Goal: Task Accomplishment & Management: Complete application form

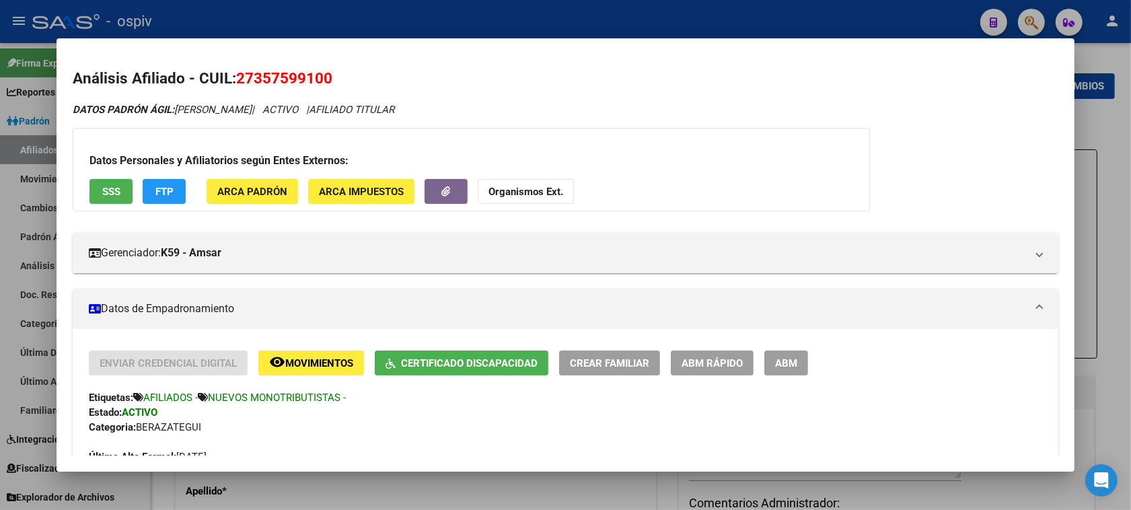
scroll to position [505, 0]
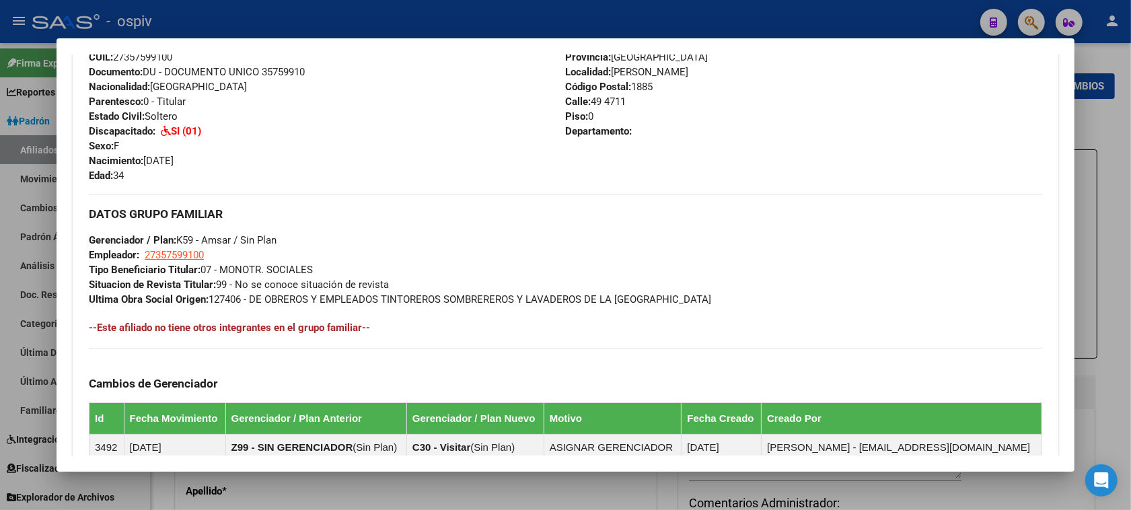
click at [1044, 24] on div at bounding box center [565, 255] width 1131 height 510
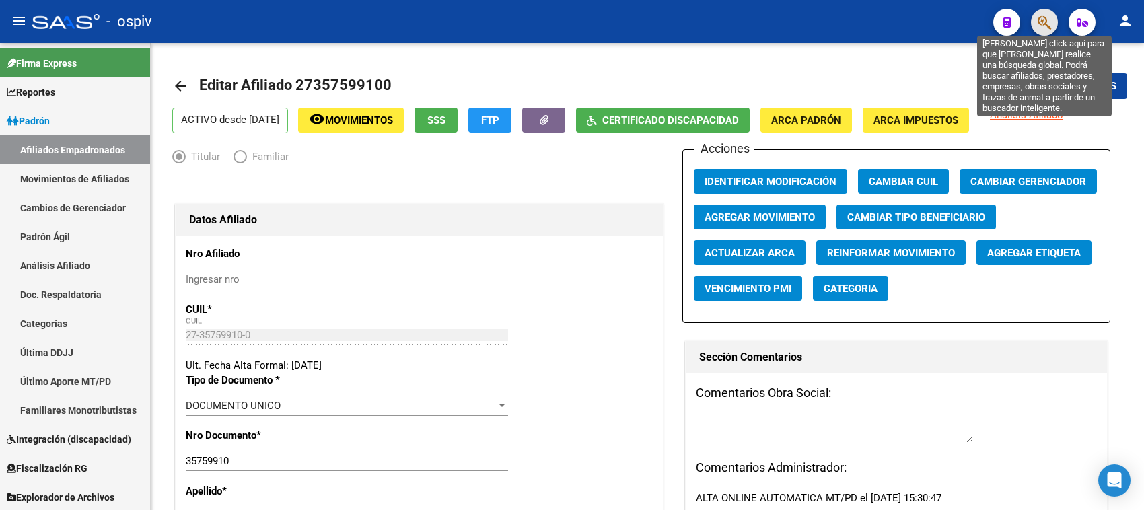
click at [1046, 18] on icon "button" at bounding box center [1044, 22] width 13 height 15
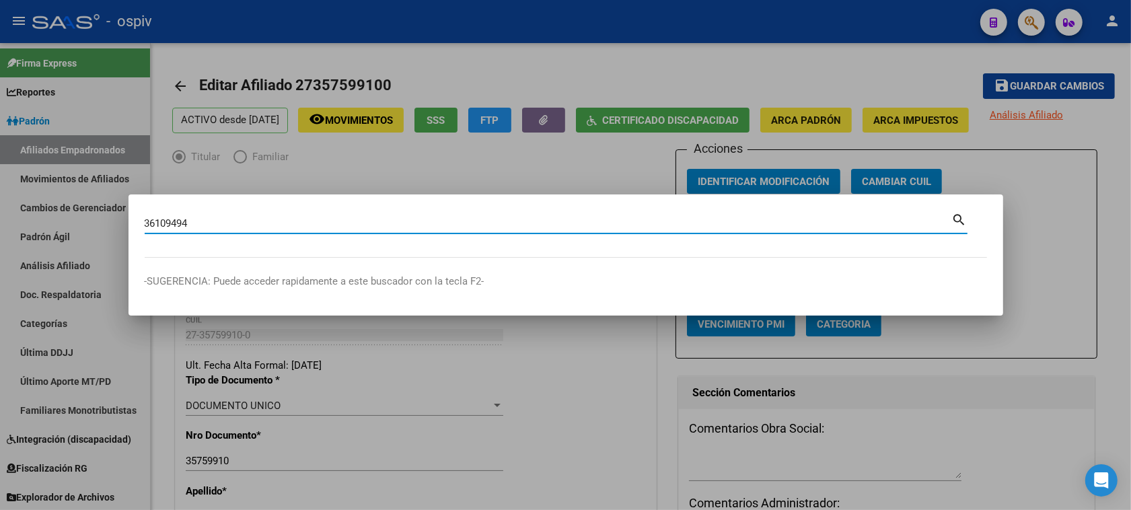
type input "36109494"
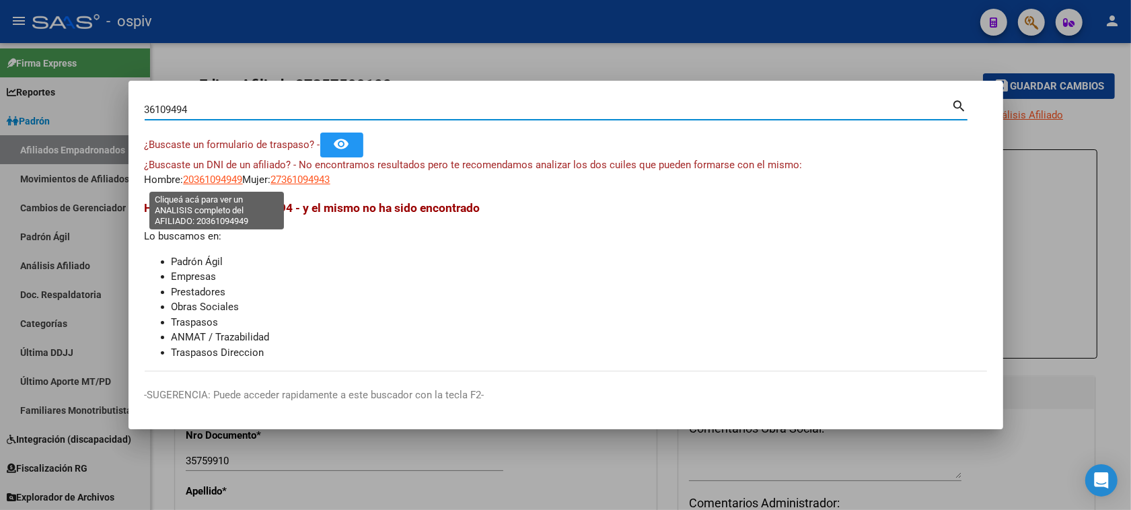
click at [223, 177] on span "20361094949" at bounding box center [213, 180] width 59 height 12
type textarea "20361094949"
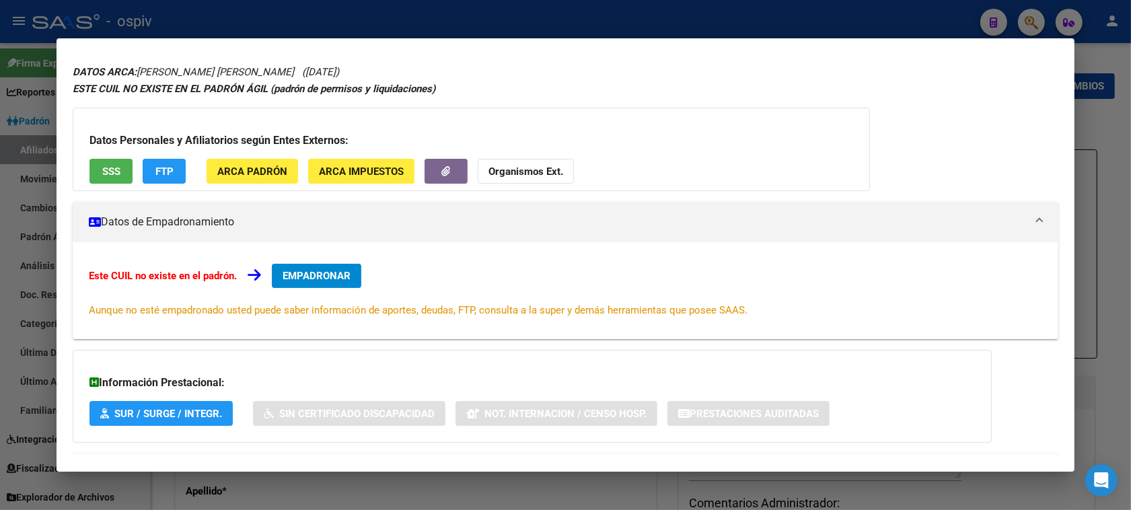
scroll to position [98, 0]
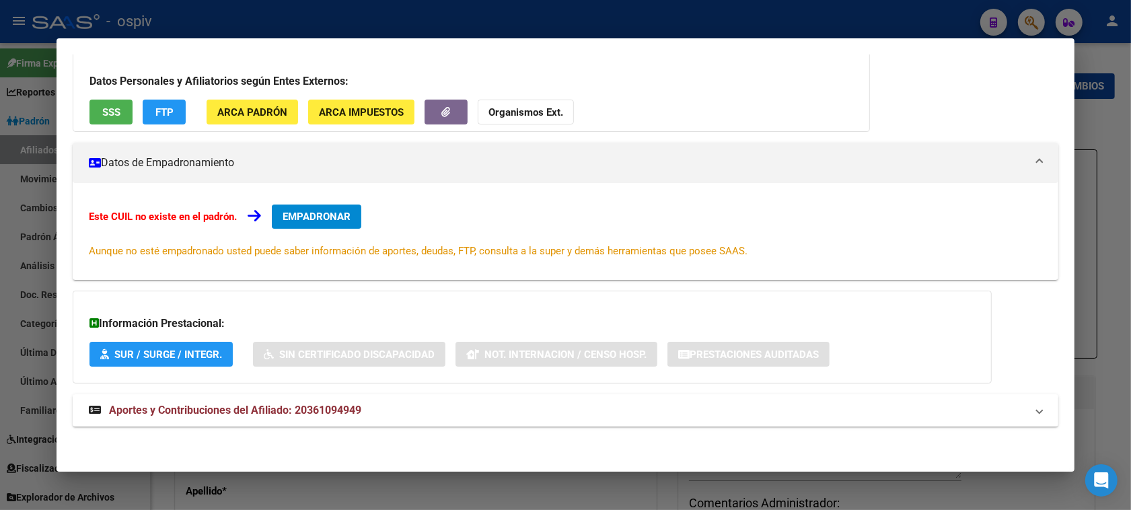
click at [111, 102] on button "SSS" at bounding box center [110, 112] width 43 height 25
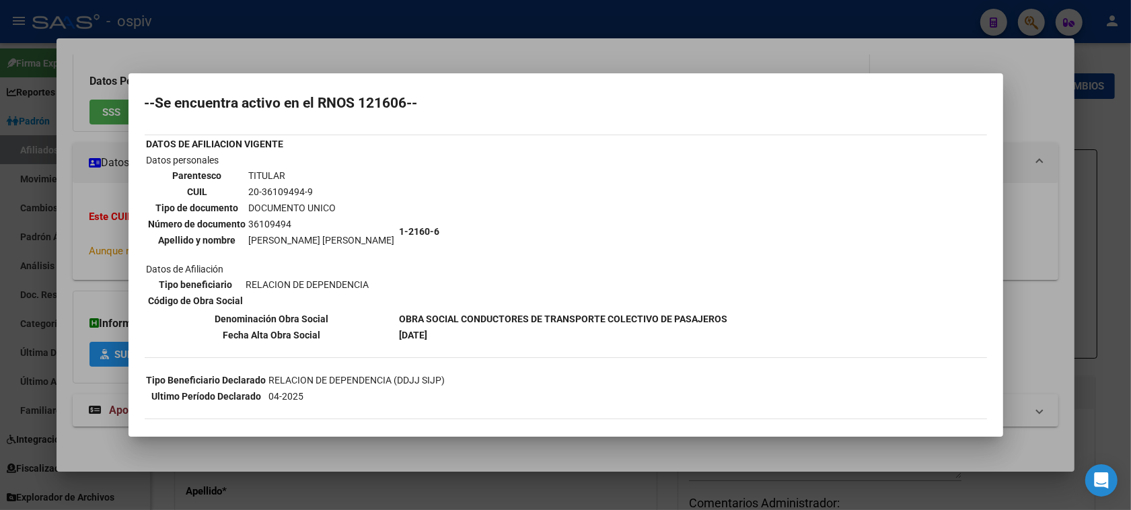
scroll to position [0, 0]
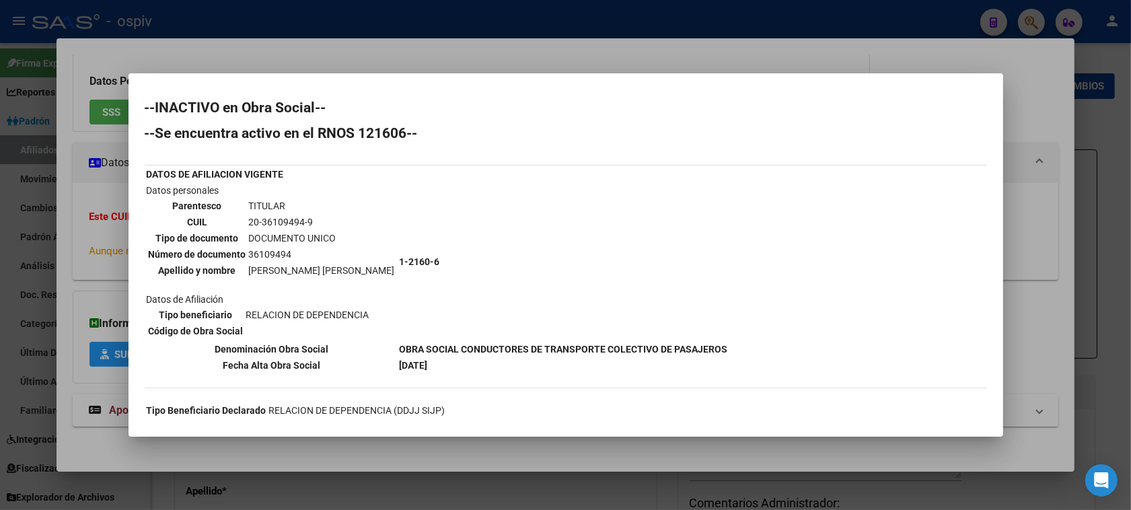
click at [445, 96] on mat-dialog-content "--INACTIVO en Obra Social-- --Se encuentra activo en el RNOS 121606-- DATOS DE …" at bounding box center [566, 255] width 875 height 332
click at [71, 69] on div at bounding box center [565, 255] width 1131 height 510
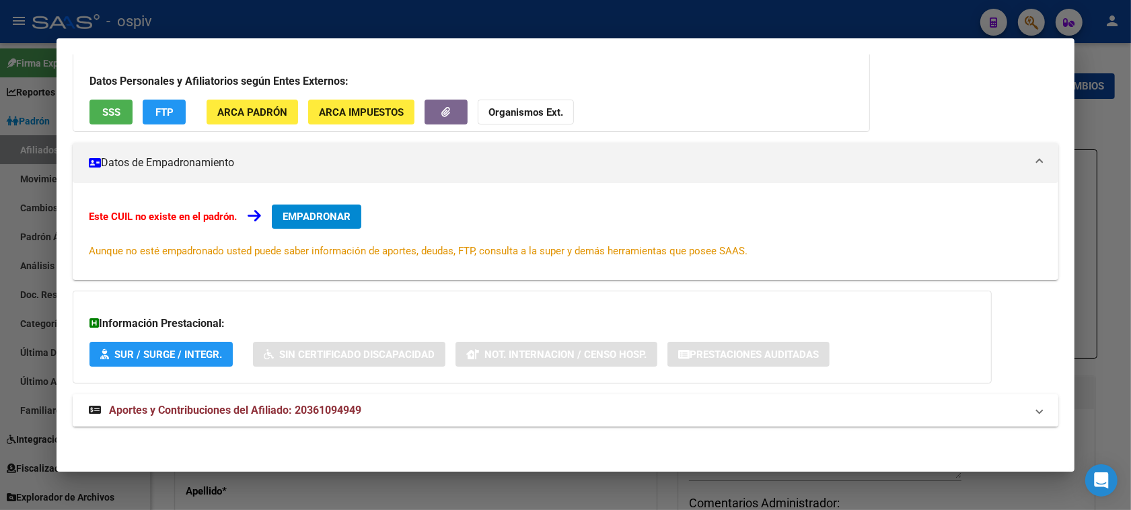
click at [347, 402] on strong "Aportes y Contribuciones del Afiliado: 20361094949" at bounding box center [225, 410] width 273 height 16
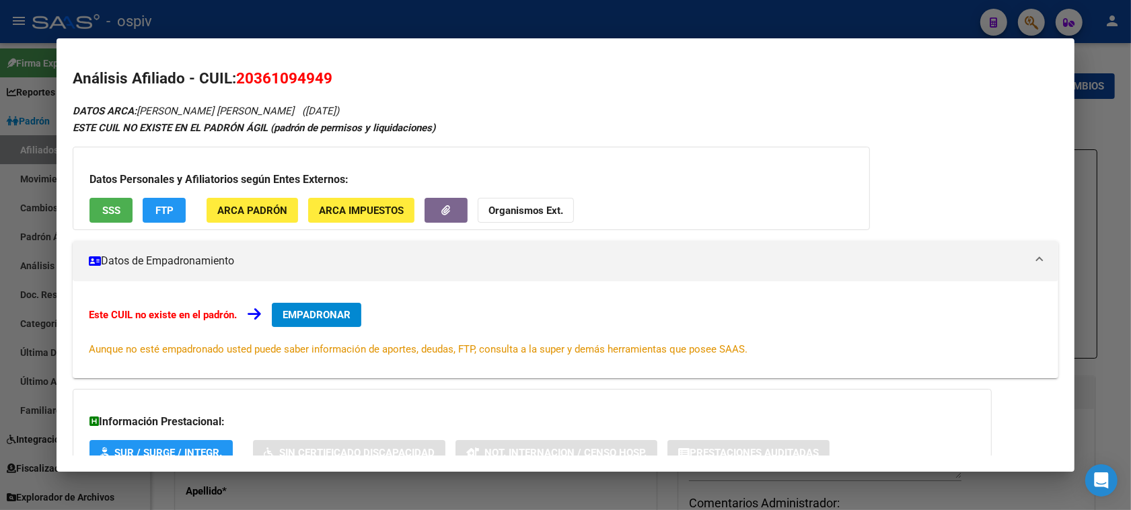
drag, startPoint x: 1027, startPoint y: 12, endPoint x: 622, endPoint y: 83, distance: 410.6
click at [1027, 12] on div at bounding box center [565, 255] width 1131 height 510
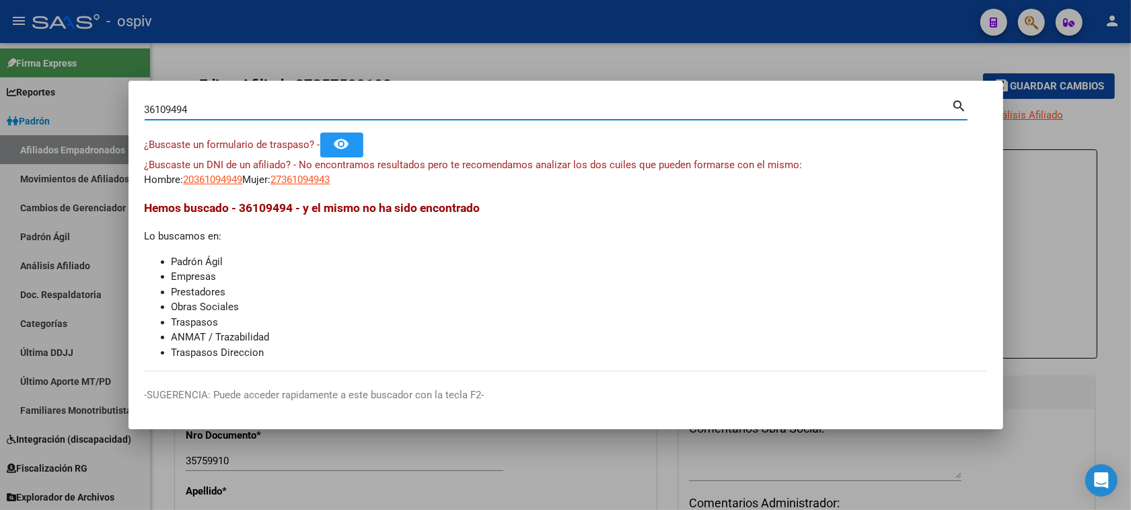
drag, startPoint x: 217, startPoint y: 114, endPoint x: 66, endPoint y: 103, distance: 151.8
click at [66, 103] on div "36109494 Buscar (apellido, dni, cuil, nro traspaso, cuit, obra social) search ¿…" at bounding box center [565, 255] width 1131 height 510
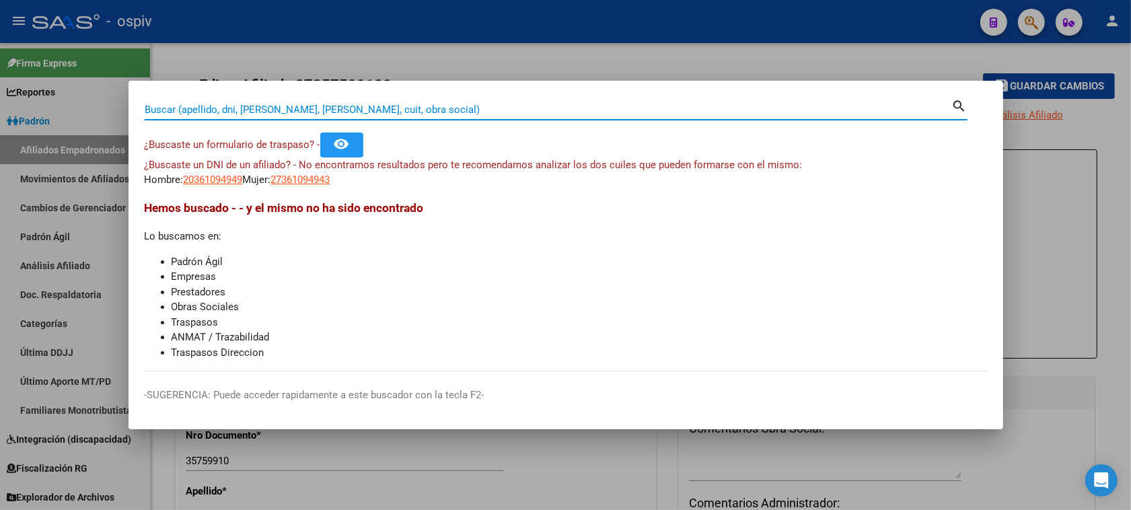
paste input "40584168"
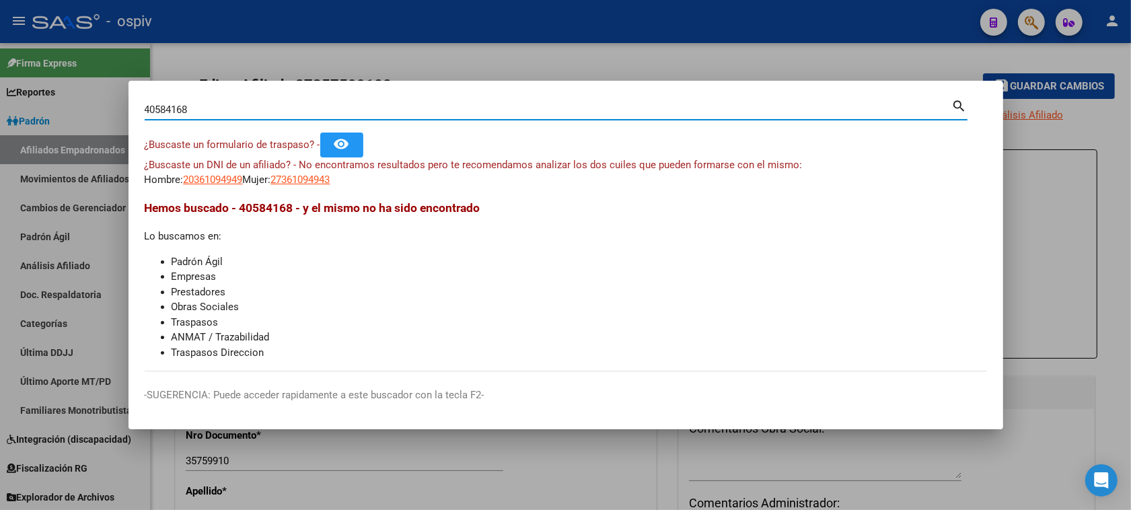
type input "40584168"
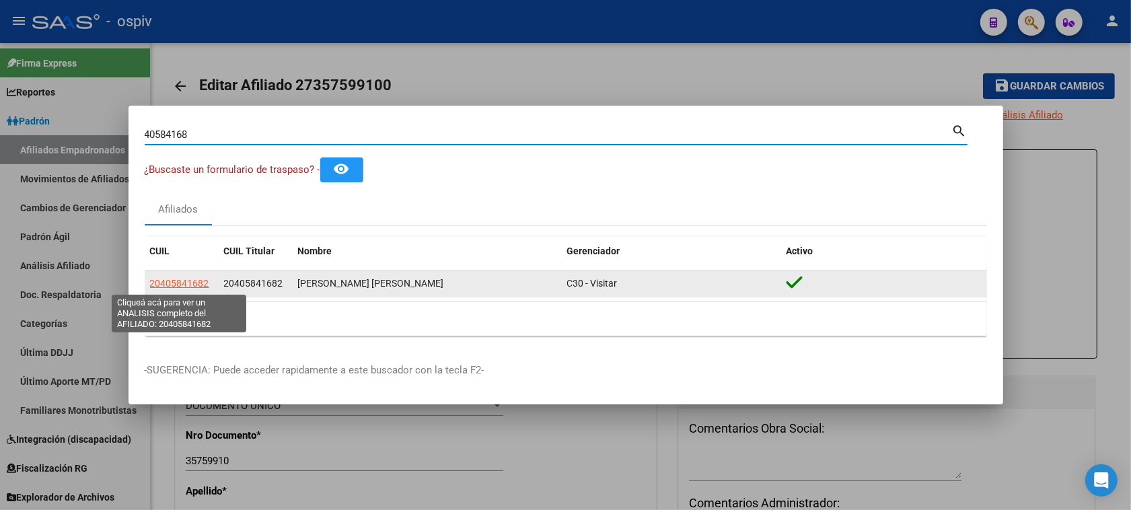
click at [186, 287] on span "20405841682" at bounding box center [179, 283] width 59 height 11
type textarea "20405841682"
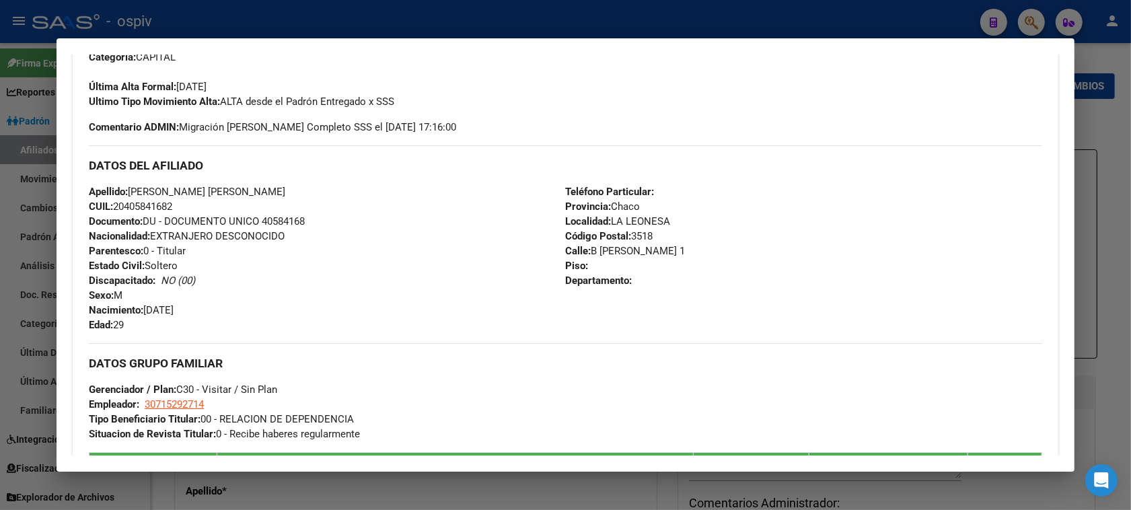
scroll to position [453, 0]
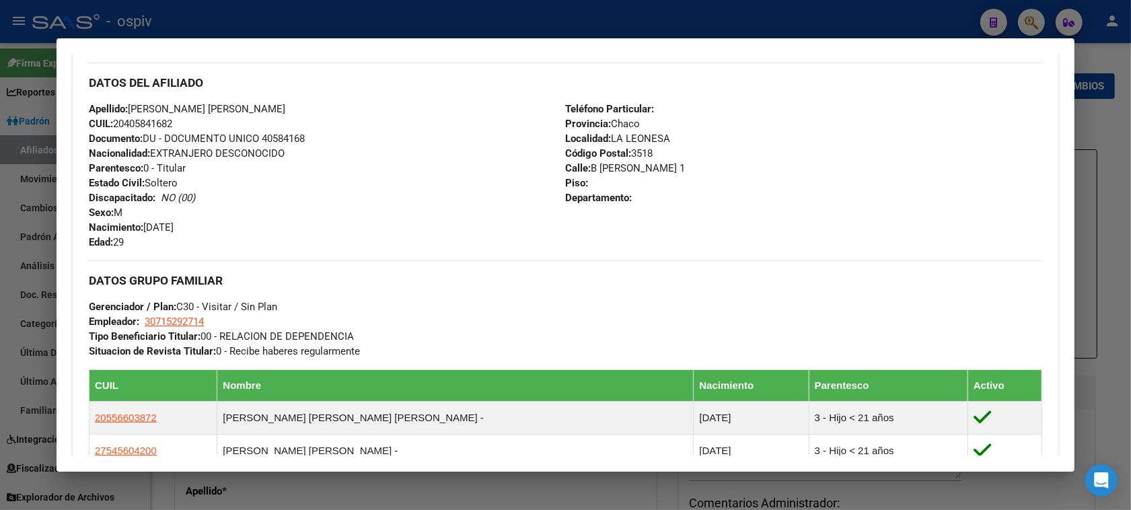
drag, startPoint x: 1105, startPoint y: 128, endPoint x: 1005, endPoint y: 84, distance: 109.4
click at [1105, 128] on div at bounding box center [565, 255] width 1131 height 510
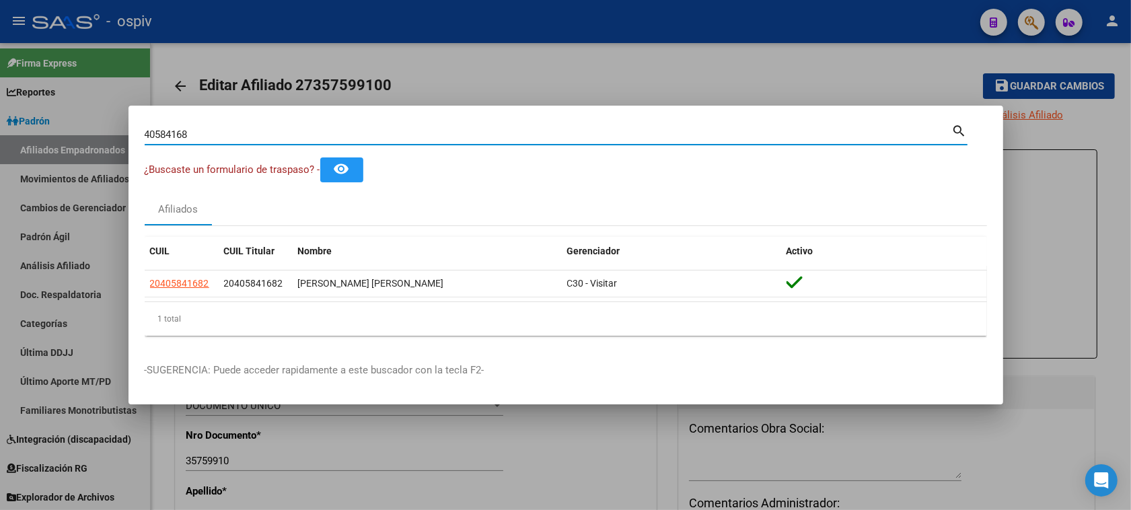
drag, startPoint x: 192, startPoint y: 136, endPoint x: 48, endPoint y: 120, distance: 144.9
click at [51, 120] on div "40584168 Buscar (apellido, dni, cuil, nro traspaso, cuit, obra social) search ¿…" at bounding box center [565, 255] width 1131 height 510
type input "2"
type input "34745640"
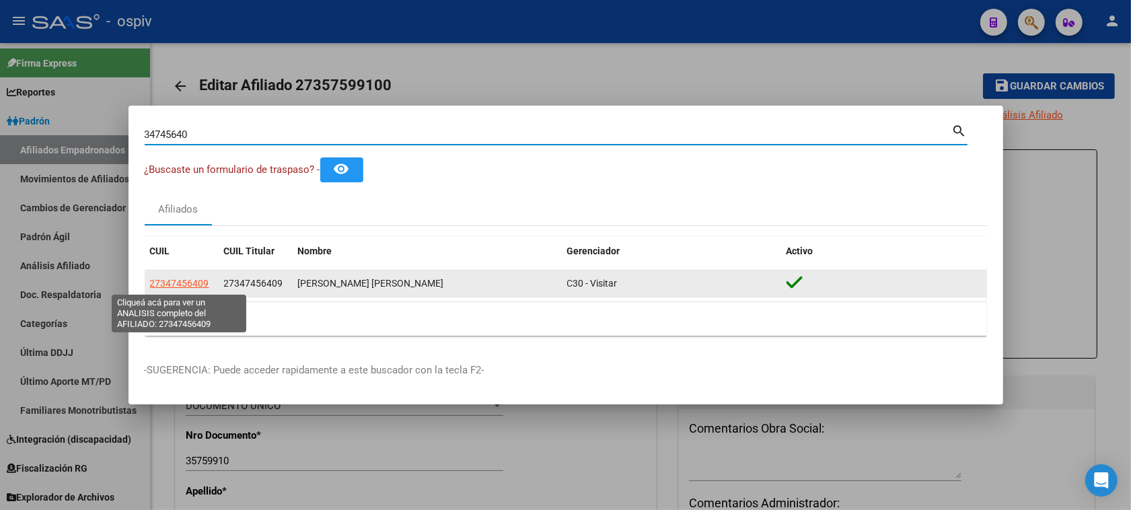
click at [186, 278] on span "27347456409" at bounding box center [179, 283] width 59 height 11
type textarea "27347456409"
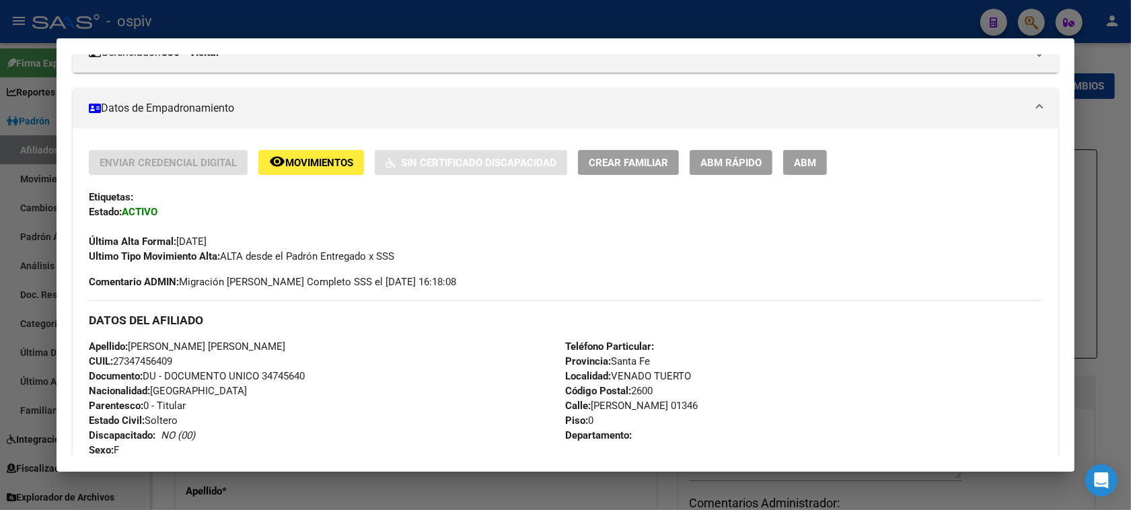
scroll to position [705, 0]
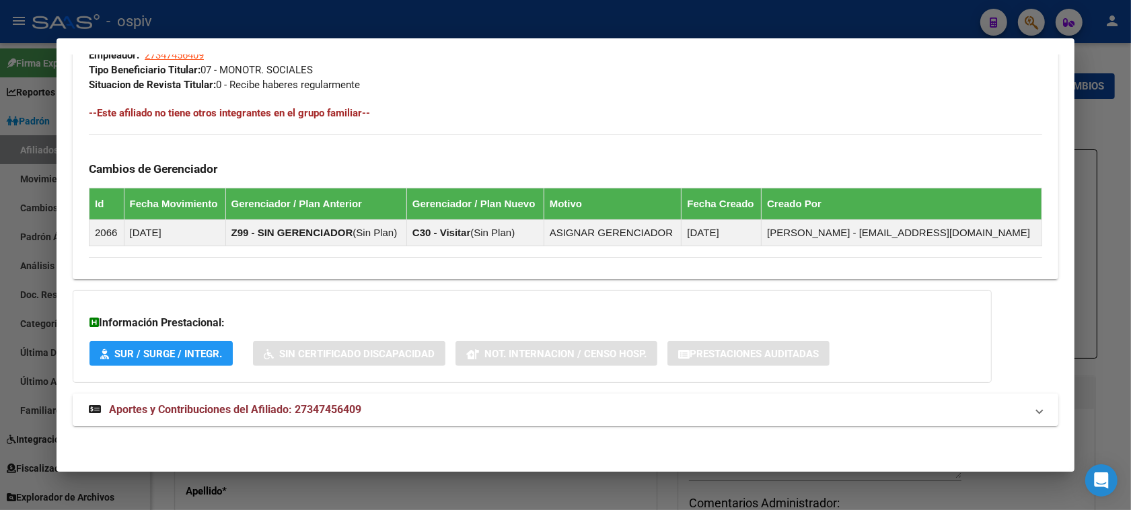
click at [323, 415] on span "Aportes y Contribuciones del Afiliado: 27347456409" at bounding box center [235, 409] width 252 height 13
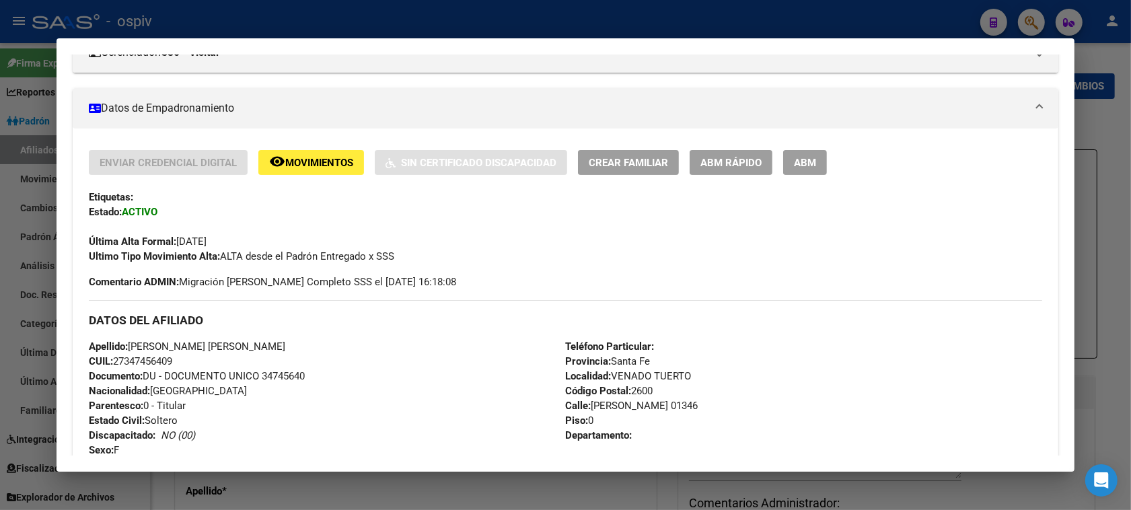
scroll to position [173, 0]
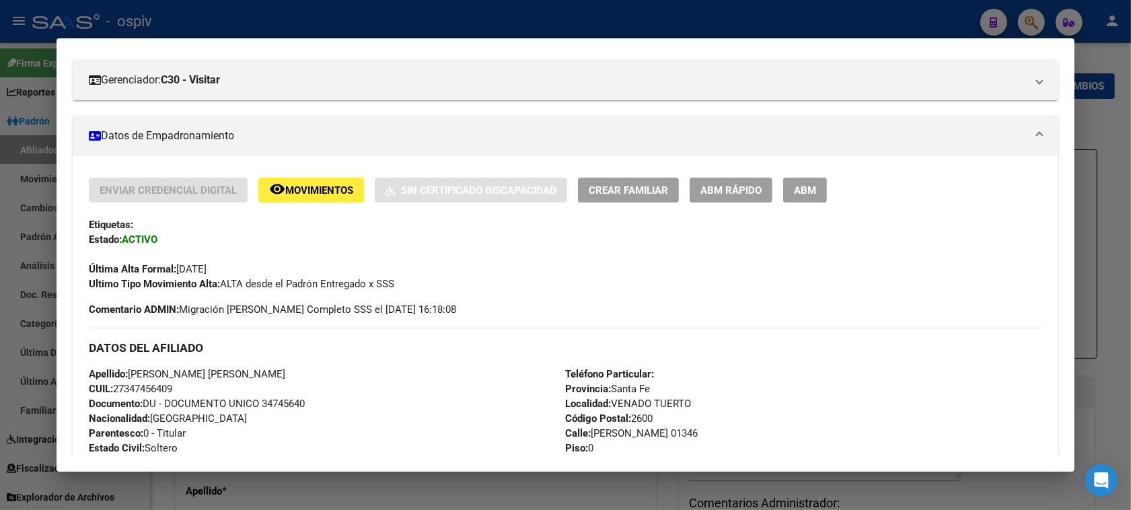
drag, startPoint x: 108, startPoint y: 382, endPoint x: 180, endPoint y: 382, distance: 71.3
click at [180, 382] on div "Apellido: [PERSON_NAME] [PERSON_NAME] CUIL: 27347456409 Documento: DU - DOCUMEN…" at bounding box center [327, 441] width 476 height 148
copy span "27347456409"
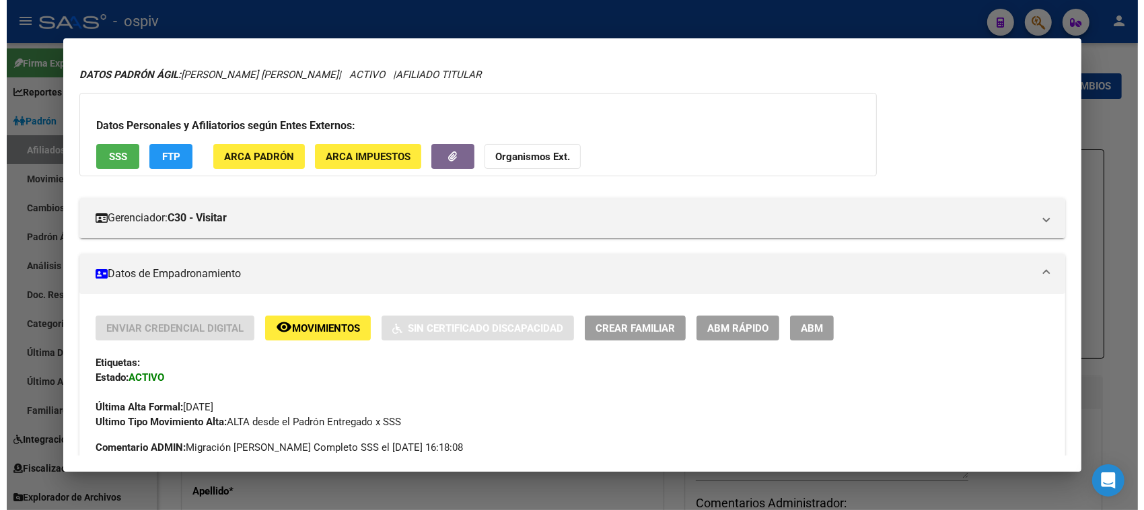
scroll to position [0, 0]
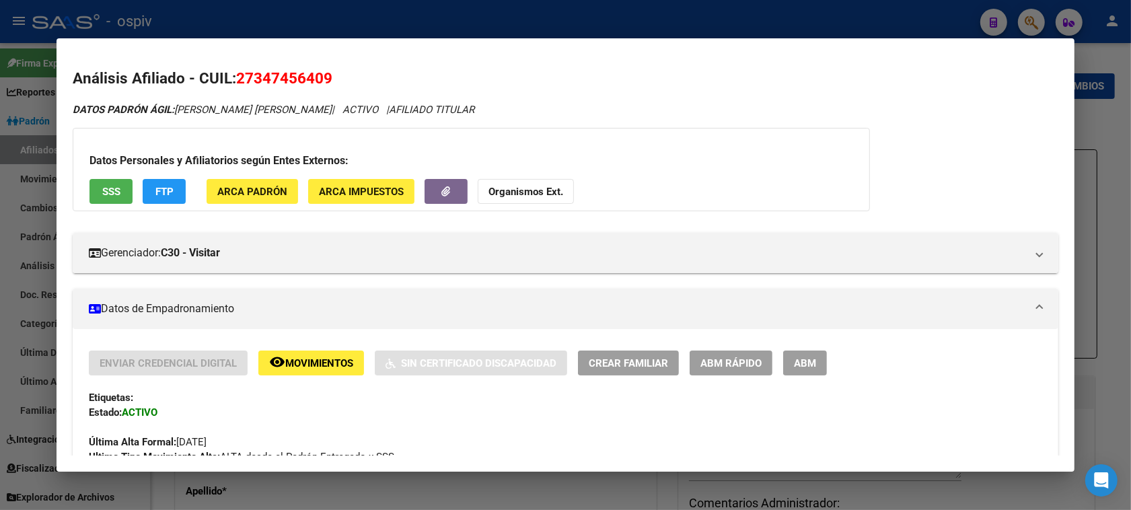
click at [804, 367] on span "ABM" at bounding box center [805, 363] width 22 height 12
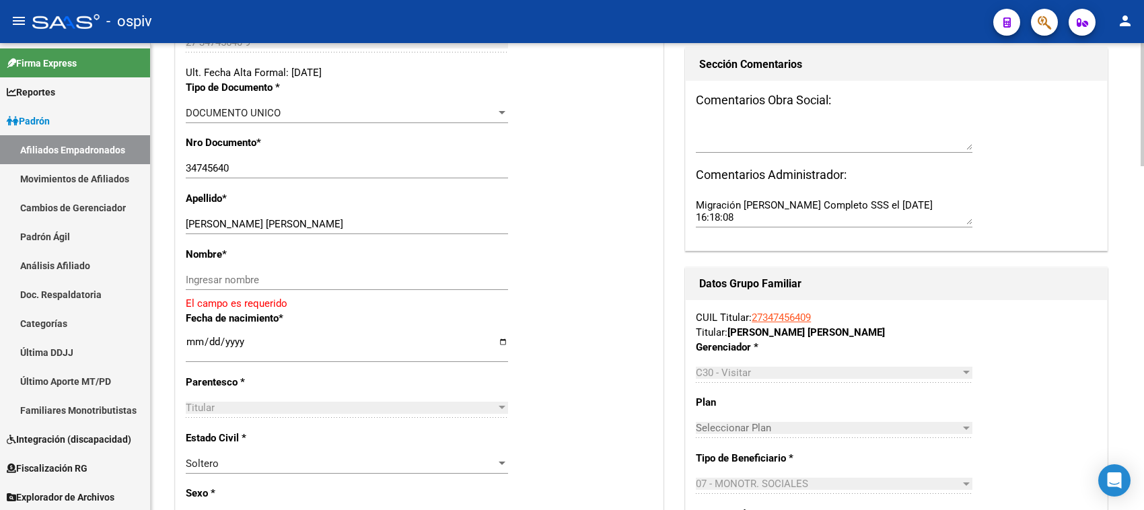
scroll to position [336, 0]
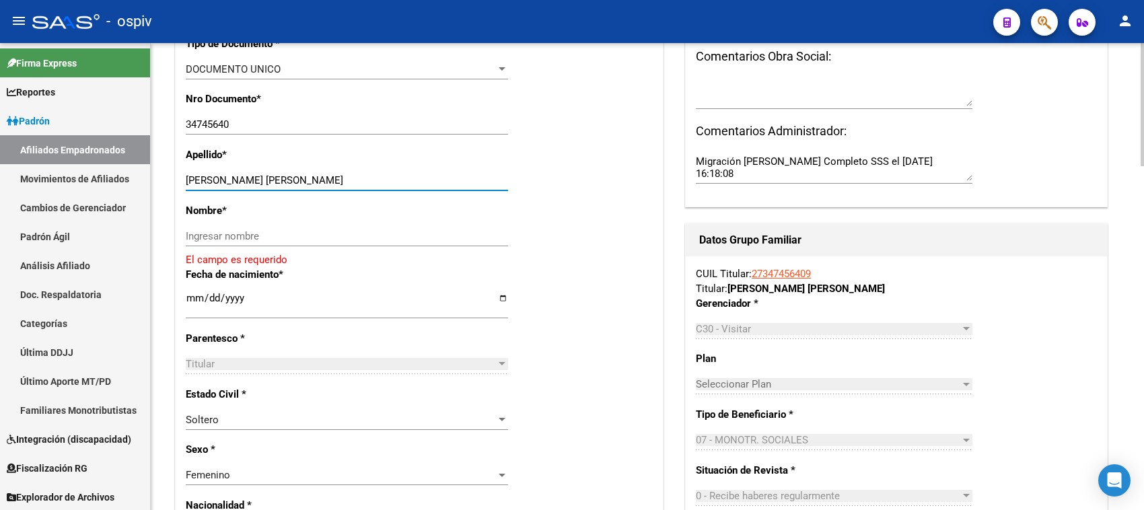
drag, startPoint x: 229, startPoint y: 180, endPoint x: 330, endPoint y: 178, distance: 100.3
click at [330, 178] on input "[PERSON_NAME] [PERSON_NAME]" at bounding box center [347, 180] width 322 height 12
type input "[PERSON_NAME]"
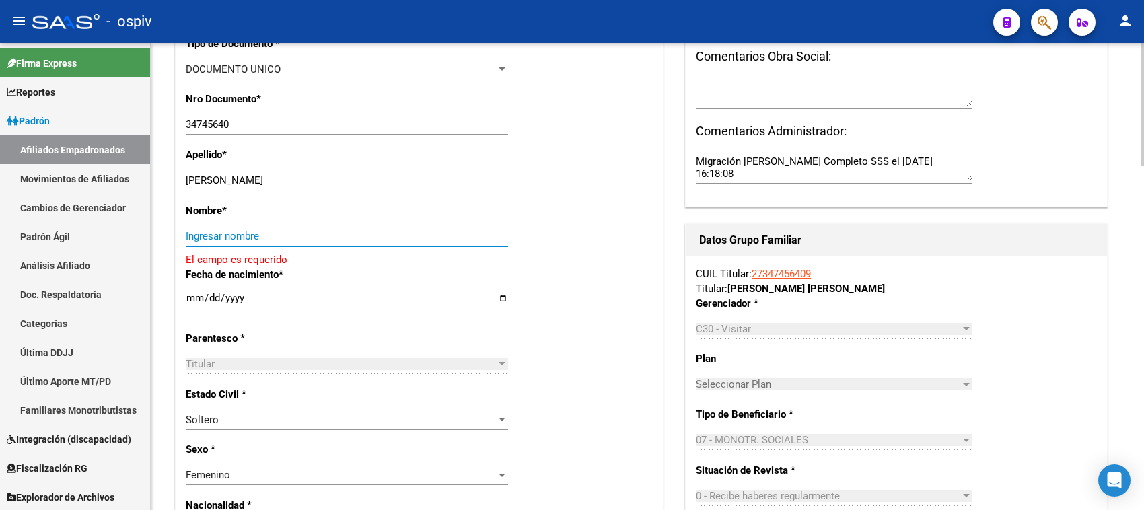
click at [234, 231] on input "Ingresar nombre" at bounding box center [347, 236] width 322 height 12
paste input "[PERSON_NAME]"
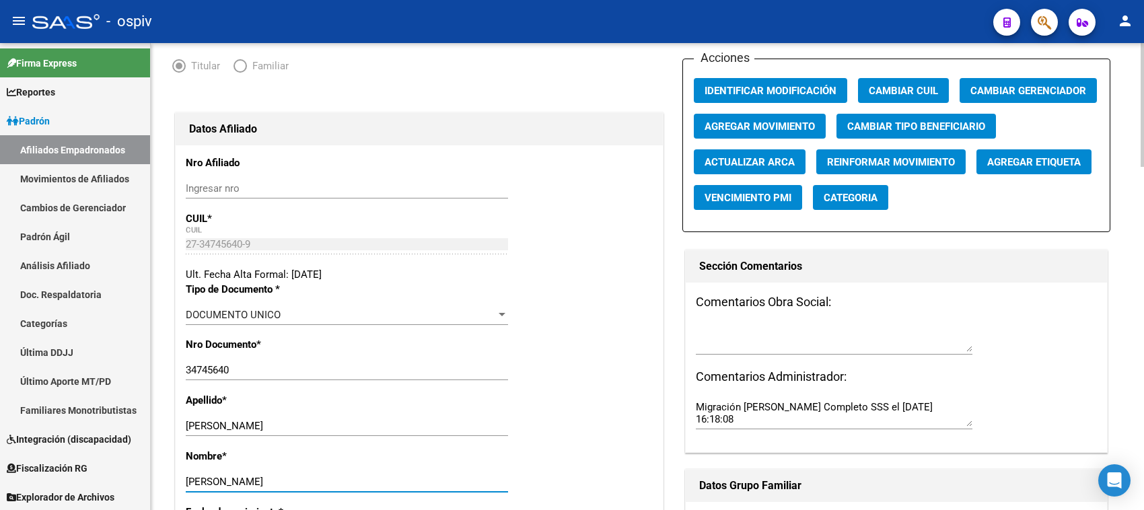
scroll to position [84, 0]
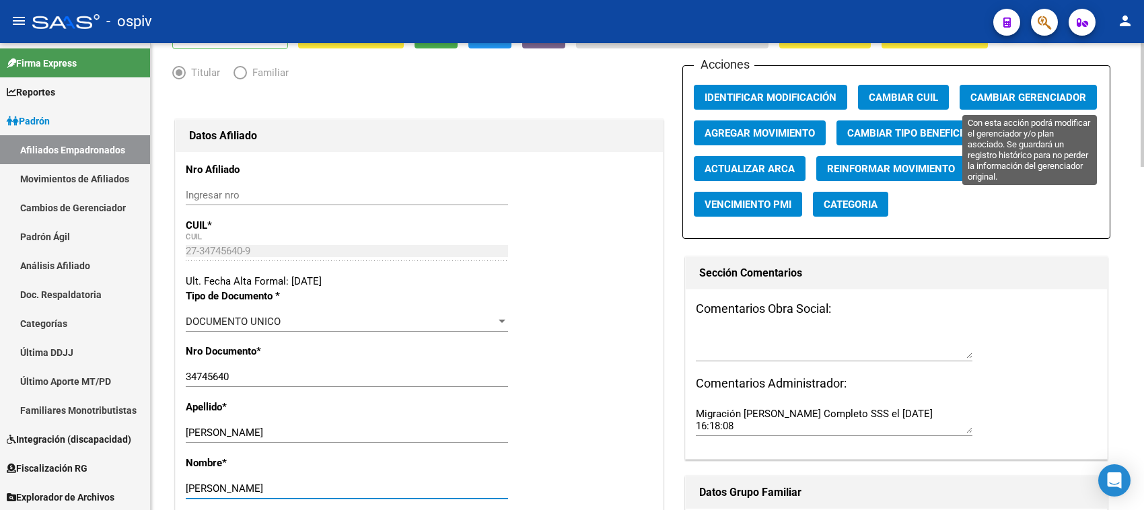
type input "[PERSON_NAME]"
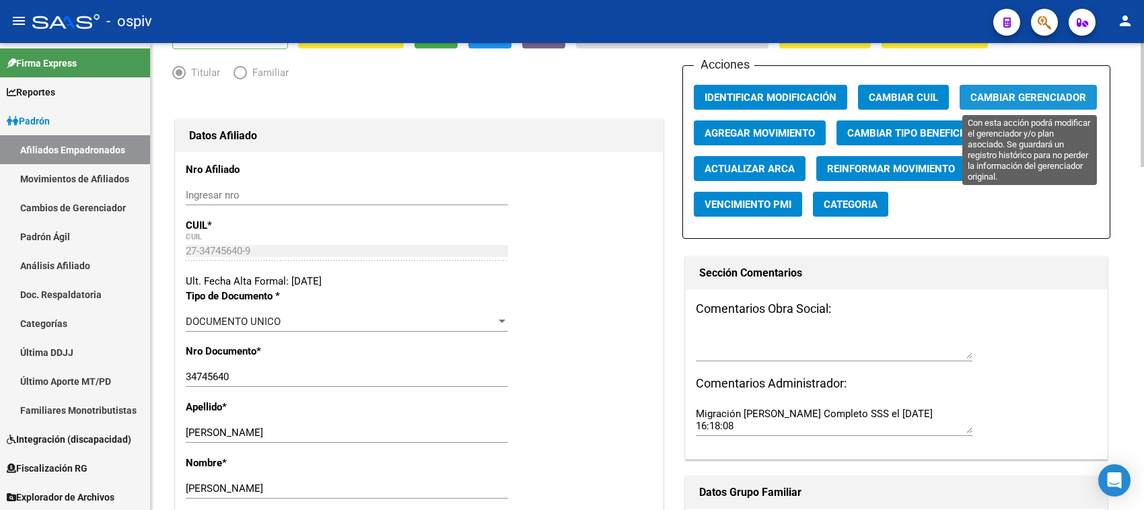
click at [1040, 89] on button "Cambiar Gerenciador" at bounding box center [1028, 97] width 137 height 25
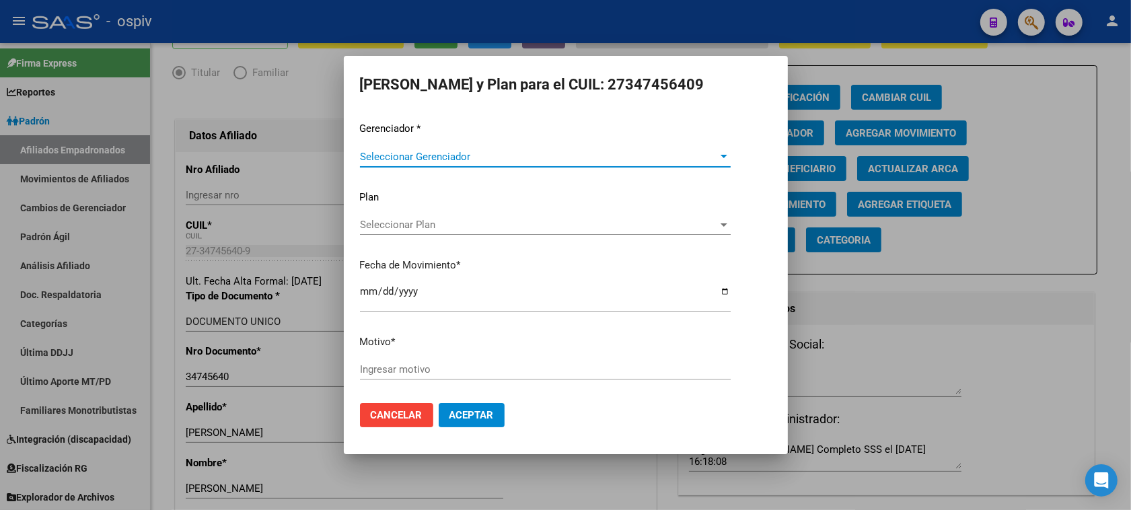
click at [381, 158] on span "Seleccionar Gerenciador" at bounding box center [539, 157] width 359 height 12
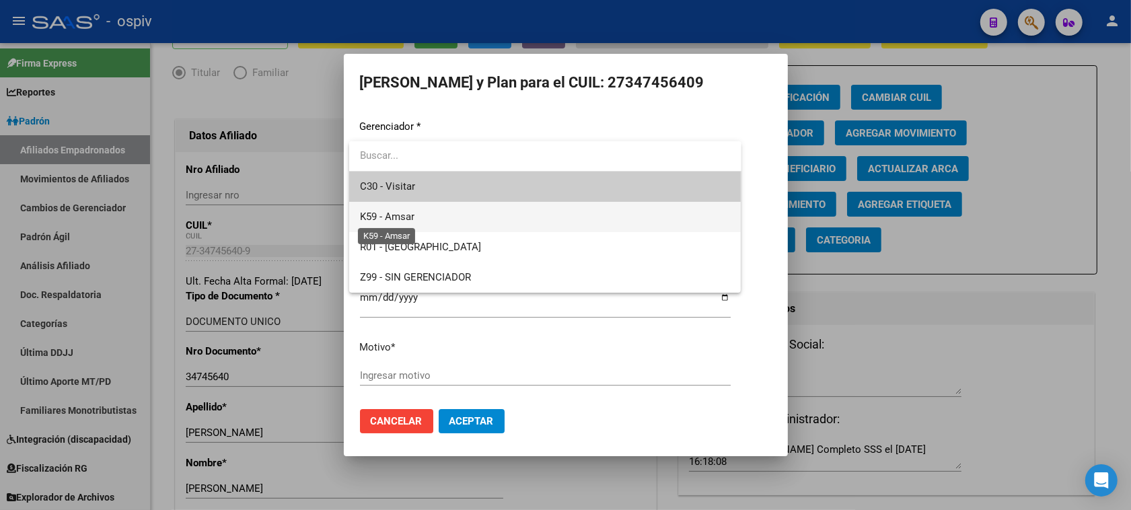
click at [395, 214] on span "K59 - Amsar" at bounding box center [387, 217] width 55 height 12
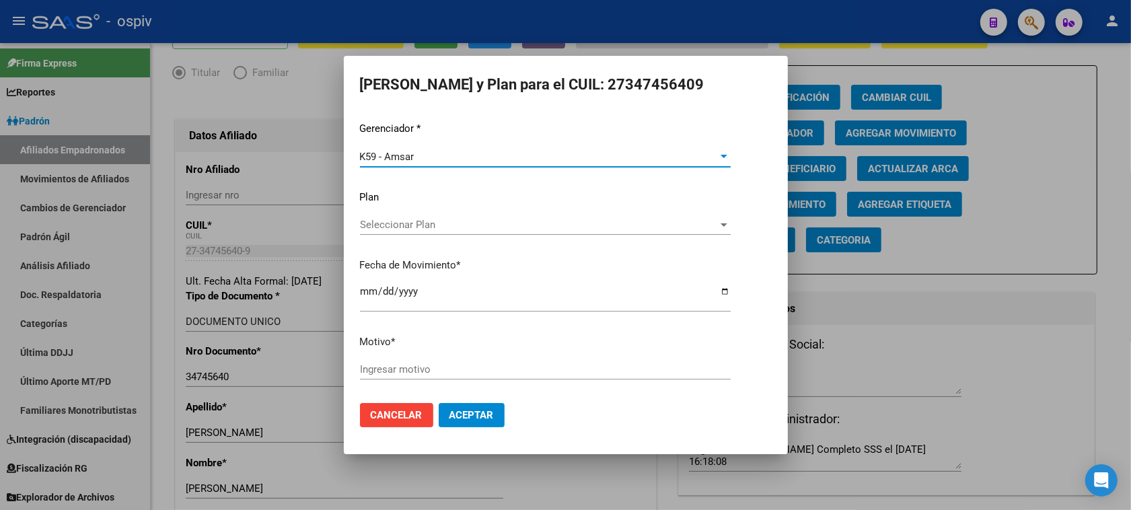
click at [397, 223] on span "Seleccionar Plan" at bounding box center [539, 225] width 359 height 12
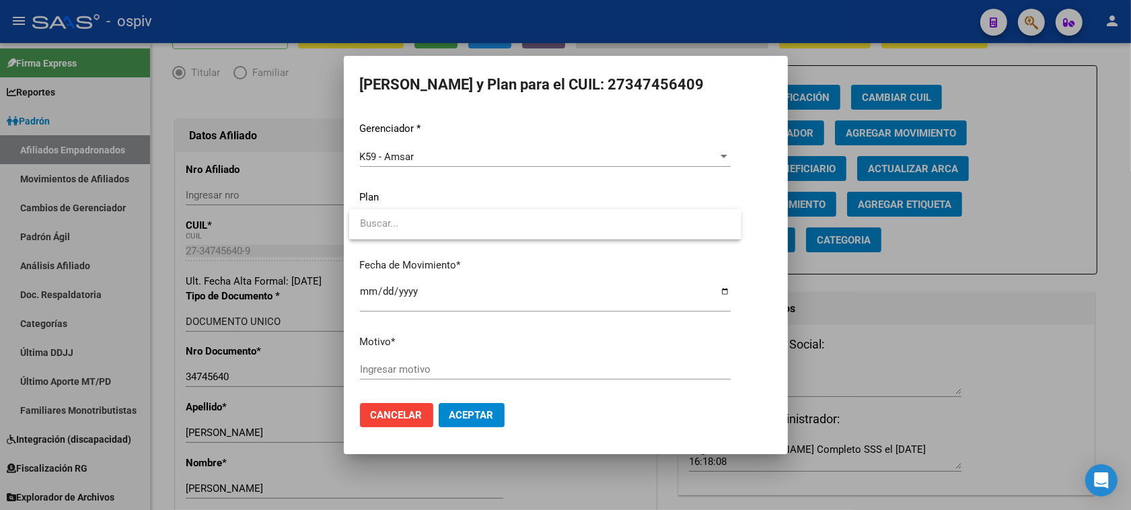
click at [406, 372] on div at bounding box center [565, 255] width 1131 height 510
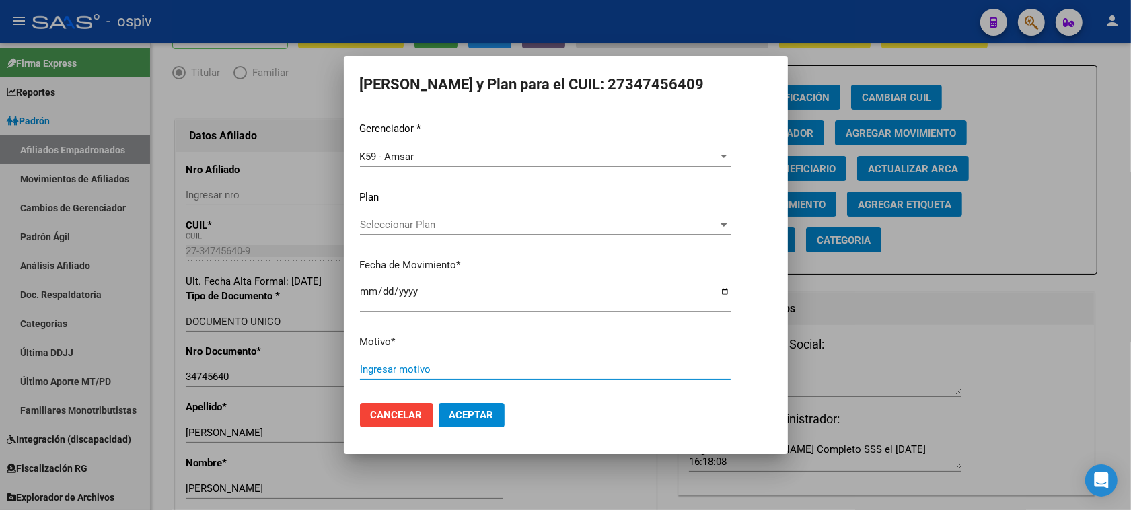
click at [406, 372] on input "Ingresar motivo" at bounding box center [545, 369] width 371 height 12
type input "monotributo"
click at [461, 416] on span "Aceptar" at bounding box center [472, 415] width 44 height 12
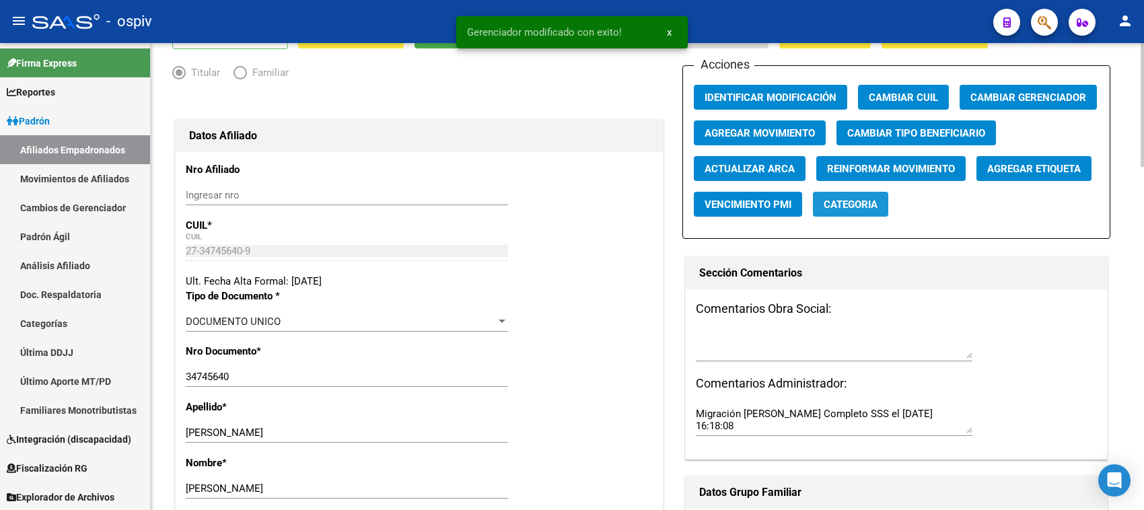
click at [861, 199] on span "Categoria" at bounding box center [851, 205] width 54 height 12
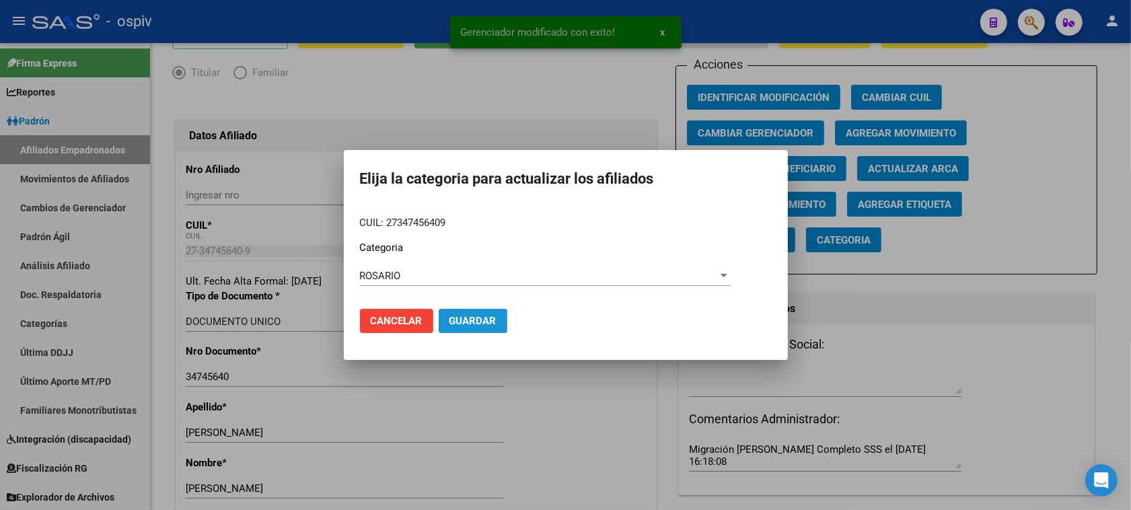
click at [468, 316] on span "Guardar" at bounding box center [473, 321] width 47 height 12
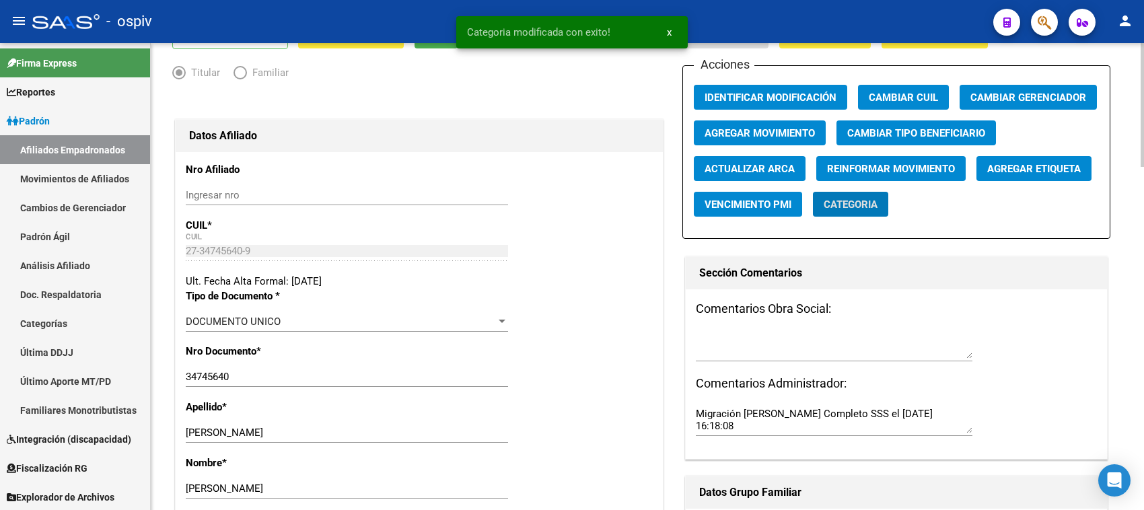
click at [1026, 174] on button "Agregar Etiqueta" at bounding box center [1033, 168] width 115 height 25
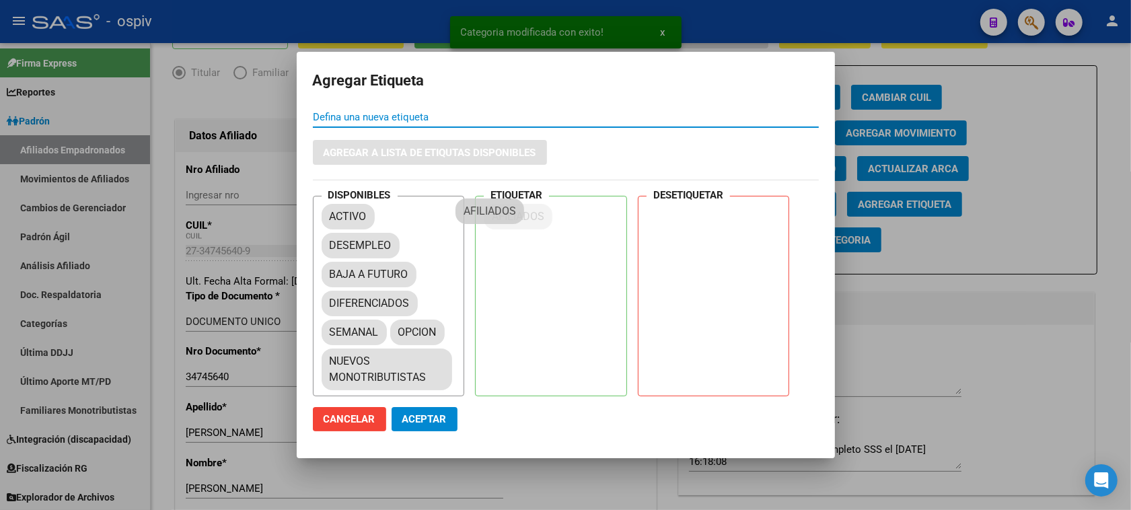
drag, startPoint x: 372, startPoint y: 269, endPoint x: 530, endPoint y: 211, distance: 168.0
click at [530, 211] on mat-chip "AFILIADOS" at bounding box center [518, 217] width 69 height 26
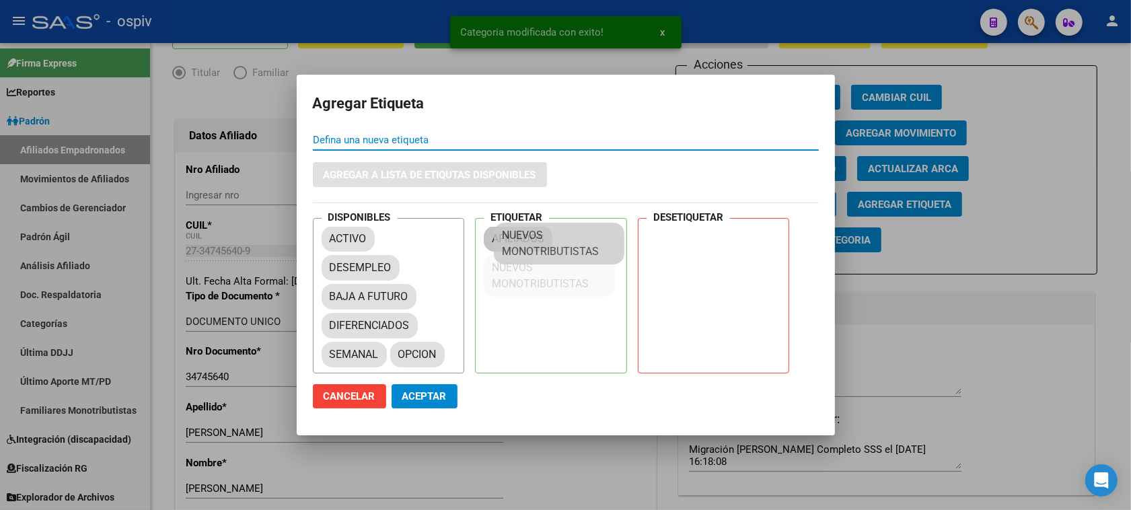
drag, startPoint x: 413, startPoint y: 349, endPoint x: 534, endPoint y: 243, distance: 160.7
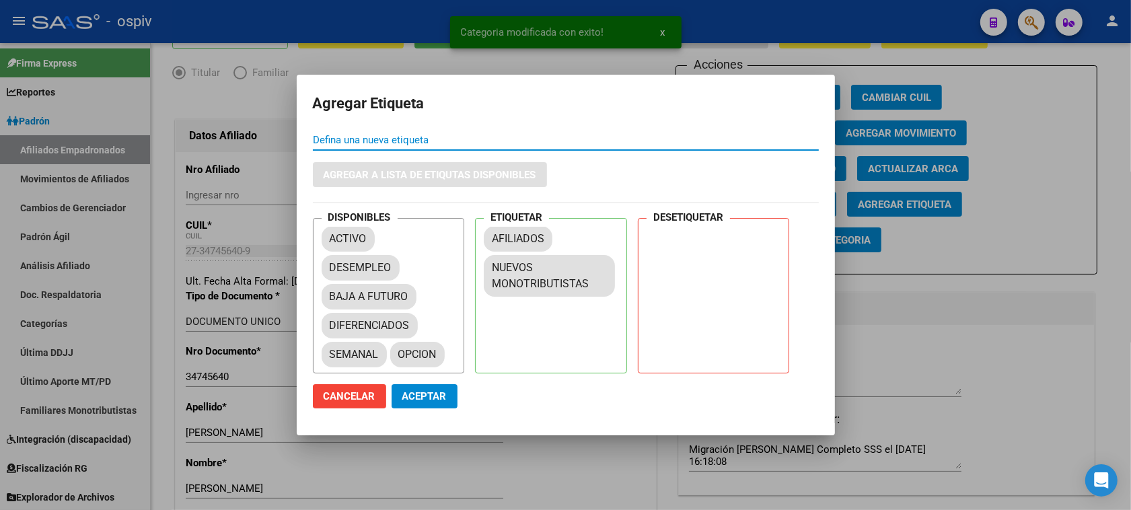
click at [429, 386] on button "Aceptar" at bounding box center [425, 396] width 66 height 24
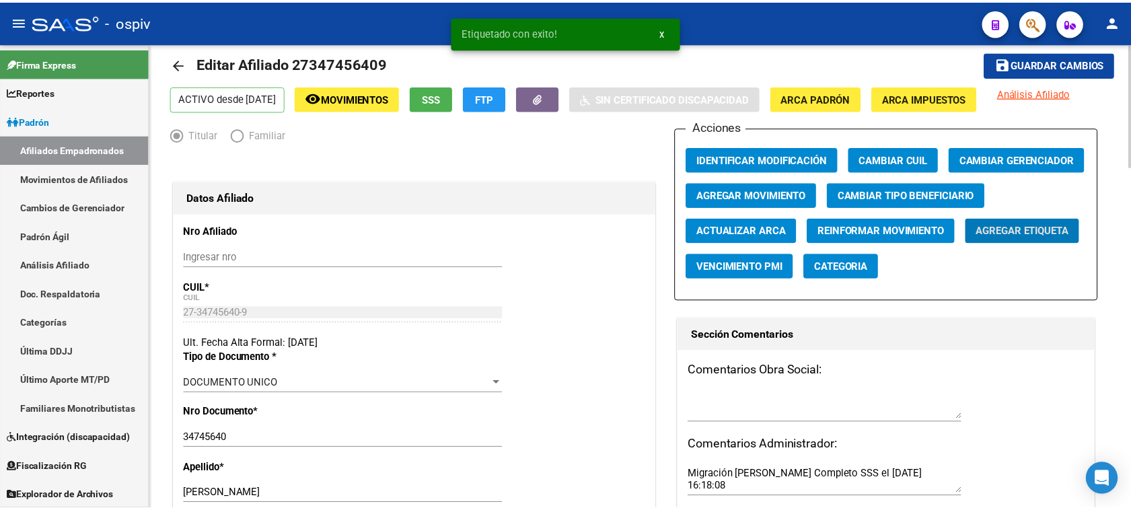
scroll to position [0, 0]
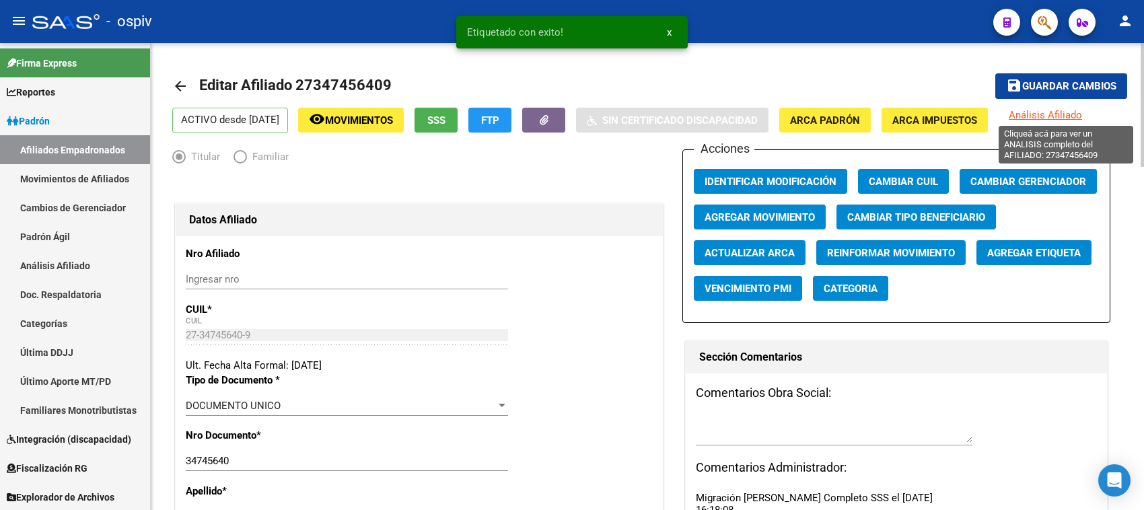
click at [1057, 111] on span "Análisis Afiliado" at bounding box center [1045, 115] width 73 height 12
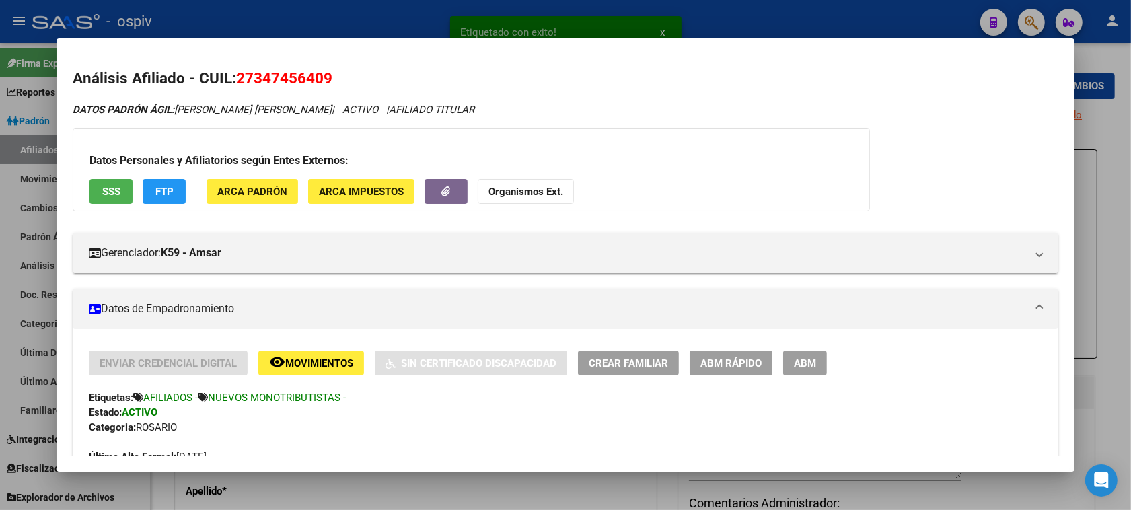
scroll to position [252, 0]
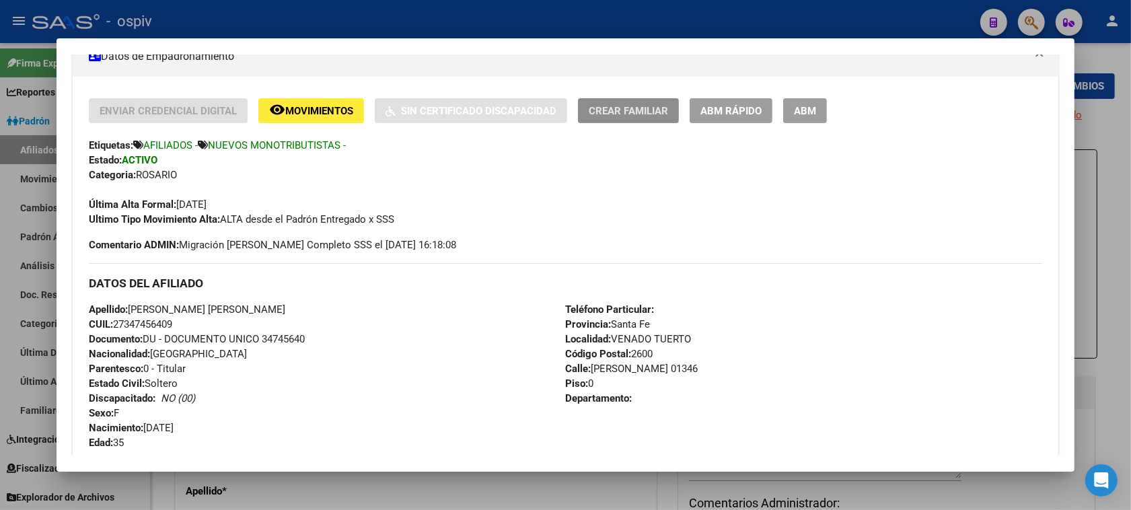
click at [604, 111] on span "Crear Familiar" at bounding box center [628, 111] width 79 height 12
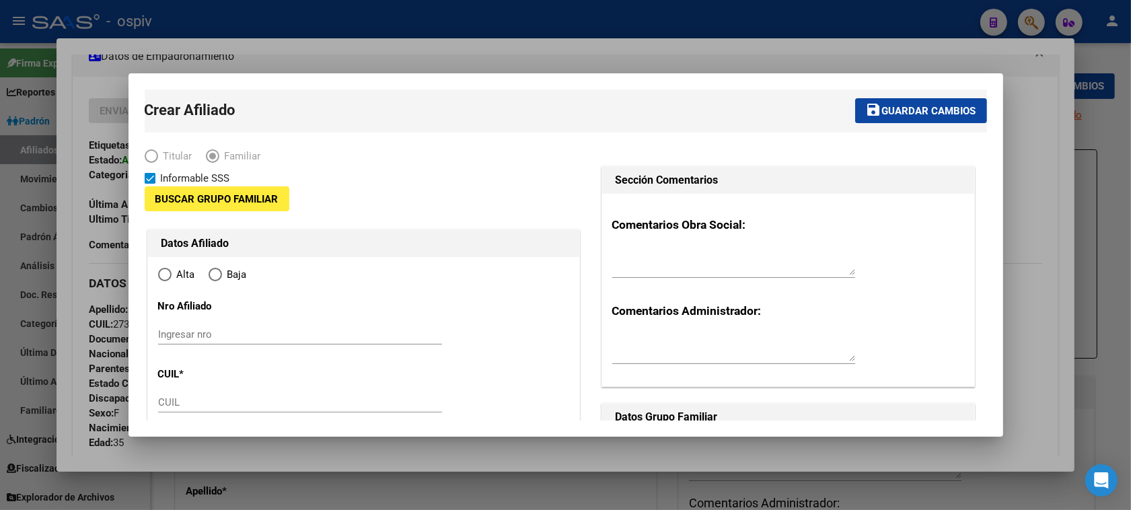
type input "27-34745640-9"
type input "VENADO TUERTO"
type input "2600"
type input "[PERSON_NAME]"
type input "01346"
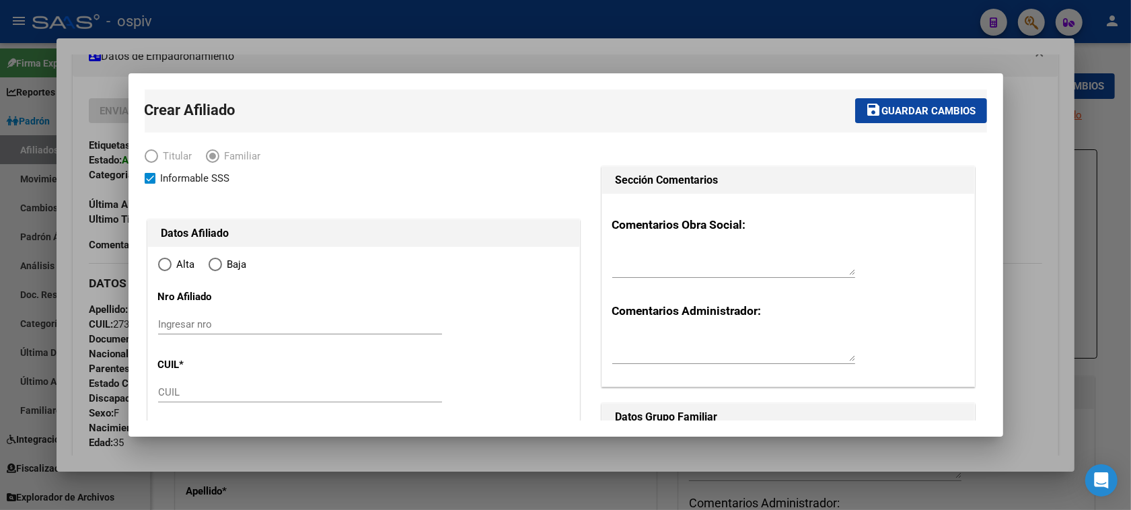
radio input "true"
type input "27-34745640-9"
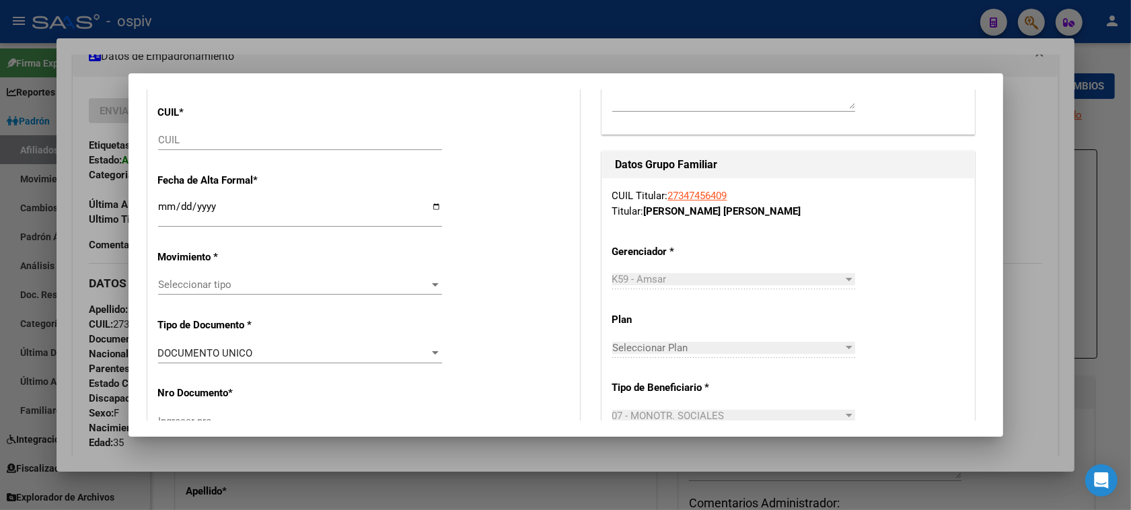
click at [209, 142] on input "CUIL" at bounding box center [300, 140] width 284 height 12
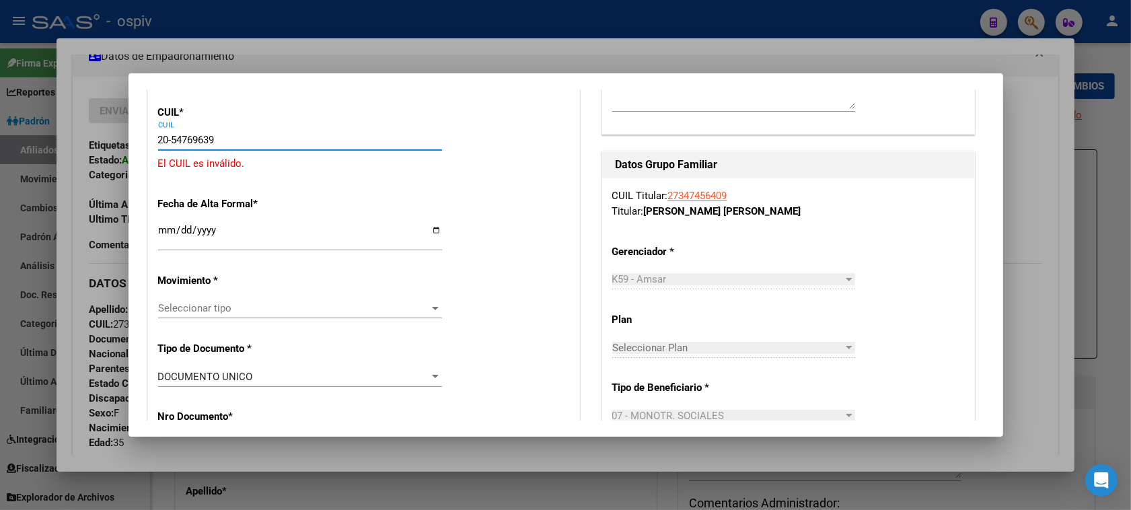
type input "20-54769639-6"
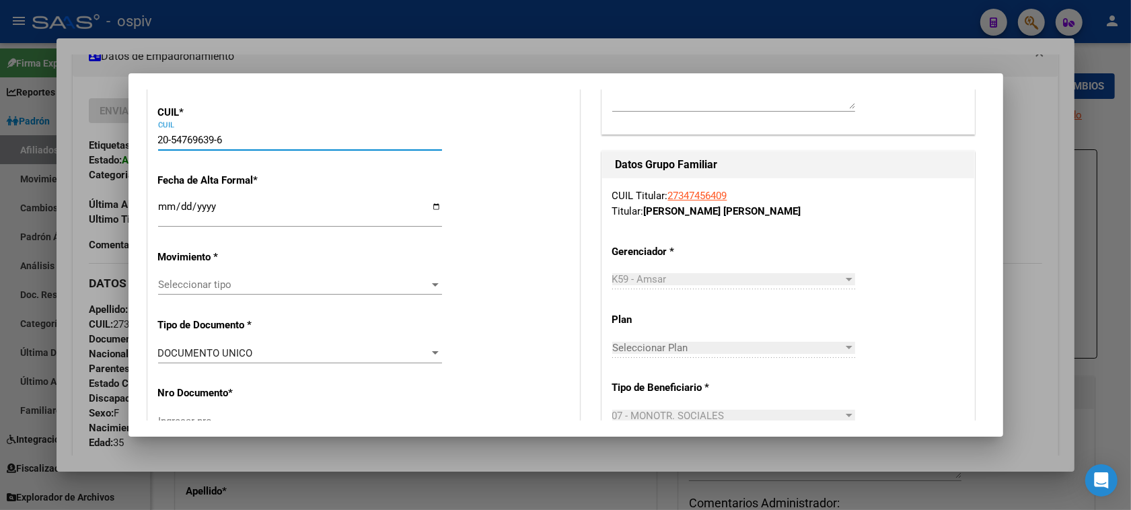
type input "54769639"
type input "[PERSON_NAME]"
type input "[DATE]"
type input "VENADO TUERTO"
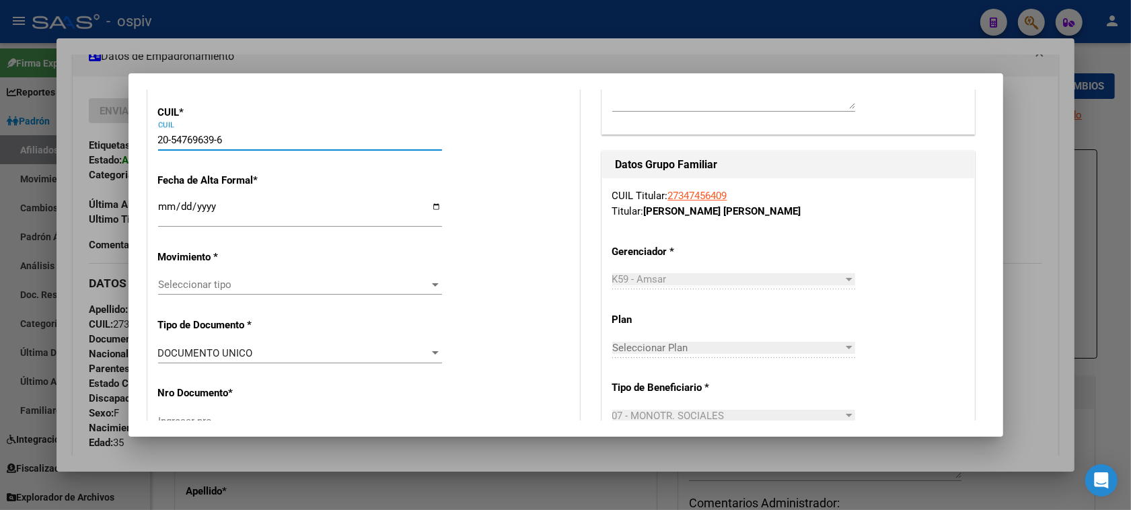
type input "[PERSON_NAME]"
type input "73"
type input "20-54769639-6"
click at [164, 219] on input "Ingresar fecha" at bounding box center [300, 212] width 284 height 22
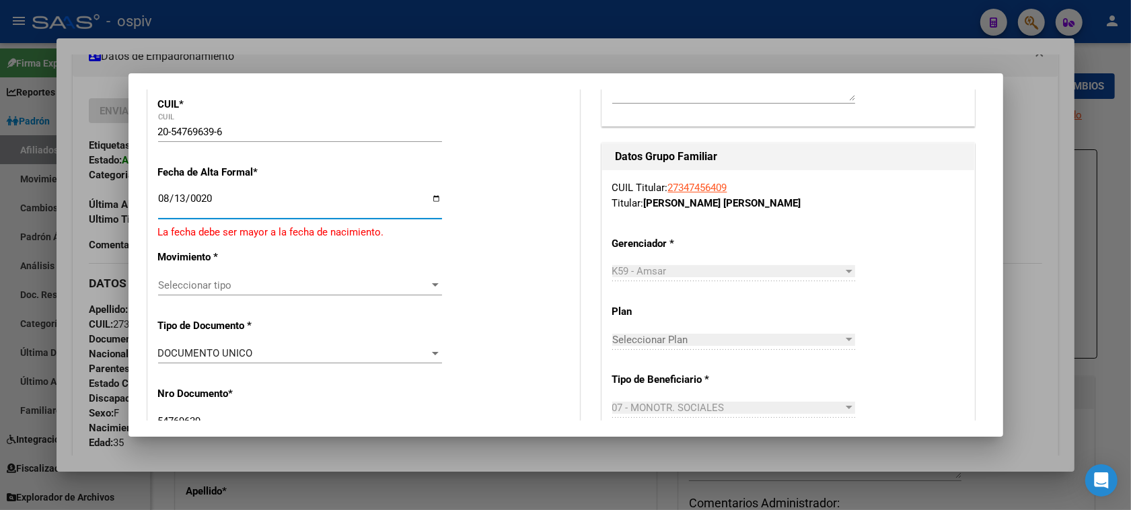
type input "0205-08-13"
click at [169, 200] on input "Ingresar fecha" at bounding box center [300, 204] width 284 height 22
type input "[DATE]"
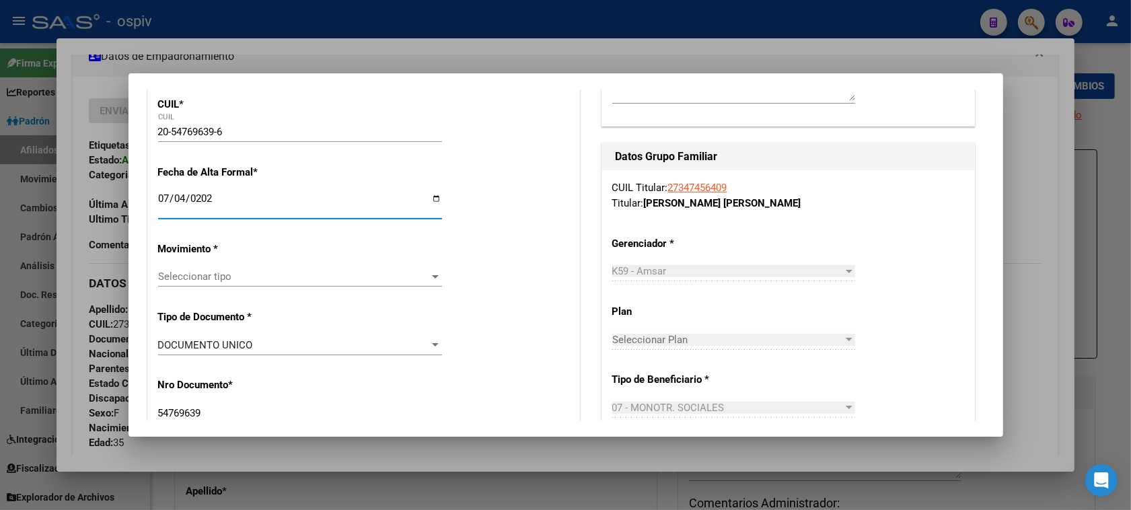
click at [179, 276] on span "Seleccionar tipo" at bounding box center [294, 277] width 272 height 12
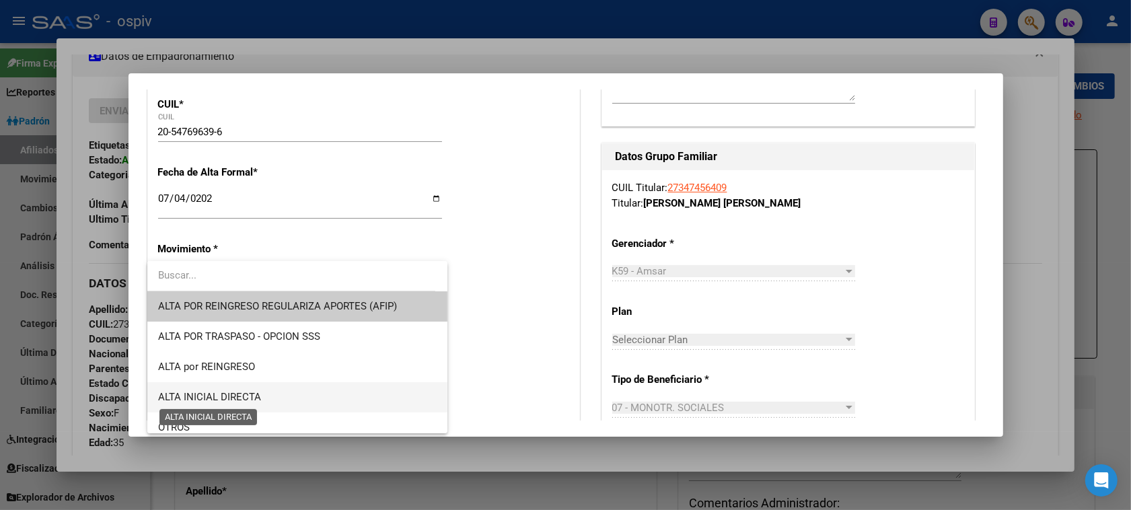
click at [226, 394] on span "ALTA INICIAL DIRECTA" at bounding box center [209, 397] width 103 height 12
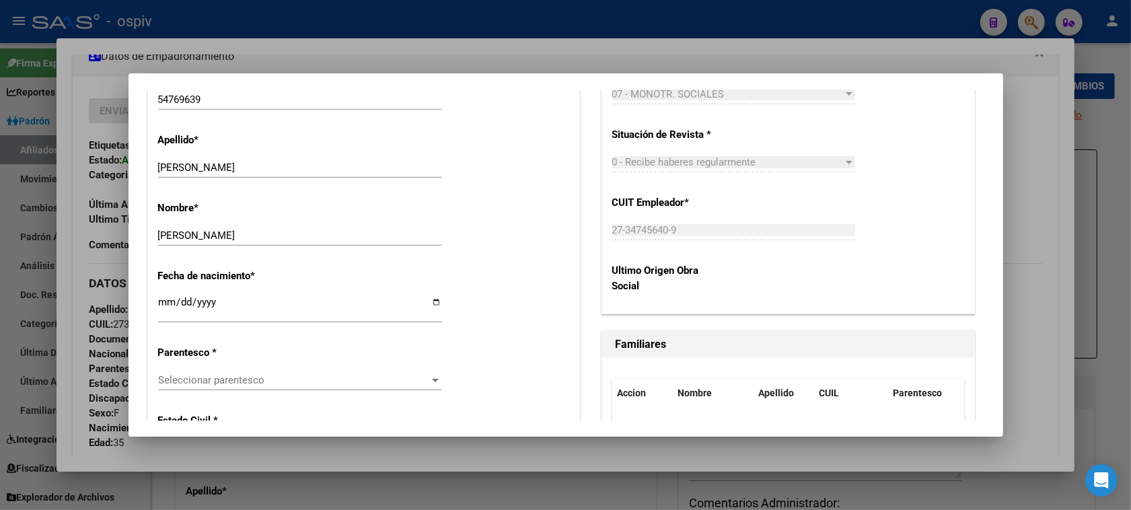
scroll to position [597, 0]
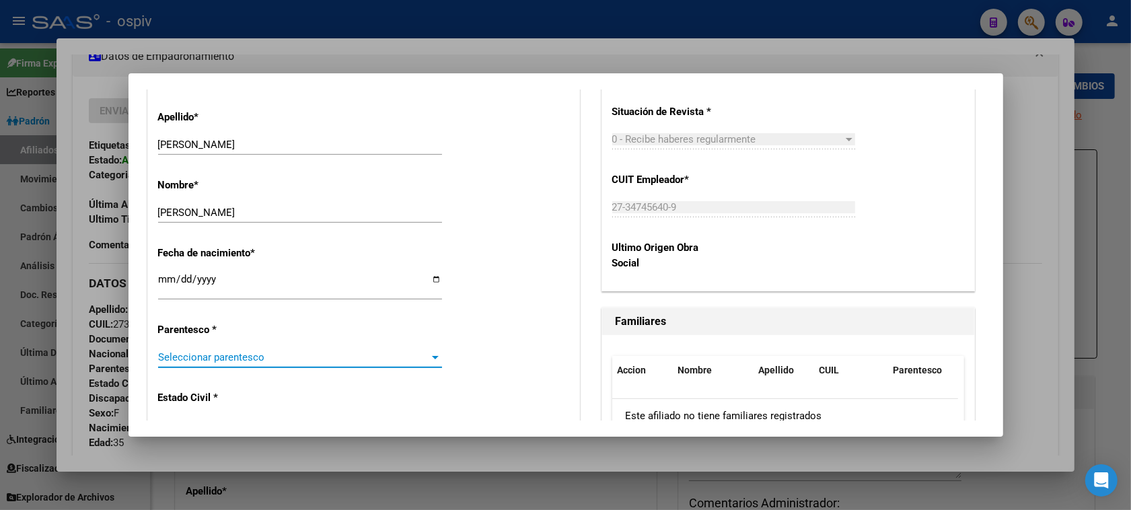
click at [269, 362] on span "Seleccionar parentesco" at bounding box center [294, 357] width 272 height 12
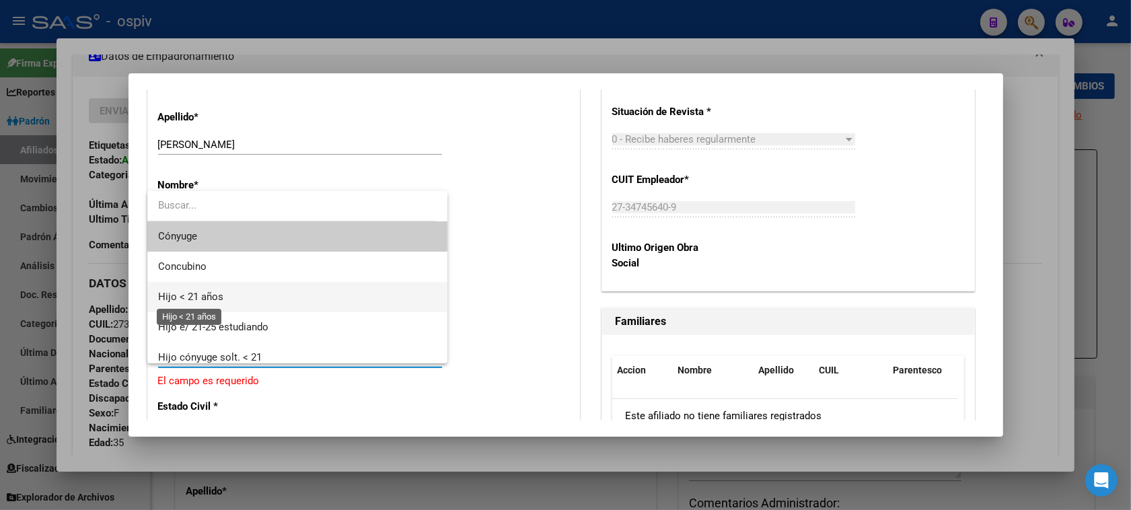
click at [199, 301] on span "Hijo < 21 años" at bounding box center [190, 297] width 65 height 12
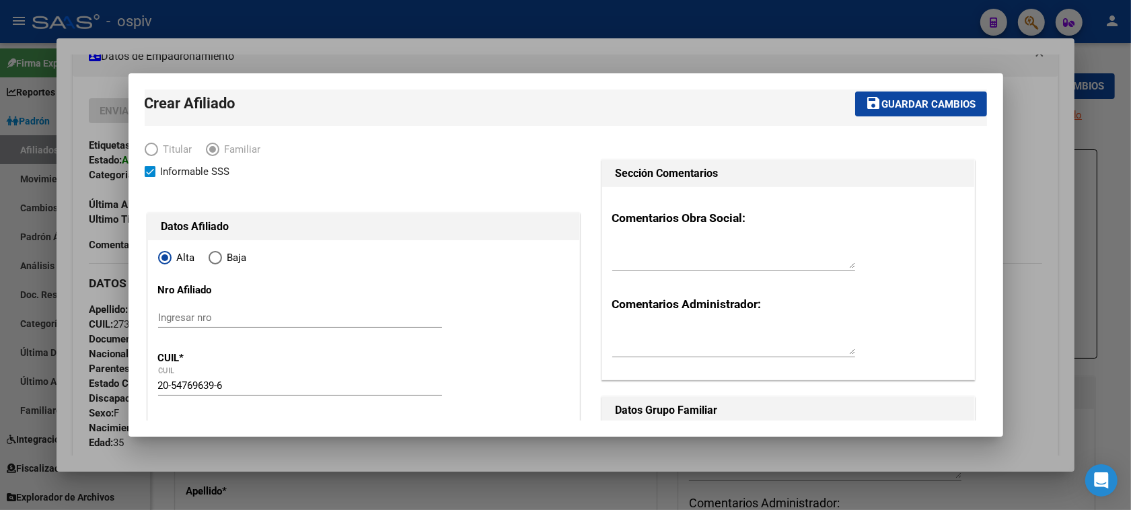
scroll to position [0, 0]
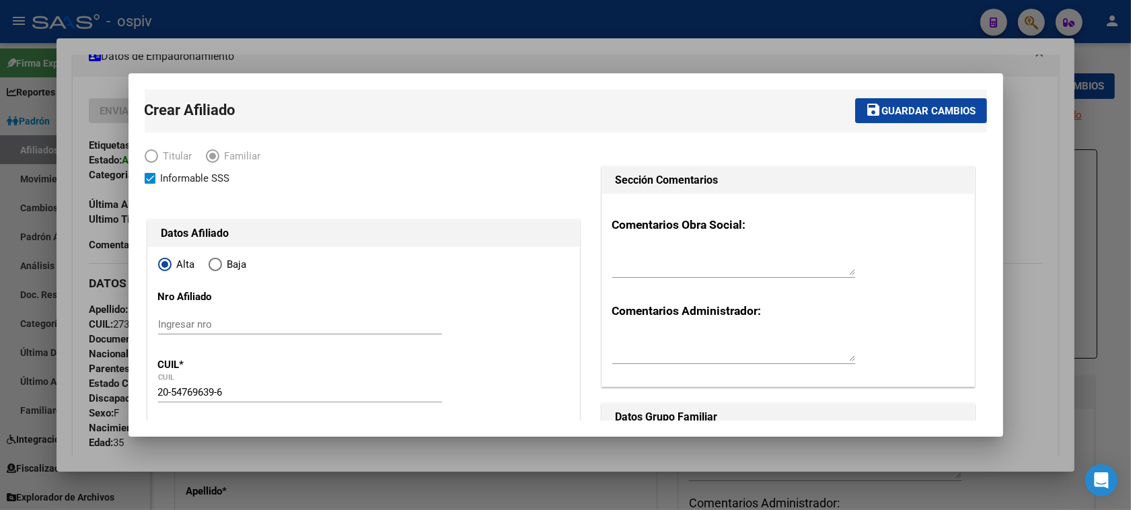
click at [910, 108] on span "Guardar cambios" at bounding box center [929, 111] width 94 height 12
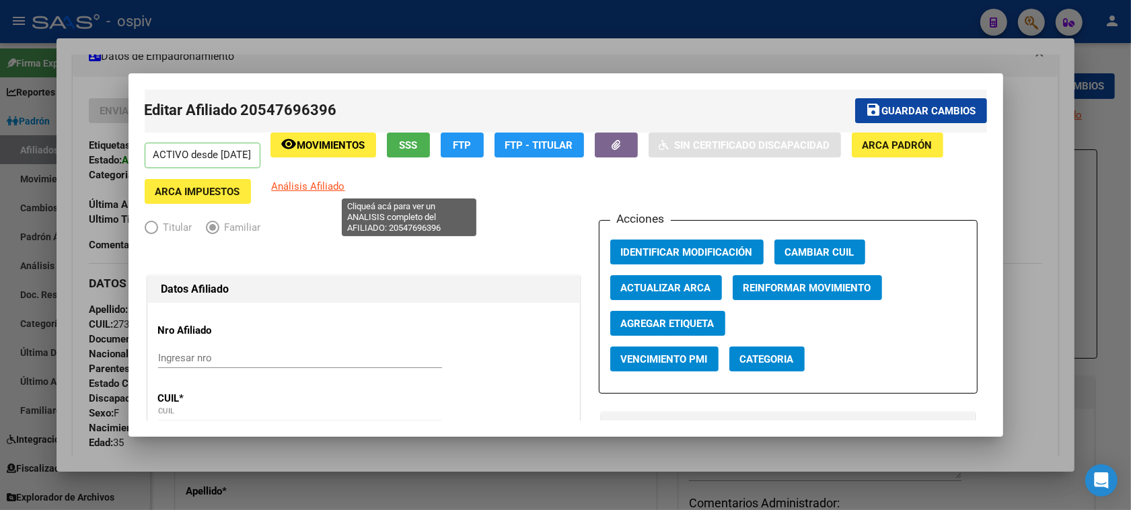
click at [345, 186] on span "Análisis Afiliado" at bounding box center [308, 186] width 73 height 12
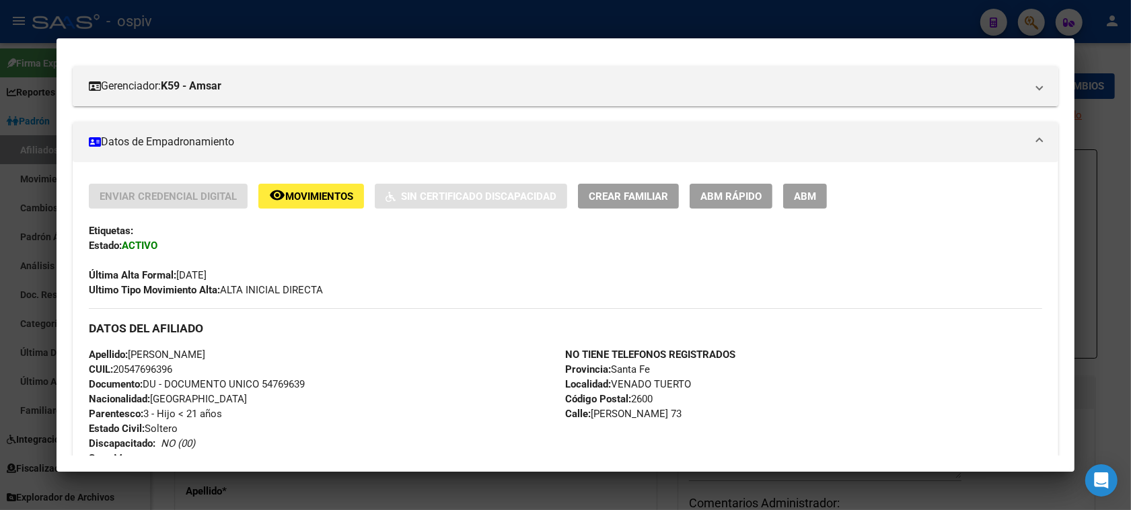
scroll to position [168, 0]
click at [811, 200] on span "ABM" at bounding box center [805, 195] width 22 height 12
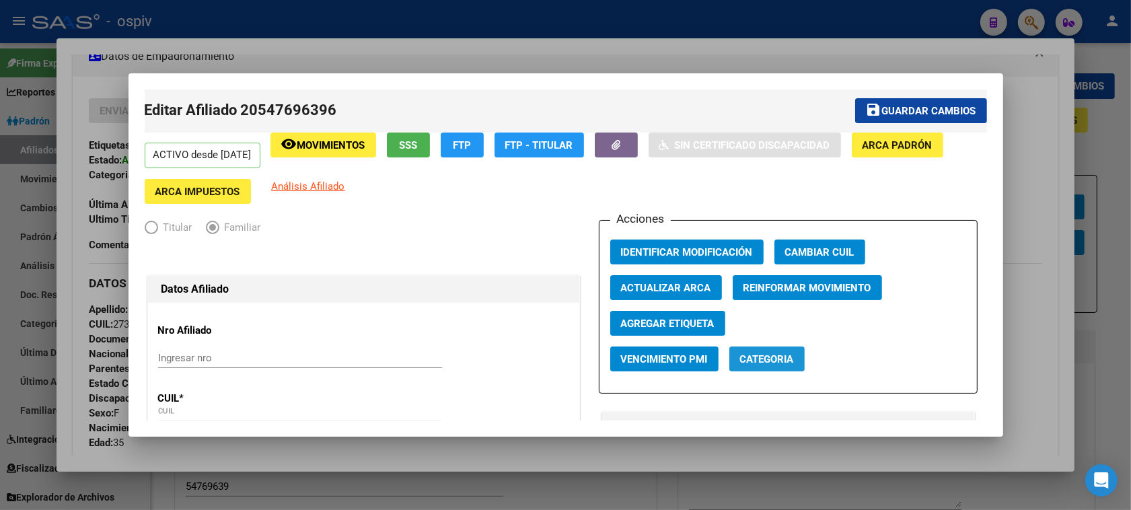
click at [774, 357] on span "Categoria" at bounding box center [767, 359] width 54 height 12
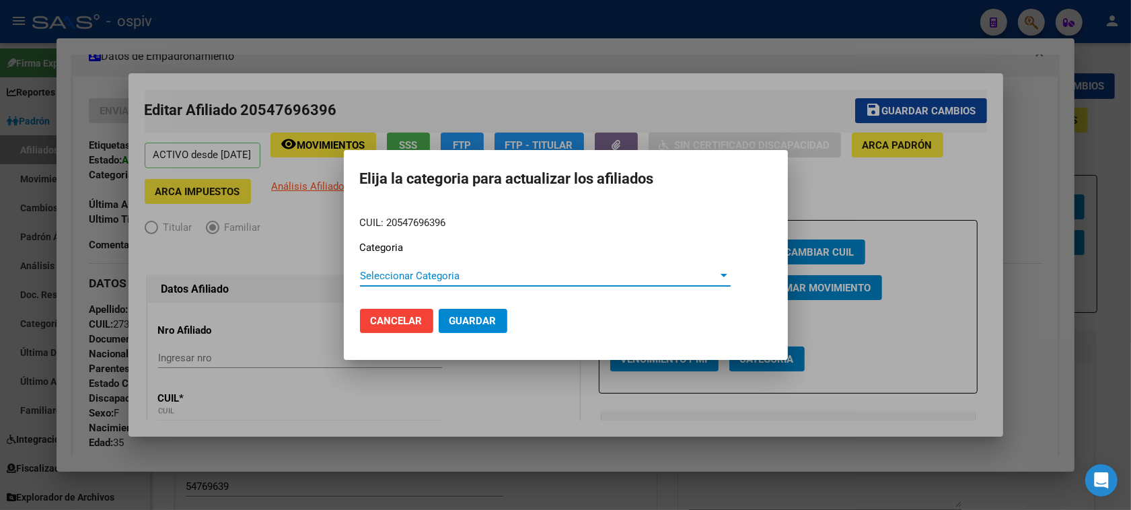
click at [392, 276] on span "Seleccionar Categoria" at bounding box center [539, 276] width 359 height 12
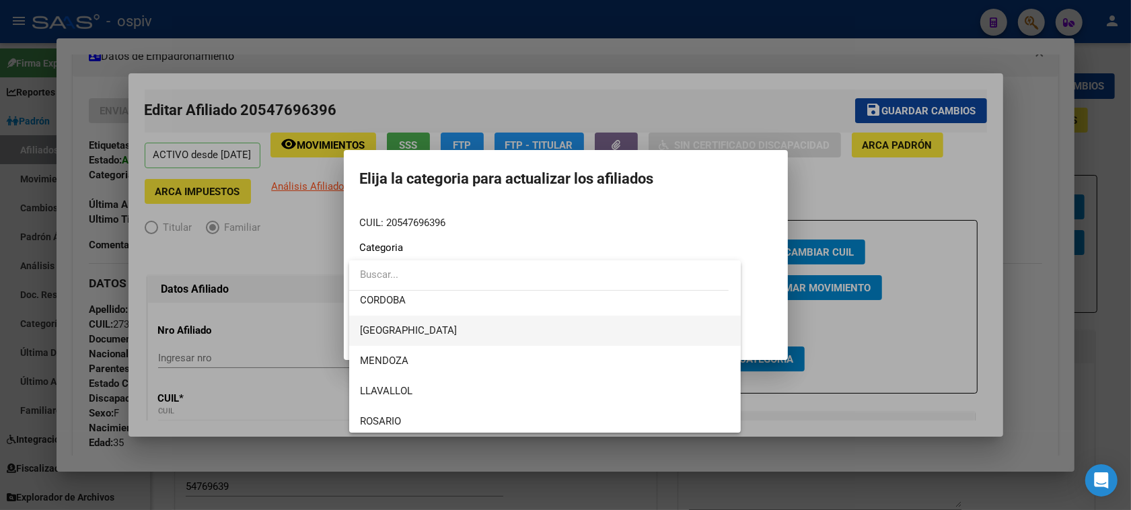
scroll to position [150, 0]
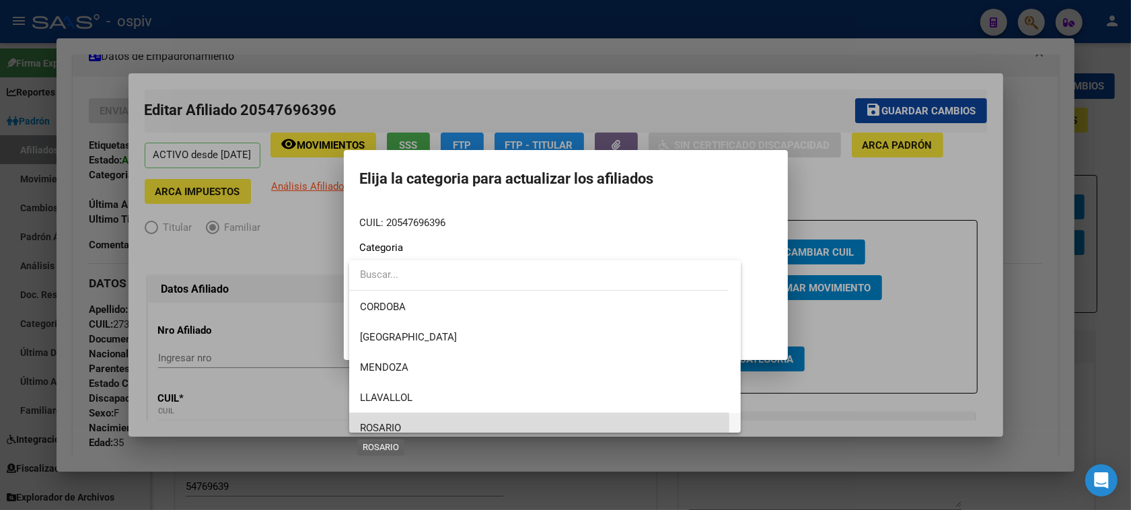
drag, startPoint x: 399, startPoint y: 423, endPoint x: 425, endPoint y: 372, distance: 56.9
click at [399, 422] on span "ROSARIO" at bounding box center [380, 428] width 41 height 12
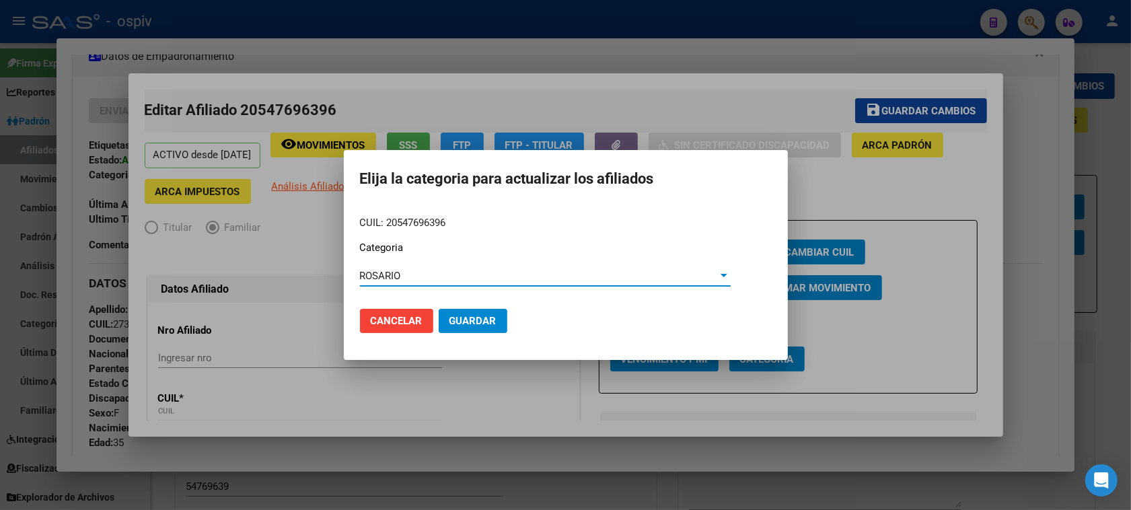
click at [461, 320] on span "Guardar" at bounding box center [473, 321] width 47 height 12
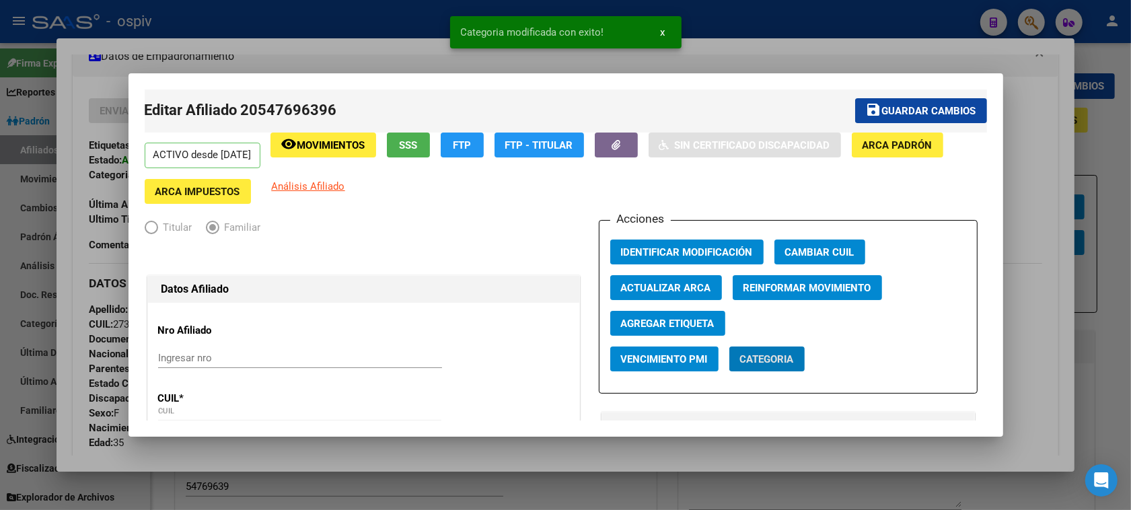
click at [687, 321] on span "Agregar Etiqueta" at bounding box center [668, 324] width 94 height 12
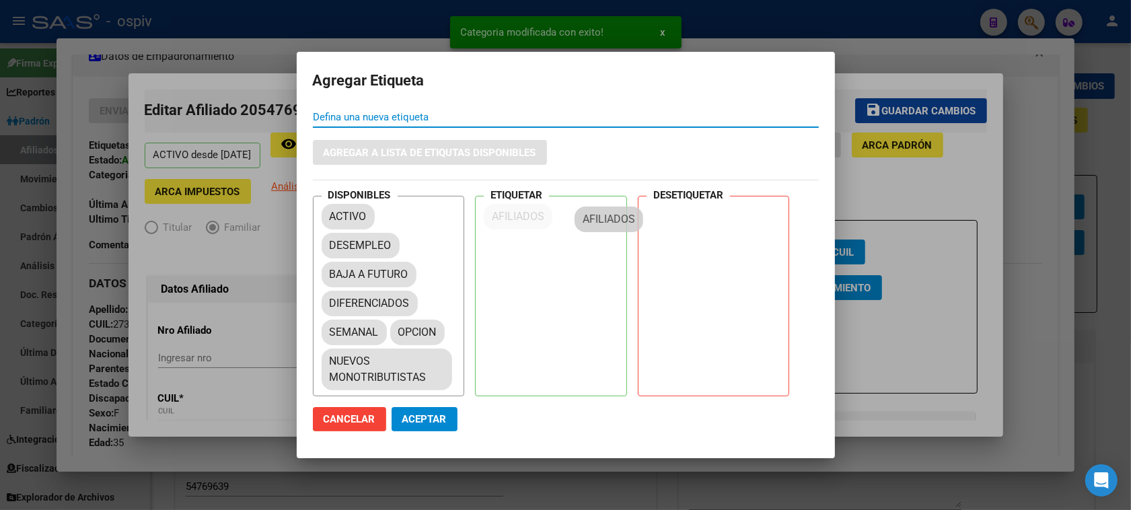
drag, startPoint x: 347, startPoint y: 270, endPoint x: 589, endPoint y: 229, distance: 244.9
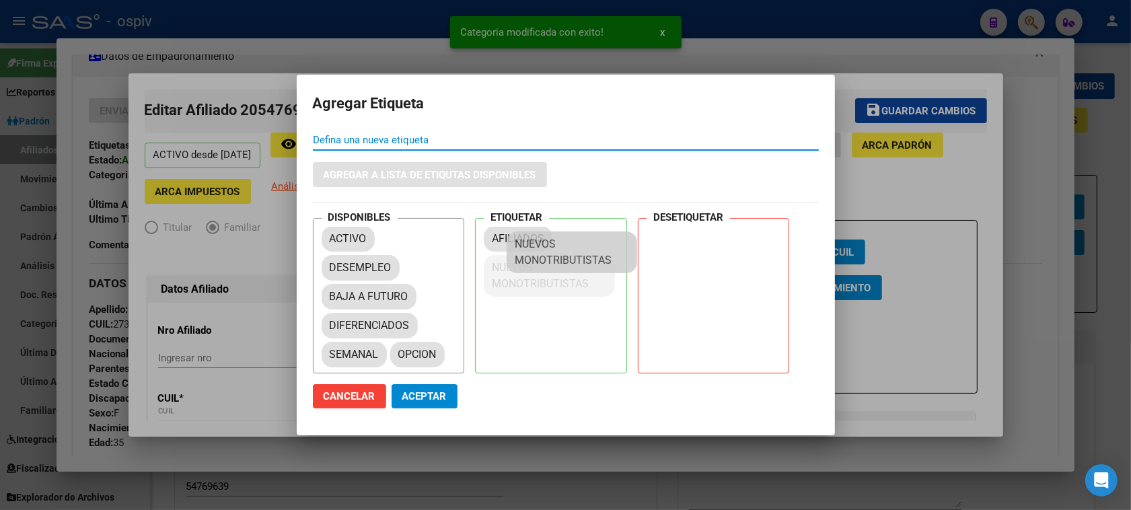
drag, startPoint x: 388, startPoint y: 367, endPoint x: 546, endPoint y: 268, distance: 187.1
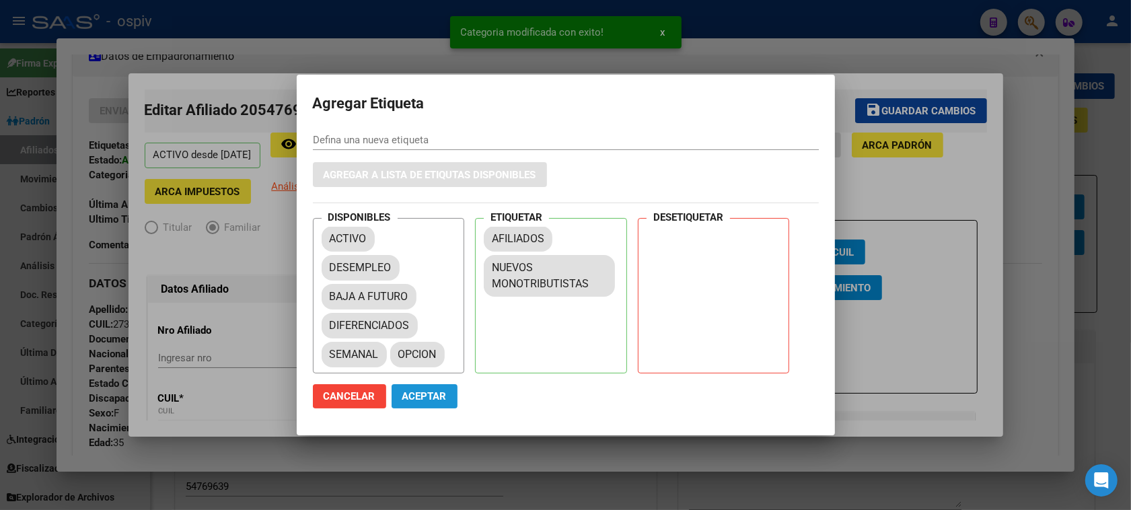
click at [439, 401] on span "Aceptar" at bounding box center [424, 396] width 44 height 12
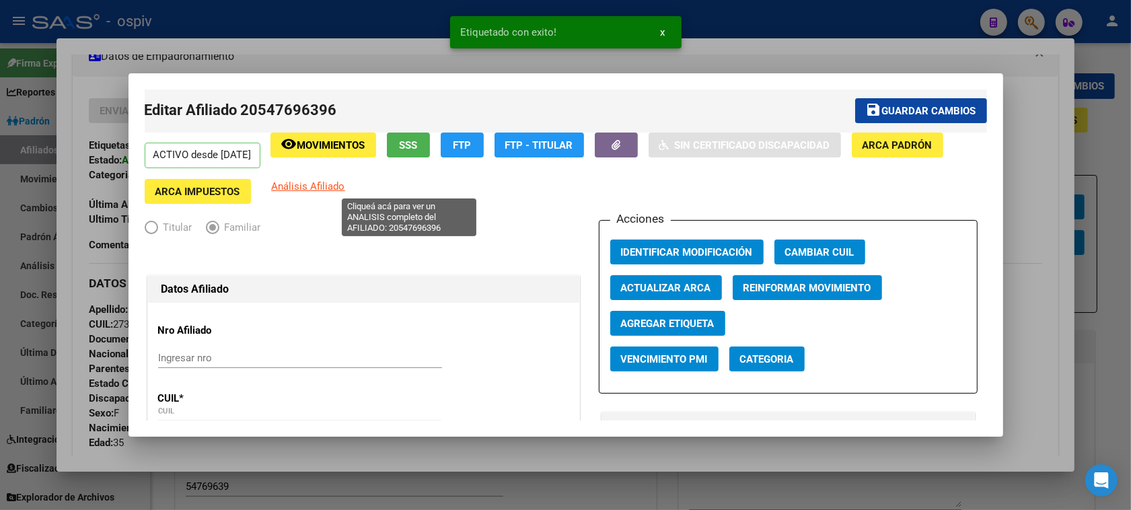
click at [345, 188] on span "Análisis Afiliado" at bounding box center [308, 186] width 73 height 12
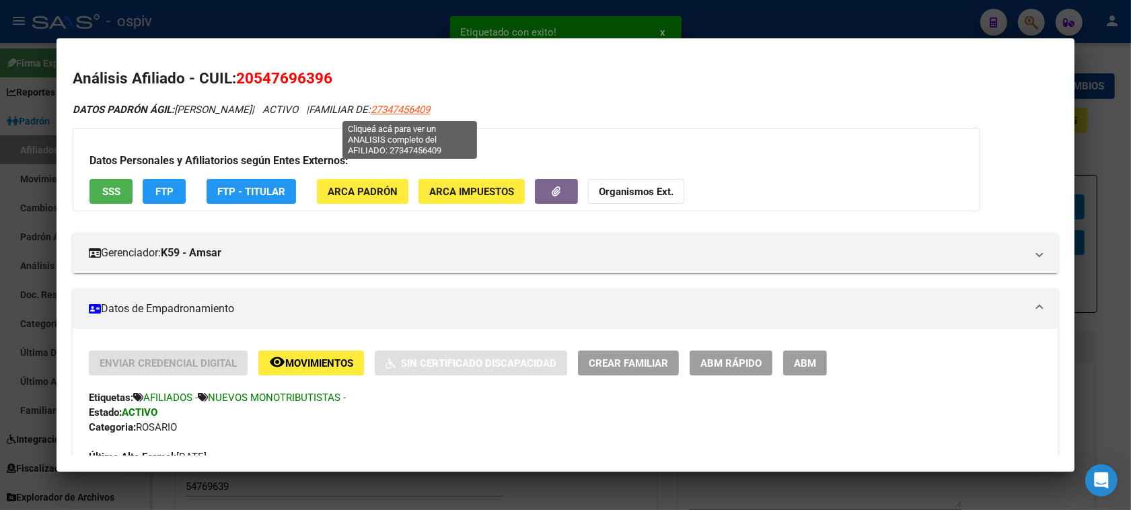
click at [399, 105] on span "27347456409" at bounding box center [400, 110] width 59 height 12
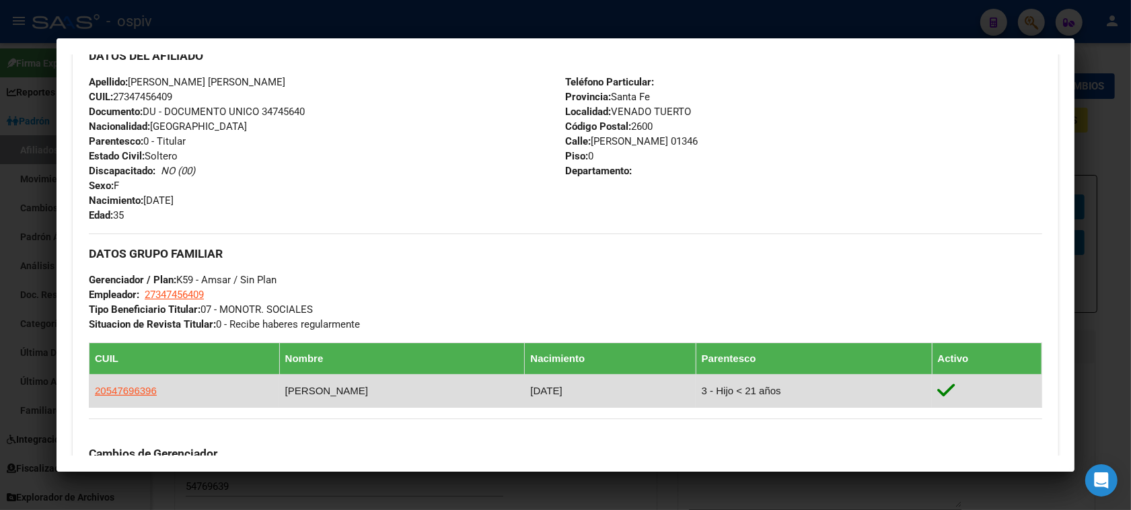
scroll to position [505, 0]
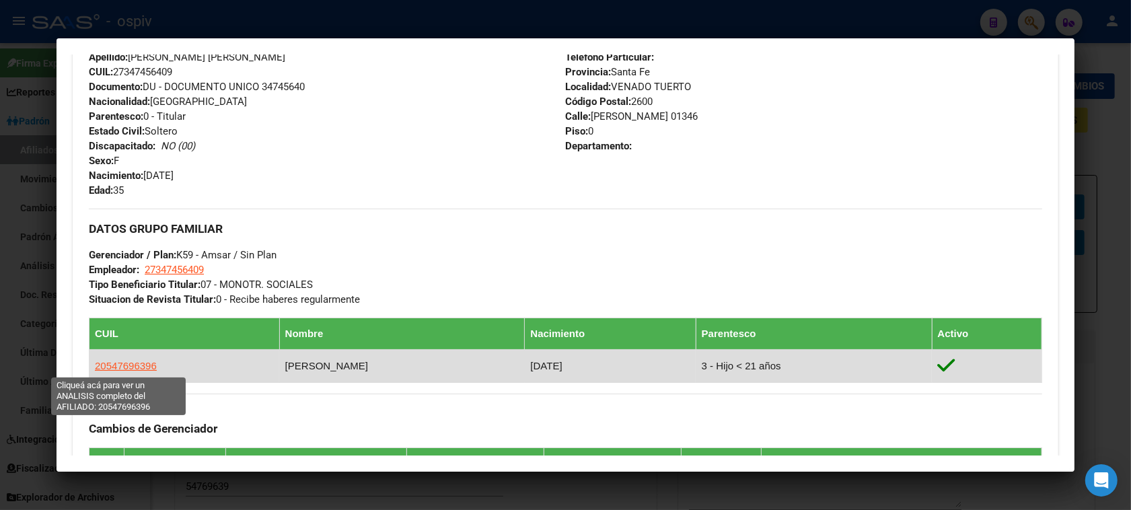
click at [138, 367] on span "20547696396" at bounding box center [126, 365] width 62 height 11
type textarea "20547696396"
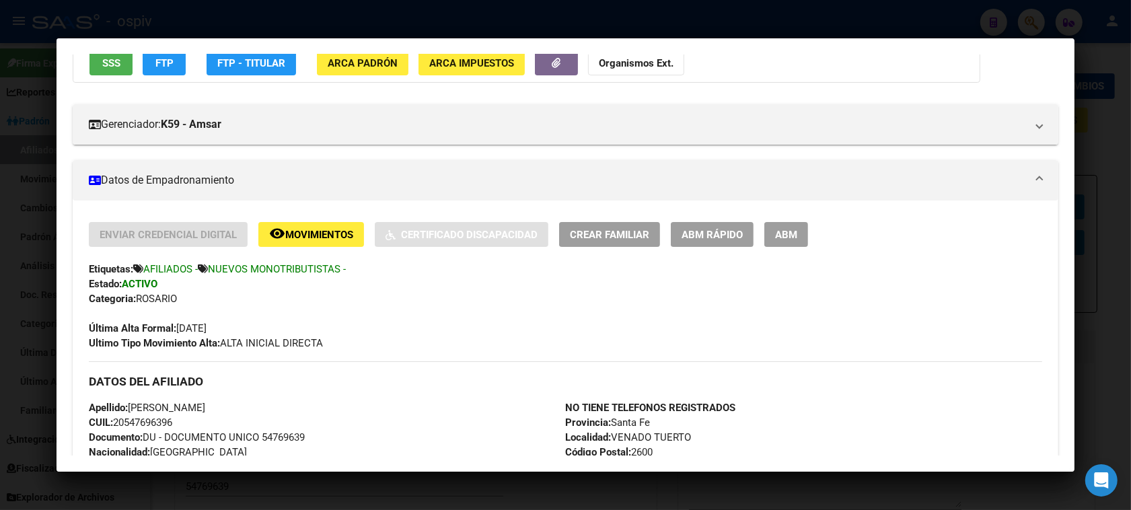
scroll to position [234, 0]
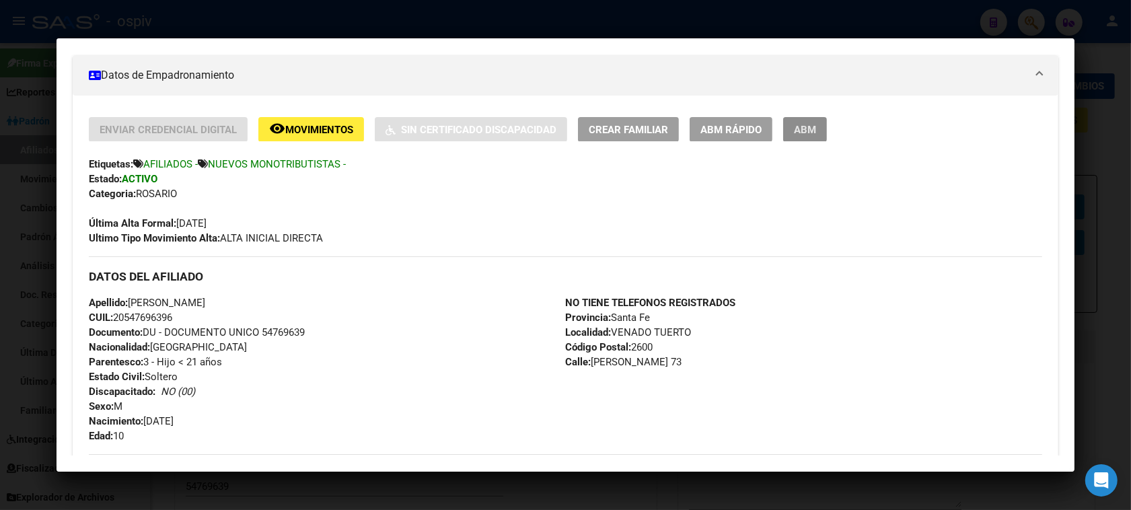
click at [809, 132] on span "ABM" at bounding box center [805, 130] width 22 height 12
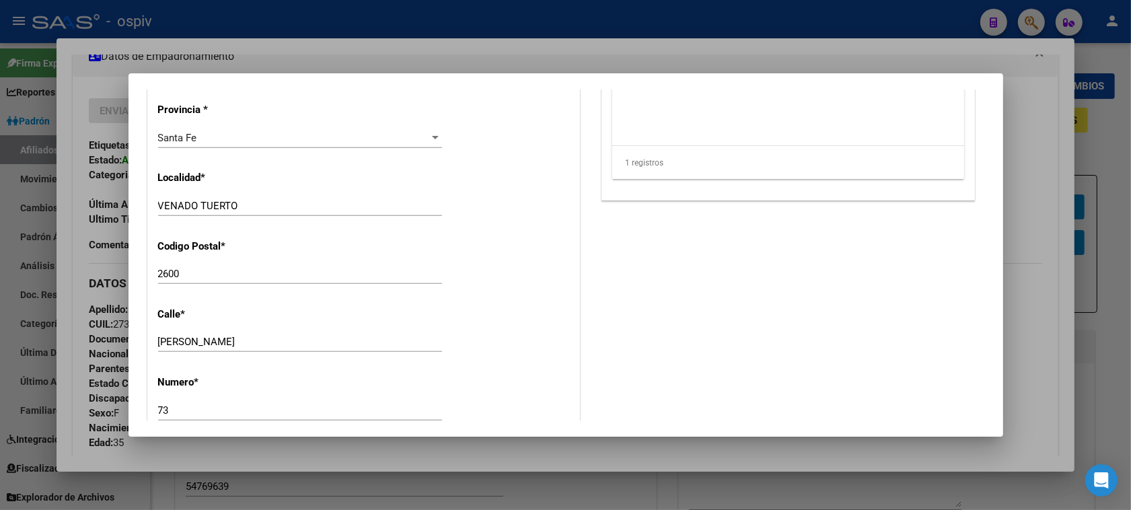
scroll to position [1262, 0]
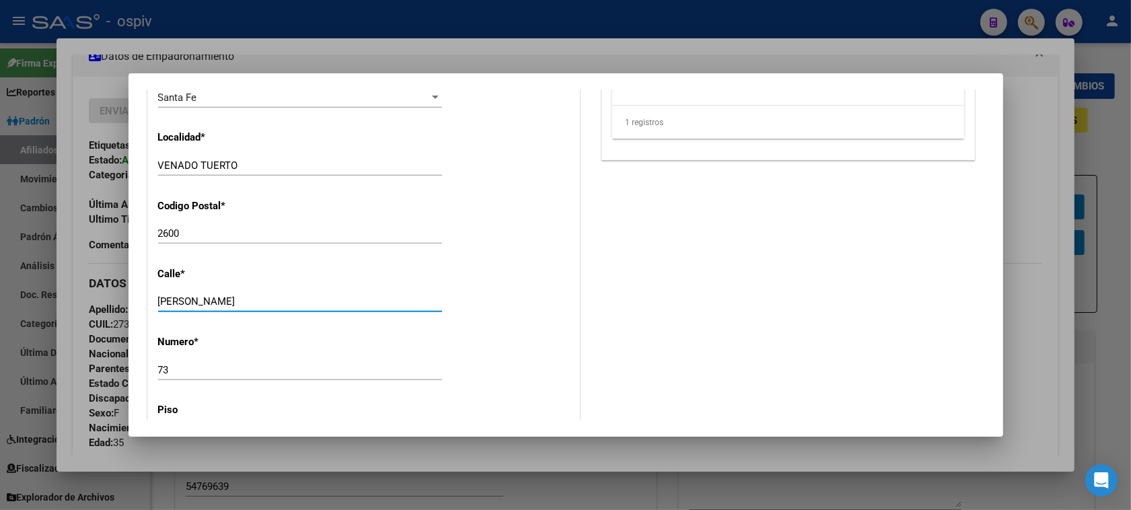
drag, startPoint x: 225, startPoint y: 306, endPoint x: 101, endPoint y: 275, distance: 128.4
click at [101, 276] on div "Análisis Afiliado - CUIL: 27347456409 DATOS [PERSON_NAME] ÁGIL: [PERSON_NAME] […" at bounding box center [565, 255] width 1131 height 510
type input "[PERSON_NAME]"
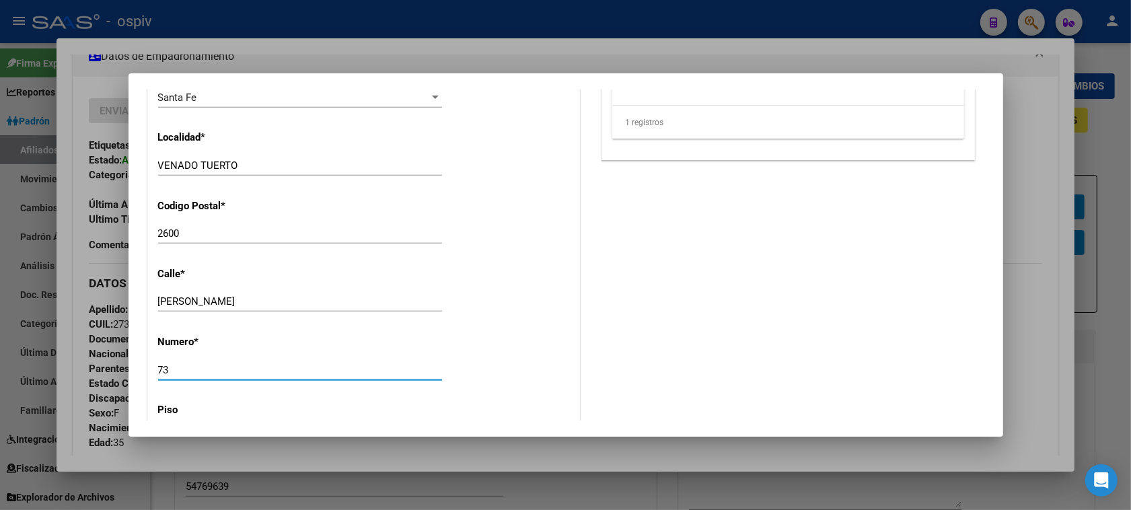
drag, startPoint x: 173, startPoint y: 363, endPoint x: 122, endPoint y: 342, distance: 55.5
click at [122, 348] on div "Análisis Afiliado - CUIL: 27347456409 DATOS [PERSON_NAME] ÁGIL: [PERSON_NAME] […" at bounding box center [565, 255] width 1131 height 510
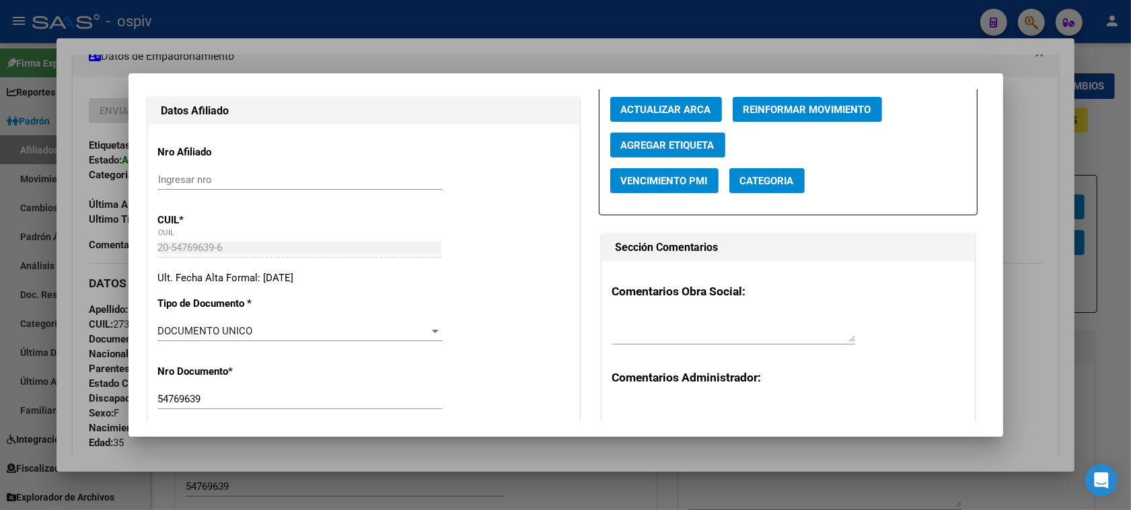
scroll to position [0, 0]
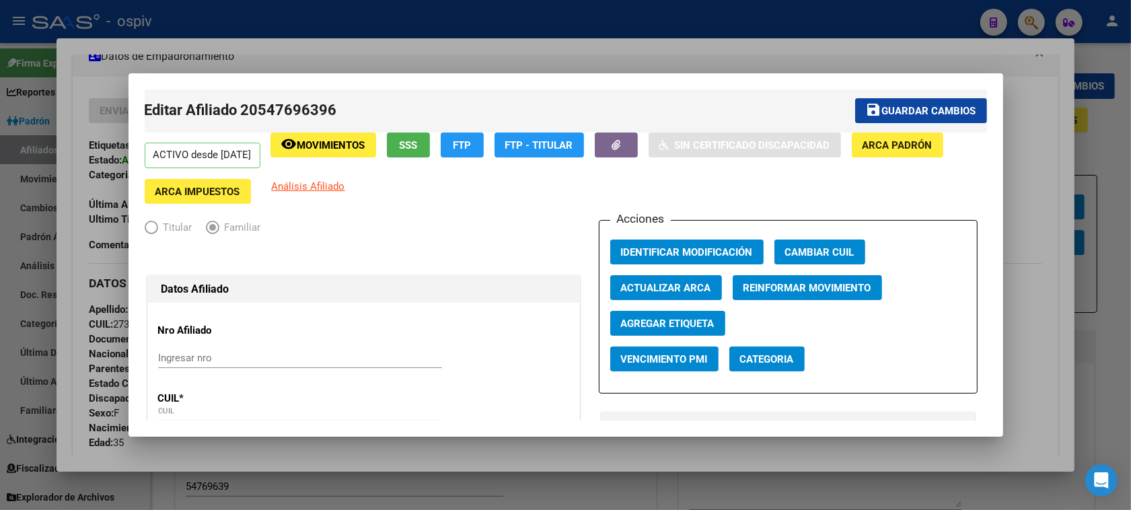
type input "1346"
click at [894, 110] on span "Guardar cambios" at bounding box center [929, 111] width 94 height 12
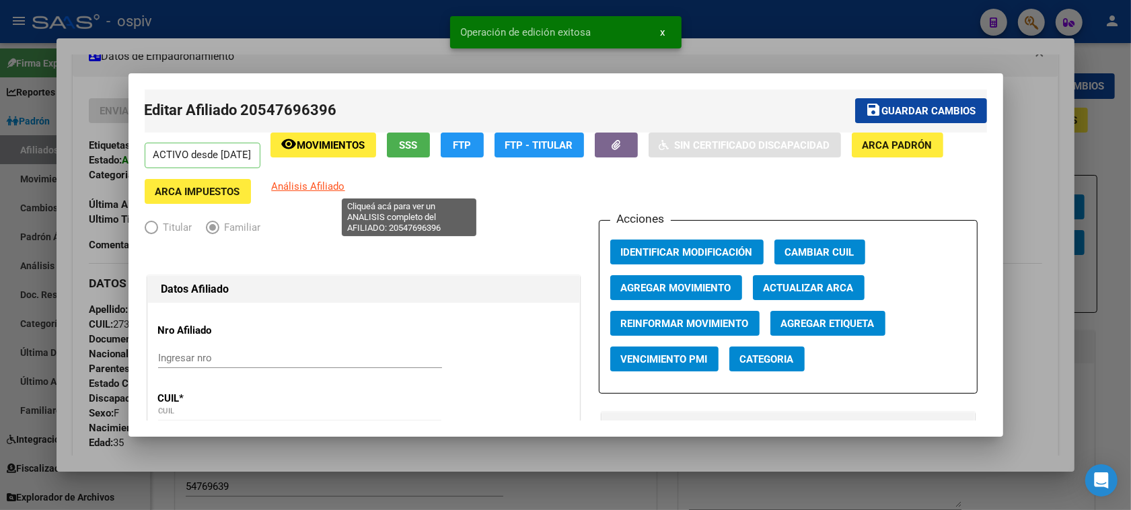
click at [345, 184] on span "Análisis Afiliado" at bounding box center [308, 186] width 73 height 12
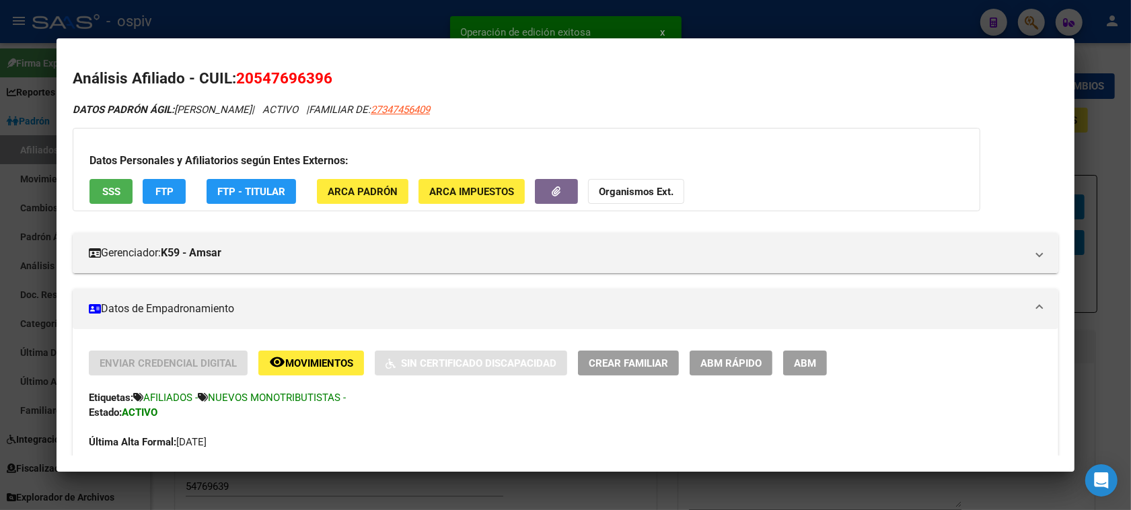
click at [811, 362] on span "ABM" at bounding box center [805, 363] width 22 height 12
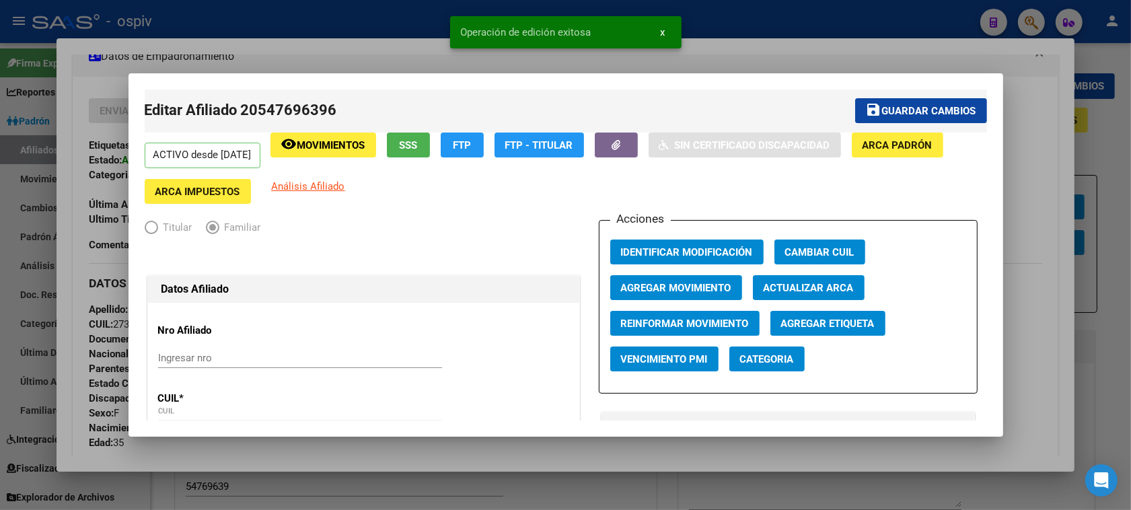
click at [776, 355] on span "Categoria" at bounding box center [767, 359] width 54 height 12
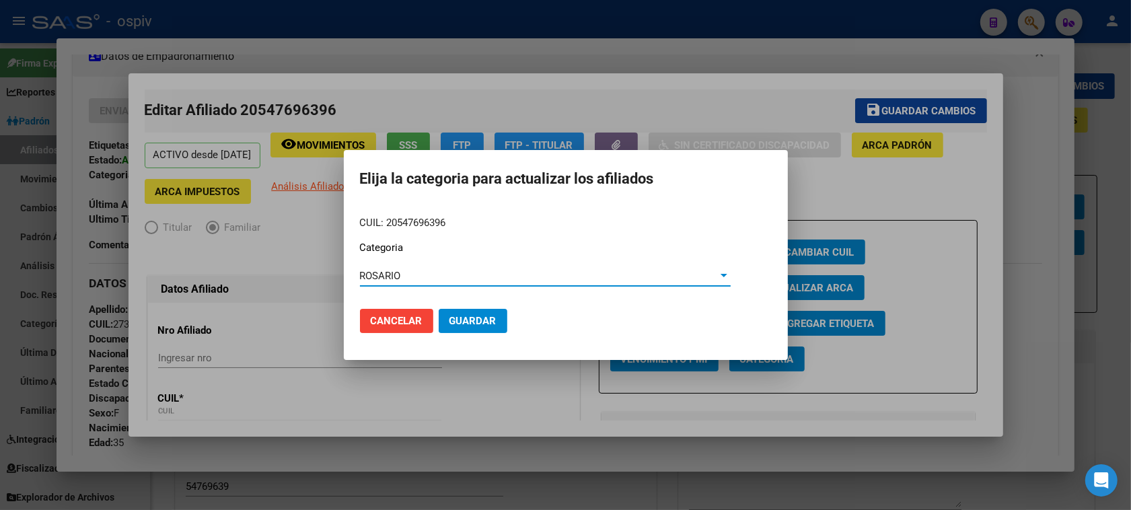
click at [456, 318] on span "Guardar" at bounding box center [473, 321] width 47 height 12
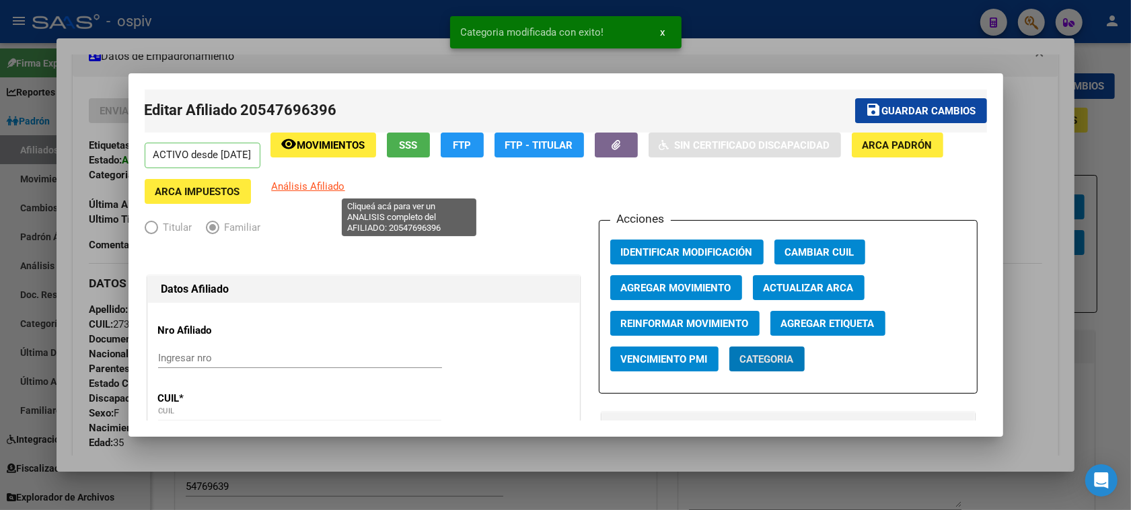
click at [345, 188] on span "Análisis Afiliado" at bounding box center [308, 186] width 73 height 12
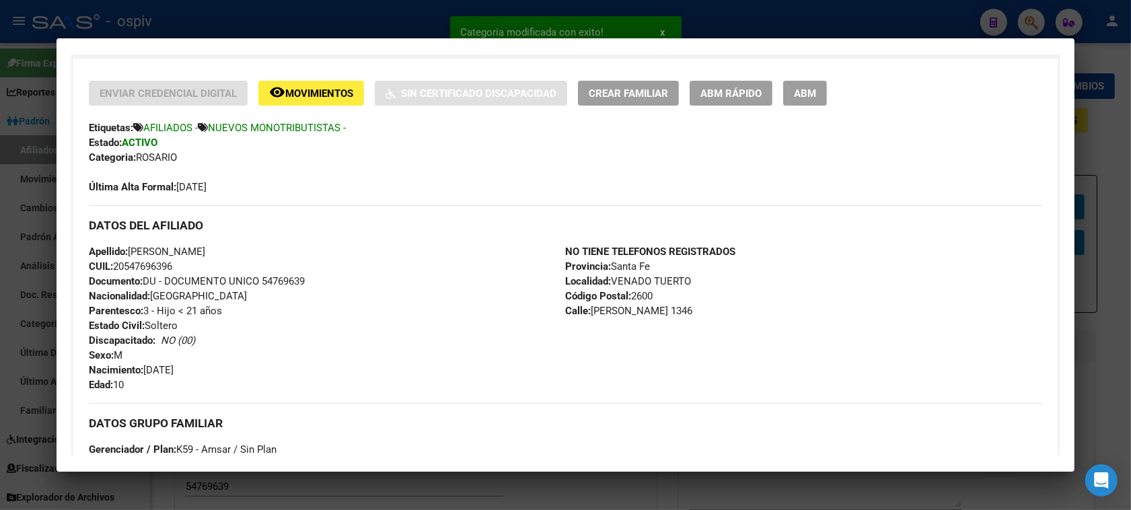
scroll to position [738, 0]
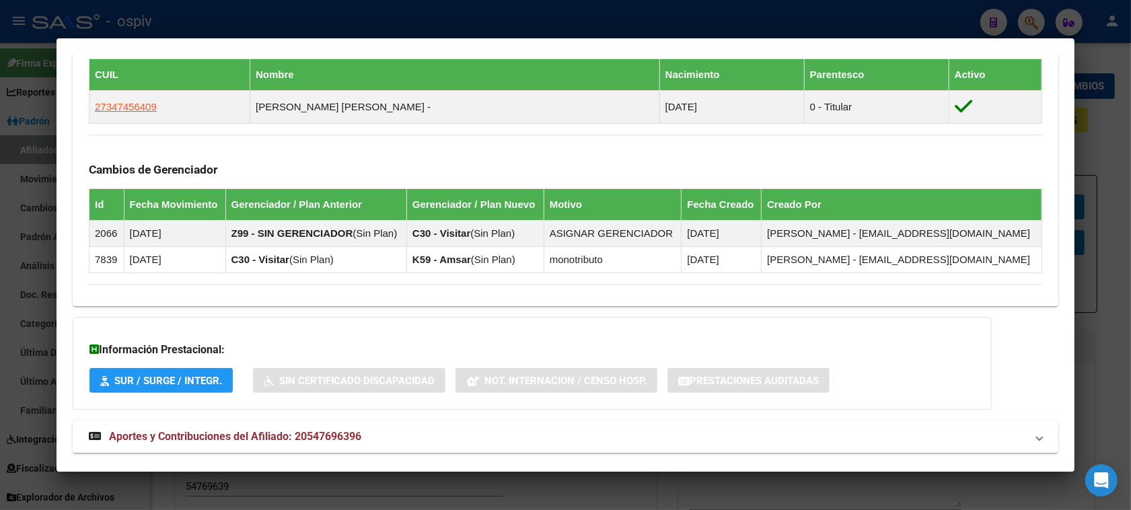
click at [1030, 22] on div at bounding box center [565, 255] width 1131 height 510
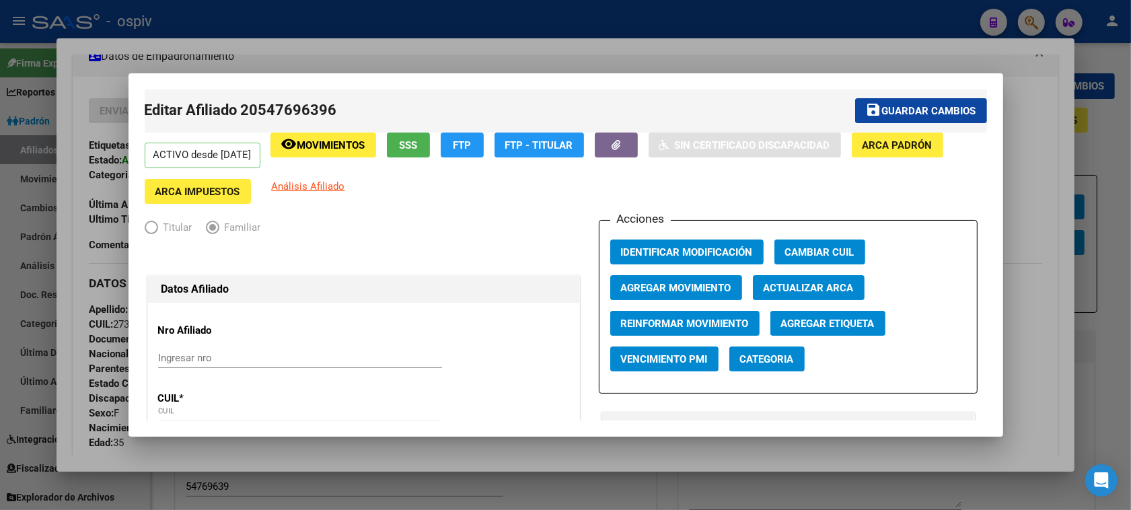
click at [1034, 24] on div at bounding box center [565, 255] width 1131 height 510
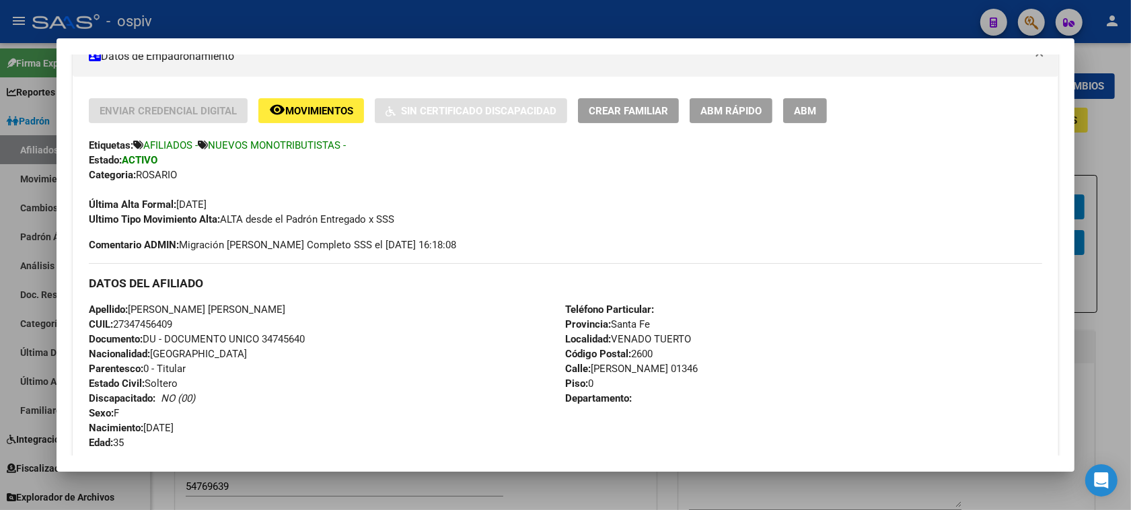
click at [1031, 22] on div at bounding box center [565, 255] width 1131 height 510
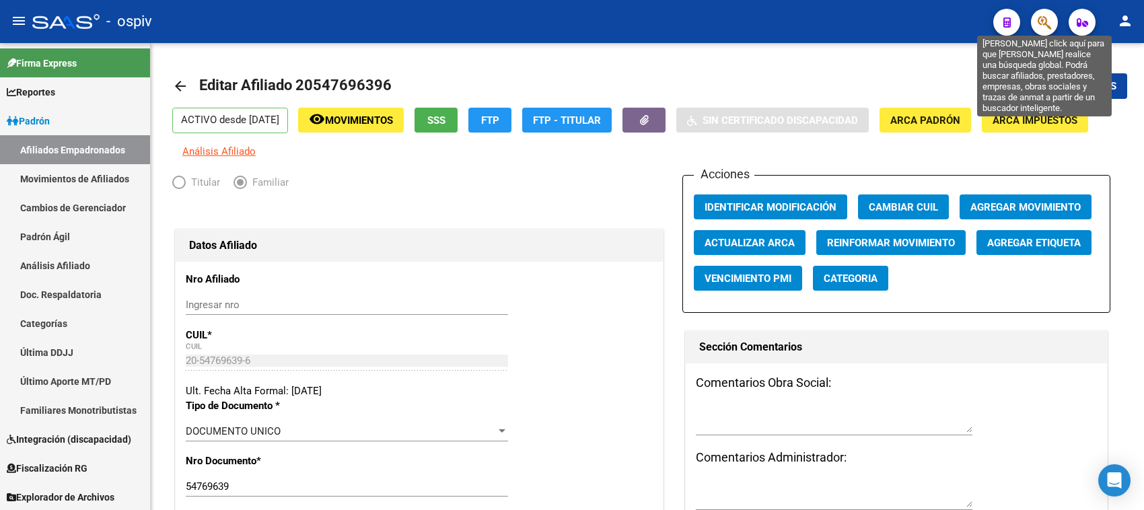
click at [1048, 21] on icon "button" at bounding box center [1044, 22] width 13 height 15
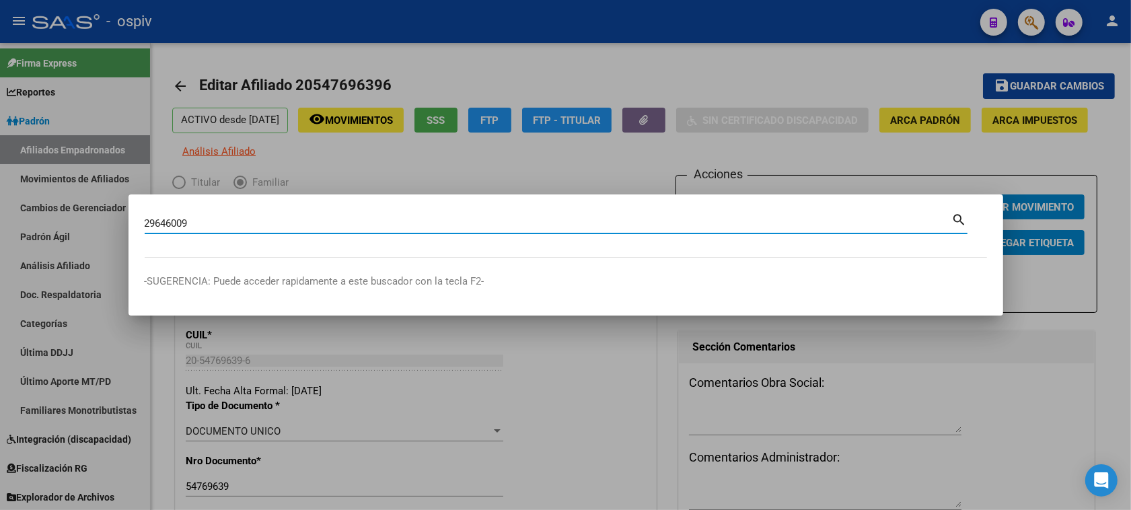
type input "29646009"
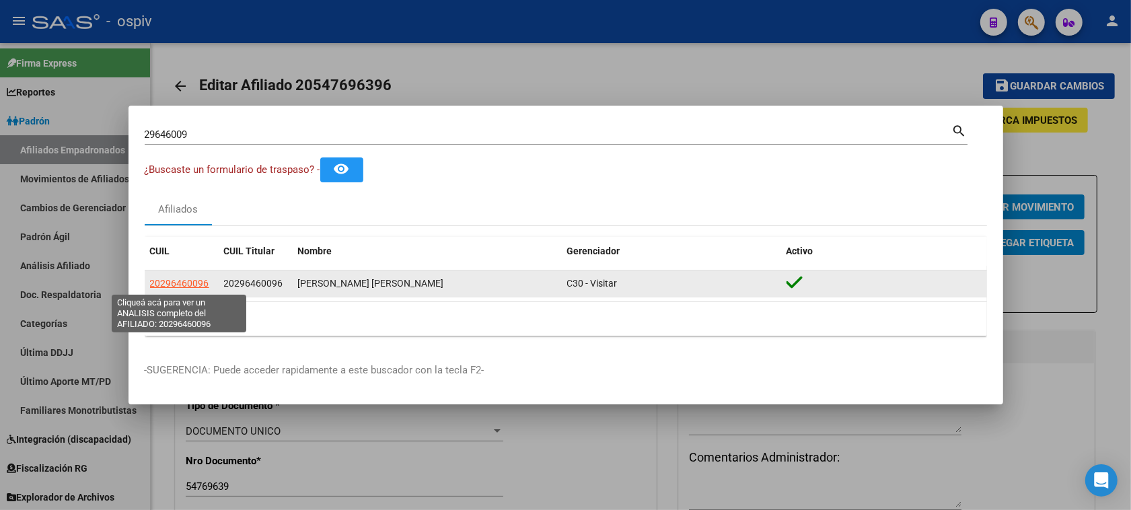
click at [177, 286] on span "20296460096" at bounding box center [179, 283] width 59 height 11
type textarea "20296460096"
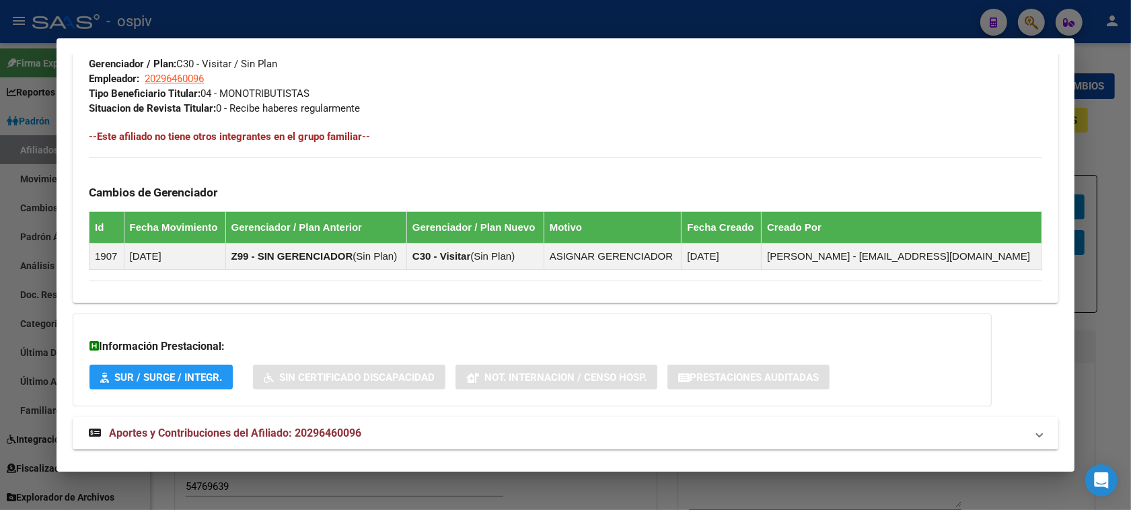
scroll to position [705, 0]
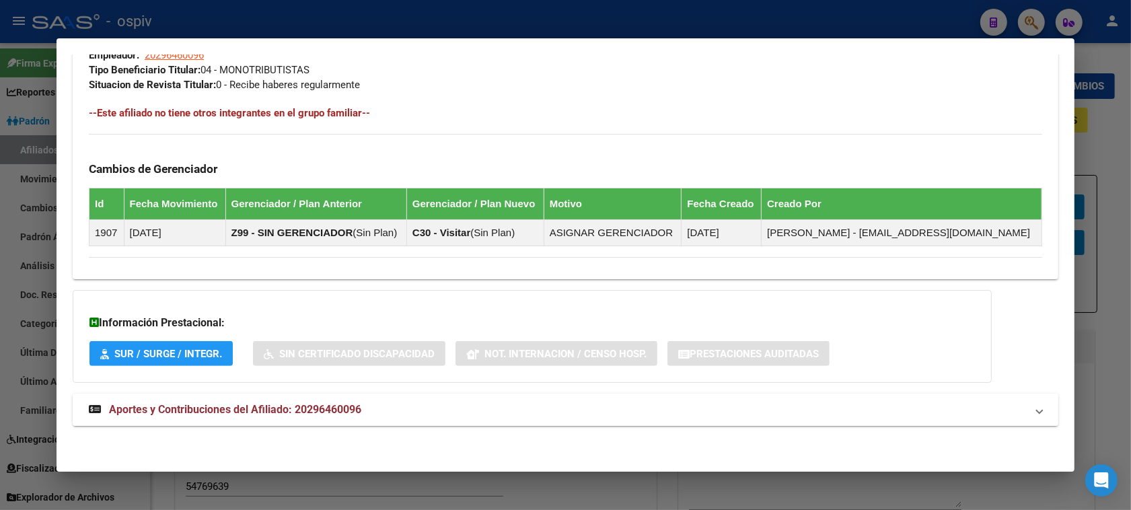
click at [338, 421] on mat-expansion-panel-header "Aportes y Contribuciones del Afiliado: 20296460096" at bounding box center [566, 410] width 986 height 32
click at [250, 404] on span "Aportes y Contribuciones del Afiliado: 20296460096" at bounding box center [235, 409] width 252 height 13
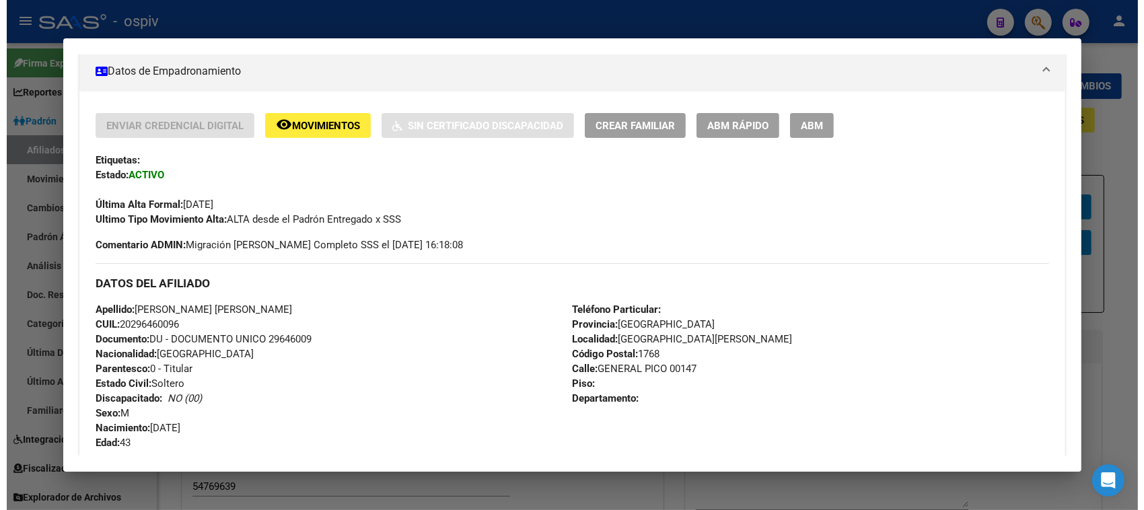
scroll to position [200, 0]
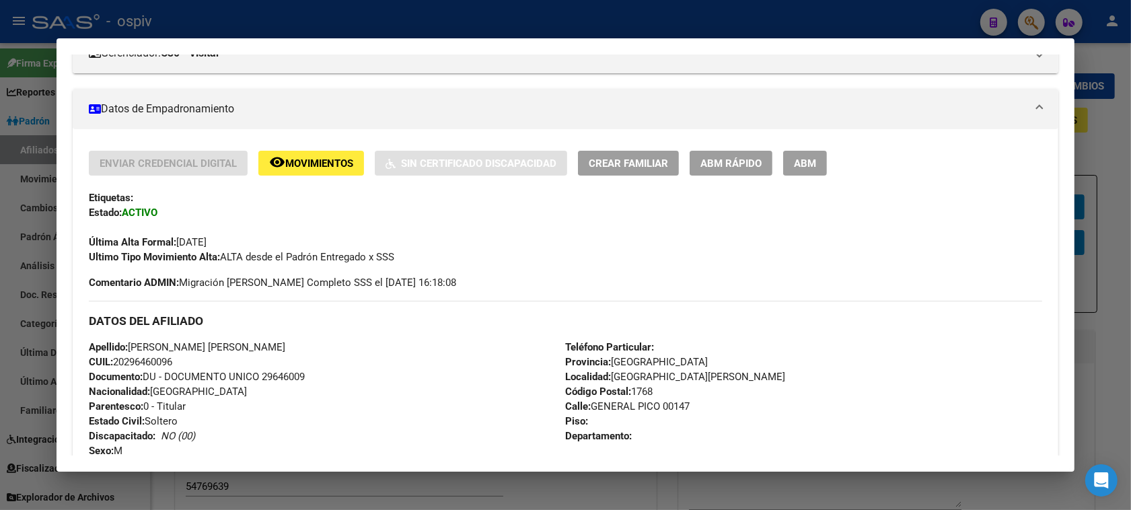
click at [798, 164] on span "ABM" at bounding box center [805, 163] width 22 height 12
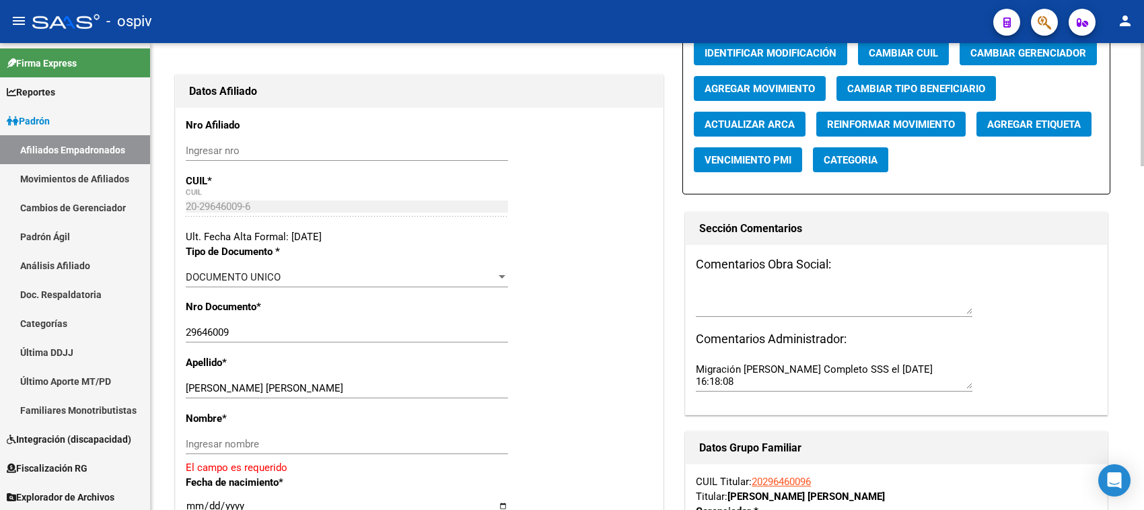
scroll to position [168, 0]
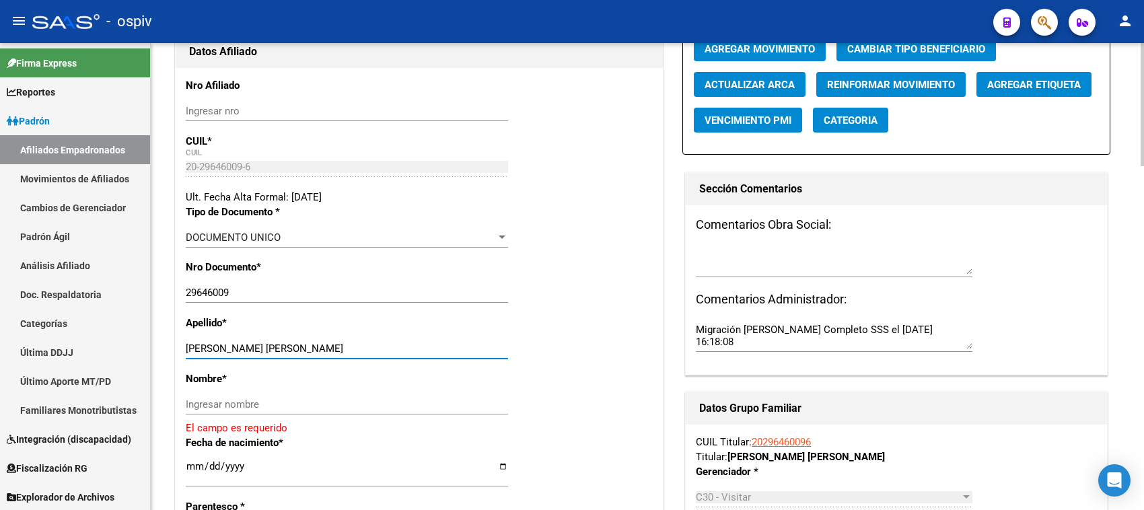
drag, startPoint x: 232, startPoint y: 347, endPoint x: 379, endPoint y: 363, distance: 147.7
click at [379, 363] on div "[PERSON_NAME] [PERSON_NAME] Ingresar apellido" at bounding box center [347, 354] width 322 height 33
type input "[PERSON_NAME]"
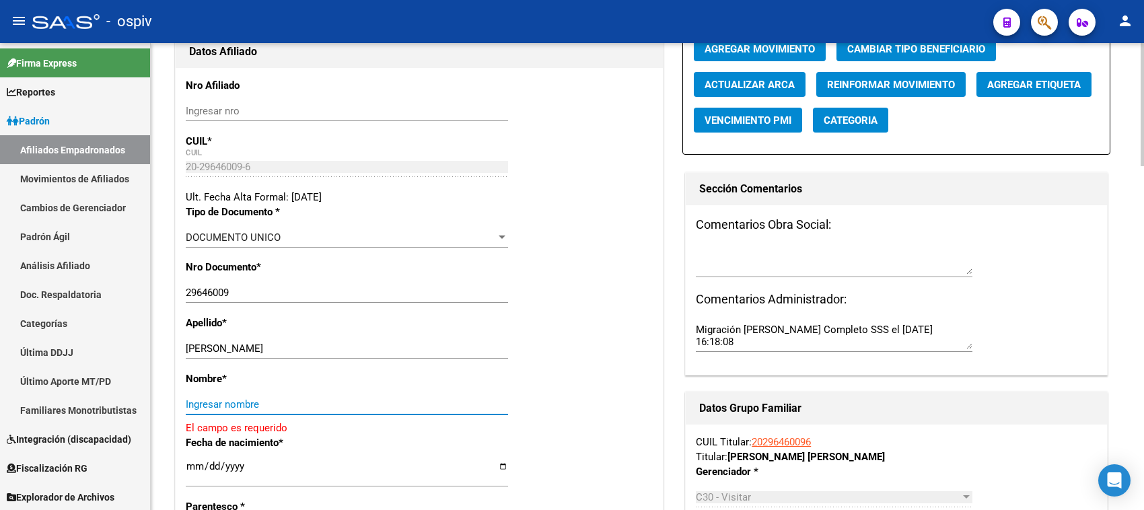
click at [226, 398] on input "Ingresar nombre" at bounding box center [347, 404] width 322 height 12
paste input "[PERSON_NAME]"
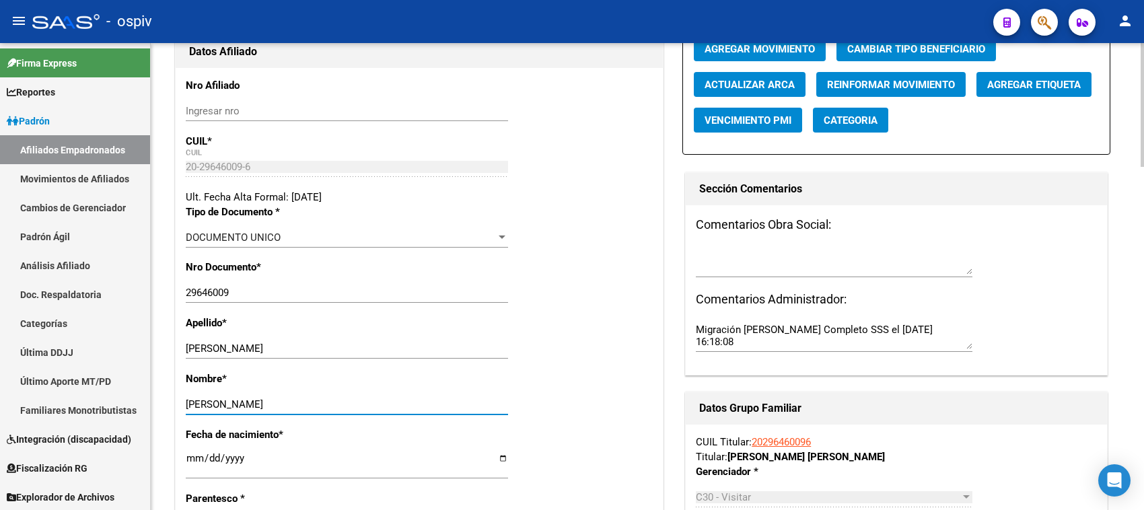
type input "[PERSON_NAME]"
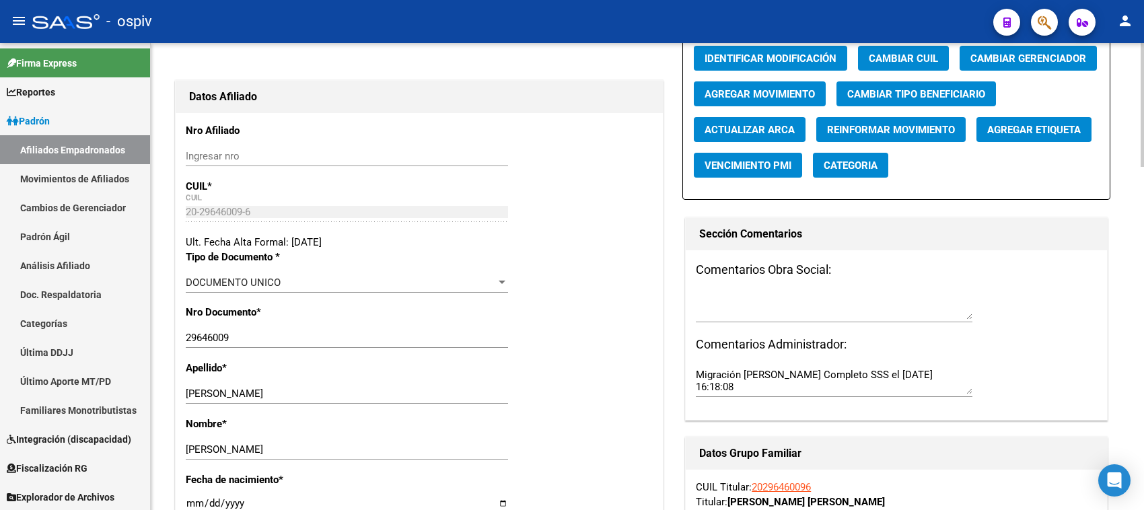
scroll to position [84, 0]
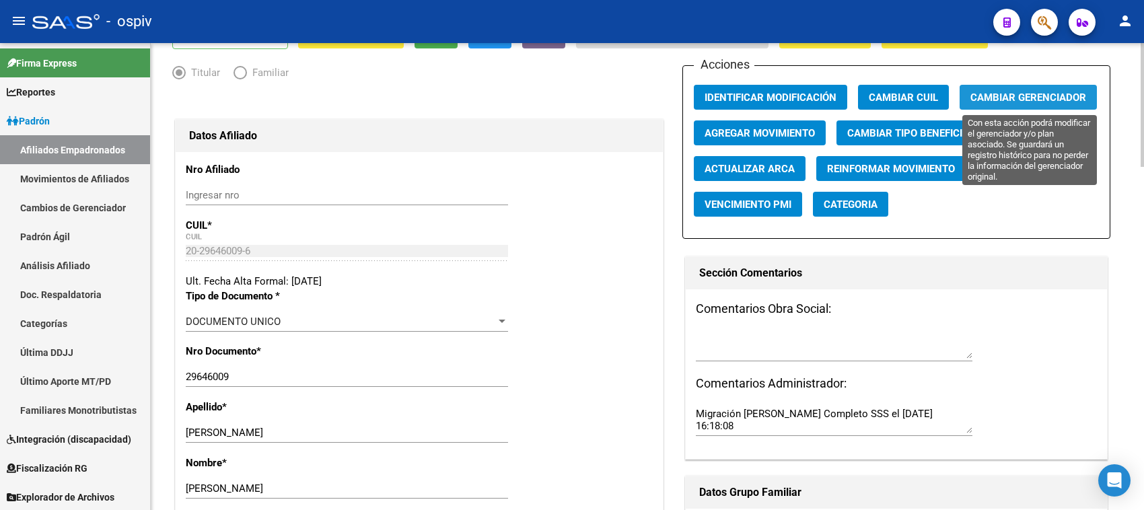
click at [1036, 96] on span "Cambiar Gerenciador" at bounding box center [1028, 98] width 116 height 12
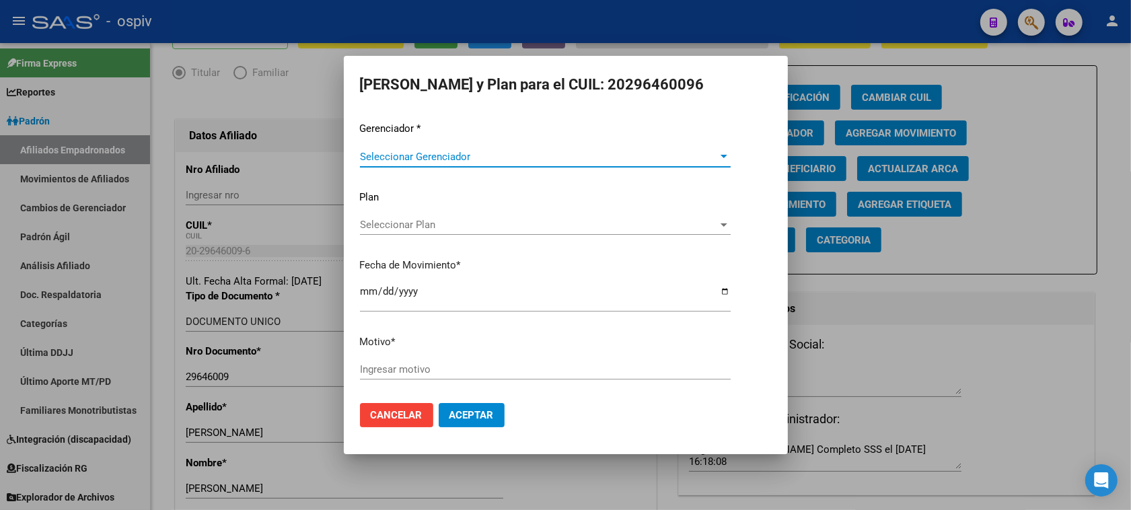
click at [435, 164] on div "Seleccionar Gerenciador Seleccionar Gerenciador" at bounding box center [545, 157] width 371 height 20
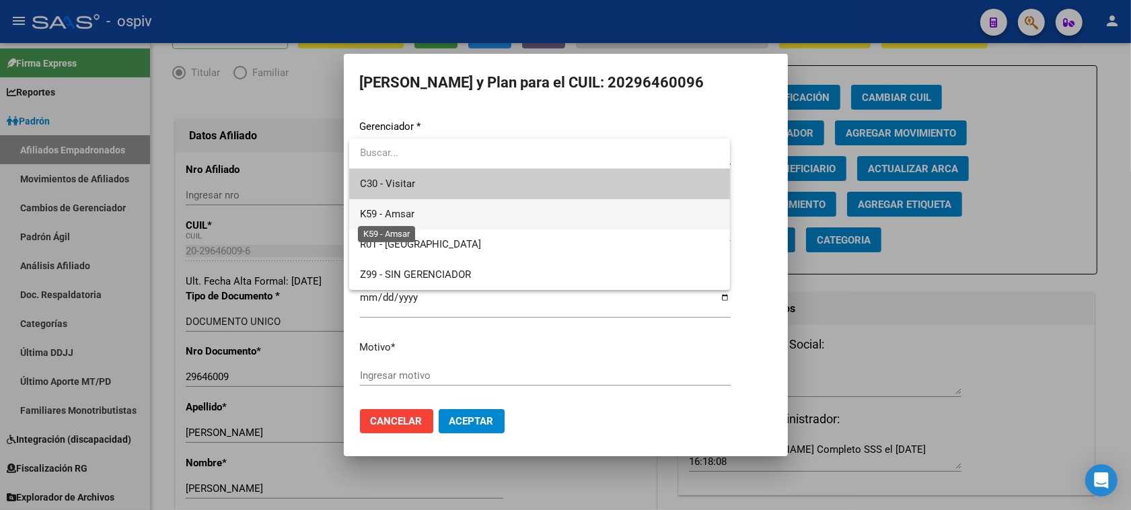
click at [408, 209] on span "K59 - Amsar" at bounding box center [387, 214] width 55 height 12
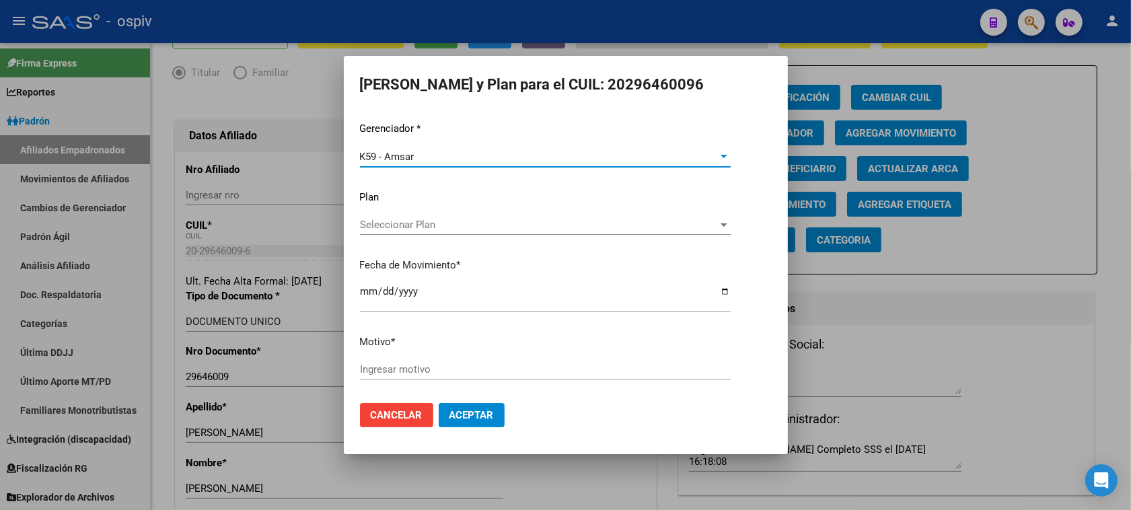
click at [412, 373] on input "Ingresar motivo" at bounding box center [545, 369] width 371 height 12
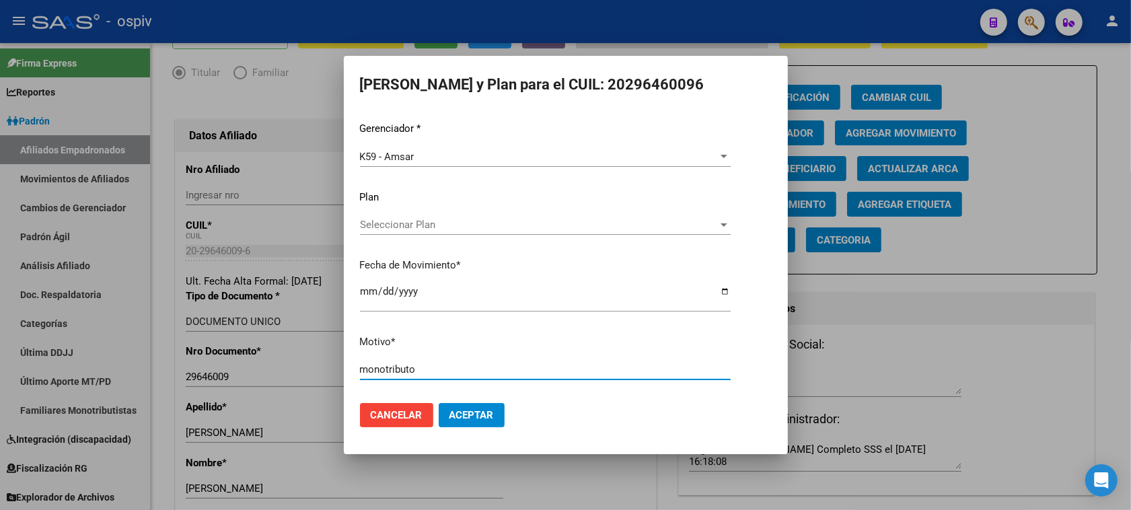
type input "monotributo"
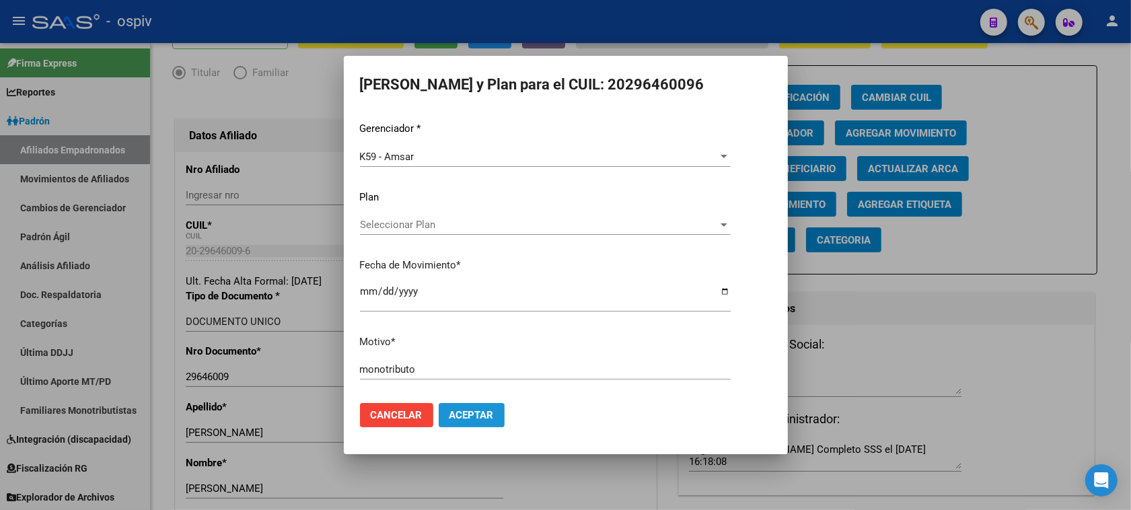
drag, startPoint x: 445, startPoint y: 414, endPoint x: 815, endPoint y: 303, distance: 386.4
click at [445, 414] on button "Aceptar" at bounding box center [472, 415] width 66 height 24
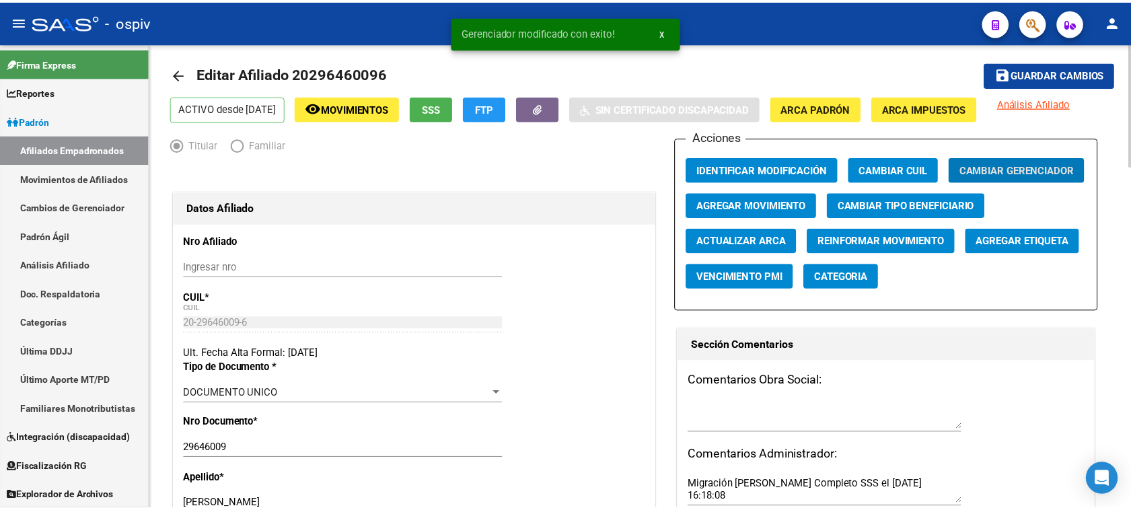
scroll to position [0, 0]
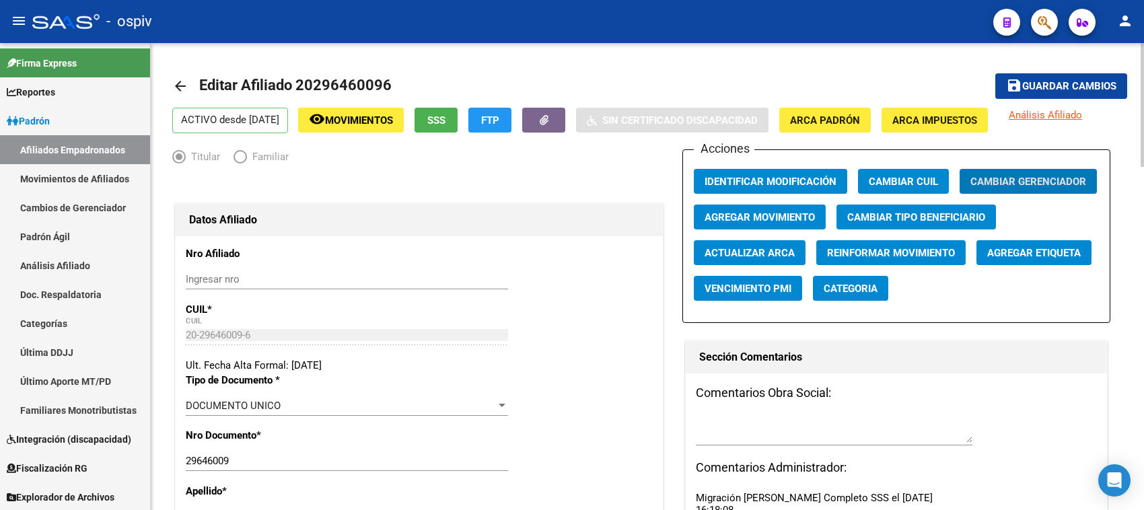
click at [852, 288] on span "Categoria" at bounding box center [851, 289] width 54 height 12
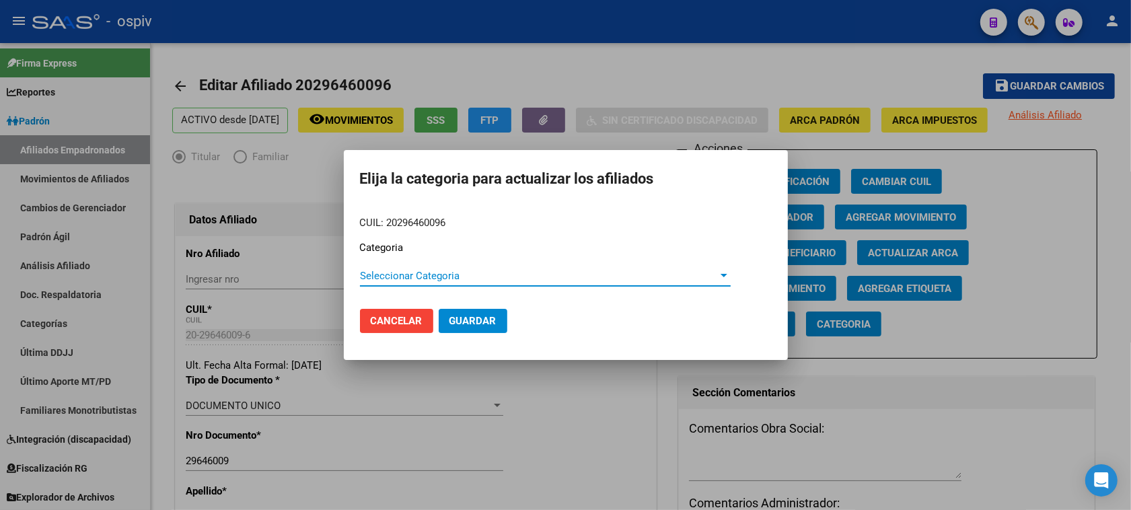
click at [386, 273] on span "Seleccionar Categoria" at bounding box center [539, 276] width 359 height 12
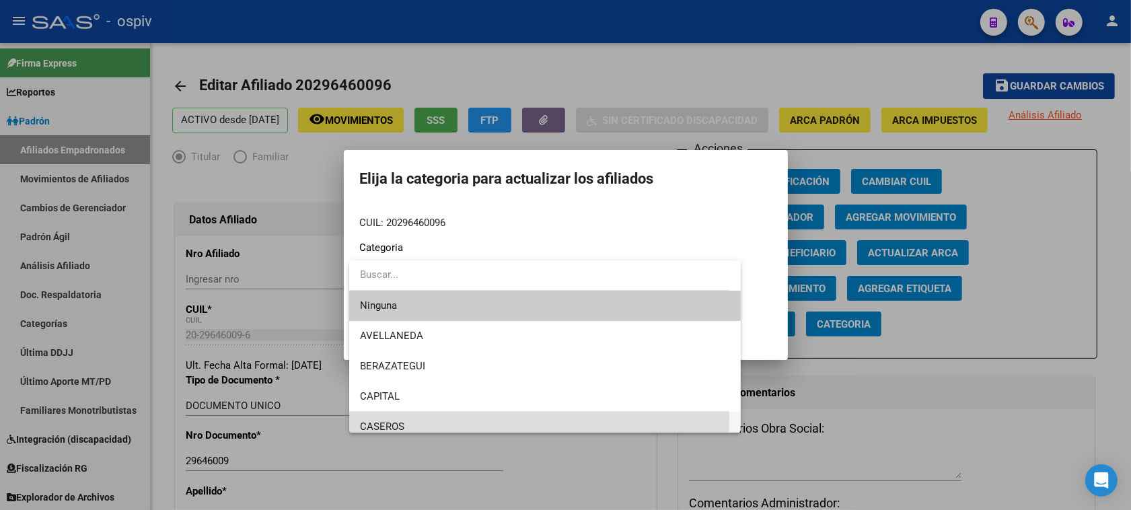
click at [385, 419] on span "CASEROS" at bounding box center [545, 427] width 371 height 30
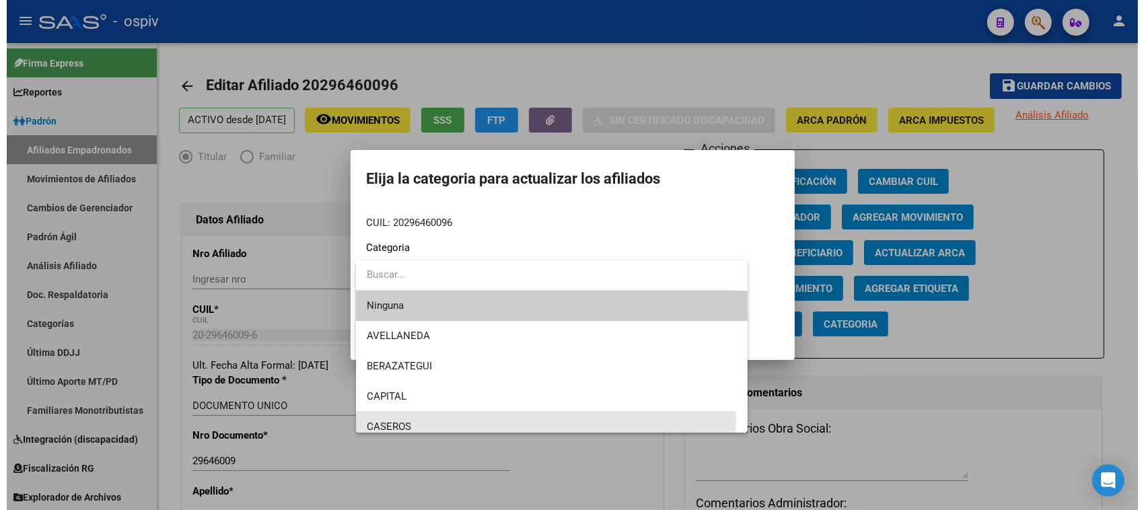
scroll to position [9, 0]
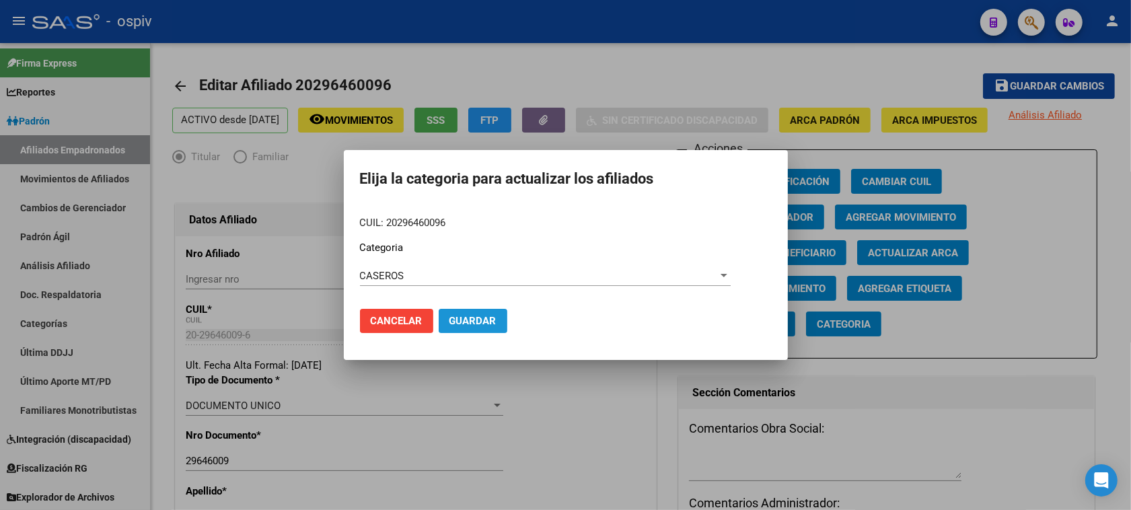
click at [472, 320] on span "Guardar" at bounding box center [473, 321] width 47 height 12
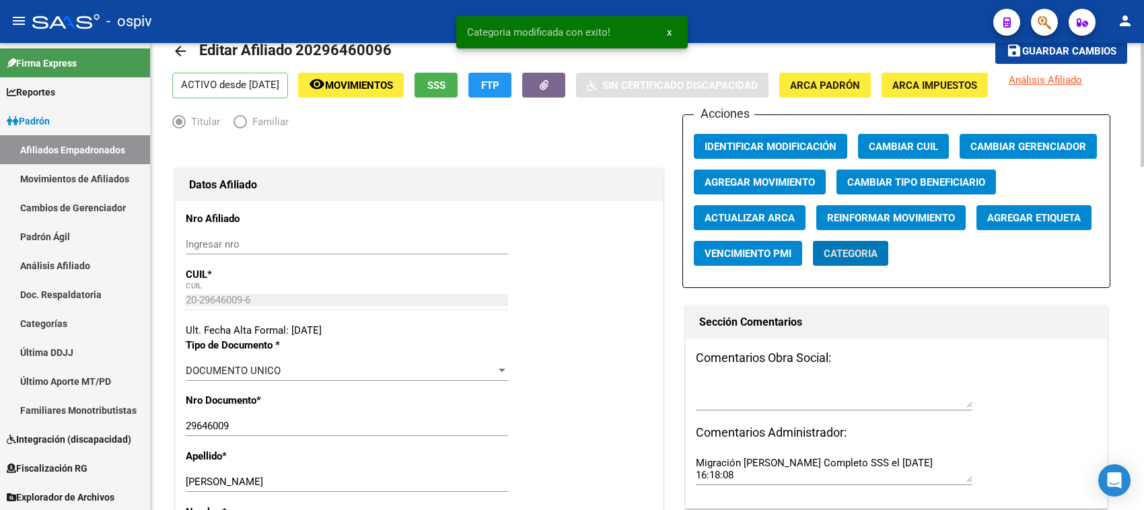
scroll to position [84, 0]
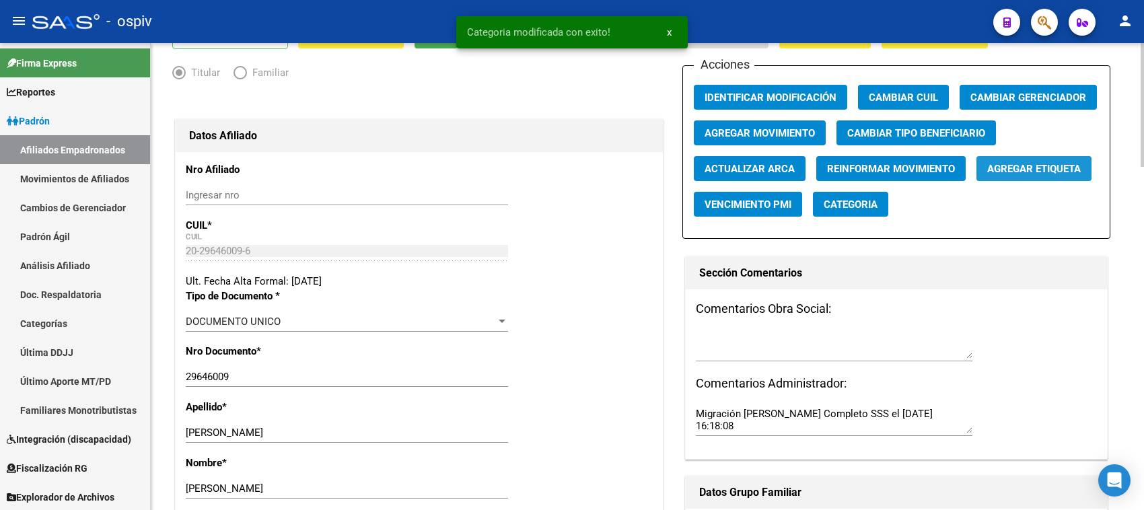
click at [1070, 176] on button "Agregar Etiqueta" at bounding box center [1033, 168] width 115 height 25
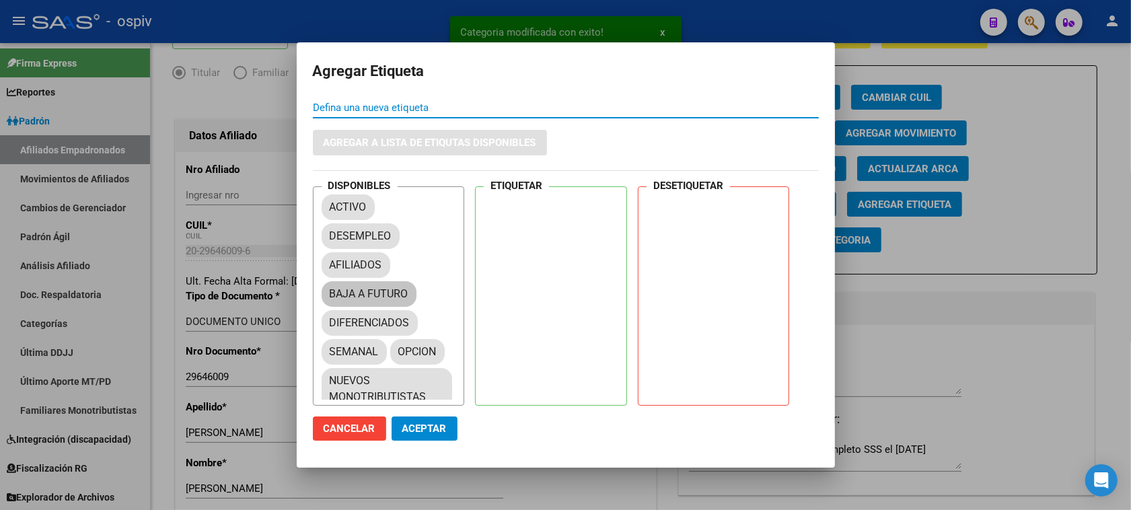
click at [354, 291] on mat-chip "BAJA A FUTURO" at bounding box center [369, 294] width 95 height 26
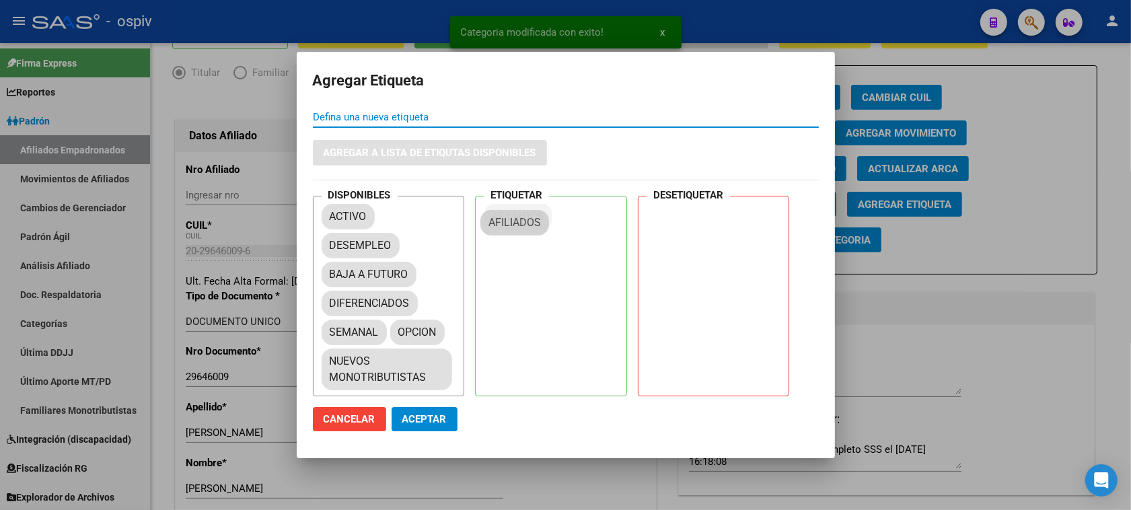
drag, startPoint x: 348, startPoint y: 260, endPoint x: 517, endPoint y: 219, distance: 173.8
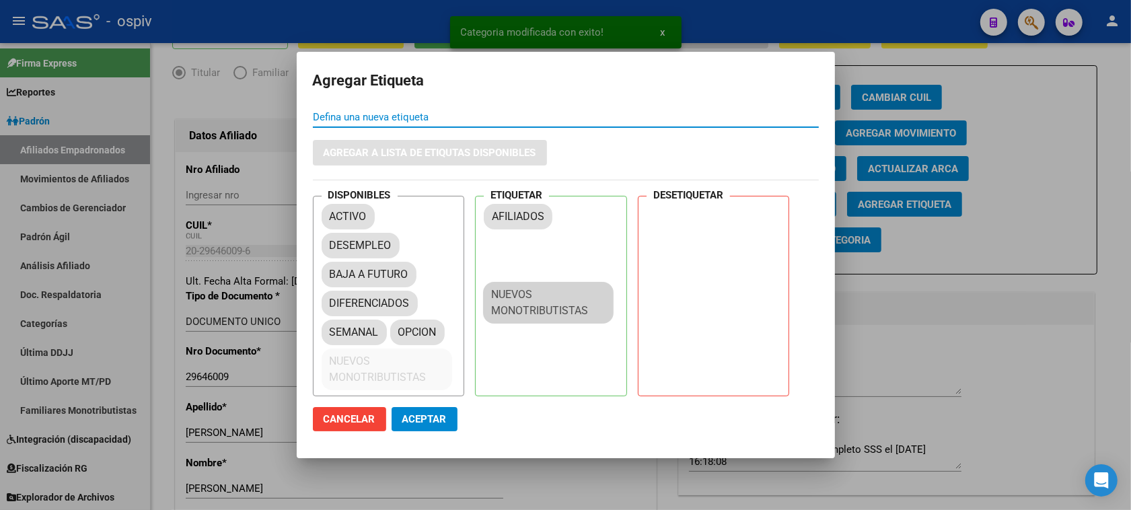
drag, startPoint x: 387, startPoint y: 367, endPoint x: 555, endPoint y: 260, distance: 199.0
click at [555, 277] on div "DISPONIBLES ACTIVO DESEMPLEO BAJA A FUTURO DIFERENCIADOS SEMANAL OPCION NUEVOS …" at bounding box center [566, 296] width 506 height 201
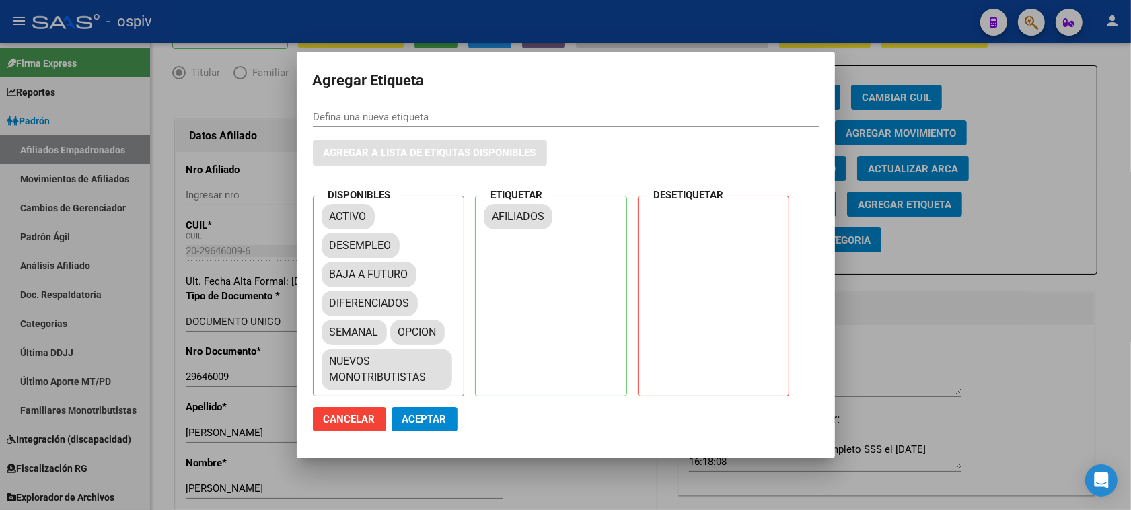
drag, startPoint x: 555, startPoint y: 260, endPoint x: 555, endPoint y: 246, distance: 14.8
click at [555, 246] on div "AFILIADOS" at bounding box center [555, 234] width 143 height 67
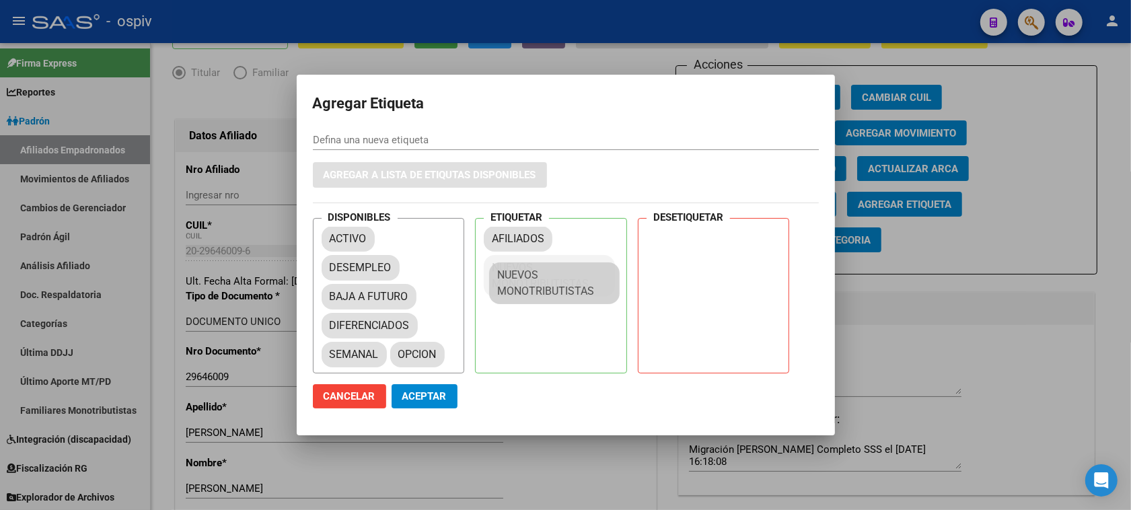
drag, startPoint x: 415, startPoint y: 369, endPoint x: 566, endPoint y: 283, distance: 173.6
click at [429, 398] on span "Aceptar" at bounding box center [424, 396] width 44 height 12
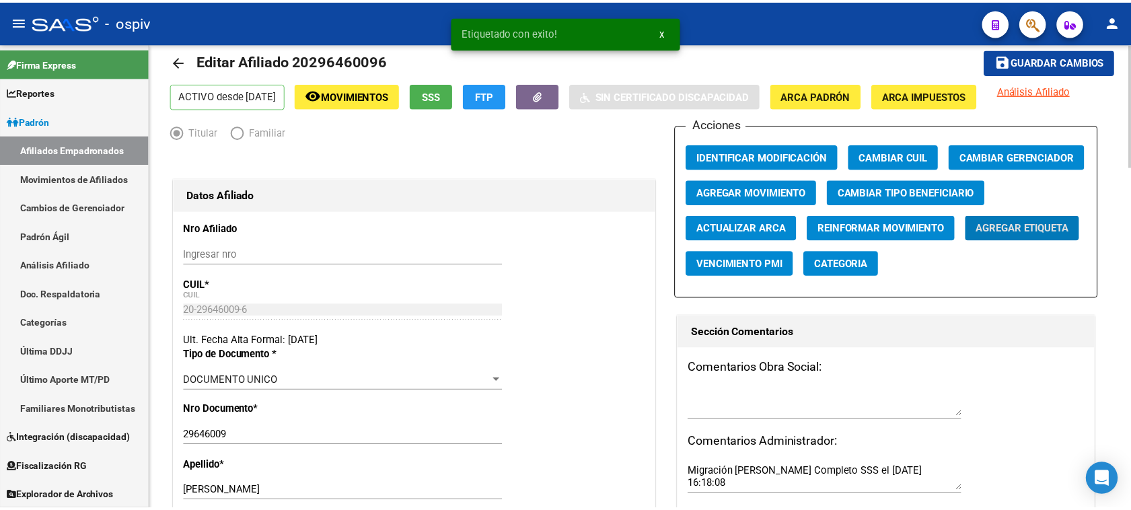
scroll to position [0, 0]
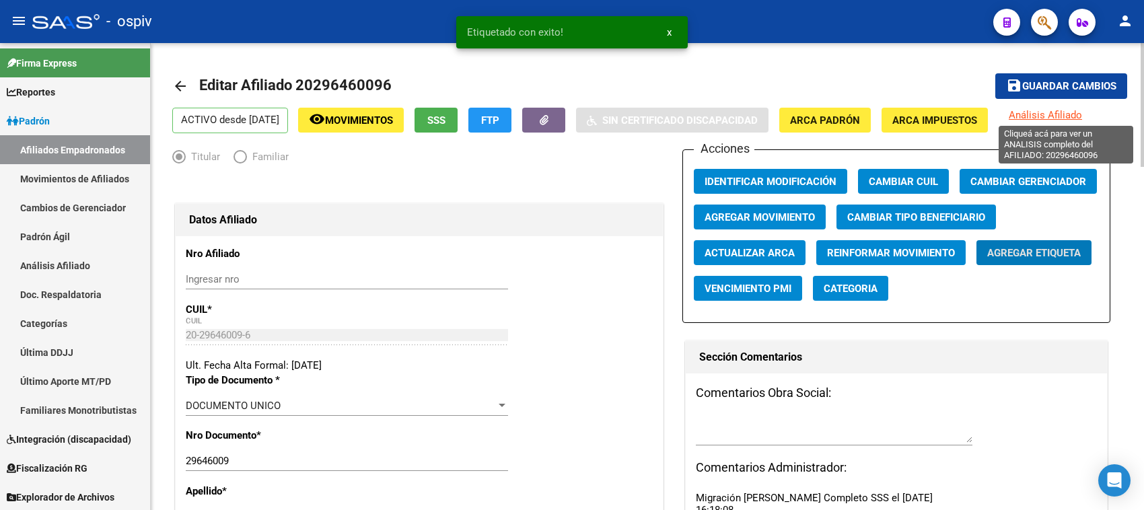
click at [1050, 118] on span "Análisis Afiliado" at bounding box center [1045, 115] width 73 height 12
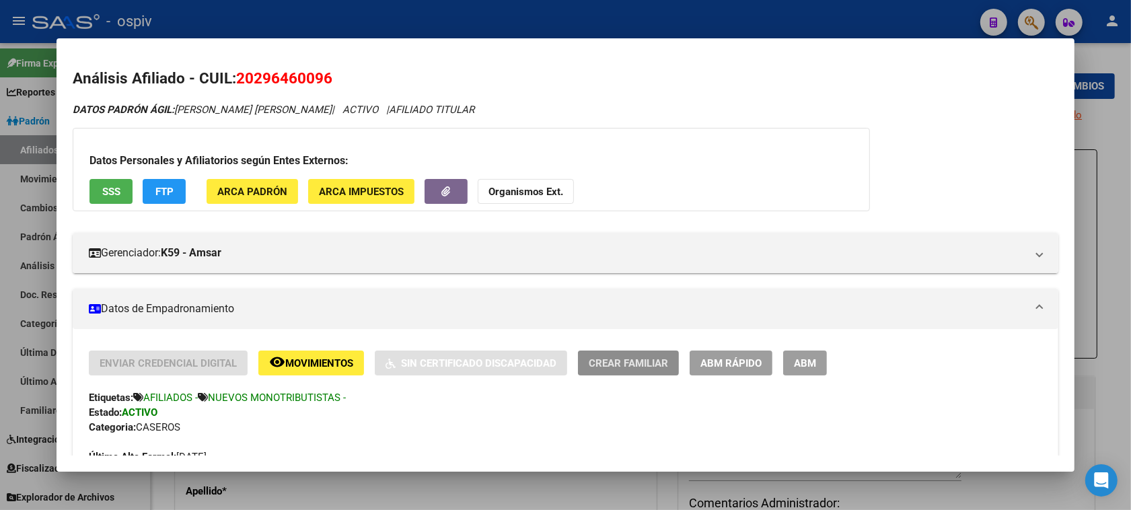
click at [612, 362] on span "Crear Familiar" at bounding box center [628, 363] width 79 height 12
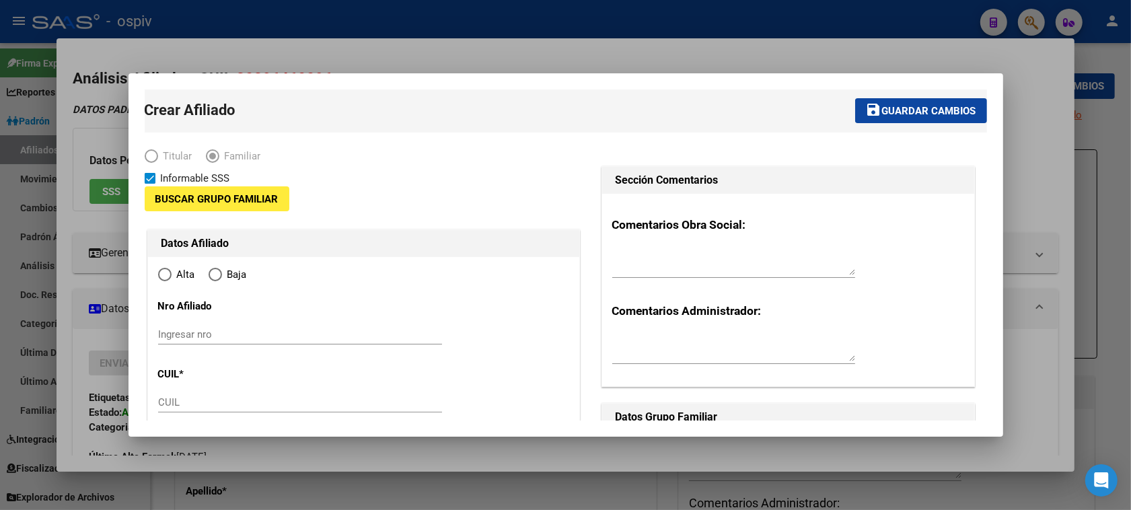
type input "20-29646009-6"
type input "[GEOGRAPHIC_DATA][PERSON_NAME]"
type input "1768"
type input "GENERAL [PERSON_NAME]"
type input "00147"
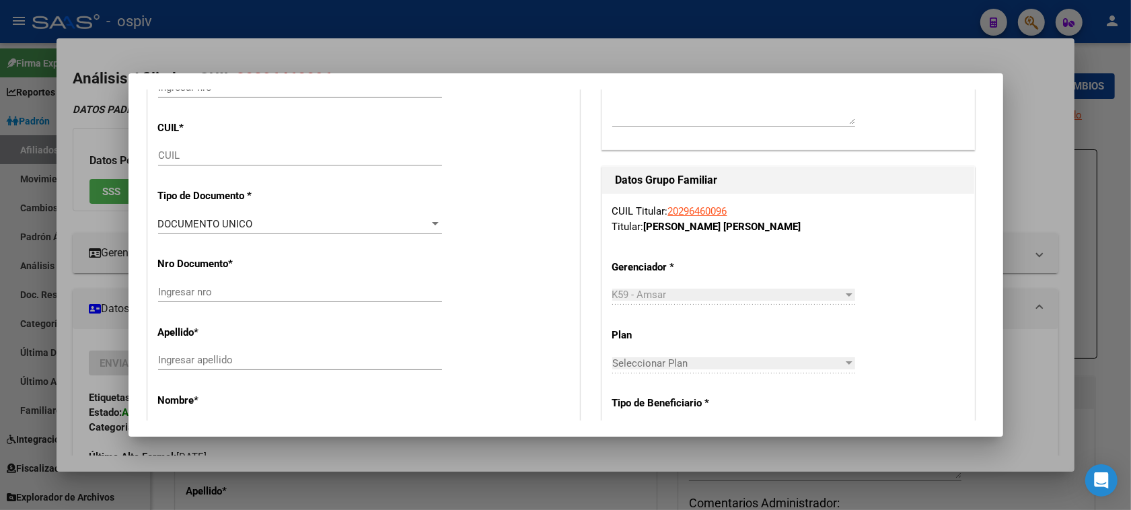
radio input "true"
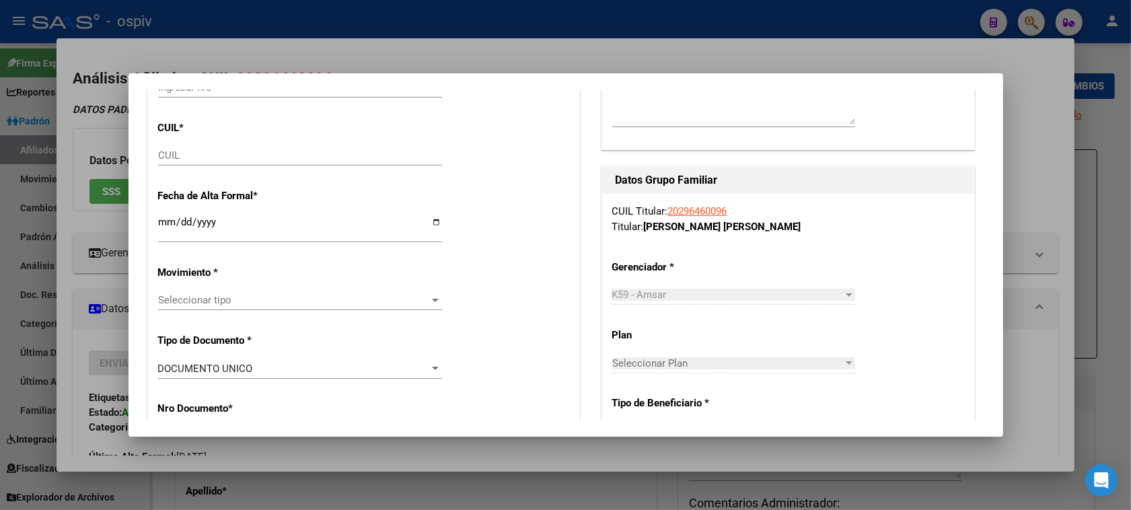
scroll to position [252, 0]
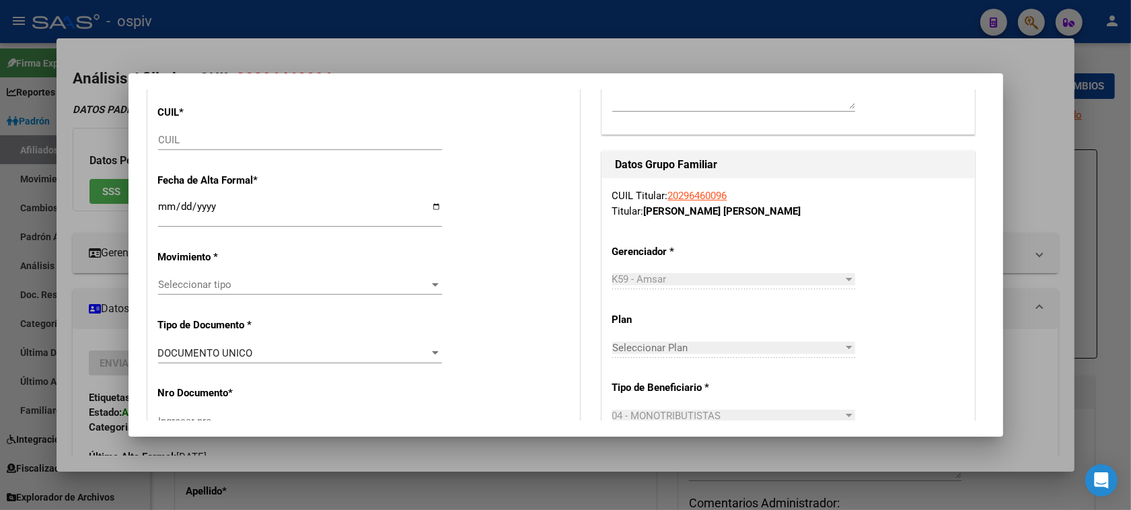
type input "20-29646009-6"
click at [169, 139] on input "CUIL" at bounding box center [300, 140] width 284 height 12
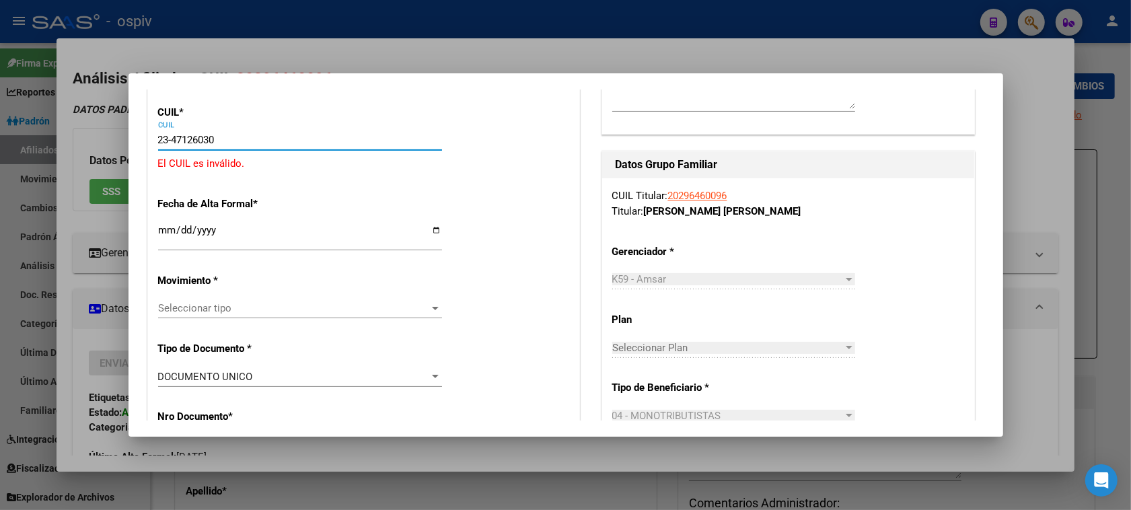
type input "23-47126030-4"
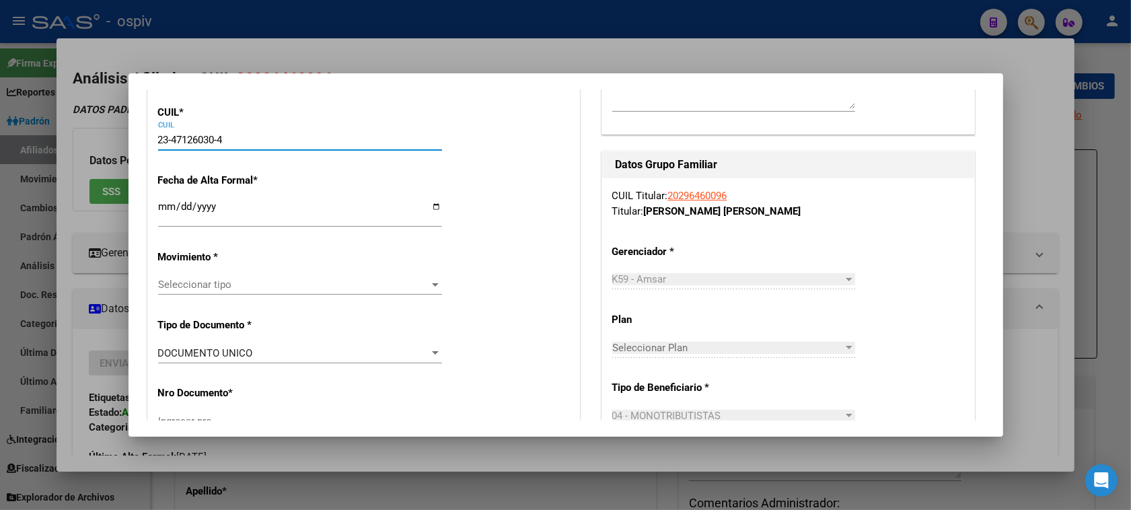
type input "47126030"
type input "[PERSON_NAME]"
type input "[DATE]"
type input "[GEOGRAPHIC_DATA][PERSON_NAME]"
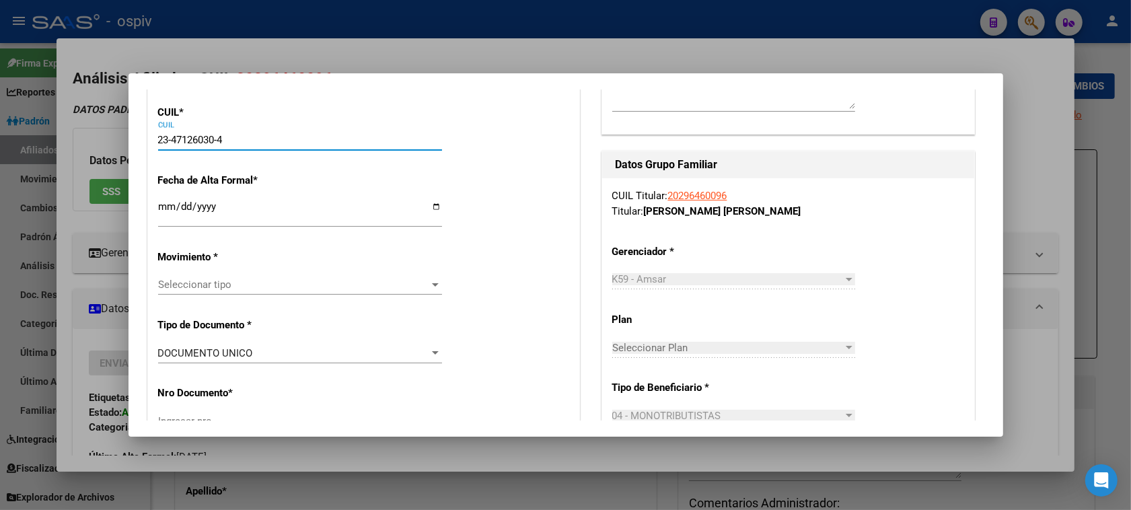
type input "CONVENCION"
type input "1334"
type input "00"
type input "23-47126030-4"
click at [172, 210] on input "Ingresar fecha" at bounding box center [300, 212] width 284 height 22
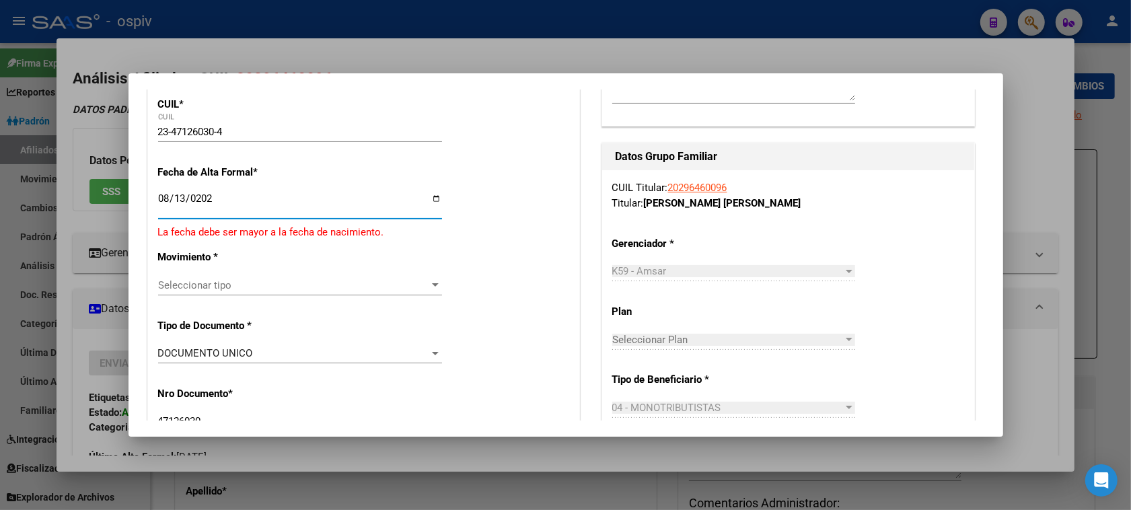
type input "[DATE]"
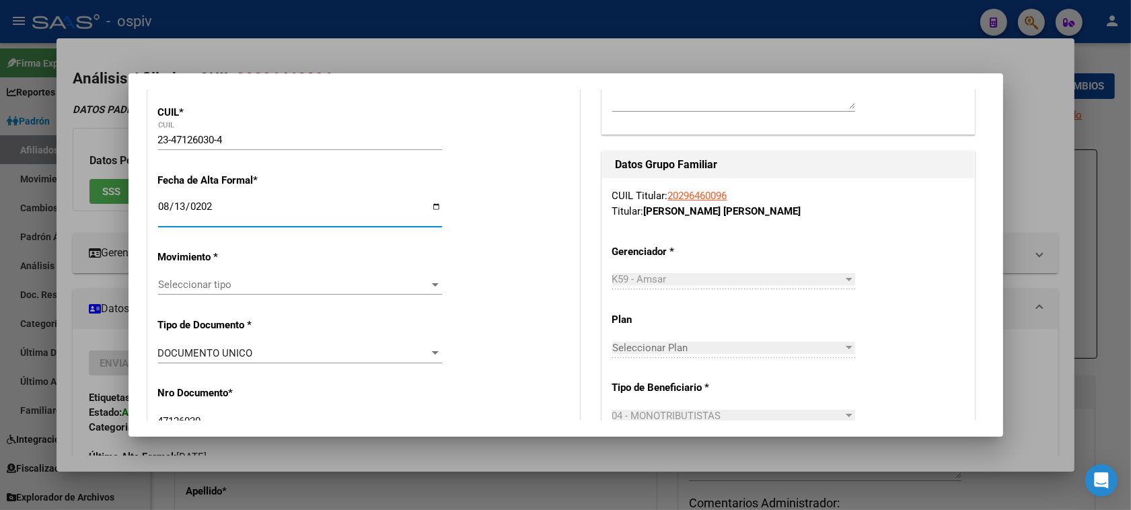
click at [229, 286] on span "Seleccionar tipo" at bounding box center [294, 285] width 272 height 12
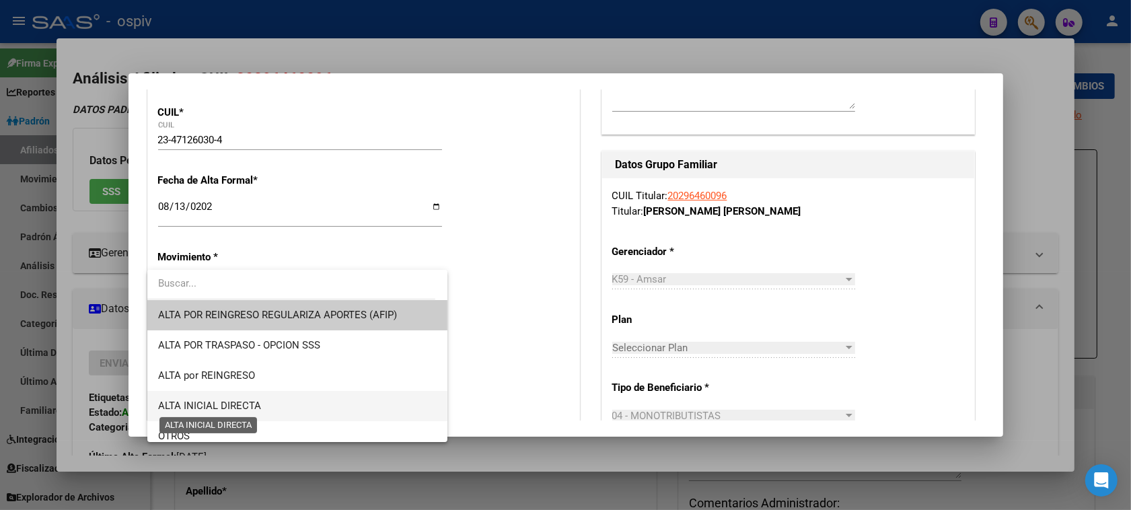
click at [229, 410] on span "ALTA INICIAL DIRECTA" at bounding box center [209, 406] width 103 height 12
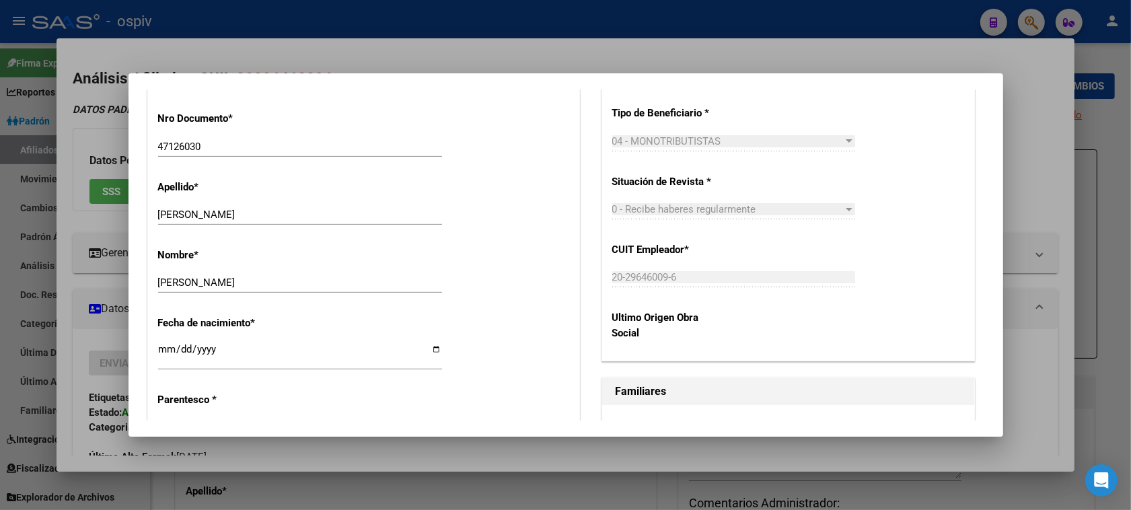
scroll to position [589, 0]
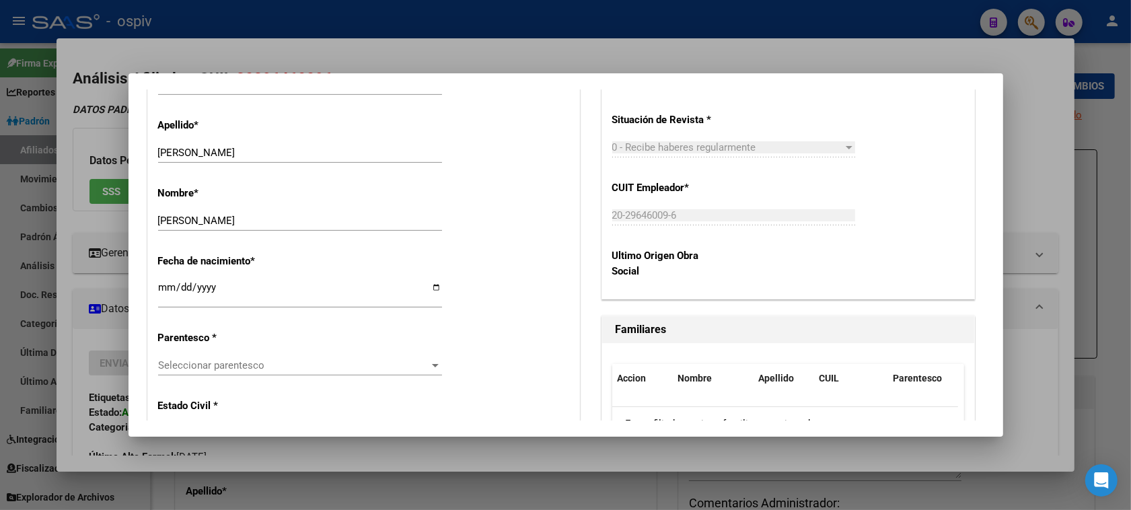
click at [184, 373] on div "Seleccionar parentesco Seleccionar parentesco" at bounding box center [300, 365] width 284 height 20
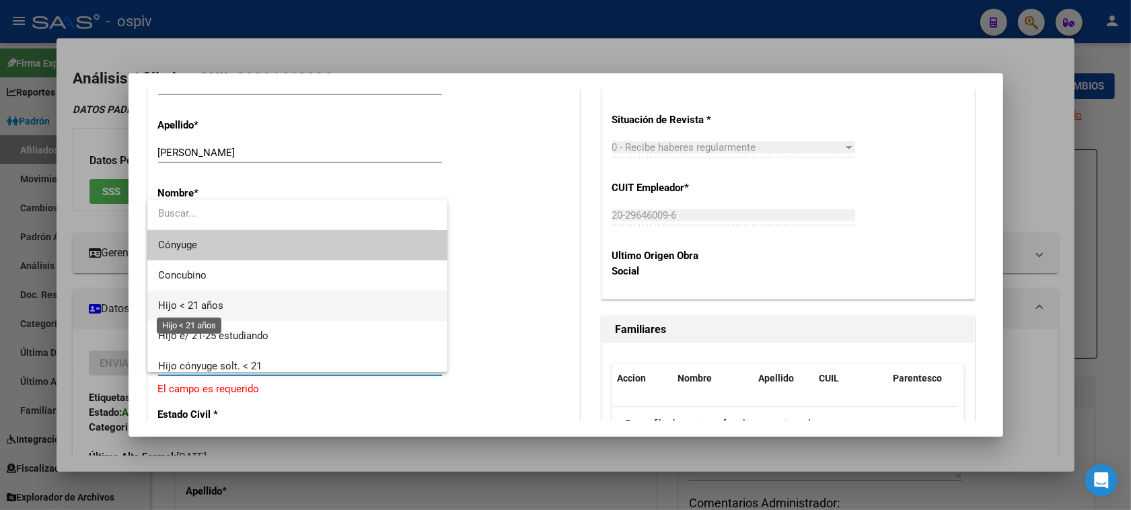
click at [189, 306] on span "Hijo < 21 años" at bounding box center [190, 305] width 65 height 12
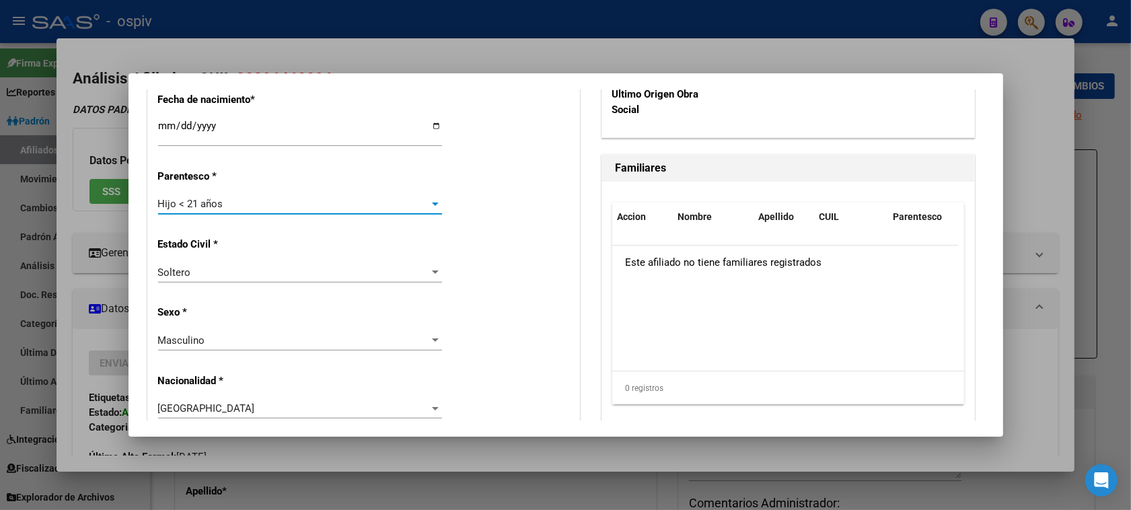
scroll to position [841, 0]
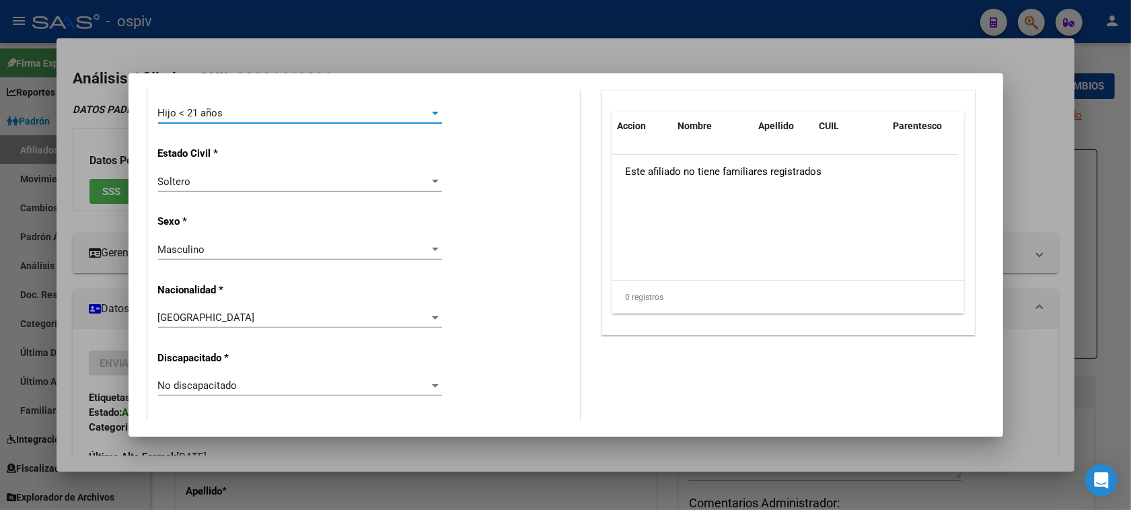
click at [224, 249] on div "Masculino" at bounding box center [294, 250] width 272 height 12
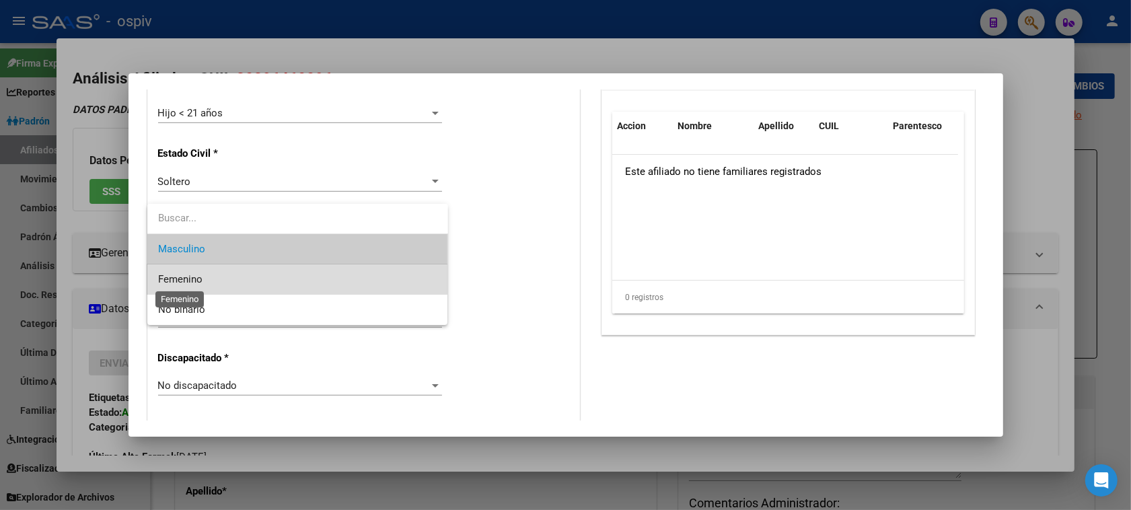
drag, startPoint x: 180, startPoint y: 280, endPoint x: 193, endPoint y: 275, distance: 13.9
click at [182, 280] on span "Femenino" at bounding box center [180, 279] width 44 height 12
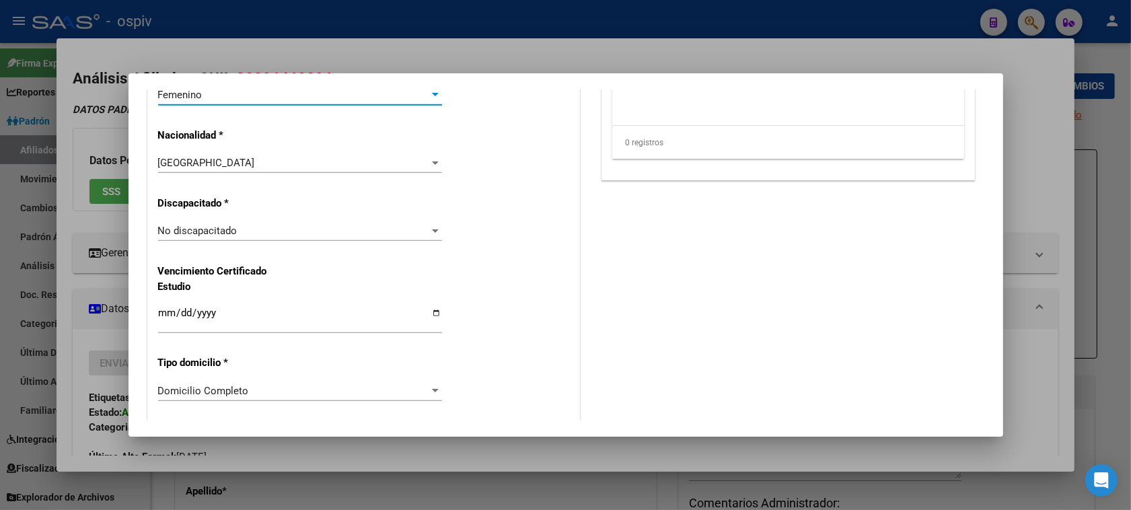
scroll to position [1009, 0]
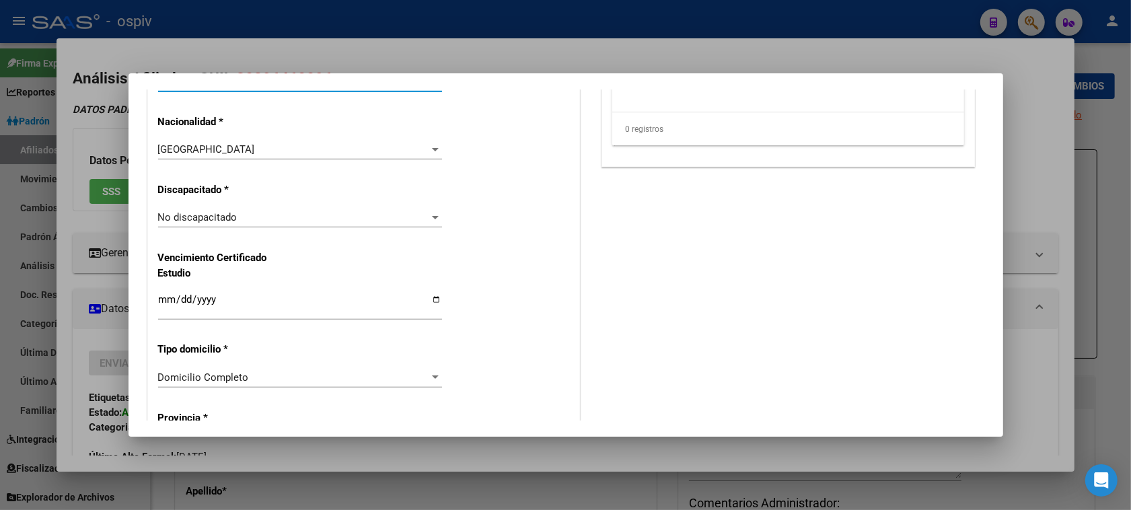
click at [203, 221] on span "No discapacitado" at bounding box center [197, 217] width 79 height 12
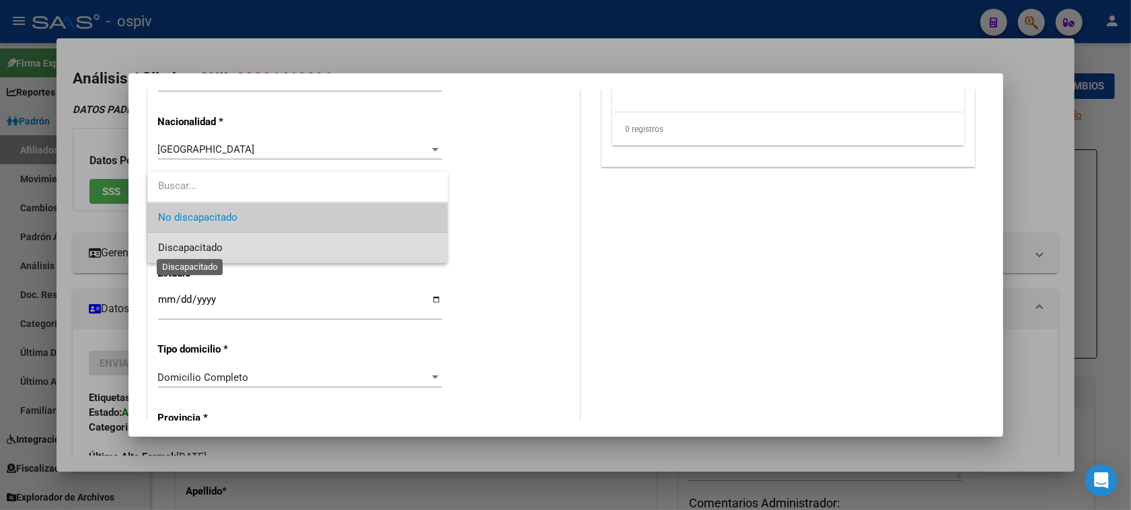
click at [190, 250] on span "Discapacitado" at bounding box center [190, 248] width 65 height 12
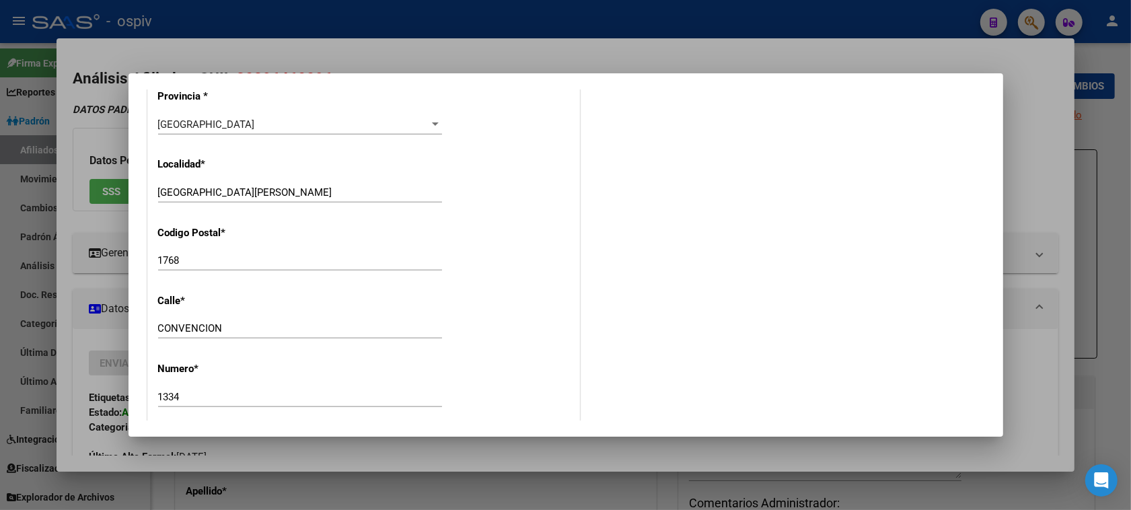
scroll to position [1514, 0]
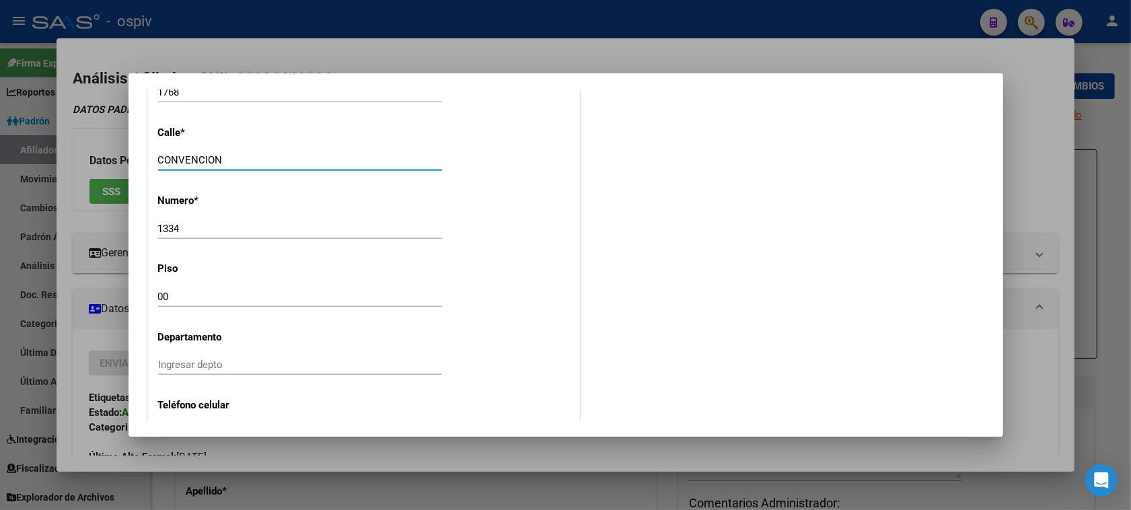
drag, startPoint x: 247, startPoint y: 159, endPoint x: 42, endPoint y: 149, distance: 205.5
click at [42, 149] on div "Análisis Afiliado - CUIL: 20296460096 DATOS [PERSON_NAME] ÁGIL: [PERSON_NAME] […" at bounding box center [565, 255] width 1131 height 510
drag, startPoint x: 195, startPoint y: 236, endPoint x: 17, endPoint y: 212, distance: 179.2
click at [17, 212] on div "Análisis Afiliado - CUIL: 20296460096 DATOS [PERSON_NAME] ÁGIL: [PERSON_NAME] […" at bounding box center [565, 255] width 1131 height 510
click at [402, 242] on div "1334 Ingresar nro" at bounding box center [300, 235] width 284 height 33
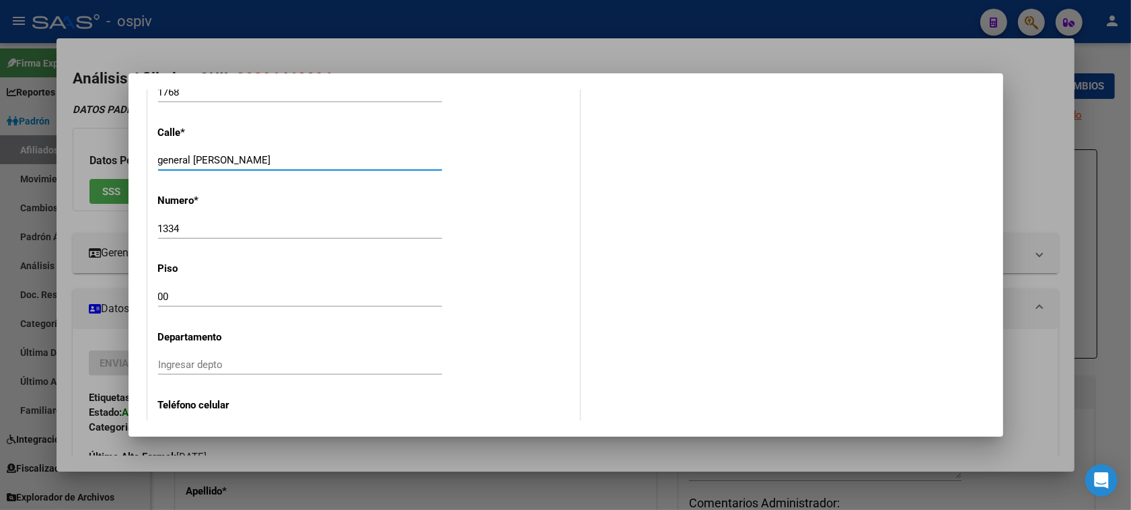
drag, startPoint x: 217, startPoint y: 155, endPoint x: 122, endPoint y: 148, distance: 95.2
click at [122, 148] on div "Análisis Afiliado - CUIL: 20296460096 DATOS [PERSON_NAME] ÁGIL: [PERSON_NAME] […" at bounding box center [565, 255] width 1131 height 510
type input "GENERAL [PERSON_NAME]"
drag, startPoint x: 186, startPoint y: 234, endPoint x: 87, endPoint y: 210, distance: 101.0
click at [87, 210] on div "Análisis Afiliado - CUIL: 20296460096 DATOS [PERSON_NAME] ÁGIL: [PERSON_NAME] […" at bounding box center [565, 255] width 1131 height 510
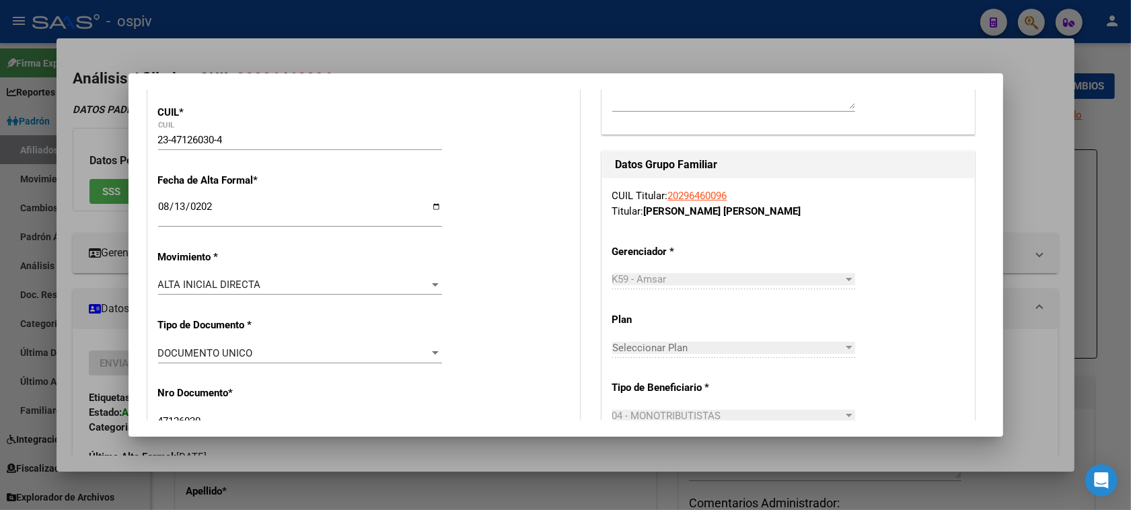
scroll to position [0, 0]
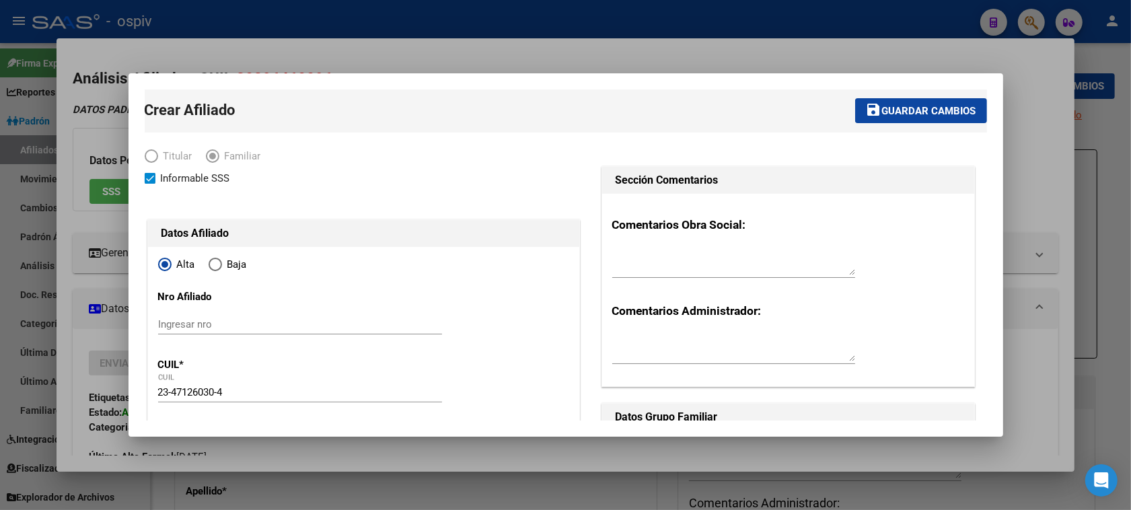
type input "142"
click at [934, 103] on button "save Guardar cambios" at bounding box center [921, 110] width 132 height 25
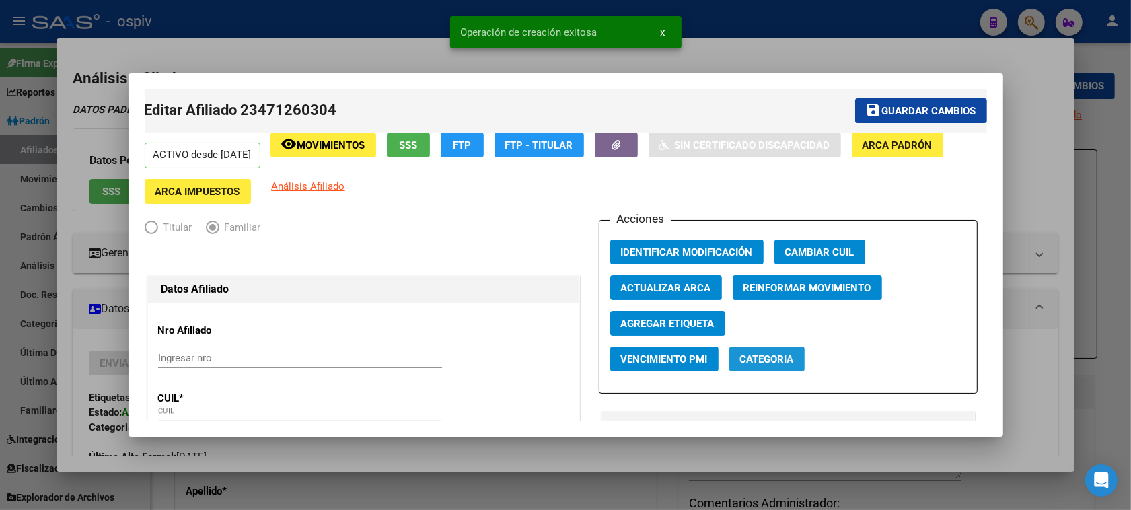
click at [765, 361] on span "Categoria" at bounding box center [767, 359] width 54 height 12
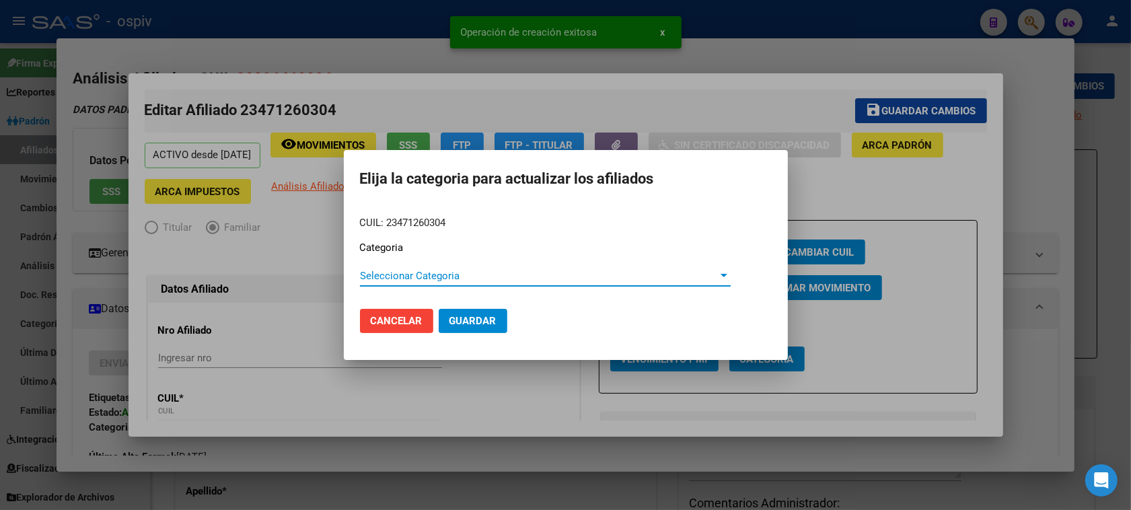
click at [397, 266] on div "Seleccionar Categoria Seleccionar Categoria" at bounding box center [545, 276] width 371 height 20
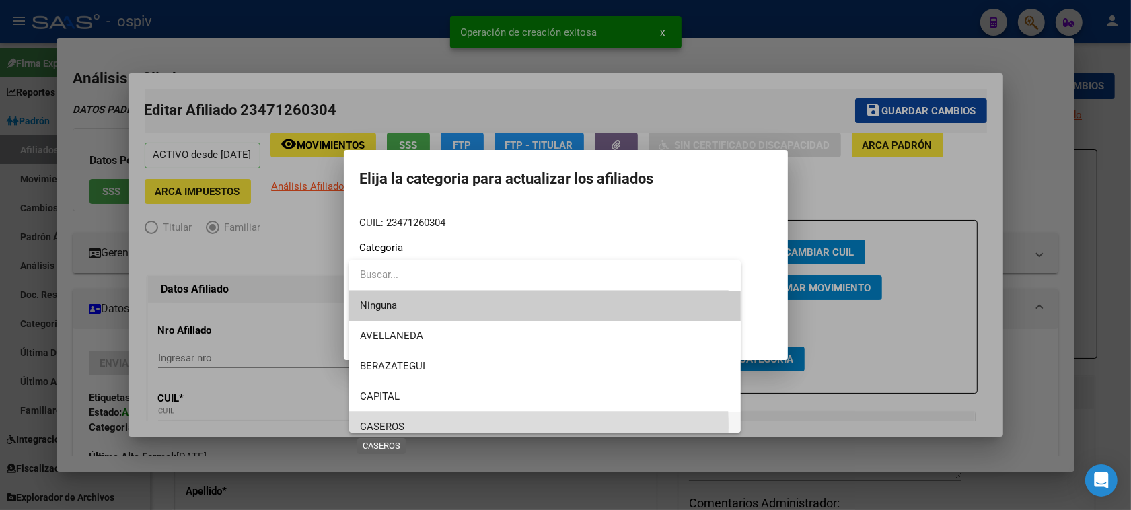
click at [379, 427] on span "CASEROS" at bounding box center [382, 427] width 44 height 12
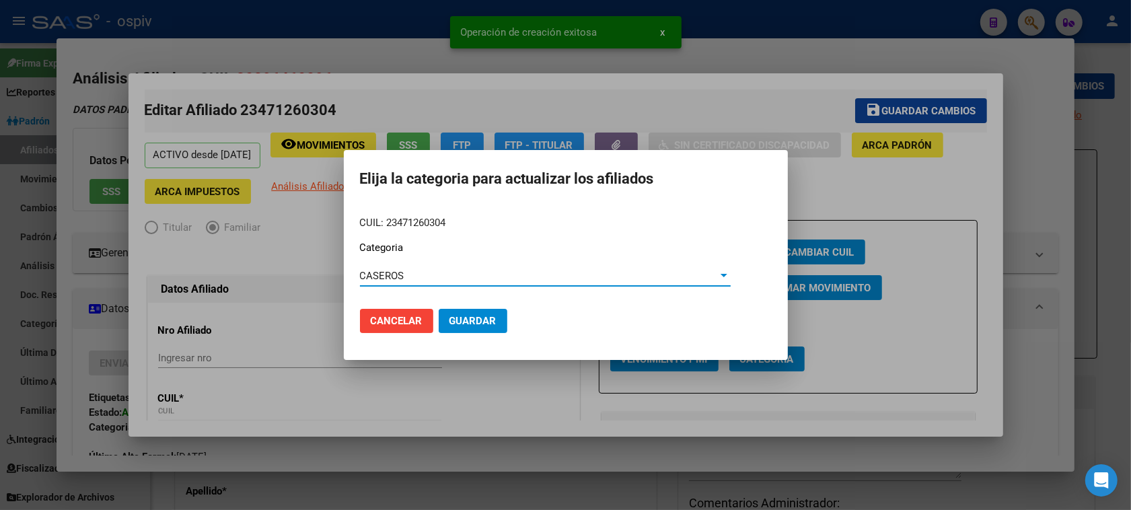
click at [466, 322] on span "Guardar" at bounding box center [473, 321] width 47 height 12
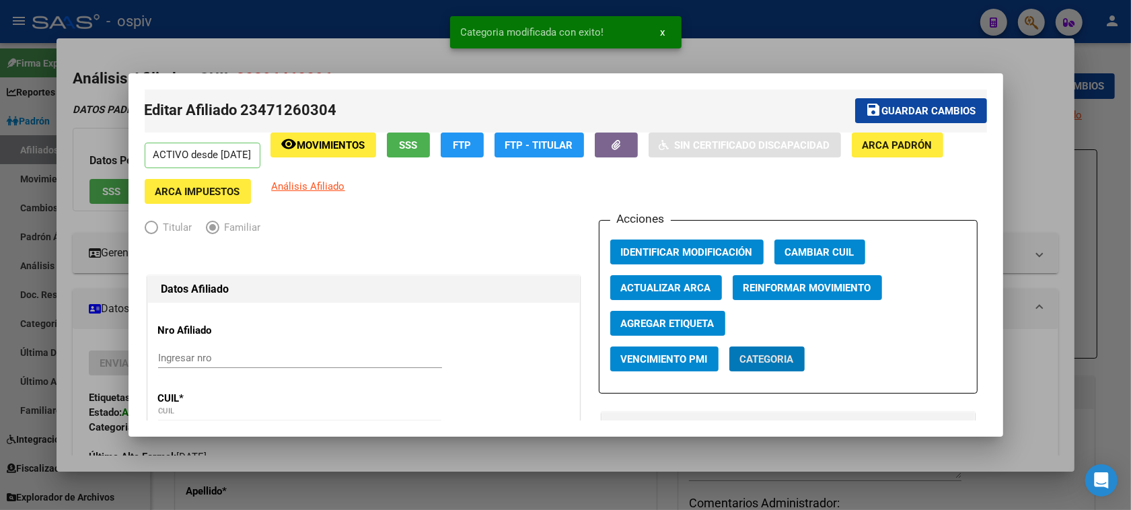
click at [647, 325] on span "Agregar Etiqueta" at bounding box center [668, 324] width 94 height 12
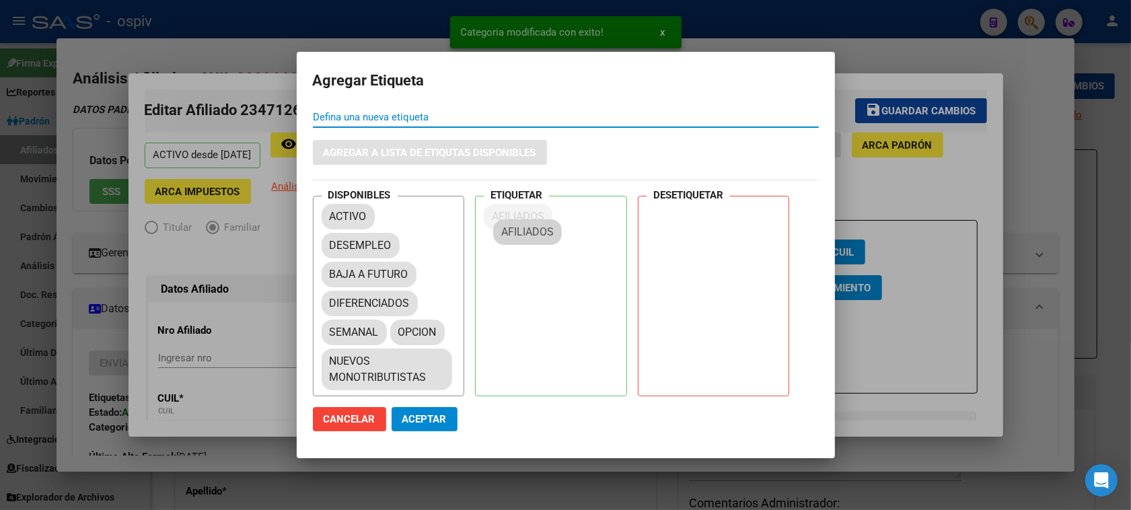
drag, startPoint x: 343, startPoint y: 263, endPoint x: 543, endPoint y: 209, distance: 207.2
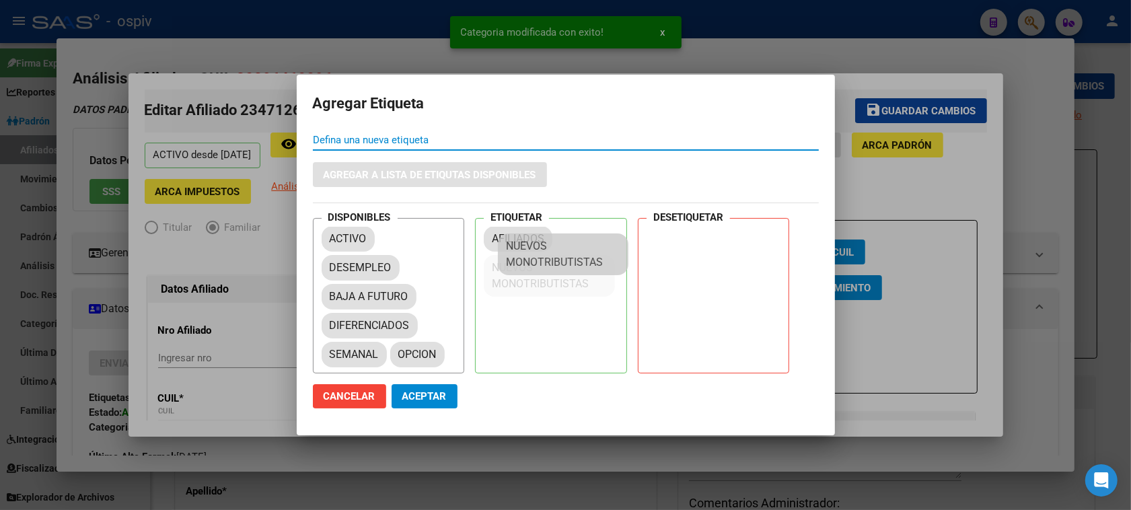
drag, startPoint x: 398, startPoint y: 362, endPoint x: 574, endPoint y: 247, distance: 210.5
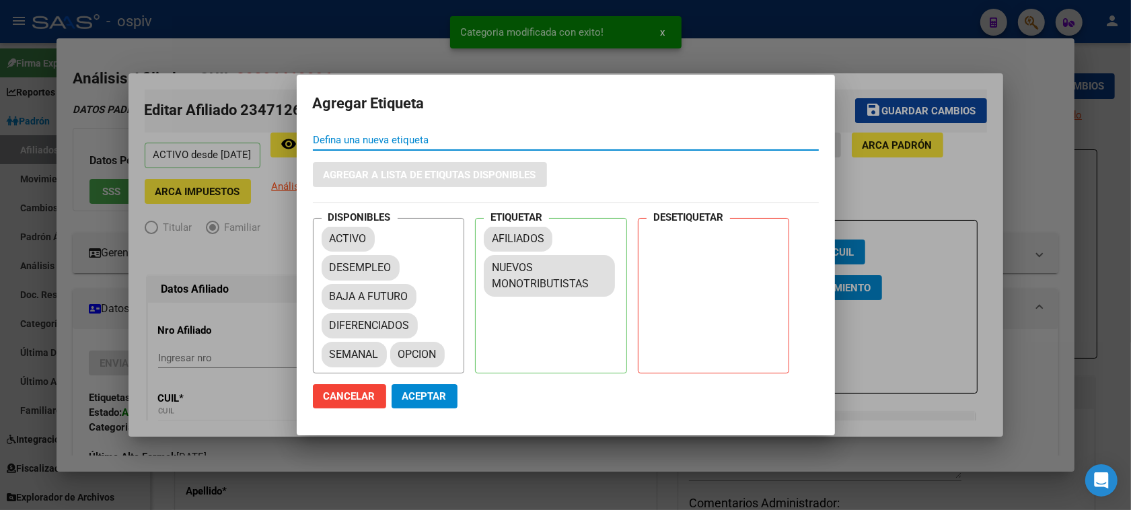
click at [409, 394] on span "Aceptar" at bounding box center [424, 396] width 44 height 12
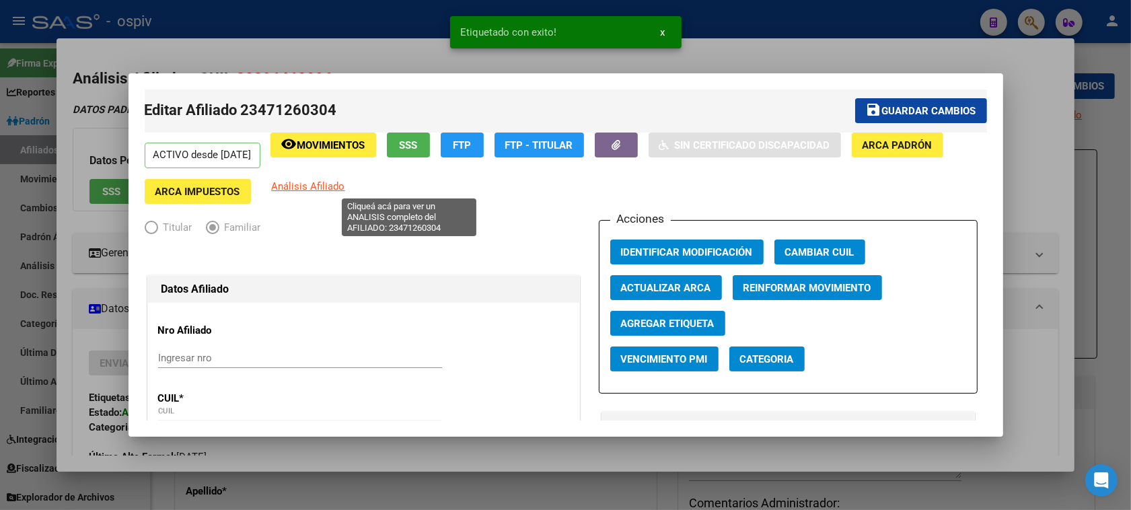
click at [345, 187] on span "Análisis Afiliado" at bounding box center [308, 186] width 73 height 12
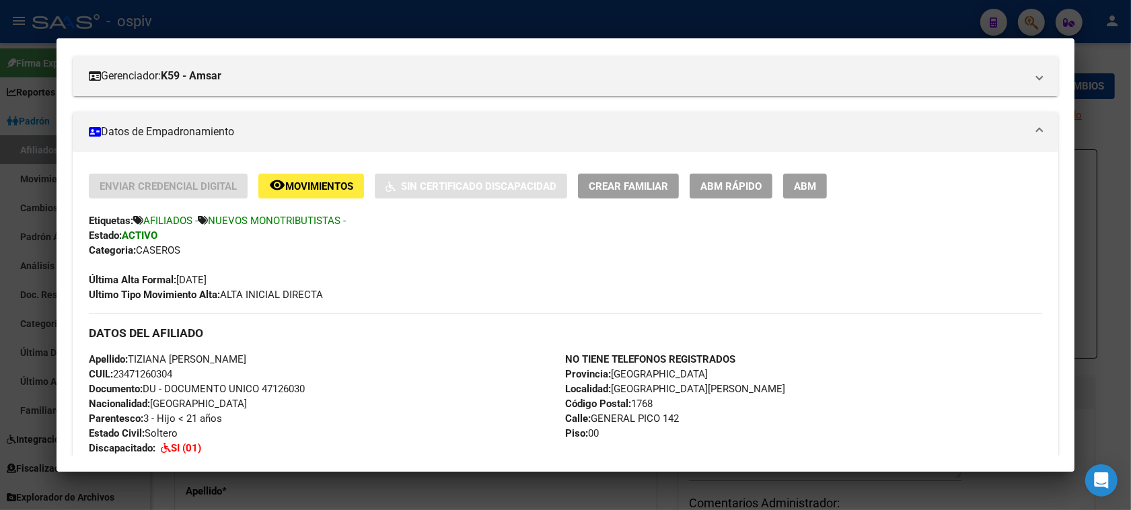
scroll to position [0, 0]
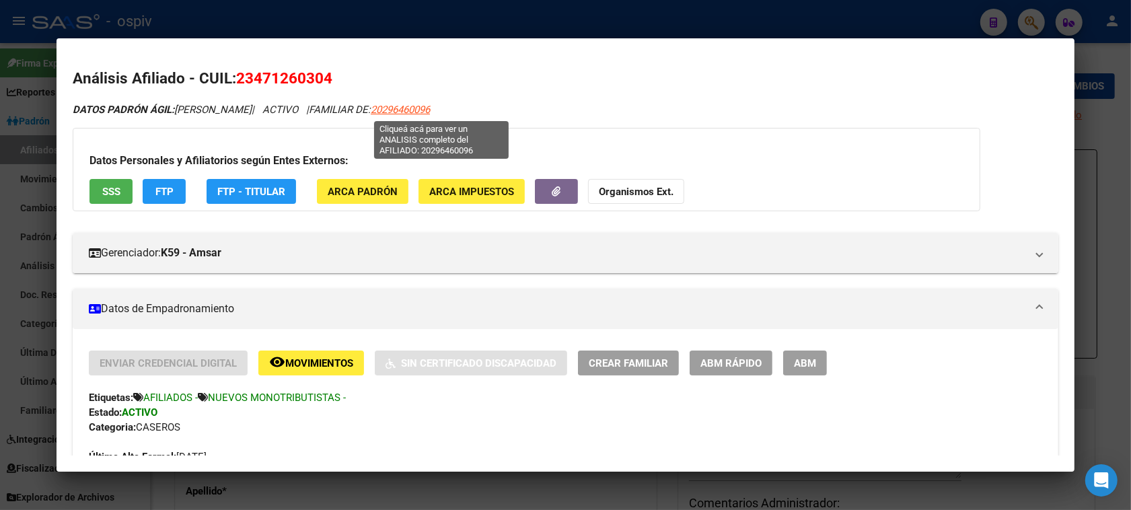
click at [430, 112] on span "20296460096" at bounding box center [400, 110] width 59 height 12
type textarea "20296460096"
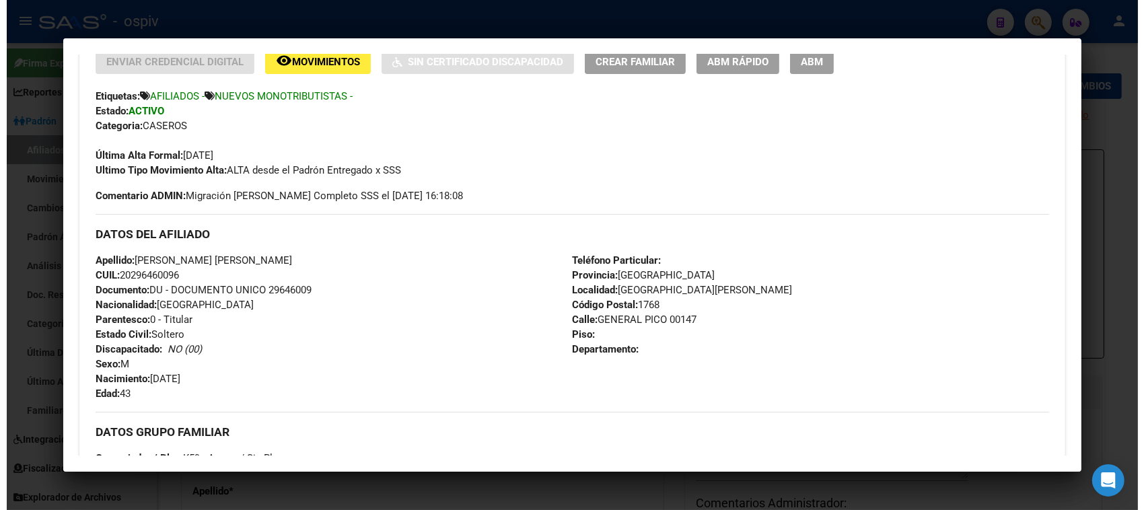
scroll to position [454, 0]
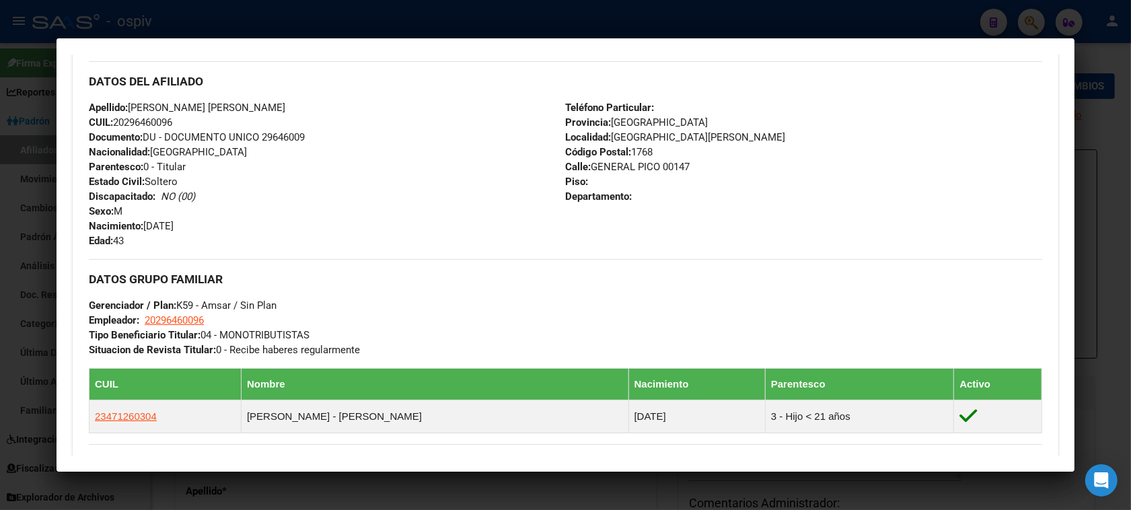
drag, startPoint x: 138, startPoint y: 315, endPoint x: 213, endPoint y: 318, distance: 75.4
click at [209, 317] on div "DATOS GRUPO FAMILIAR Gerenciador / Plan: K59 - Amsar / Sin Plan Empleador: 2029…" at bounding box center [566, 308] width 954 height 98
click at [425, 344] on div "DATOS GRUPO FAMILIAR Gerenciador / Plan: K59 - Amsar / Sin Plan Empleador: 2029…" at bounding box center [566, 308] width 954 height 98
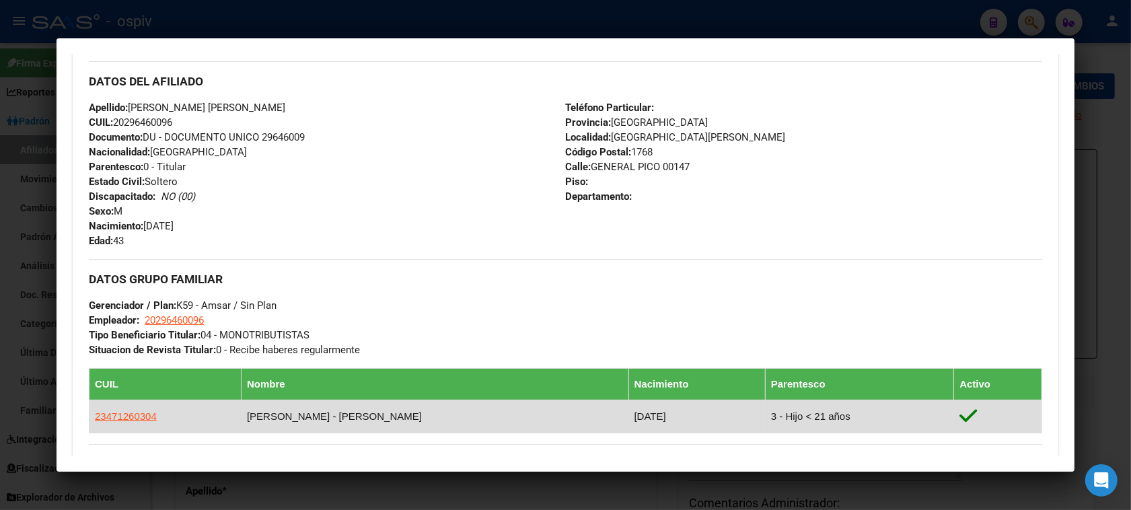
drag, startPoint x: 89, startPoint y: 415, endPoint x: 162, endPoint y: 421, distance: 73.6
click at [162, 421] on td "23471260304" at bounding box center [165, 416] width 152 height 33
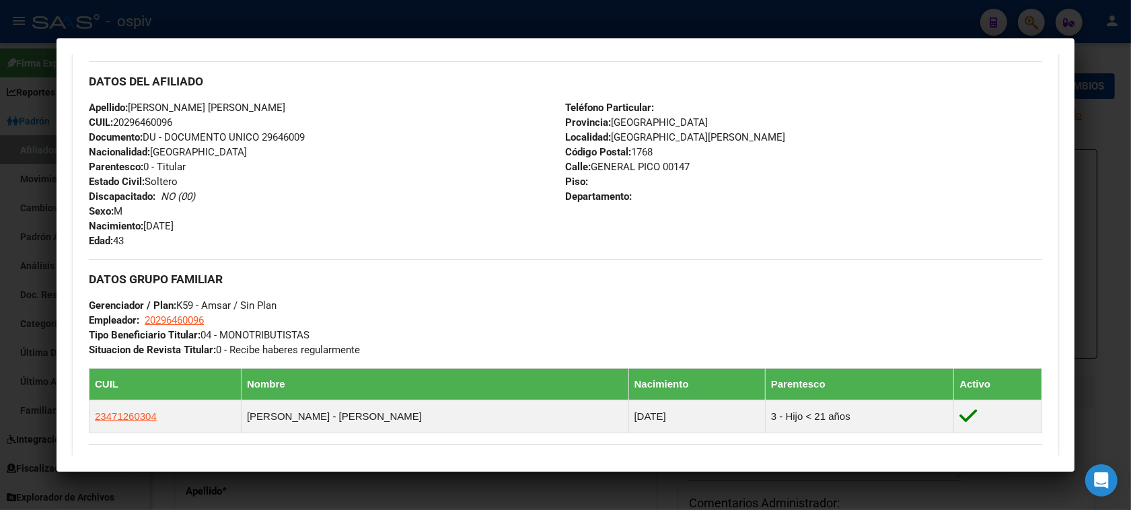
copy span "23471260304"
click at [0, 237] on div at bounding box center [565, 255] width 1131 height 510
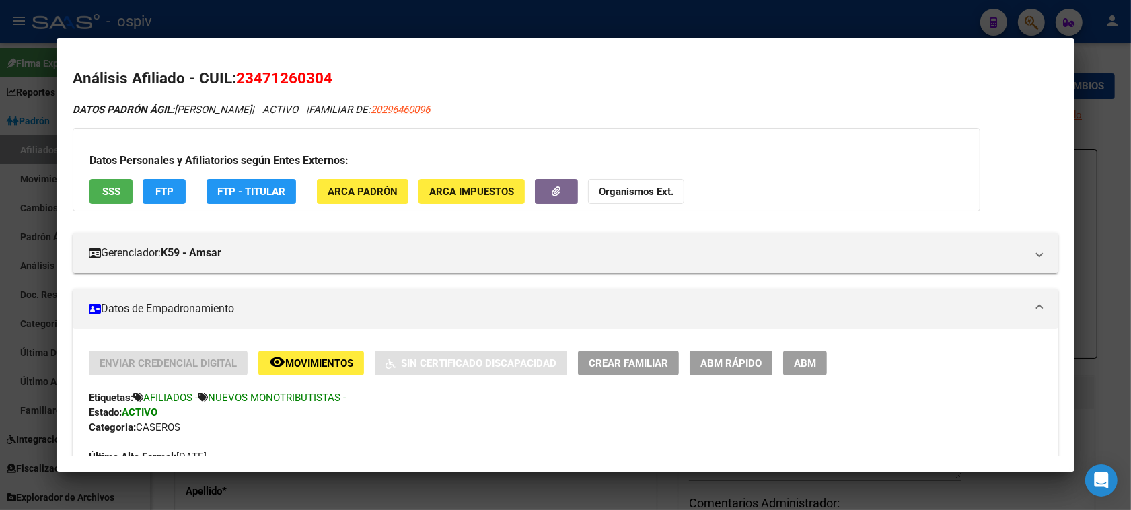
drag, startPoint x: 994, startPoint y: 17, endPoint x: 947, endPoint y: 10, distance: 47.7
click at [994, 17] on div at bounding box center [565, 255] width 1131 height 510
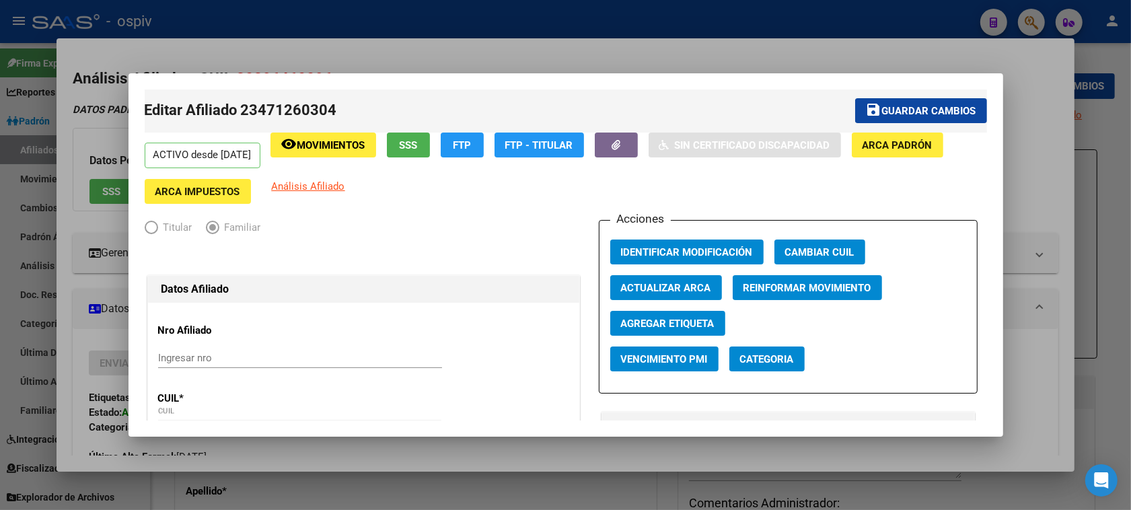
click at [0, 266] on div at bounding box center [565, 255] width 1131 height 510
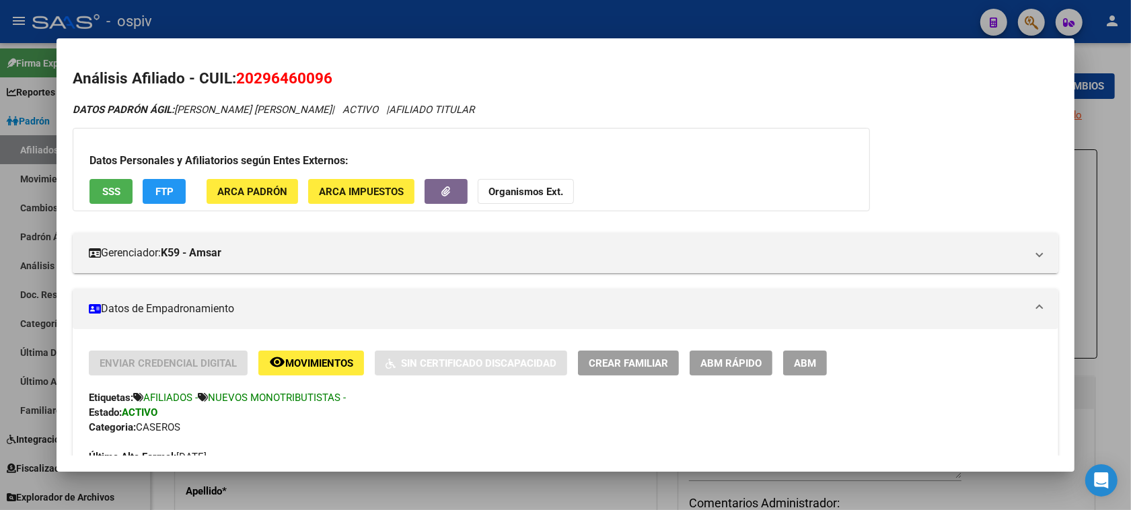
click at [0, 266] on div at bounding box center [565, 255] width 1131 height 510
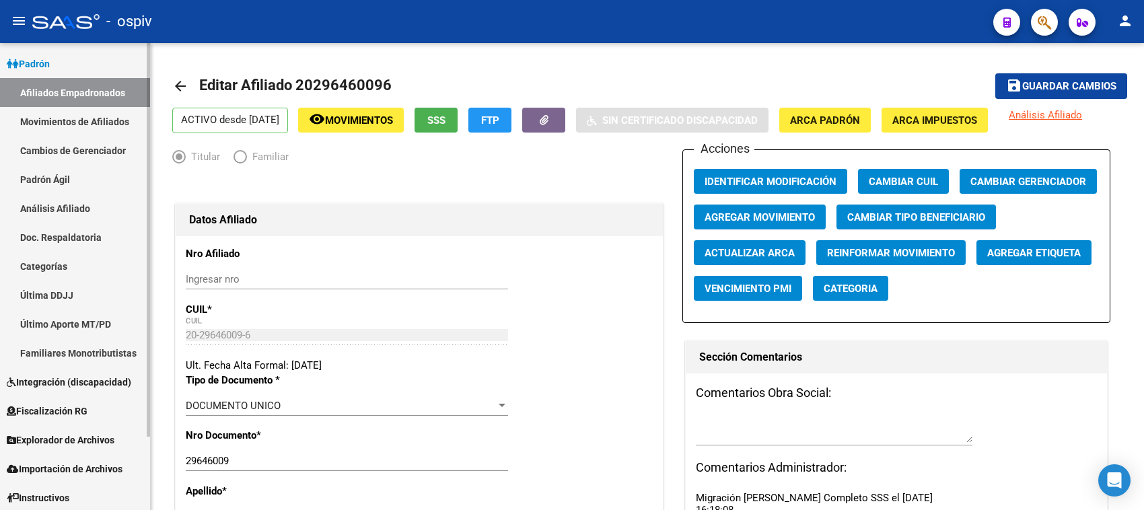
scroll to position [87, 0]
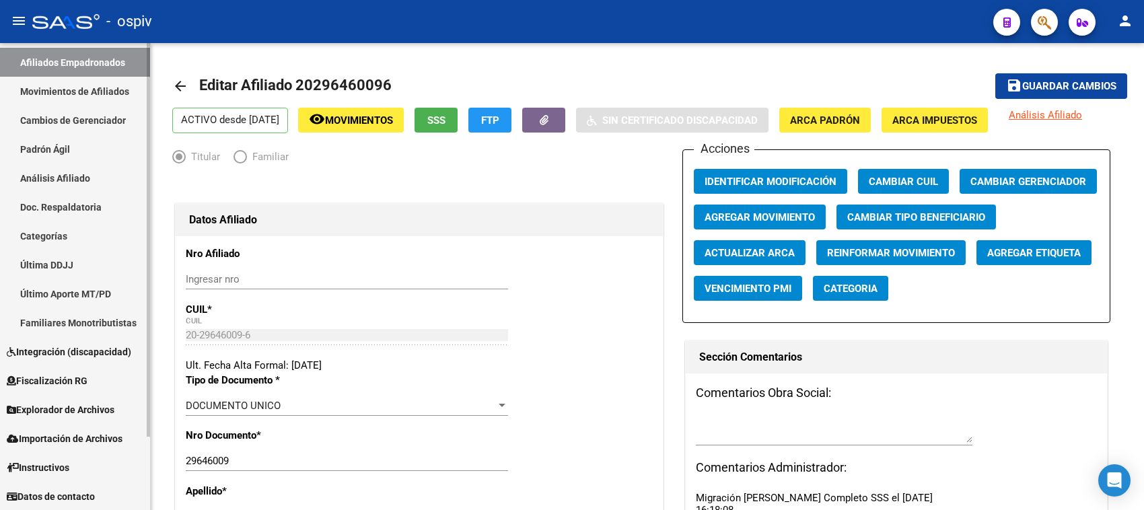
click at [76, 351] on span "Integración (discapacidad)" at bounding box center [69, 352] width 124 height 15
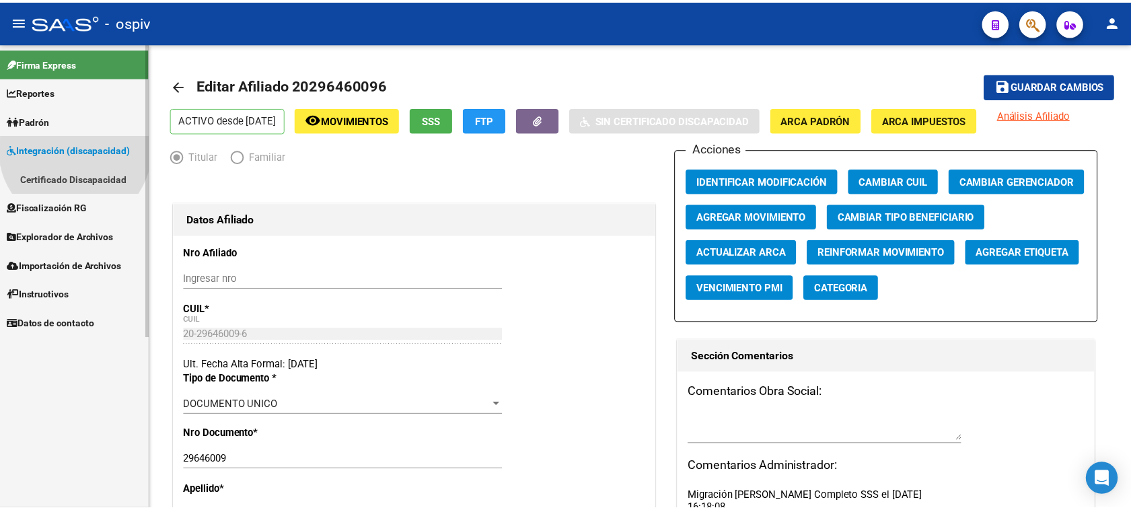
scroll to position [0, 0]
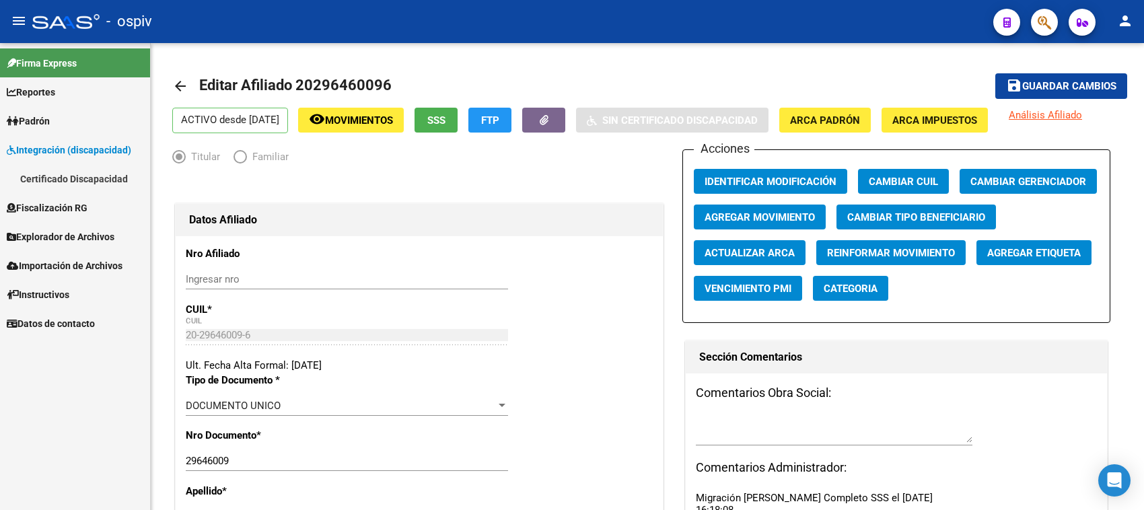
click at [87, 176] on link "Certificado Discapacidad" at bounding box center [75, 178] width 150 height 29
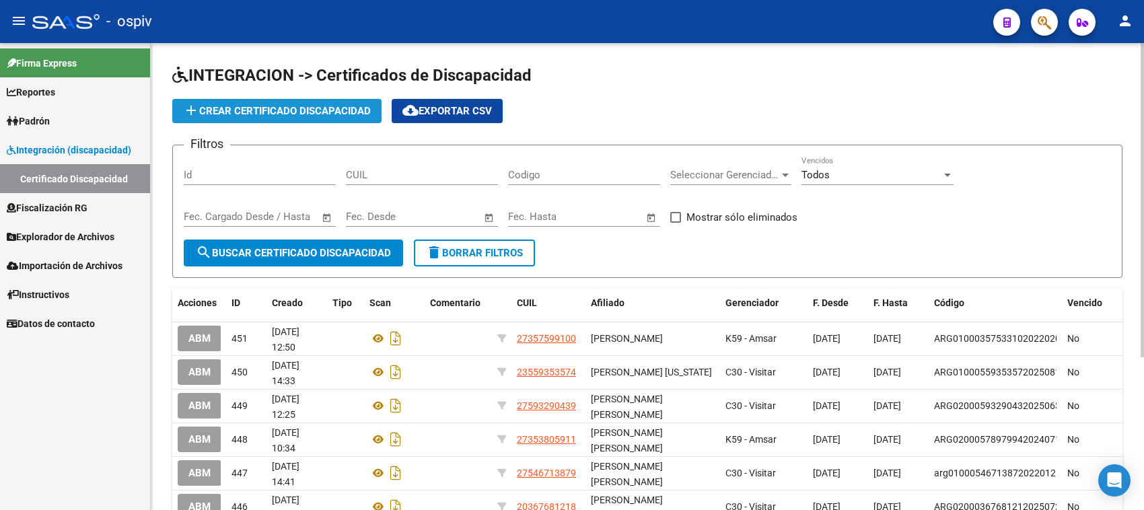
click at [324, 108] on span "add Crear Certificado Discapacidad" at bounding box center [277, 111] width 188 height 12
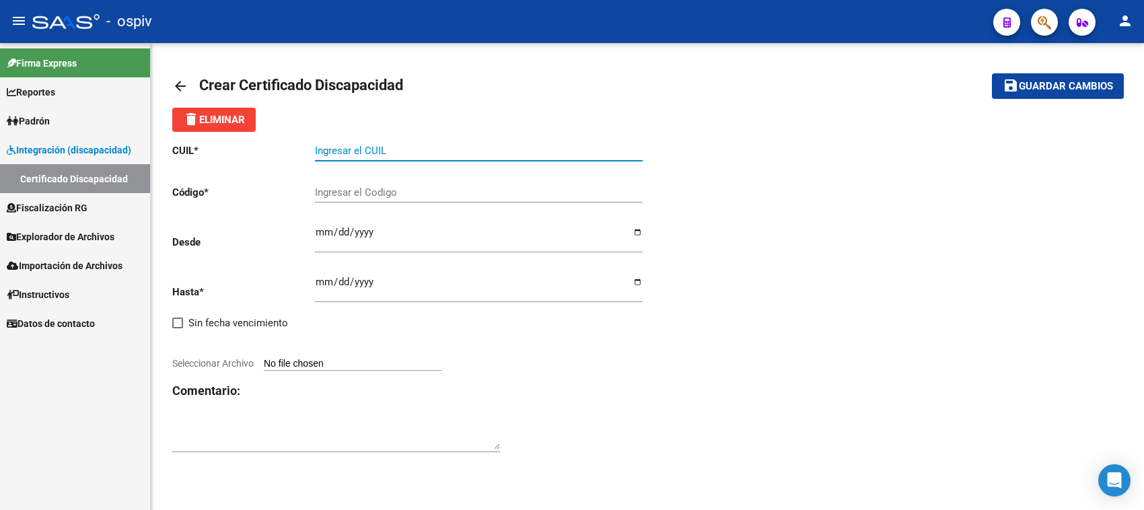
click at [360, 150] on input "Ingresar el CUIL" at bounding box center [479, 151] width 328 height 12
paste input "23-47126030-4"
type input "23-47126030-4"
click at [314, 192] on p "Código *" at bounding box center [243, 192] width 143 height 15
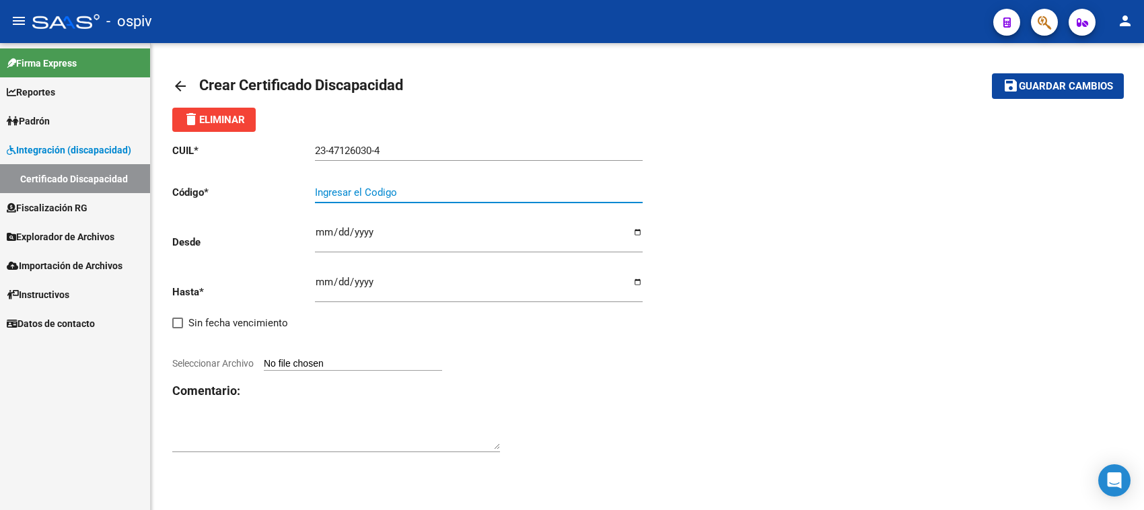
click at [345, 190] on input "Ingresar el Codigo" at bounding box center [479, 192] width 328 height 12
type input "ARG010004712600302024060520390605BUE427"
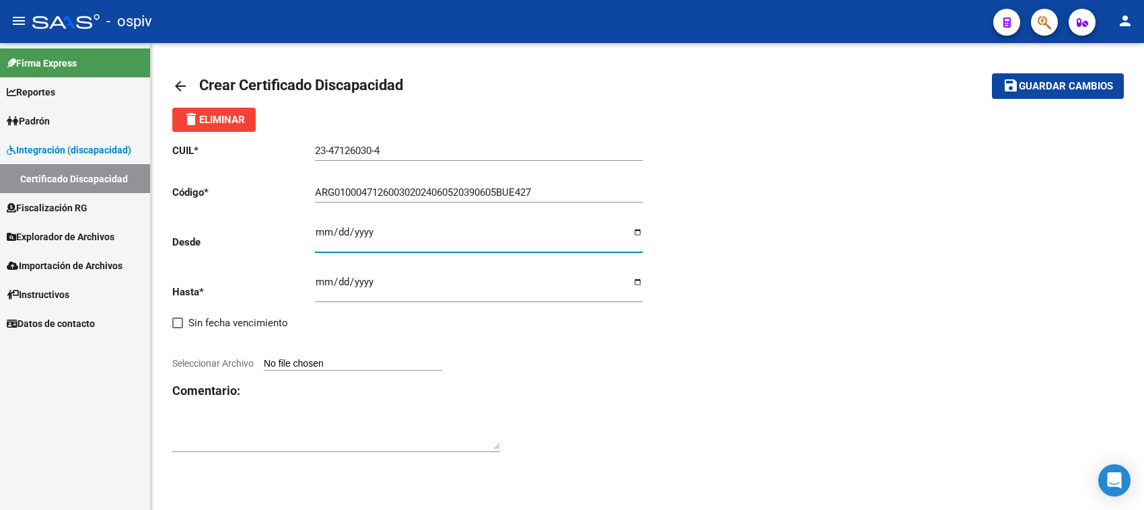
click at [324, 229] on input "Ingresar fec. Desde" at bounding box center [479, 238] width 328 height 22
type input "[DATE]"
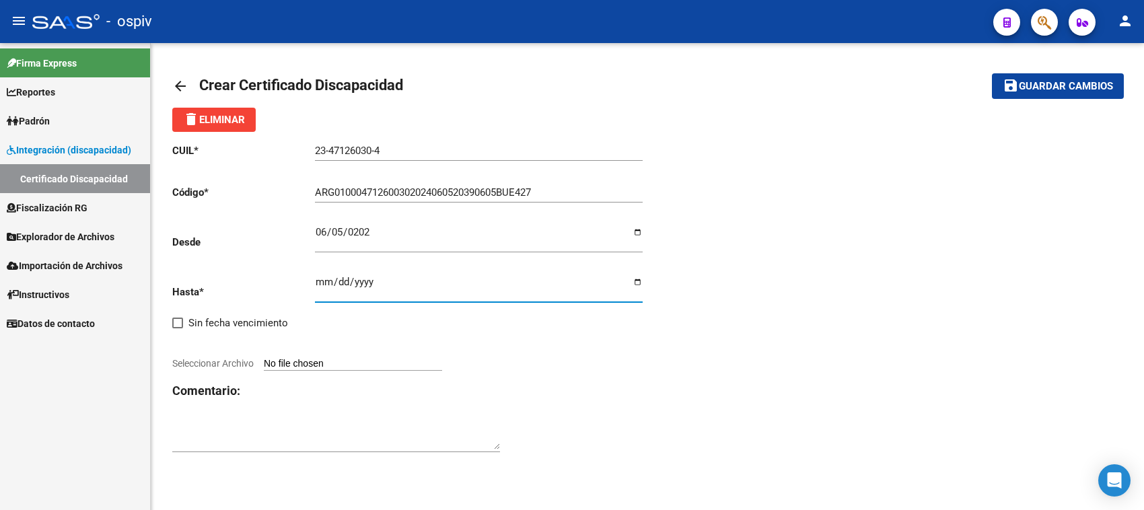
click at [318, 286] on input "Ingresar fec. Hasta" at bounding box center [479, 288] width 328 height 22
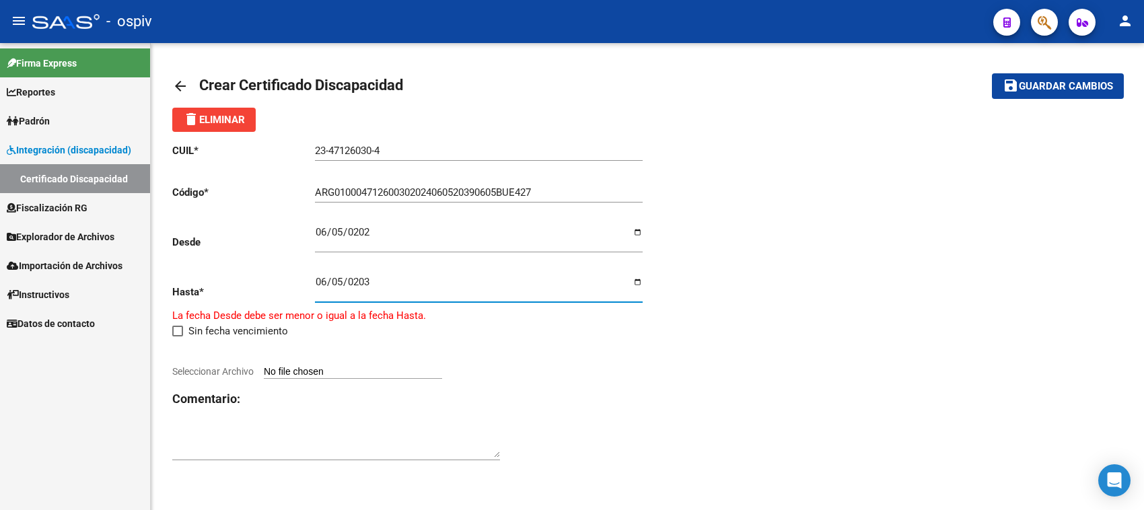
type input "[DATE]"
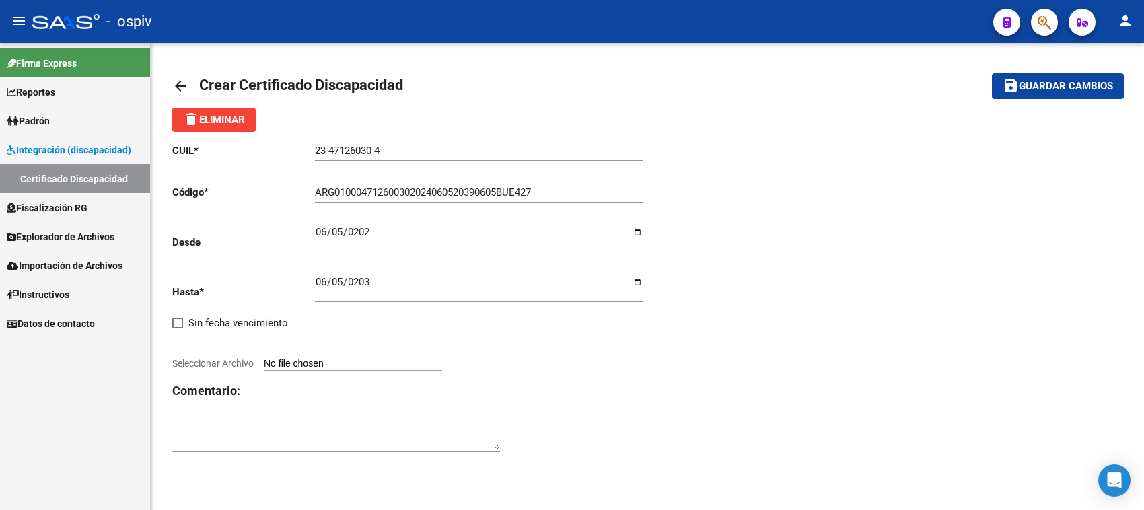
click at [275, 361] on input "Seleccionar Archivo" at bounding box center [353, 364] width 178 height 13
type input "C:\fakepath\CUD [PERSON_NAME].pdf"
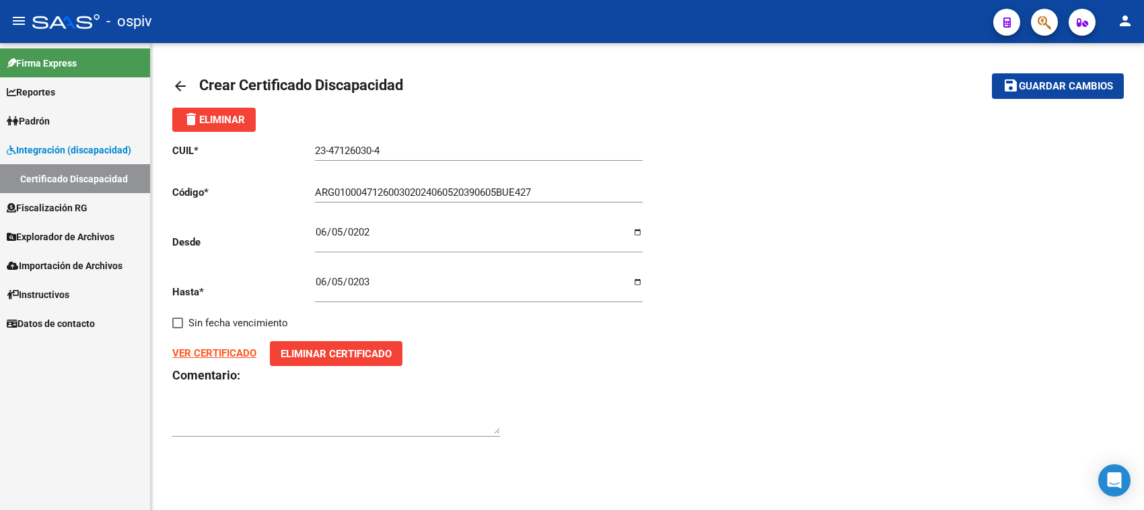
click at [207, 349] on strong "VER CERTIFICADO" at bounding box center [214, 353] width 84 height 12
click at [1062, 85] on span "Guardar cambios" at bounding box center [1066, 87] width 94 height 12
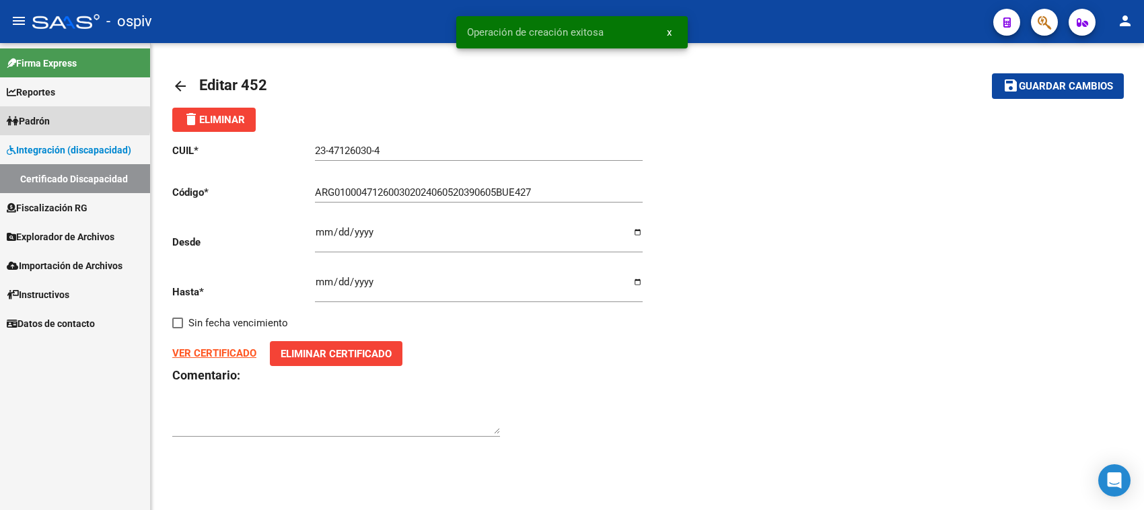
click at [48, 120] on span "Padrón" at bounding box center [28, 121] width 43 height 15
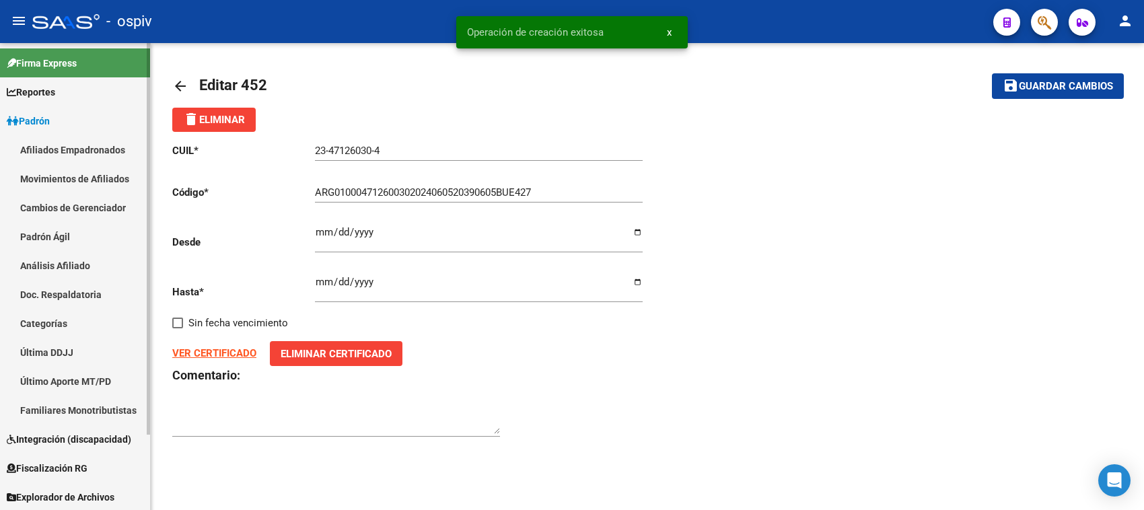
click at [44, 145] on link "Afiliados Empadronados" at bounding box center [75, 149] width 150 height 29
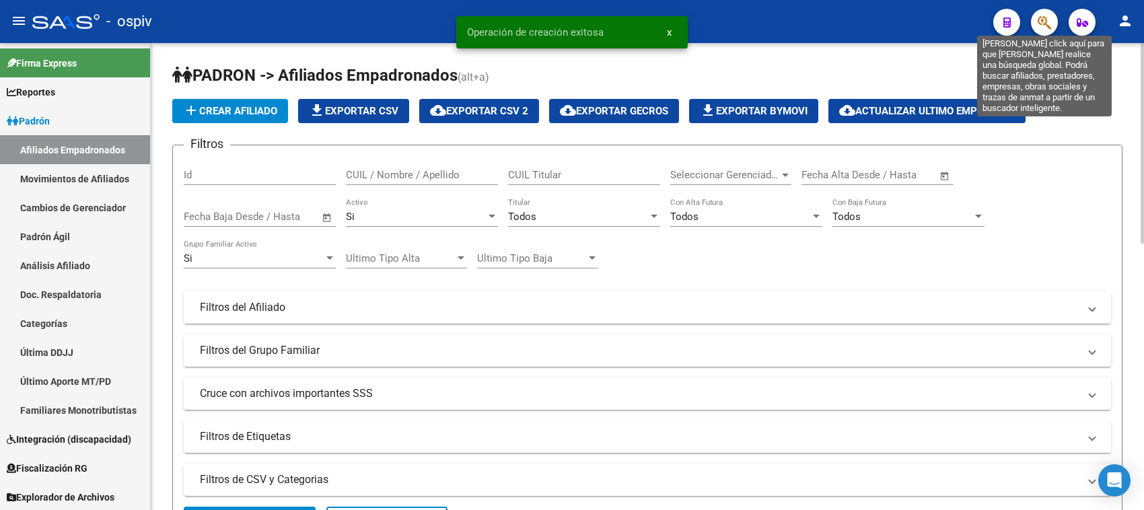
click at [1043, 17] on icon "button" at bounding box center [1044, 22] width 13 height 15
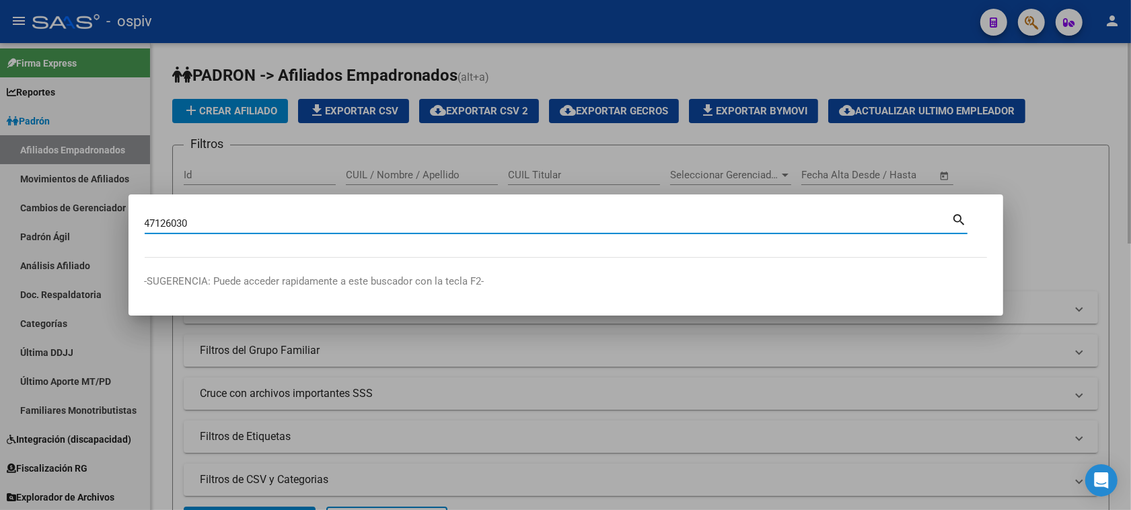
type input "47126030"
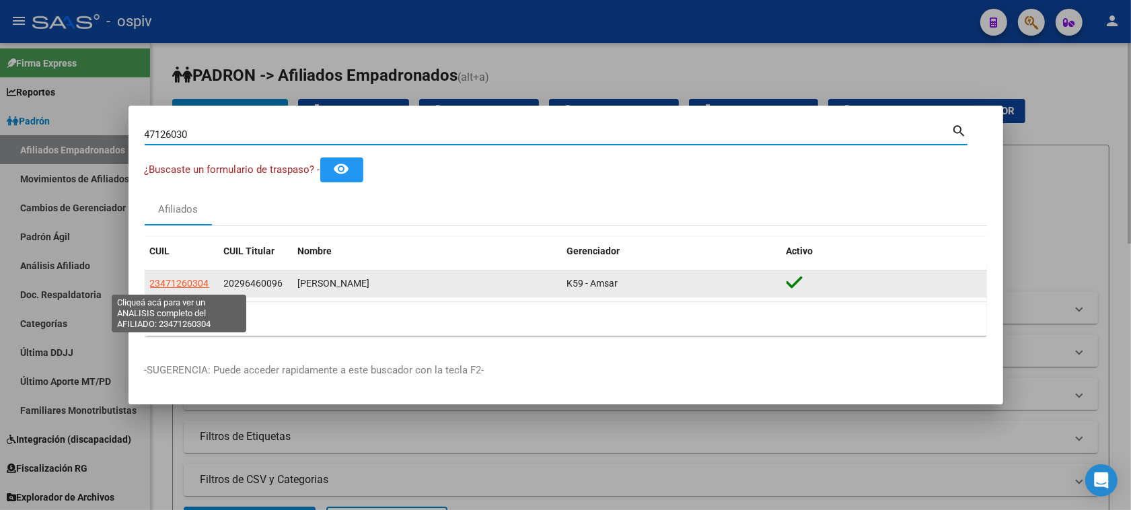
click at [192, 285] on span "23471260304" at bounding box center [179, 283] width 59 height 11
type textarea "23471260304"
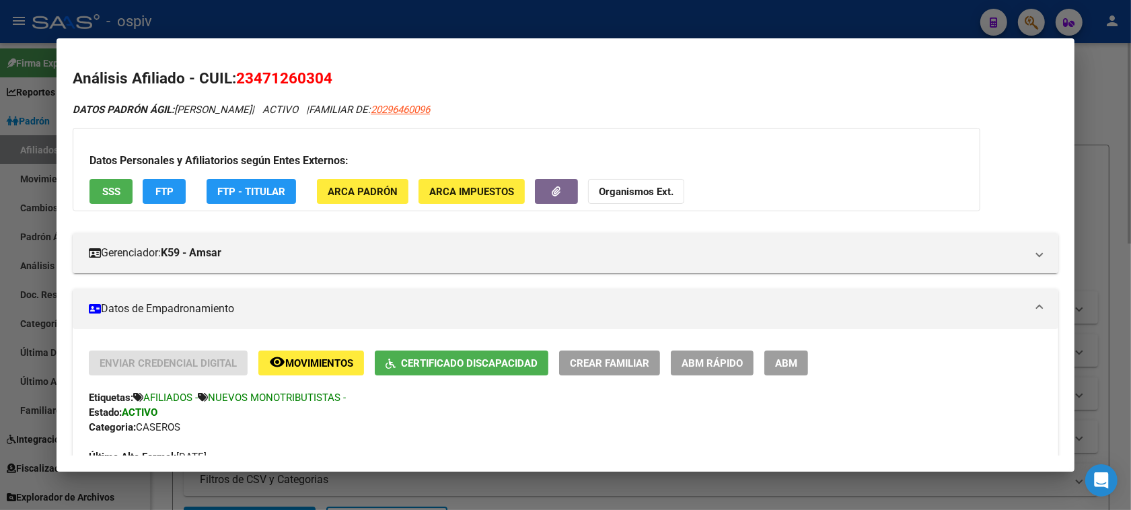
click at [1044, 26] on div at bounding box center [565, 255] width 1131 height 510
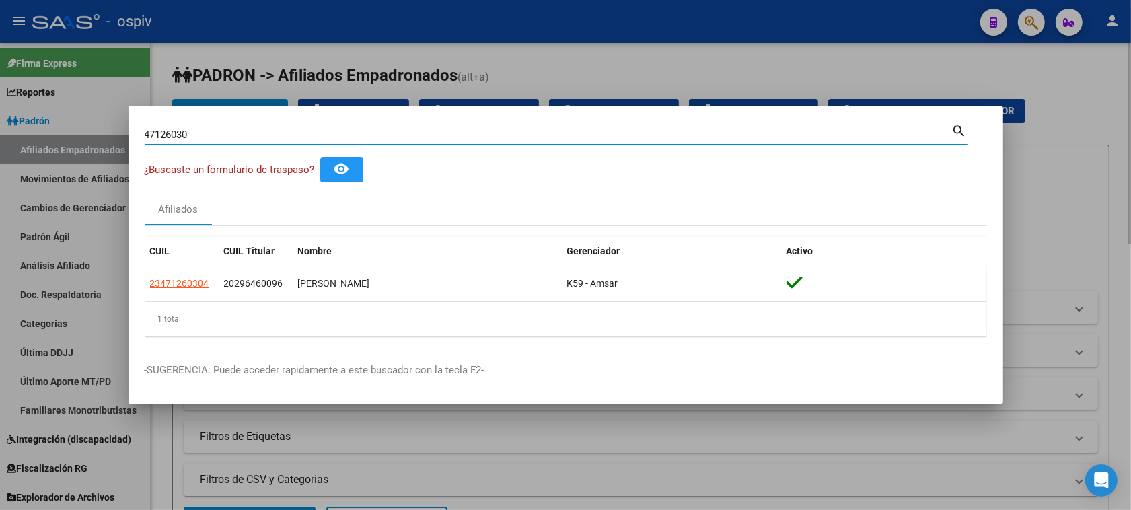
drag, startPoint x: 193, startPoint y: 129, endPoint x: 57, endPoint y: 111, distance: 137.1
click at [57, 111] on div "47126030 Buscar (apellido, dni, cuil, nro traspaso, cuit, obra social) search ¿…" at bounding box center [565, 255] width 1131 height 510
type input "54891113"
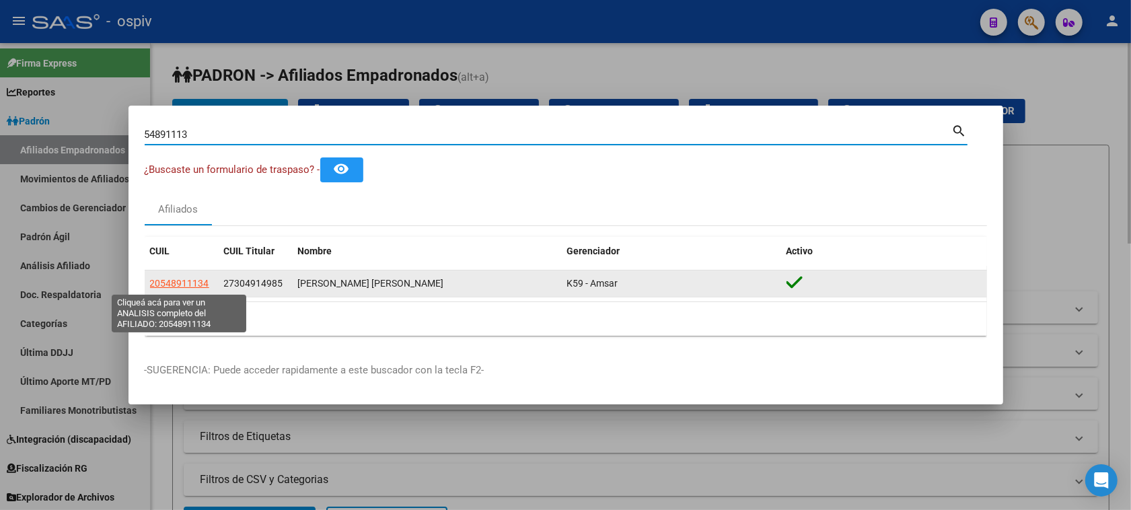
click at [187, 284] on span "20548911134" at bounding box center [179, 283] width 59 height 11
type textarea "20548911134"
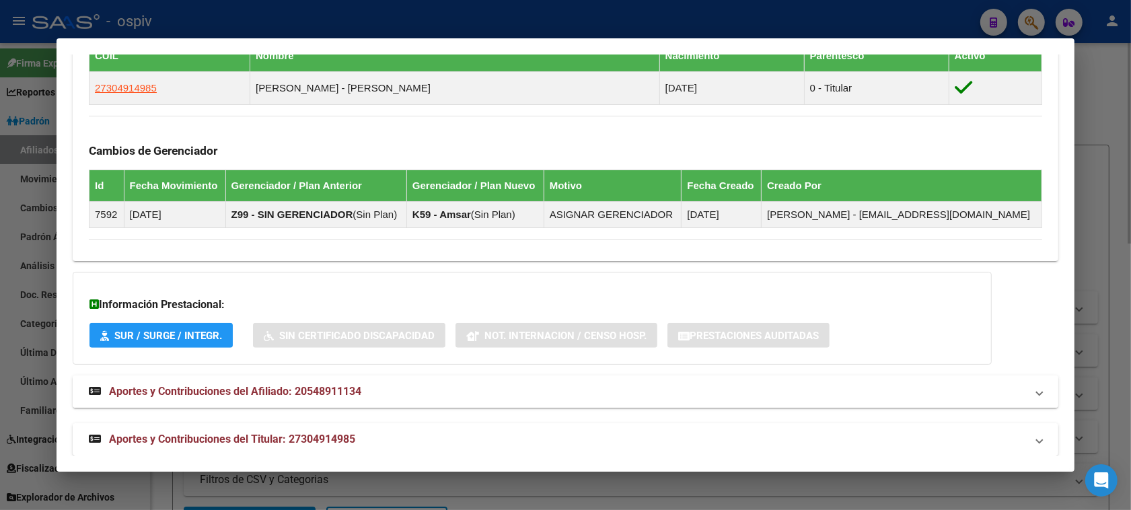
scroll to position [773, 0]
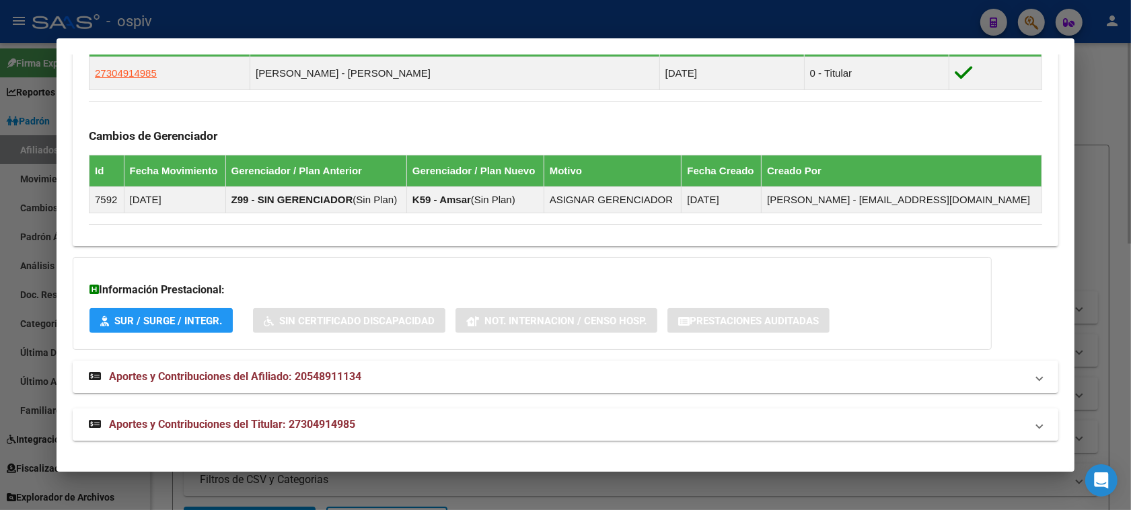
click at [238, 424] on span "Aportes y Contribuciones del Titular: 27304914985" at bounding box center [232, 424] width 246 height 13
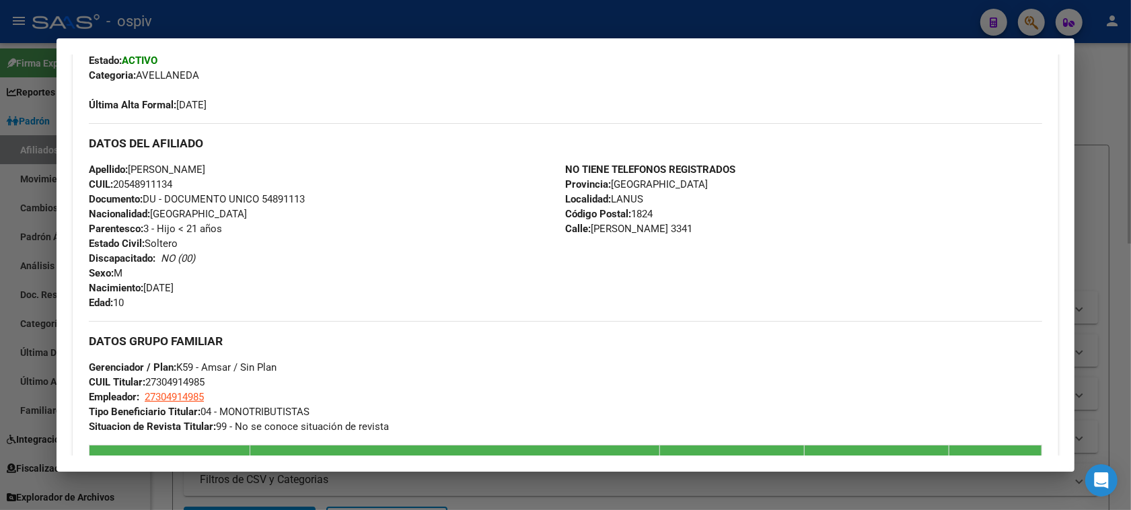
scroll to position [368, 0]
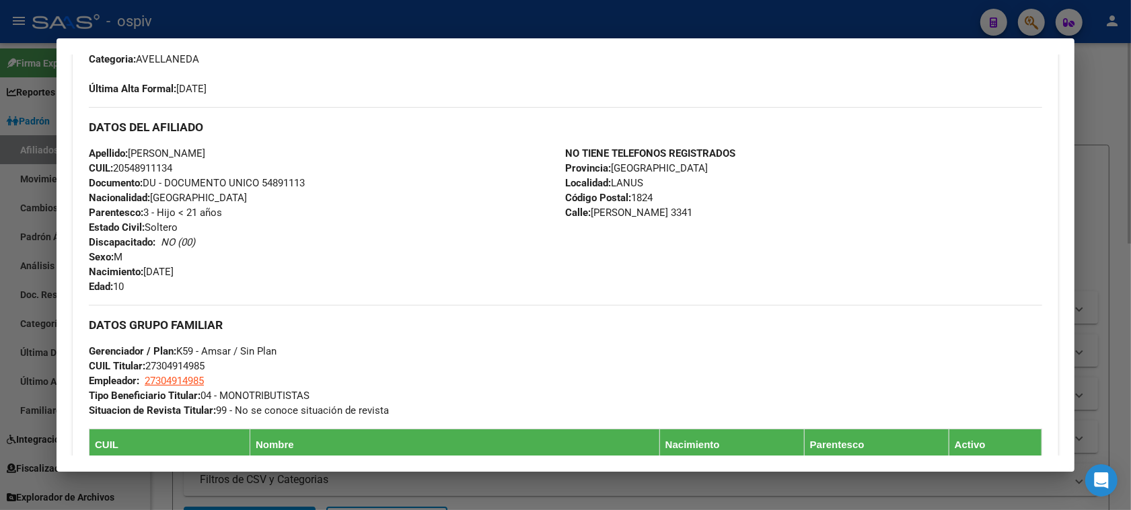
drag, startPoint x: 111, startPoint y: 170, endPoint x: 170, endPoint y: 170, distance: 59.2
click at [170, 170] on span "CUIL: 20548911134" at bounding box center [130, 168] width 83 height 12
copy span "20548911134"
click at [8, 358] on div at bounding box center [565, 255] width 1131 height 510
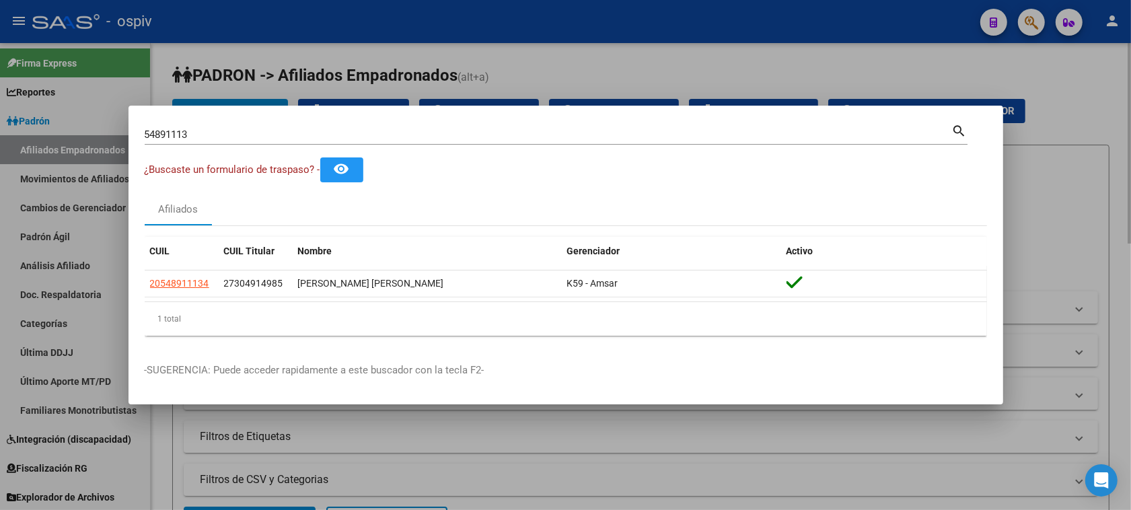
click at [77, 437] on div at bounding box center [565, 255] width 1131 height 510
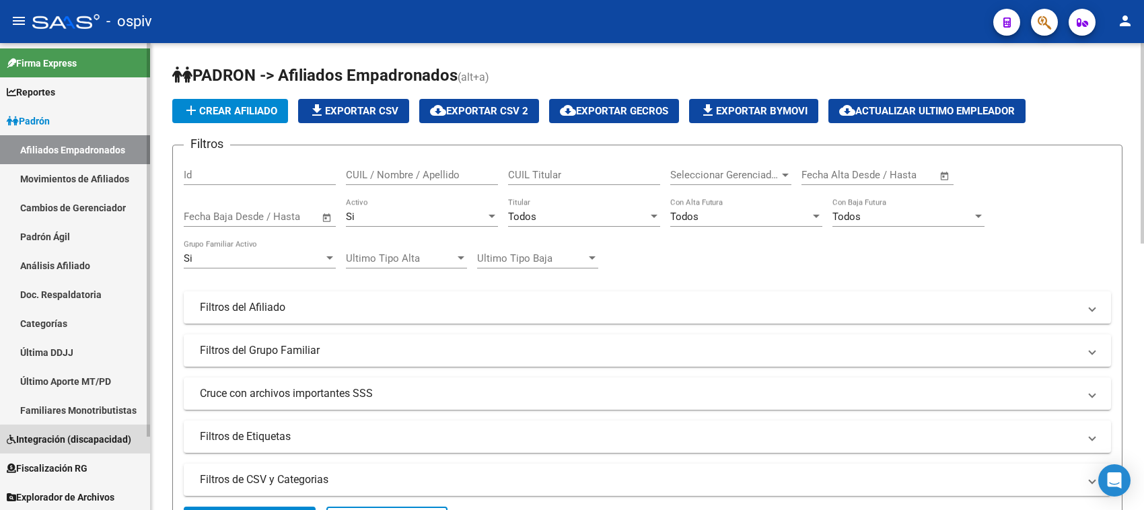
click at [76, 439] on span "Integración (discapacidad)" at bounding box center [69, 439] width 124 height 15
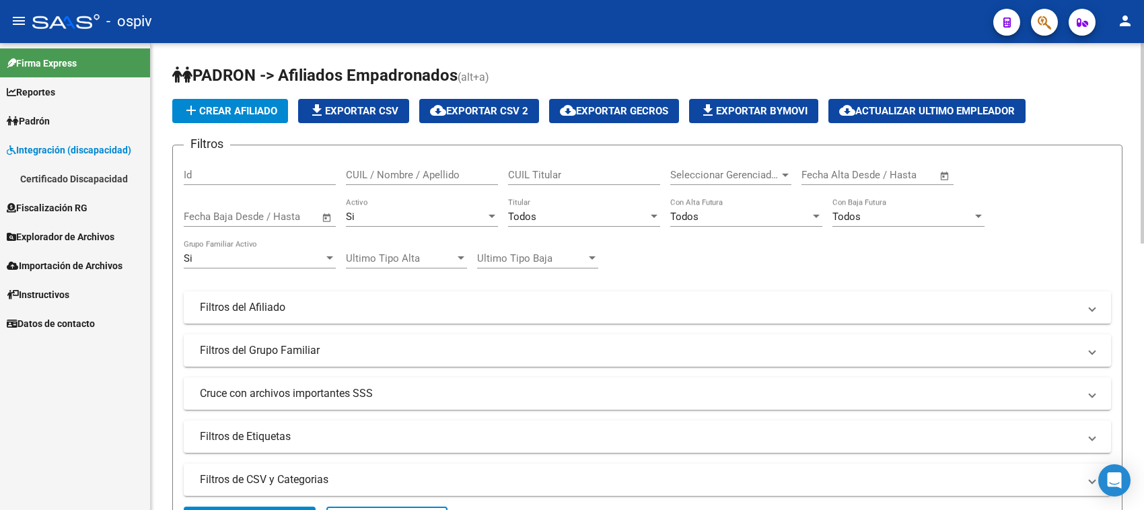
click at [75, 177] on link "Certificado Discapacidad" at bounding box center [75, 178] width 150 height 29
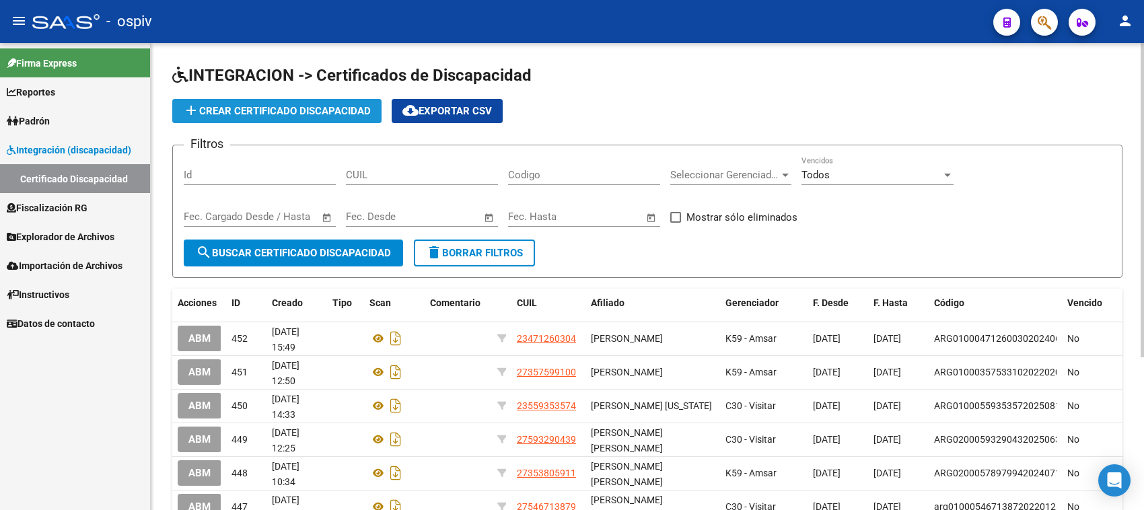
click at [269, 105] on span "add Crear Certificado Discapacidad" at bounding box center [277, 111] width 188 height 12
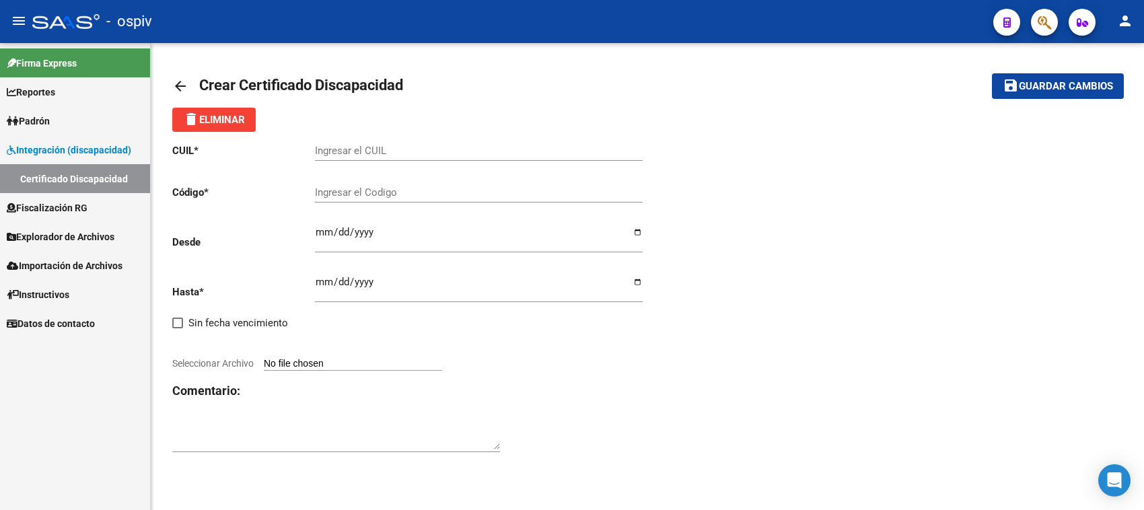
click at [354, 147] on input "Ingresar el CUIL" at bounding box center [479, 151] width 328 height 12
paste input "20-54891113-4"
type input "20-54891113-4"
click at [352, 189] on input "Ingresar el Codigo" at bounding box center [479, 192] width 328 height 12
click at [308, 200] on div "CUIL * 20-54891113-4 Ingresar el CUIL Código * Ingresar el Codigo Desde Ingresa…" at bounding box center [409, 298] width 475 height 333
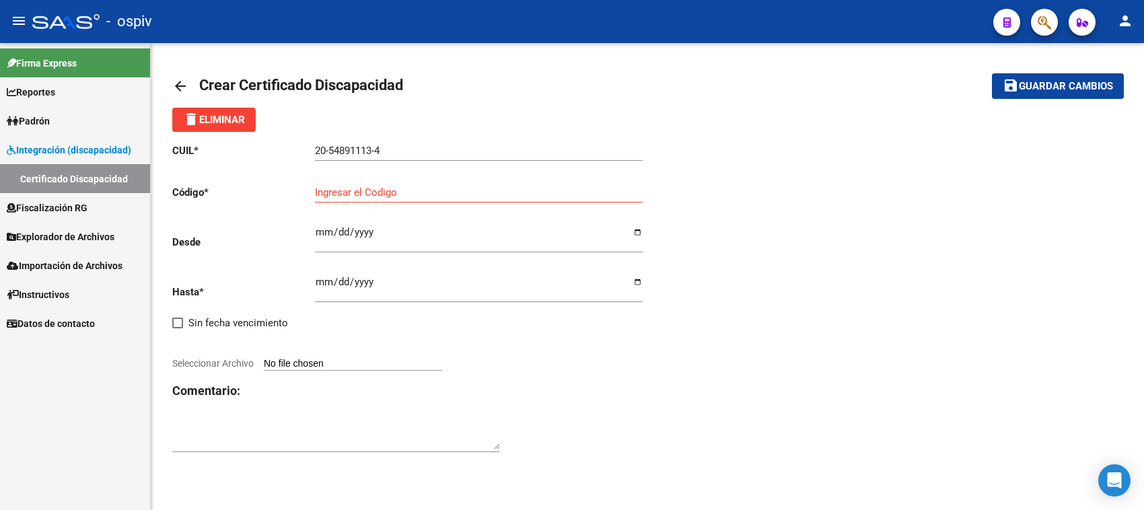
click at [318, 187] on input "Ingresar el Codigo" at bounding box center [479, 192] width 328 height 12
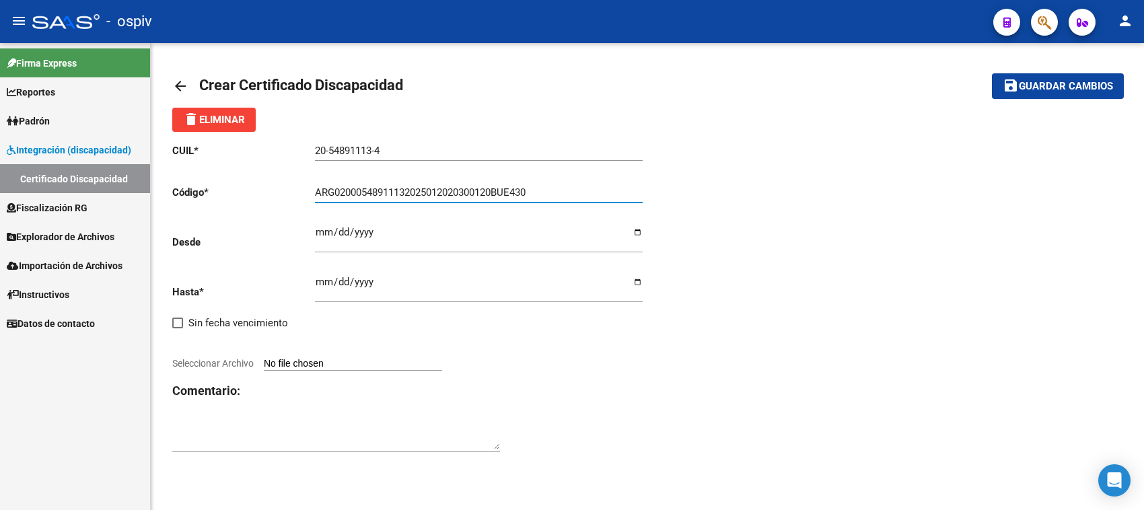
type input "ARG02000548911132025012020300120BUE430"
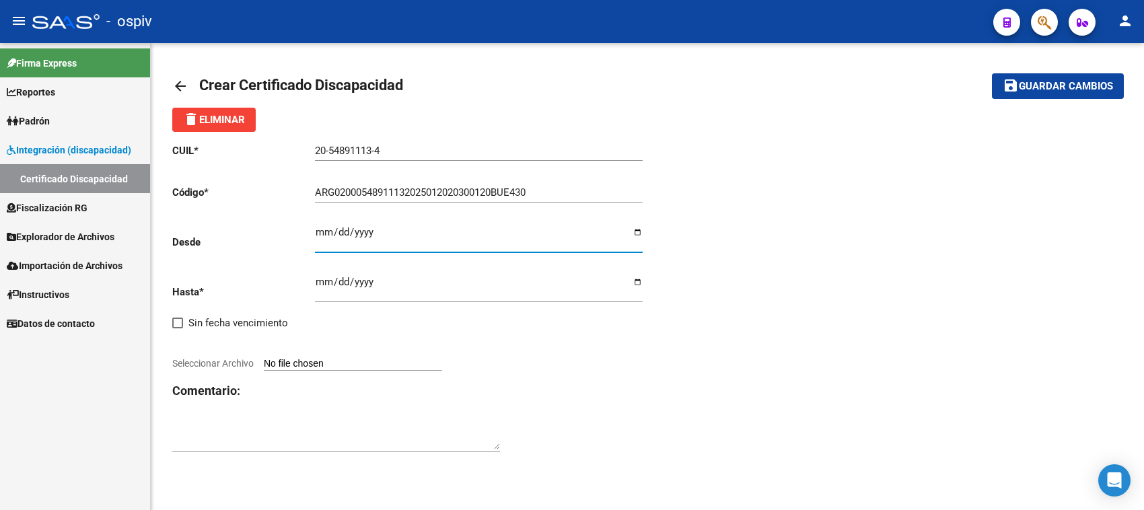
click at [324, 238] on input "Ingresar fec. Desde" at bounding box center [479, 238] width 328 height 22
type input "[DATE]"
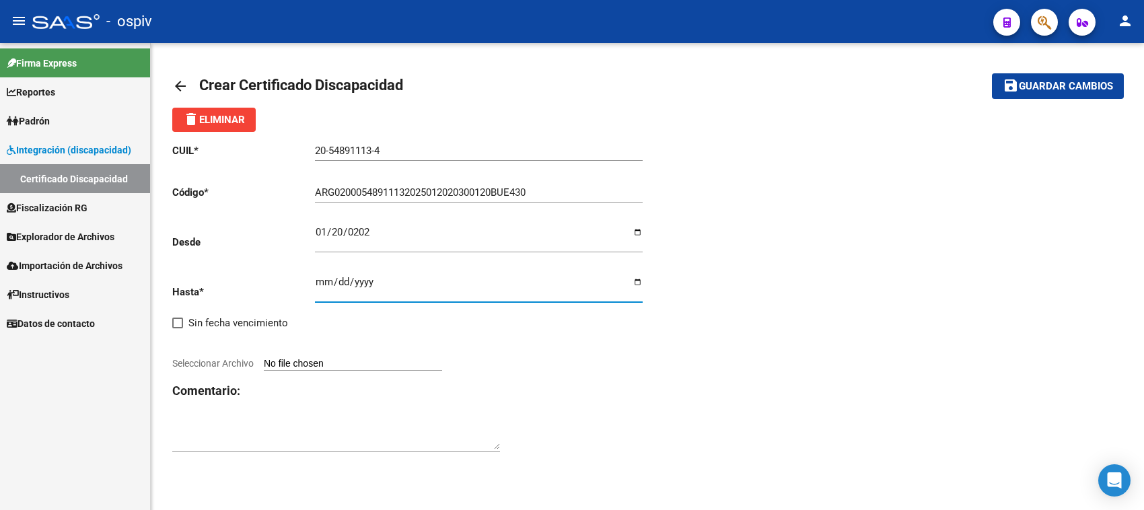
click at [317, 283] on input "Ingresar fec. Hasta" at bounding box center [479, 288] width 328 height 22
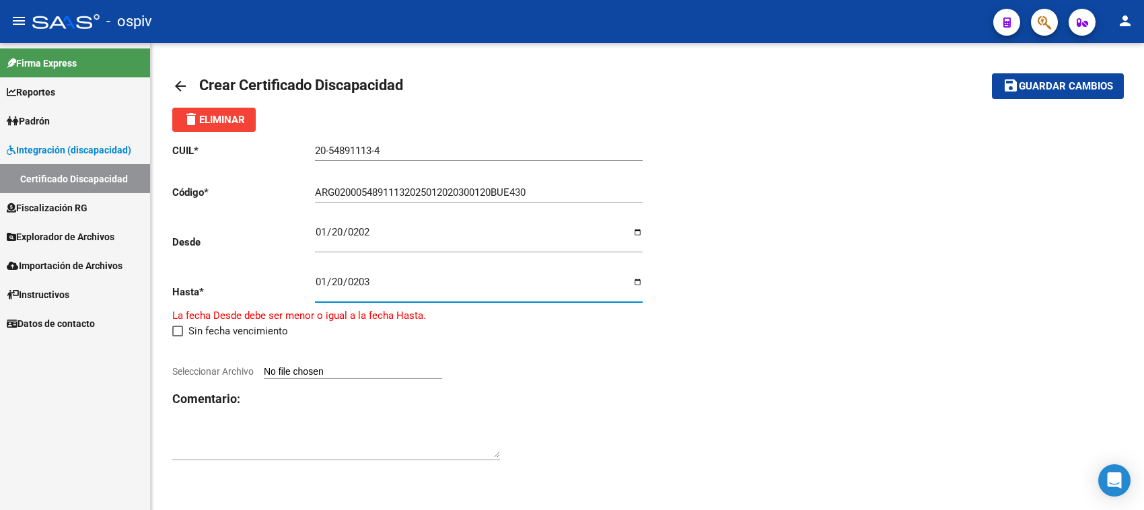
type input "[DATE]"
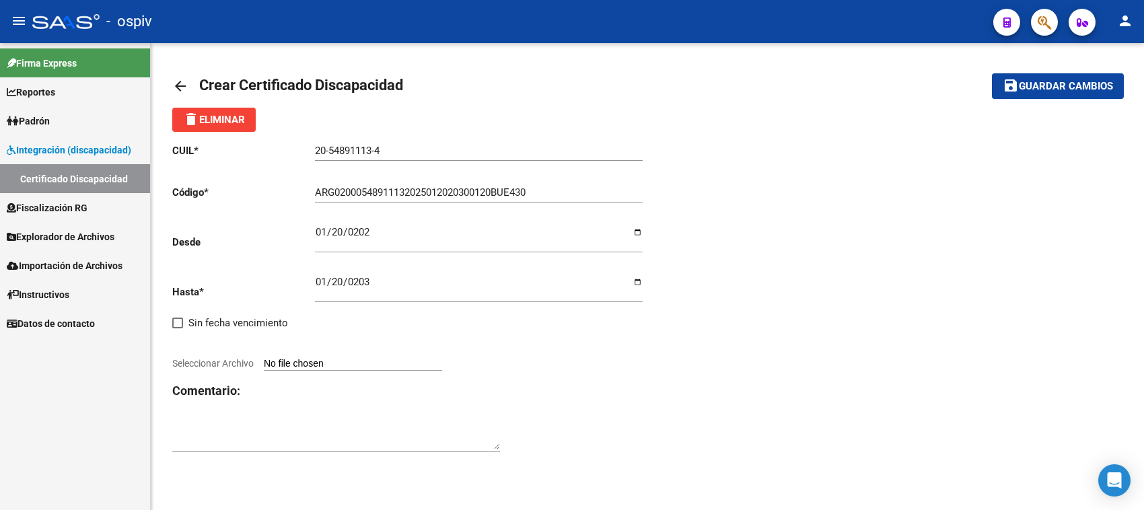
click at [227, 365] on span "Seleccionar Archivo" at bounding box center [212, 363] width 81 height 11
click at [264, 365] on input "Seleccionar Archivo" at bounding box center [353, 364] width 178 height 13
type input "C:\fakepath\[PERSON_NAME] GAEL.jpeg"
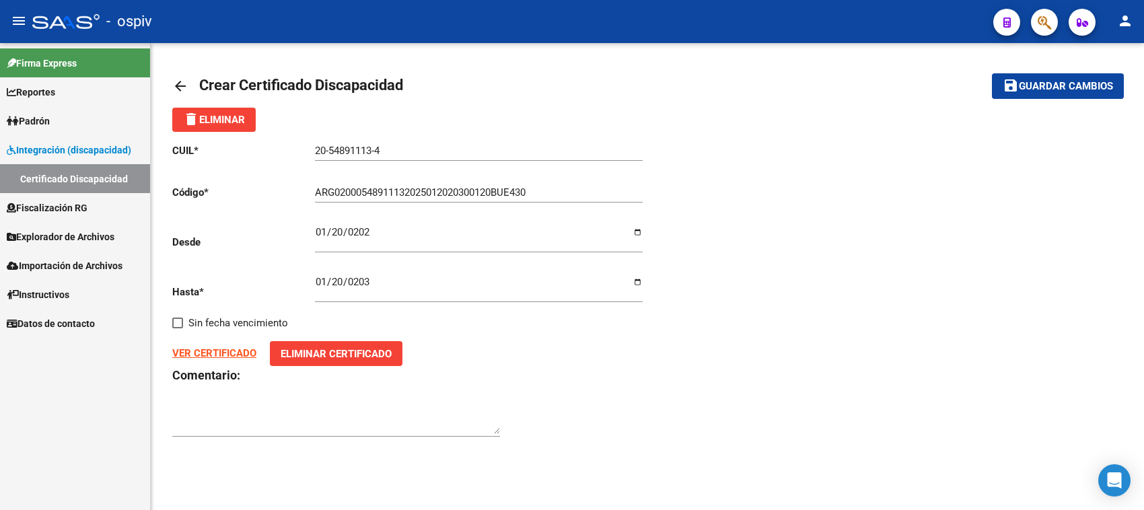
click at [229, 347] on strong "VER CERTIFICADO" at bounding box center [214, 353] width 84 height 12
click at [1045, 83] on span "Guardar cambios" at bounding box center [1066, 87] width 94 height 12
click at [47, 122] on span "Padrón" at bounding box center [28, 121] width 43 height 15
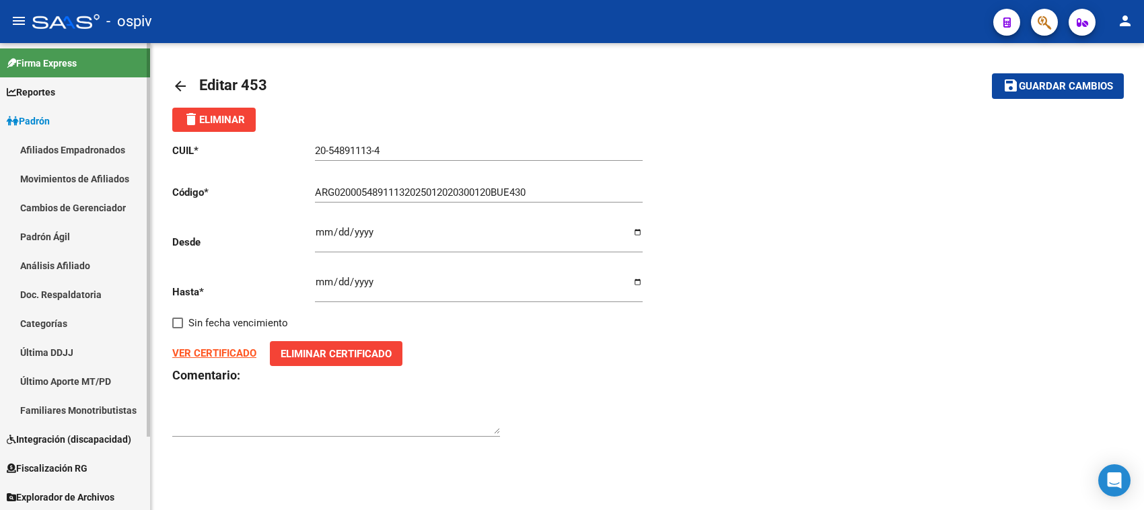
click at [81, 149] on link "Afiliados Empadronados" at bounding box center [75, 149] width 150 height 29
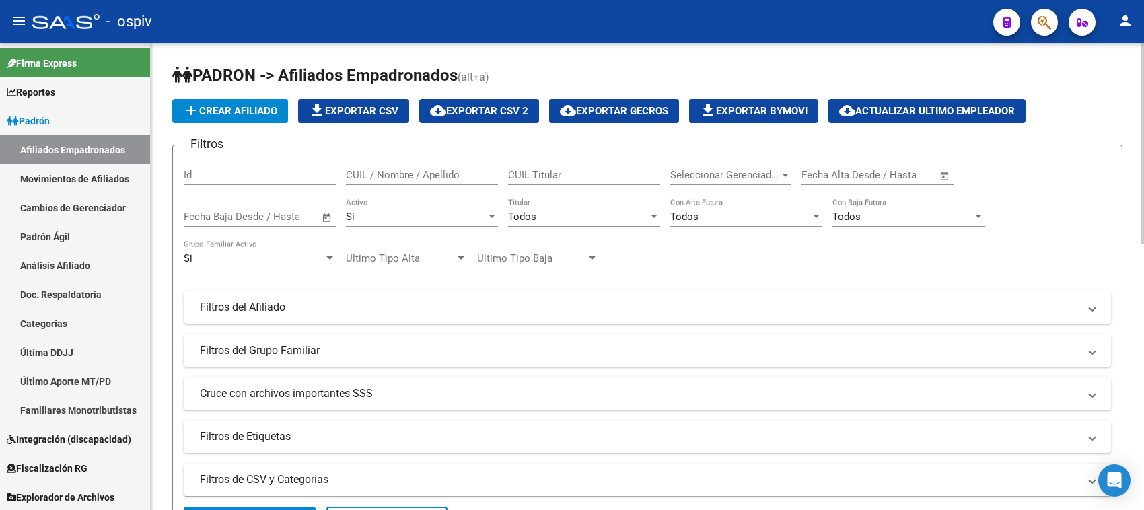
click at [1051, 20] on button "button" at bounding box center [1044, 22] width 27 height 27
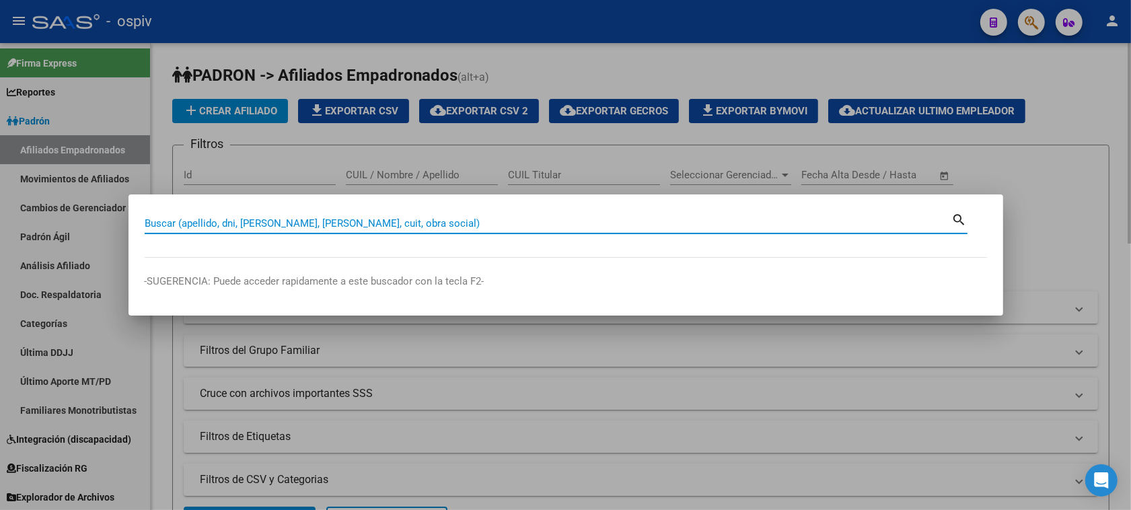
paste input "20548911134"
type input "20548911134"
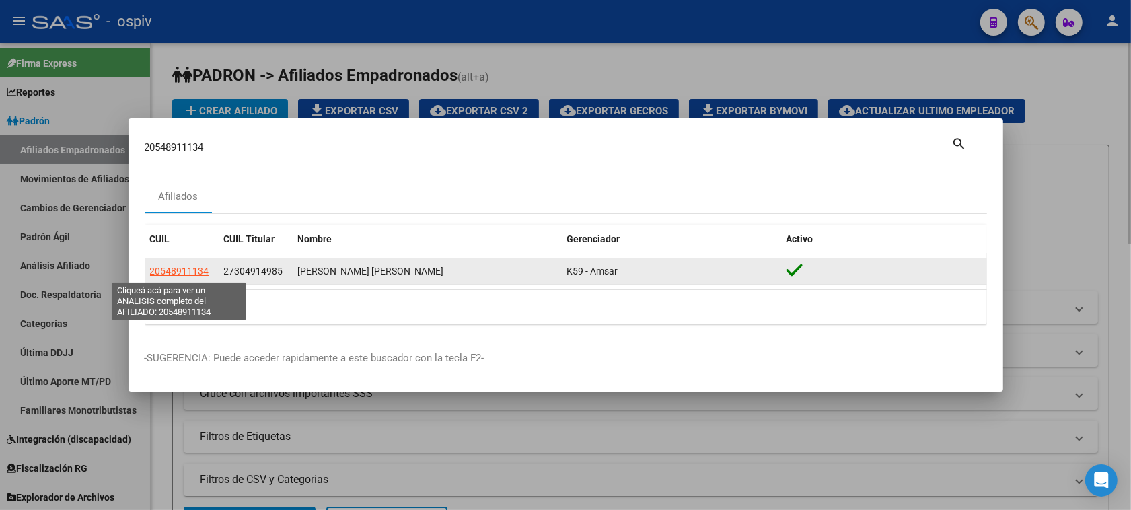
click at [190, 267] on span "20548911134" at bounding box center [179, 271] width 59 height 11
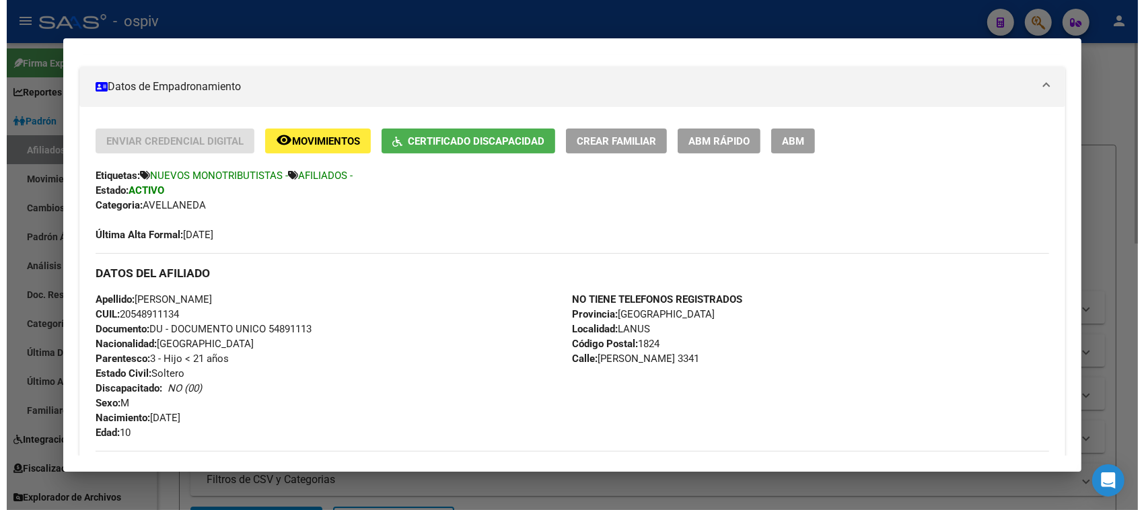
scroll to position [84, 0]
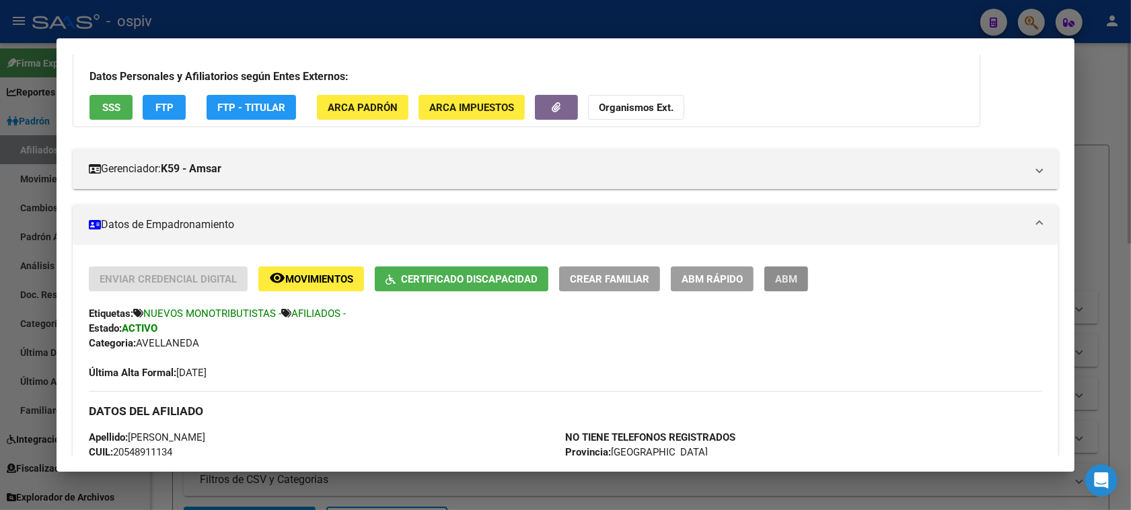
click at [781, 270] on button "ABM" at bounding box center [786, 278] width 44 height 25
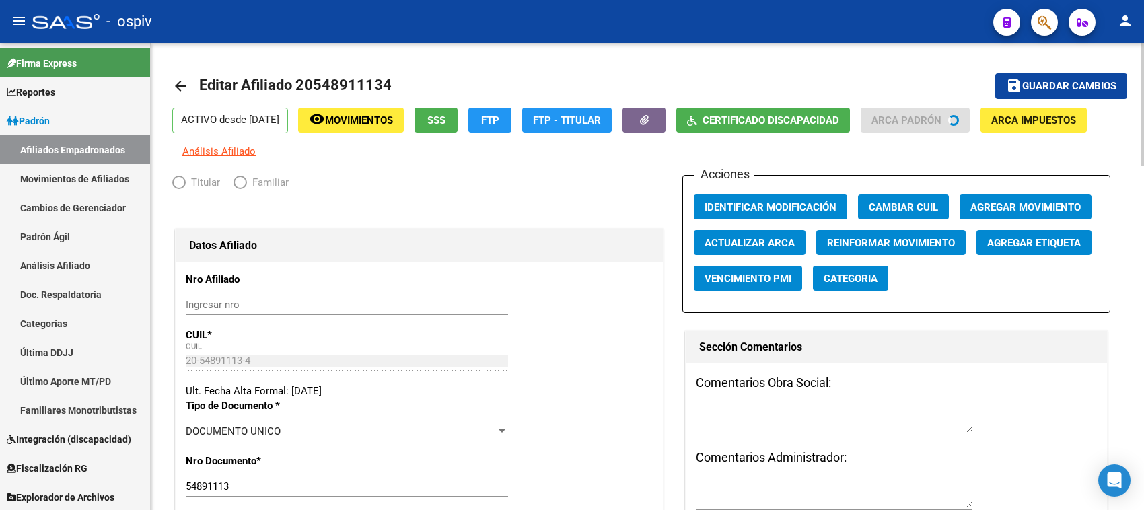
radio input "true"
type input "27-30491498-5"
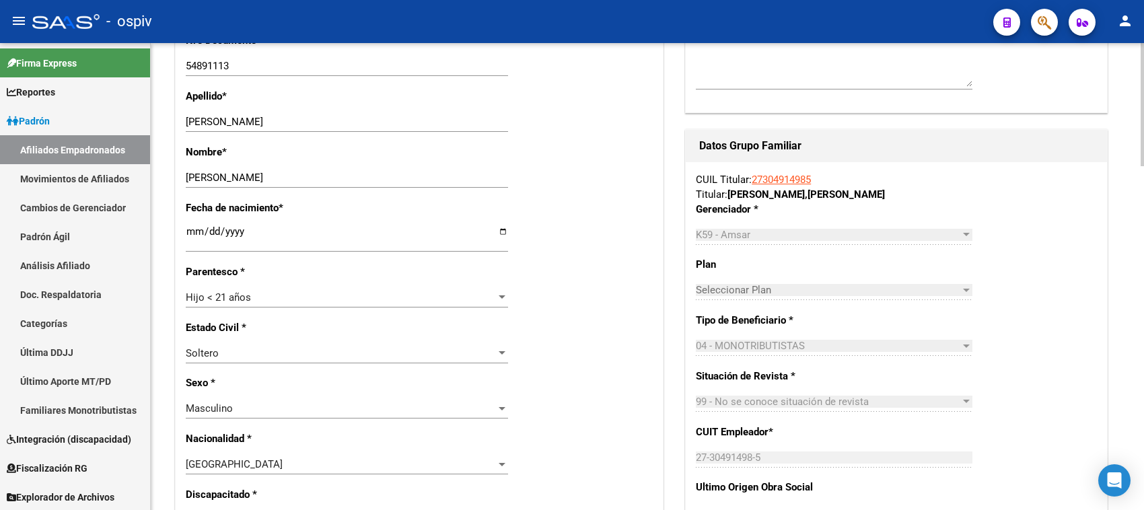
scroll to position [673, 0]
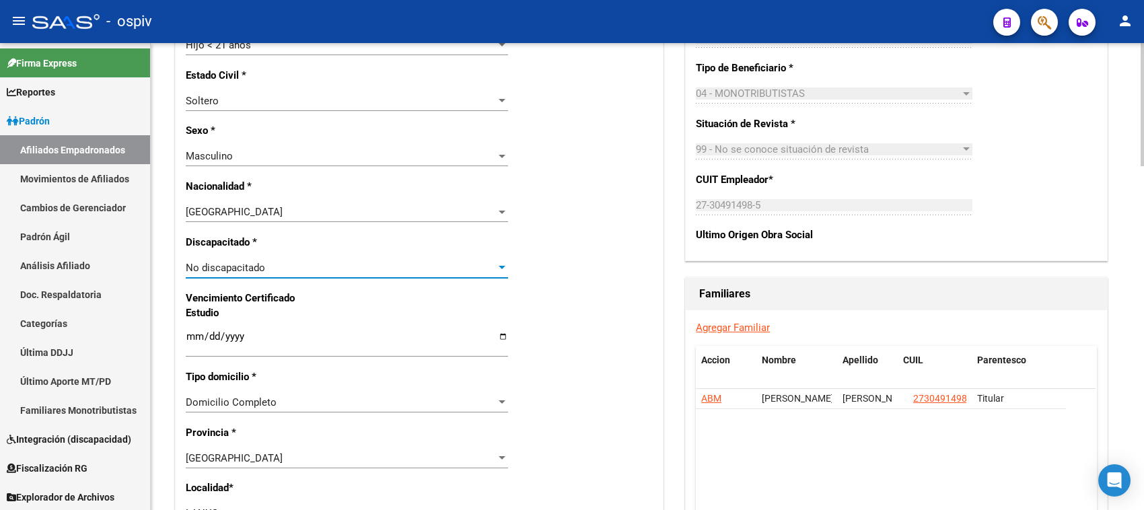
click at [234, 264] on span "No discapacitado" at bounding box center [225, 268] width 79 height 12
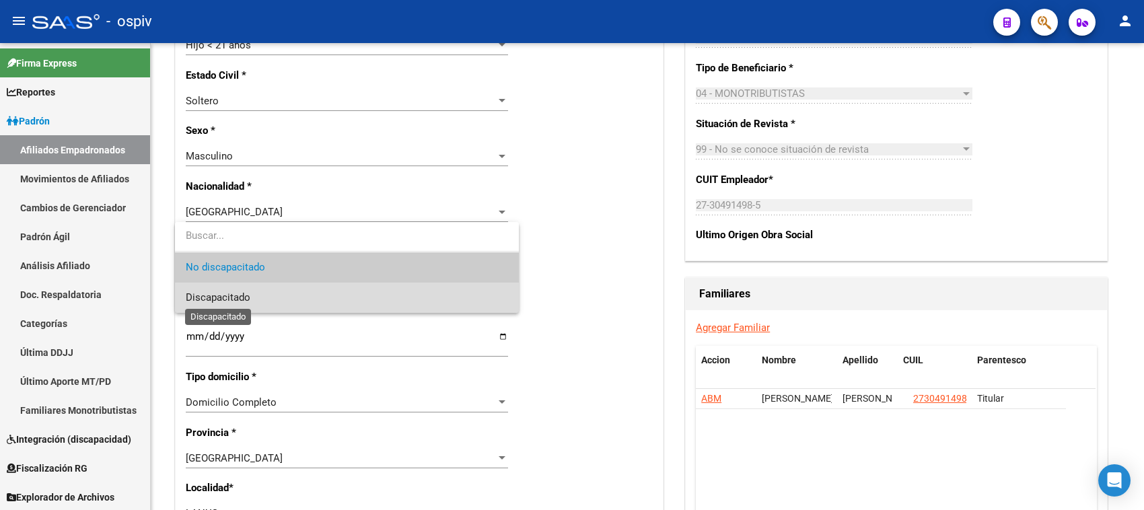
click at [231, 299] on span "Discapacitado" at bounding box center [218, 297] width 65 height 12
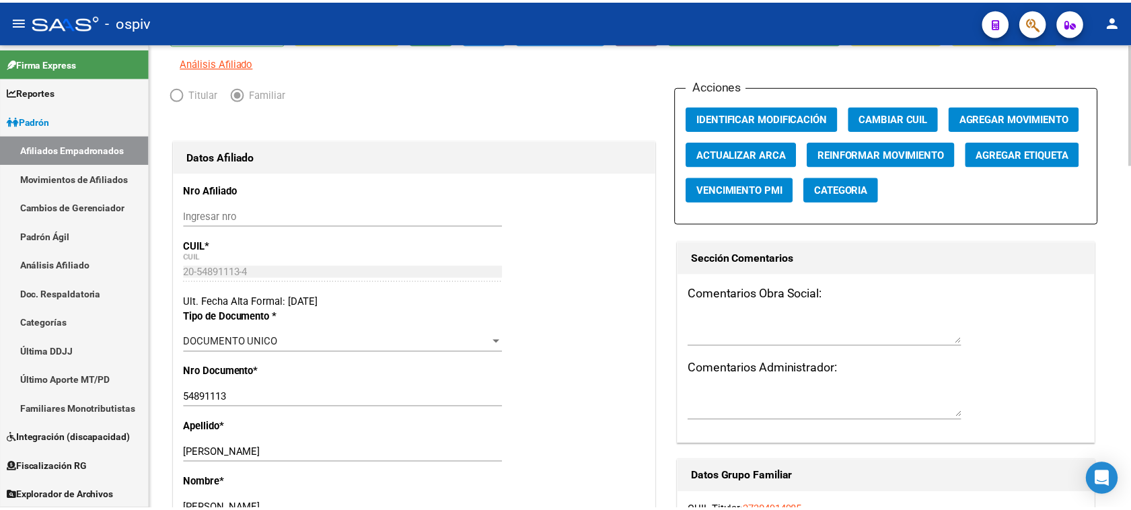
scroll to position [0, 0]
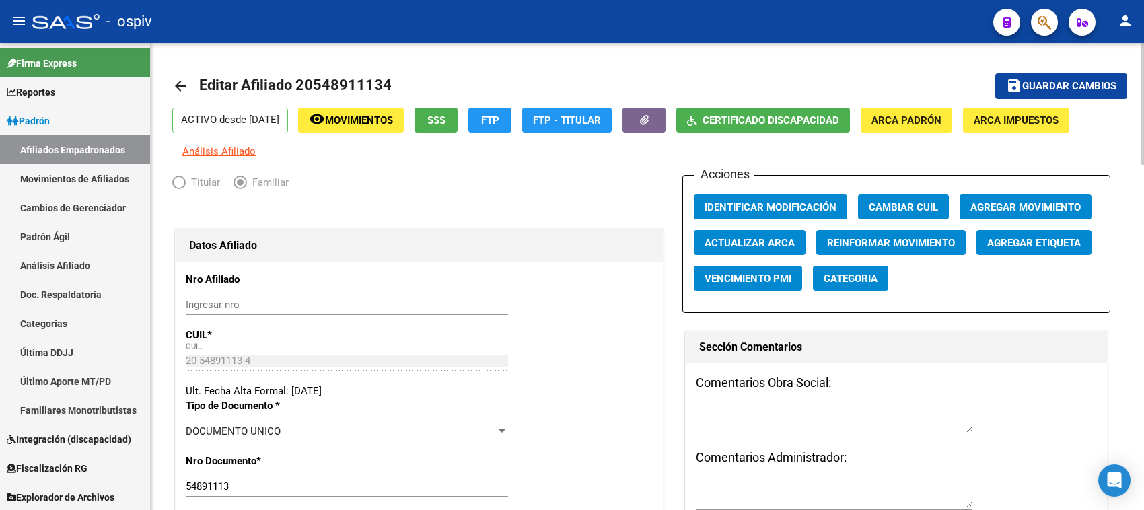
click at [1070, 81] on span "Guardar cambios" at bounding box center [1069, 87] width 94 height 12
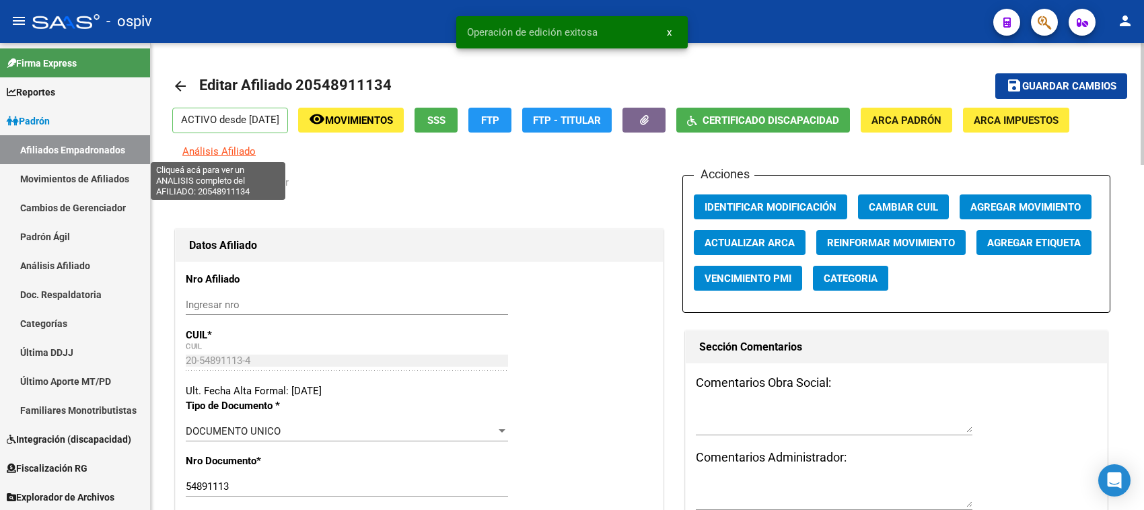
click at [226, 149] on span "Análisis Afiliado" at bounding box center [218, 151] width 73 height 12
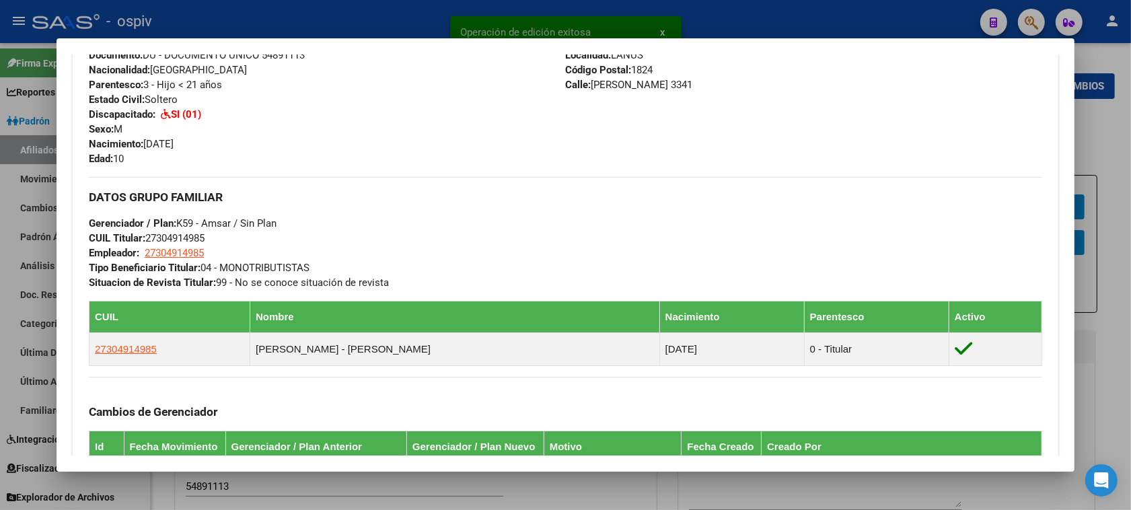
scroll to position [505, 0]
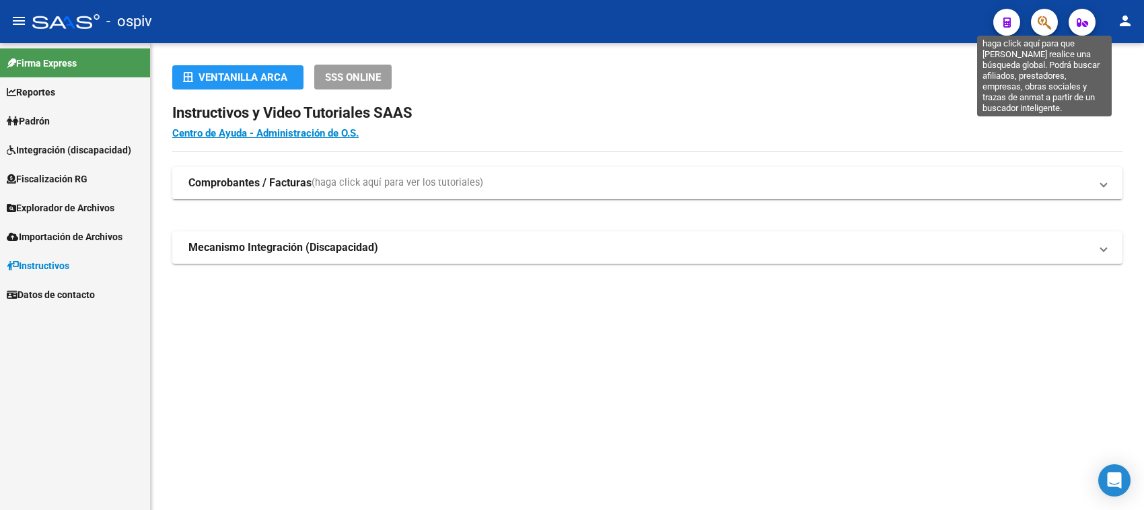
click at [1043, 15] on icon "button" at bounding box center [1044, 22] width 13 height 15
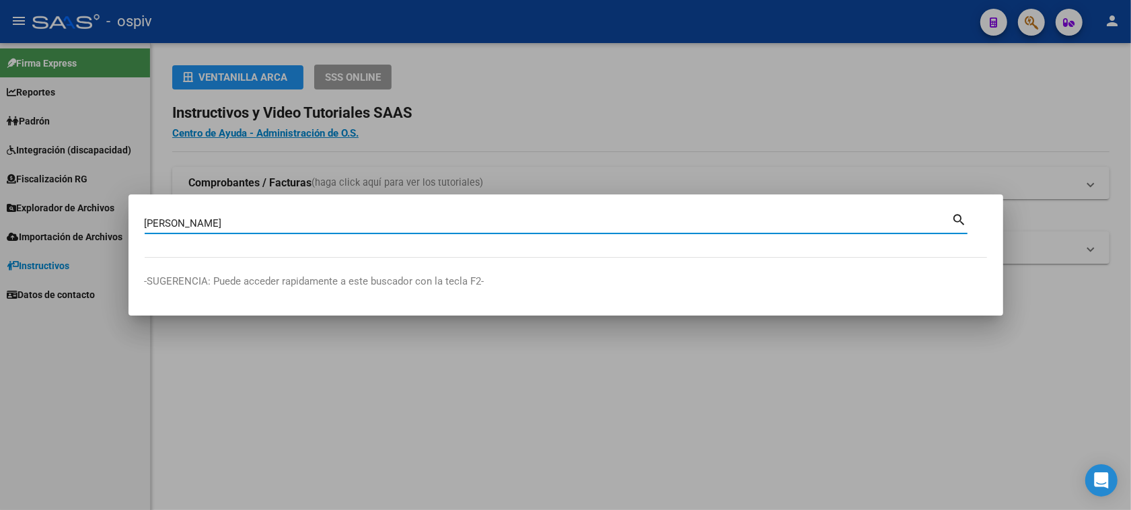
type input "gelvez"
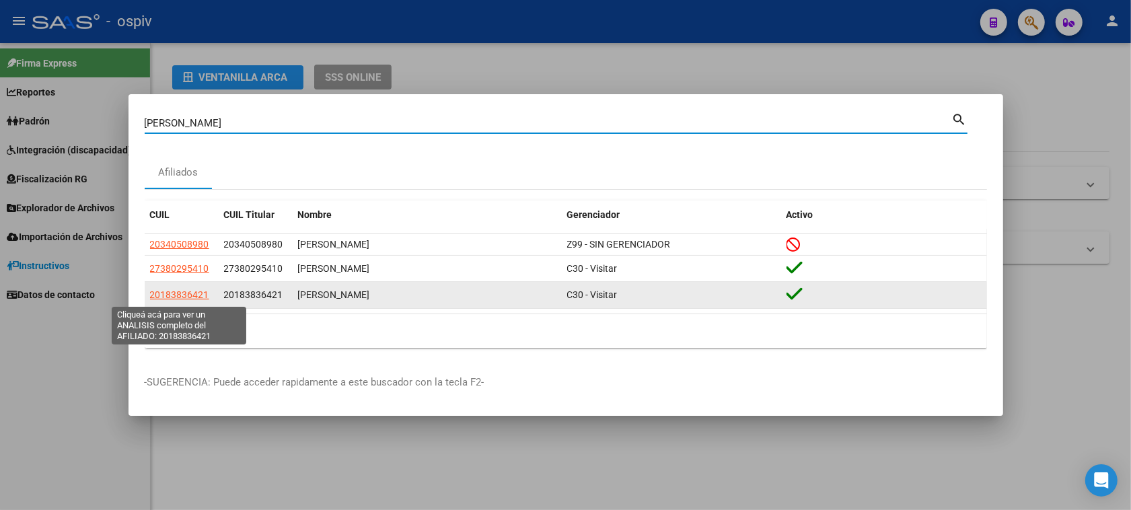
click at [164, 297] on span "20183836421" at bounding box center [179, 294] width 59 height 11
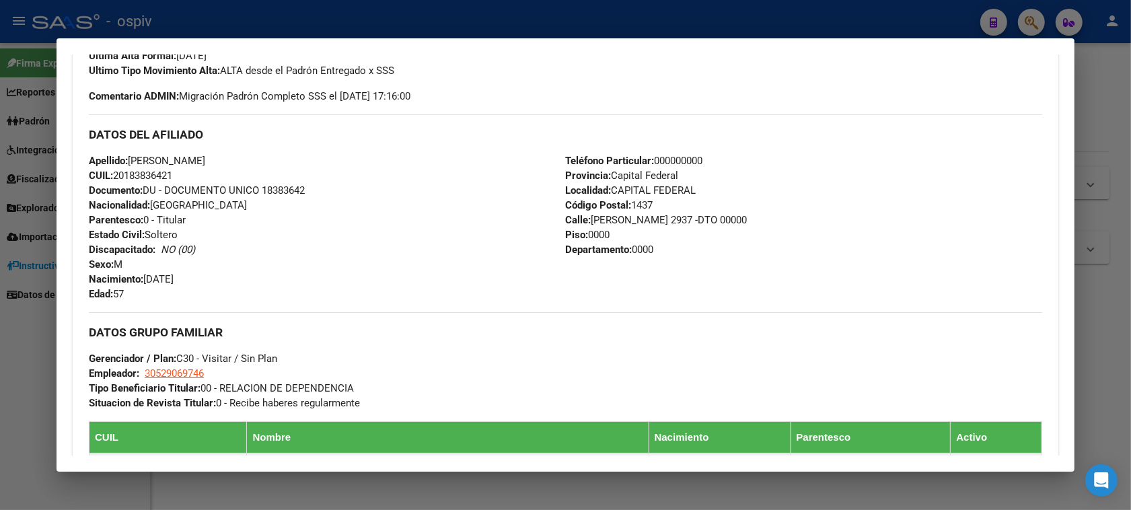
scroll to position [421, 0]
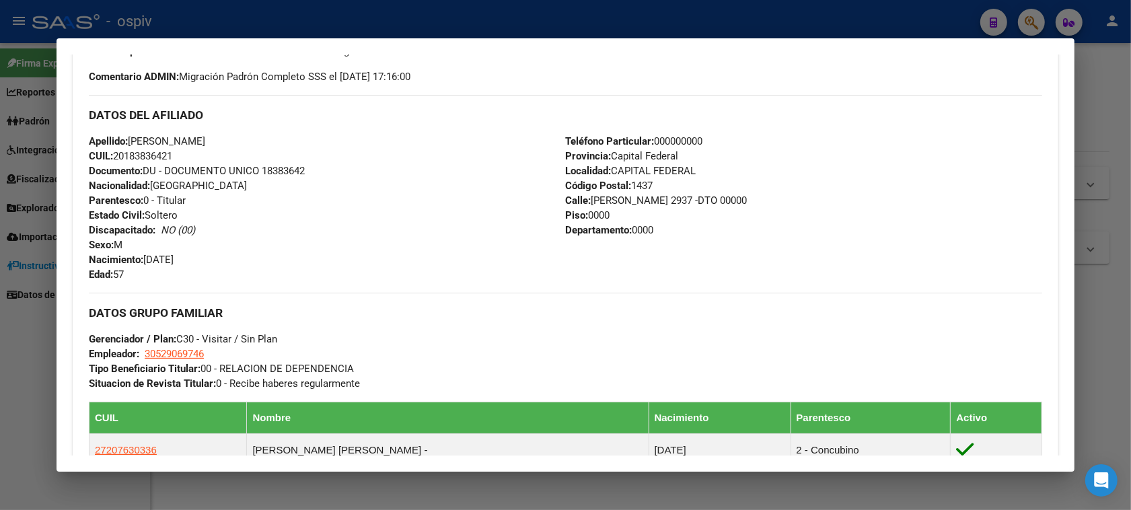
click at [15, 387] on div at bounding box center [565, 255] width 1131 height 510
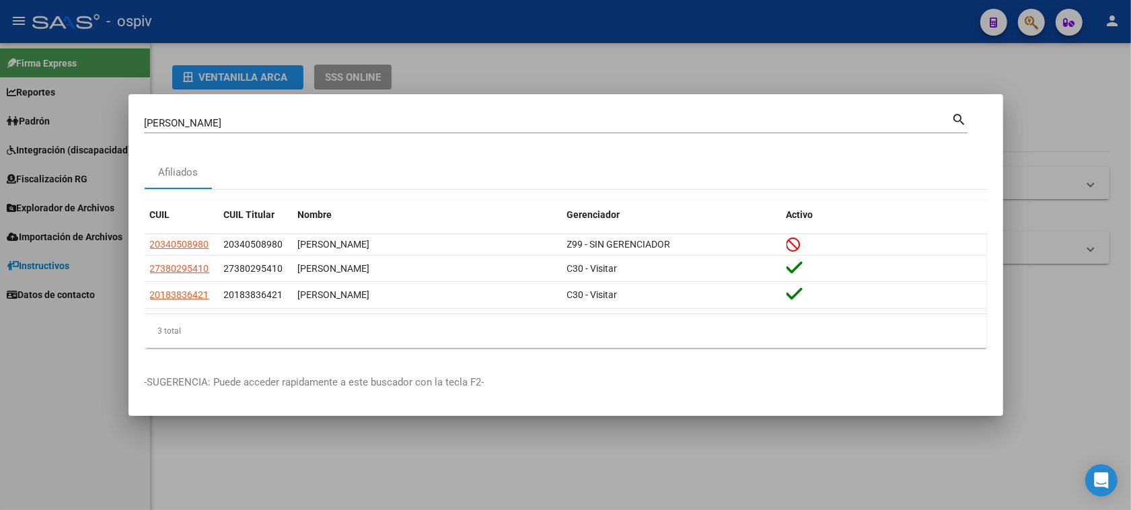
drag, startPoint x: 162, startPoint y: 108, endPoint x: 77, endPoint y: 93, distance: 85.5
click at [77, 93] on div "gelvez Buscar (apellido, dni, cuil, nro traspaso, cuit, obra social) search Afi…" at bounding box center [565, 255] width 1131 height 510
click at [229, 151] on mat-dialog-content "gelvez Buscar (apellido, dni, cuil, nro traspaso, cuit, obra social) search Afi…" at bounding box center [566, 234] width 875 height 248
drag, startPoint x: 219, startPoint y: 132, endPoint x: 72, endPoint y: 124, distance: 146.9
click at [72, 124] on div "gelvez Buscar (apellido, dni, cuil, nro traspaso, cuit, obra social) search Afi…" at bounding box center [565, 255] width 1131 height 510
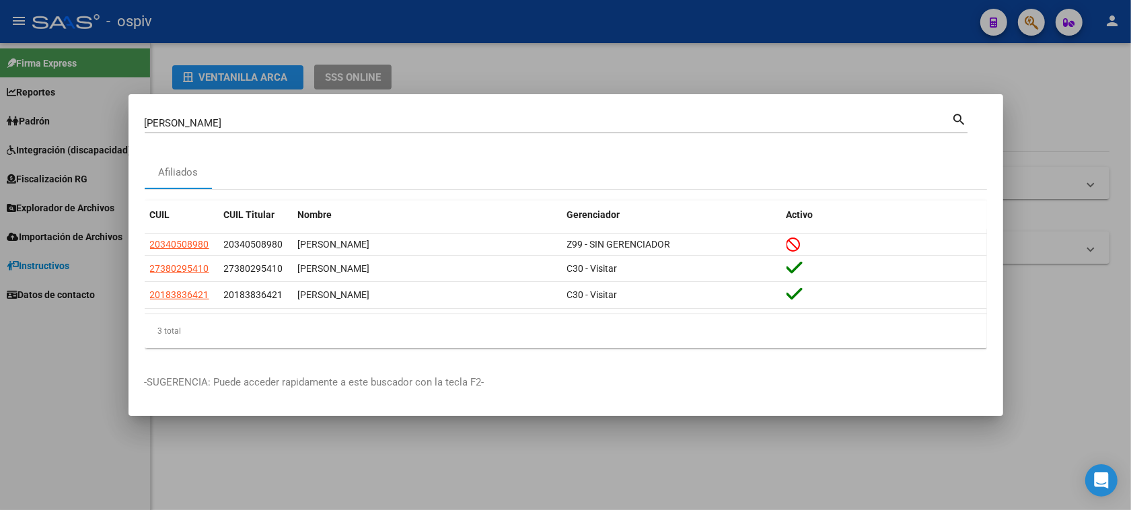
click at [236, 135] on div "gelvez Buscar (apellido, dni, cuil, nro traspaso, cuit, obra social) search" at bounding box center [556, 128] width 823 height 36
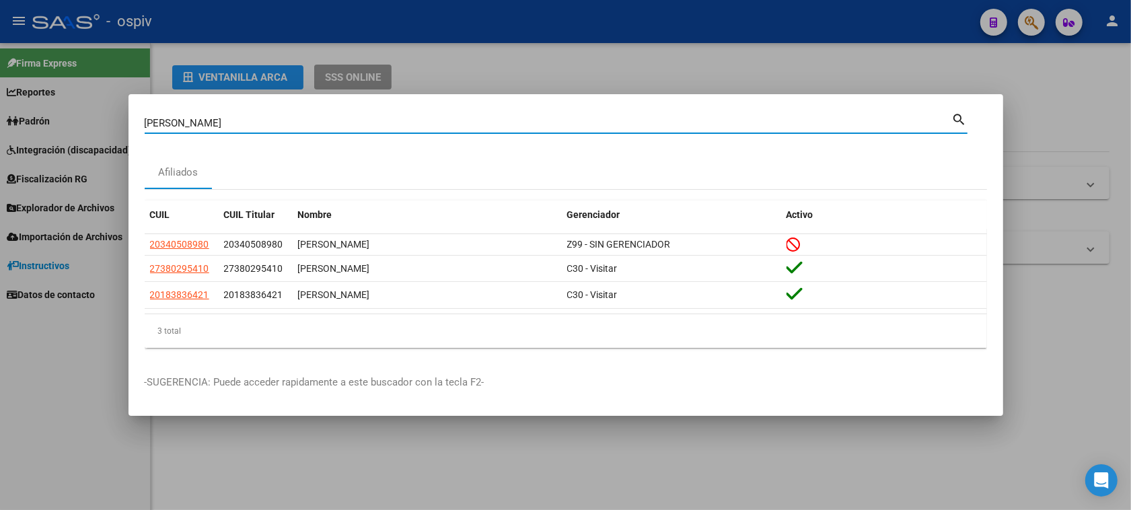
drag, startPoint x: 185, startPoint y: 127, endPoint x: 40, endPoint y: 109, distance: 145.7
click at [40, 109] on div "gelvez Buscar (apellido, dni, cuil, nro traspaso, cuit, obra social) search Afi…" at bounding box center [565, 255] width 1131 height 510
type input "35730694"
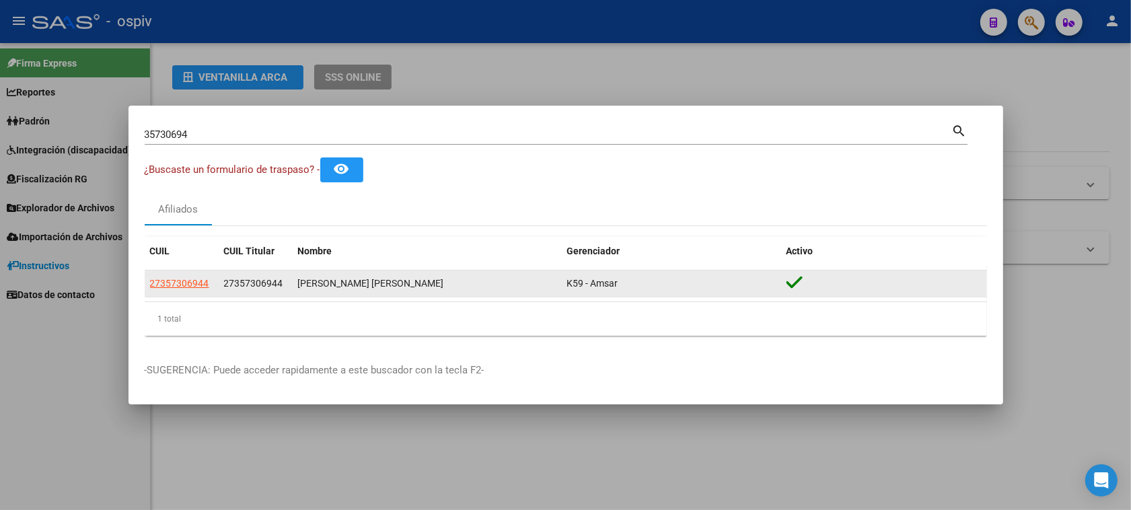
click at [176, 291] on app-link-go-to "27357306944" at bounding box center [179, 283] width 59 height 15
click at [176, 283] on span "27357306944" at bounding box center [179, 283] width 59 height 11
type textarea "27357306944"
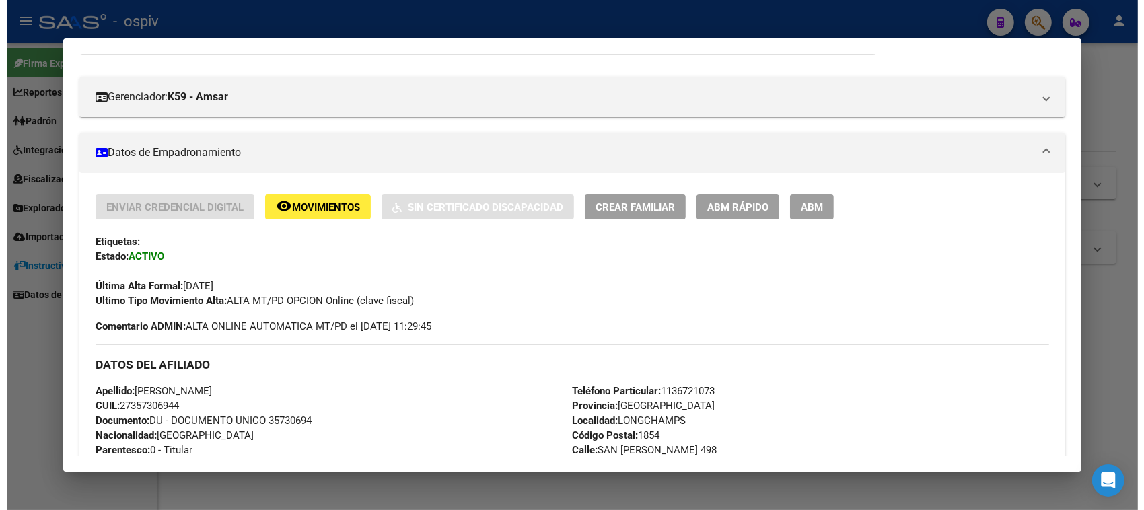
scroll to position [168, 0]
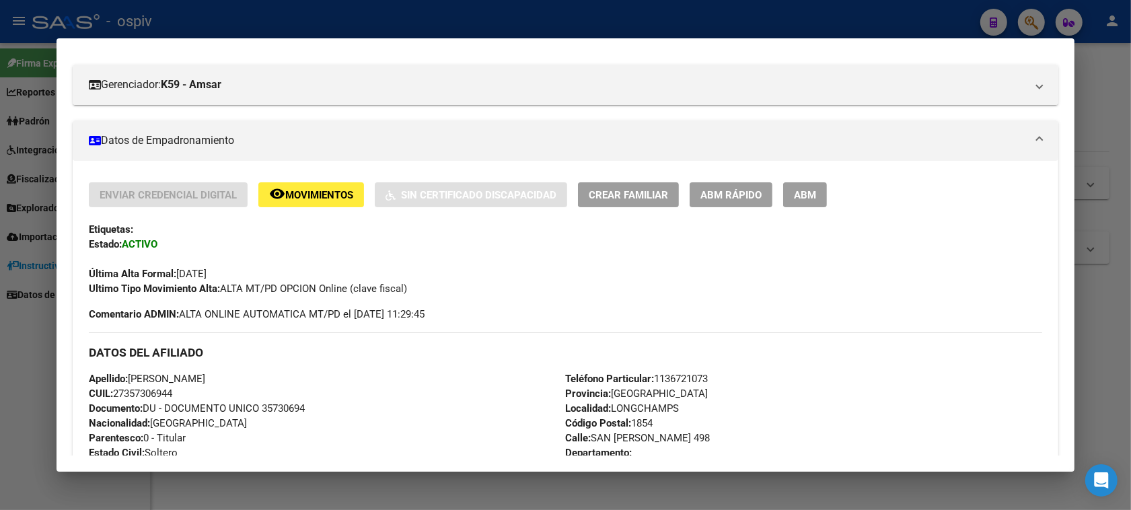
click at [813, 192] on button "ABM" at bounding box center [805, 194] width 44 height 25
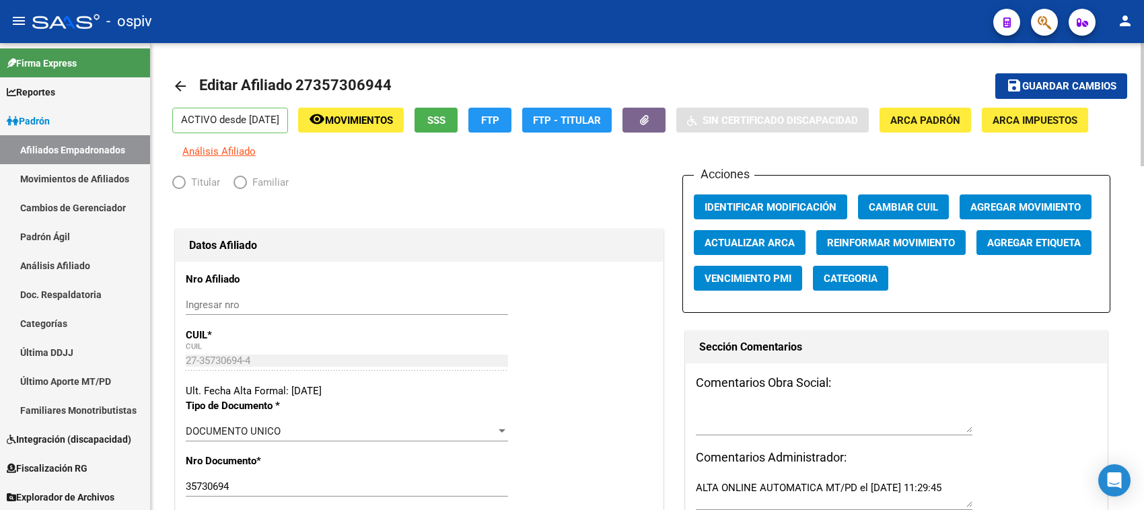
radio input "true"
type input "27-35730694-4"
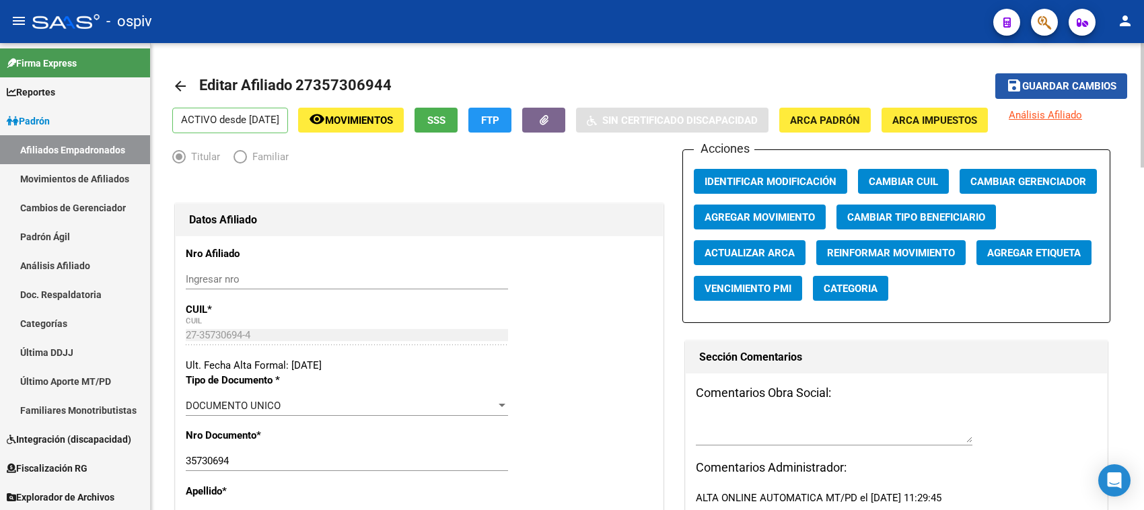
click at [1056, 81] on span "Guardar cambios" at bounding box center [1069, 87] width 94 height 12
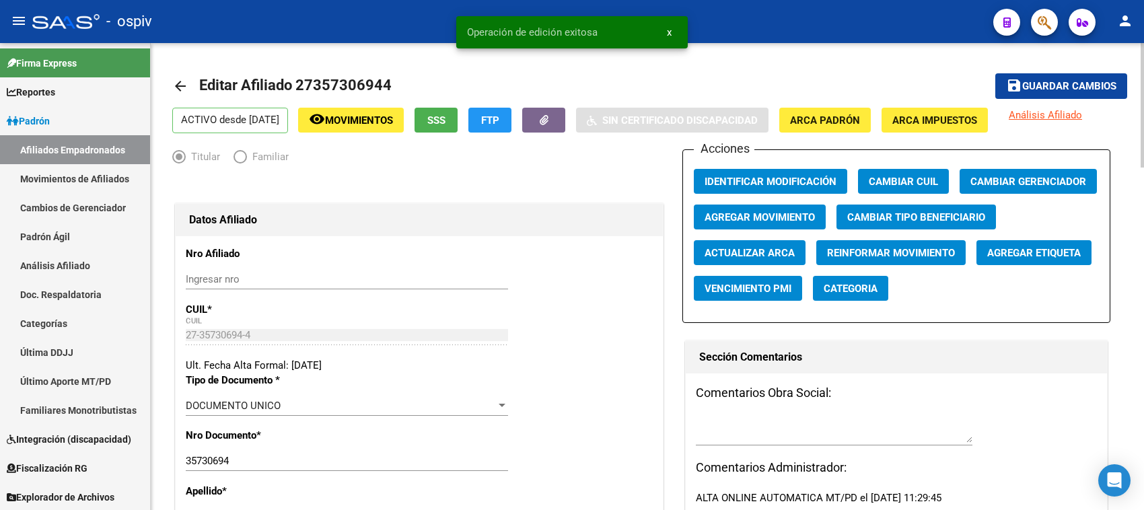
click at [836, 288] on span "Categoria" at bounding box center [851, 289] width 54 height 12
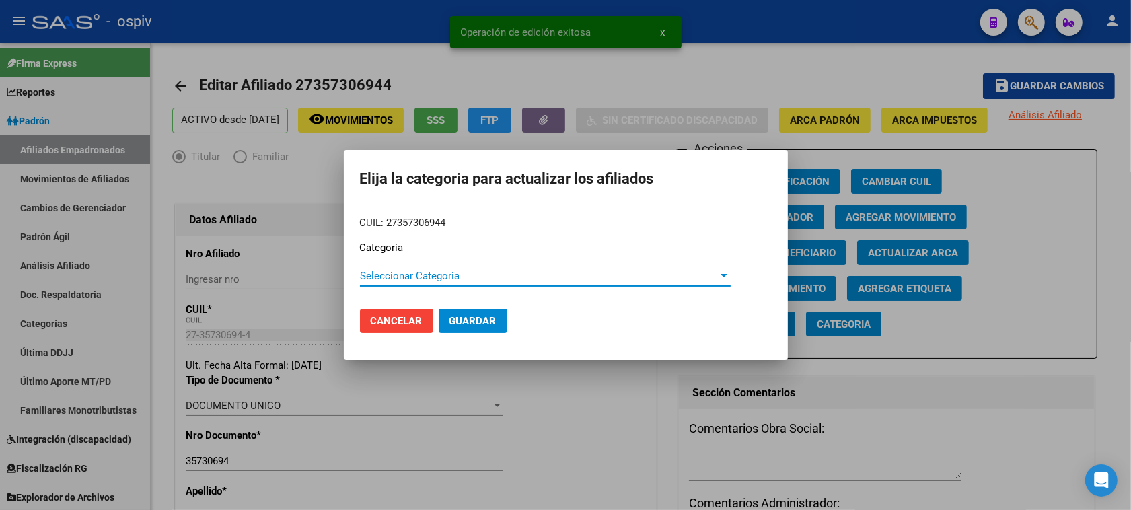
click at [365, 280] on span "Seleccionar Categoria" at bounding box center [539, 276] width 359 height 12
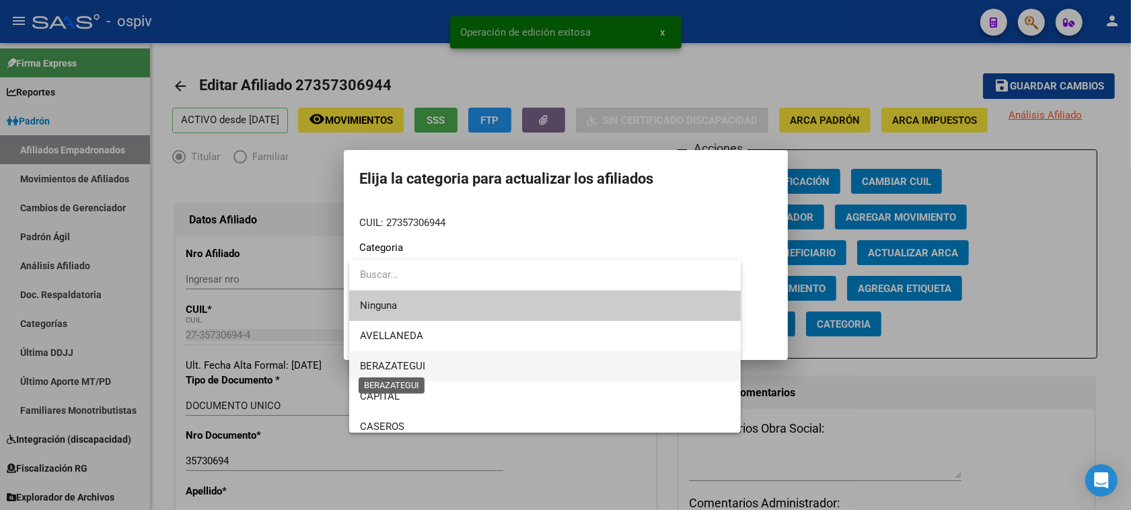
drag, startPoint x: 371, startPoint y: 363, endPoint x: 409, endPoint y: 334, distance: 47.9
click at [371, 364] on span "BERAZATEGUI" at bounding box center [392, 366] width 65 height 12
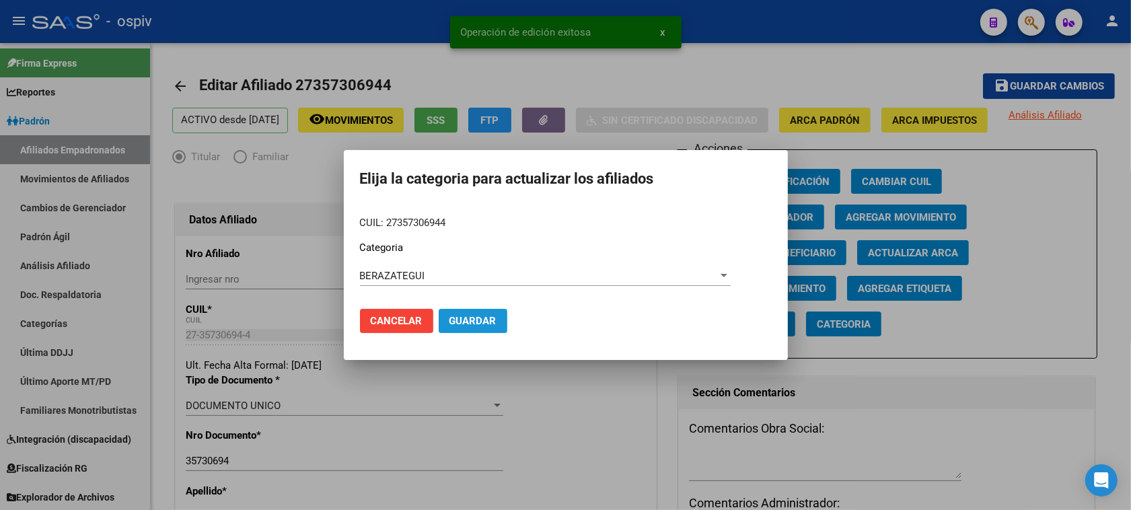
click at [474, 324] on span "Guardar" at bounding box center [473, 321] width 47 height 12
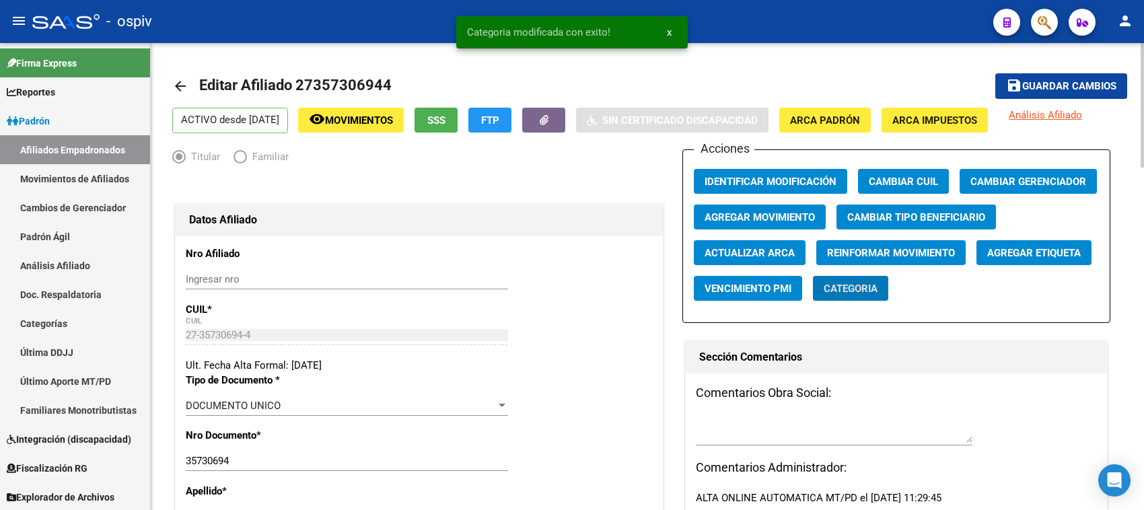
click at [945, 289] on div "Acciones Identificar Modificación Cambiar CUIL Cambiar Gerenciador Agregar Movi…" at bounding box center [895, 236] width 427 height 174
click at [1038, 250] on span "Agregar Etiqueta" at bounding box center [1034, 253] width 94 height 12
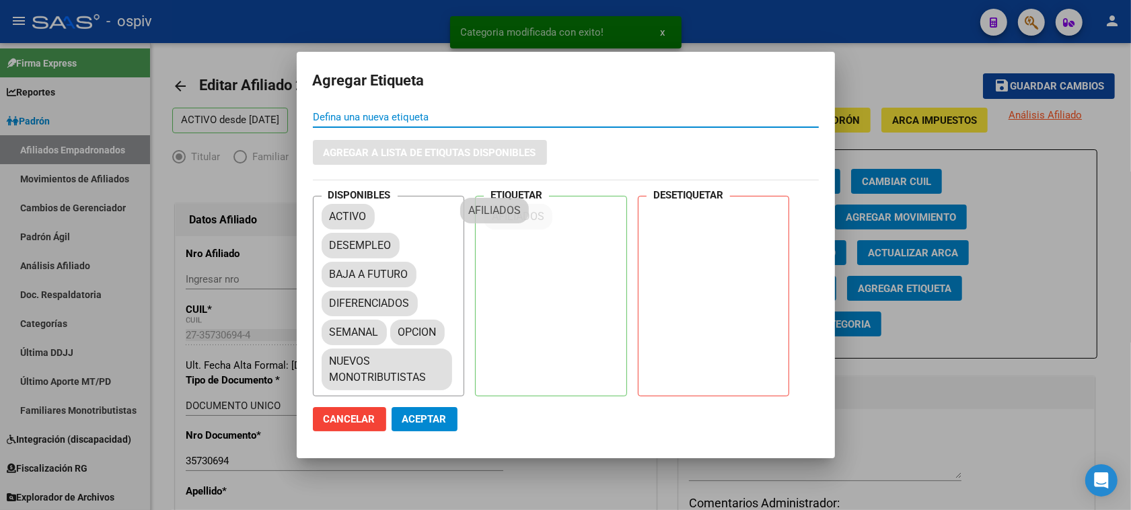
drag, startPoint x: 361, startPoint y: 264, endPoint x: 511, endPoint y: 200, distance: 164.0
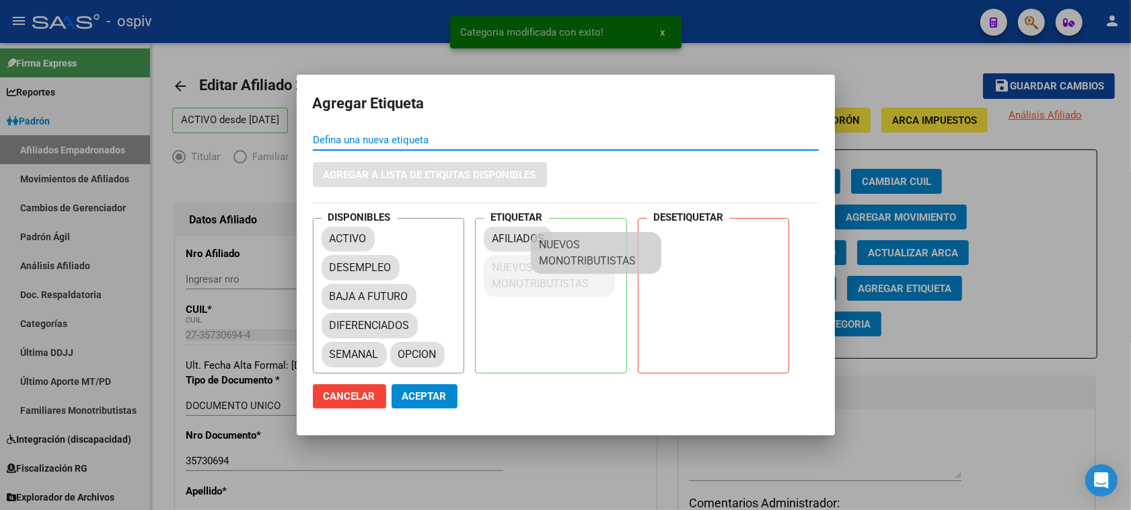
drag, startPoint x: 407, startPoint y: 359, endPoint x: 569, endPoint y: 257, distance: 191.4
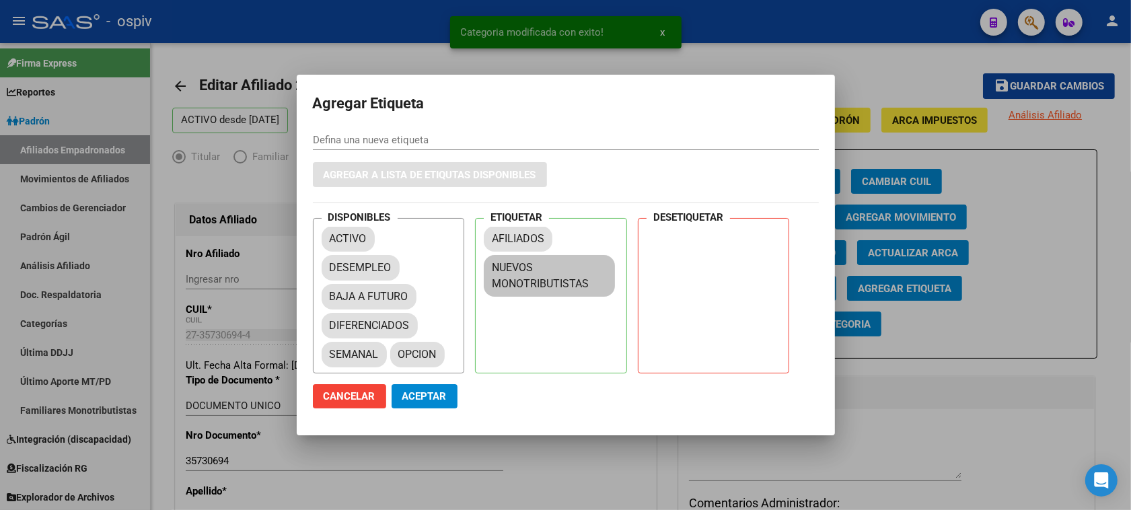
click at [569, 257] on div "AFILIADOS NUEVOS MONOTRIBUTISTAS" at bounding box center [555, 260] width 143 height 74
click at [427, 400] on span "Aceptar" at bounding box center [424, 396] width 44 height 12
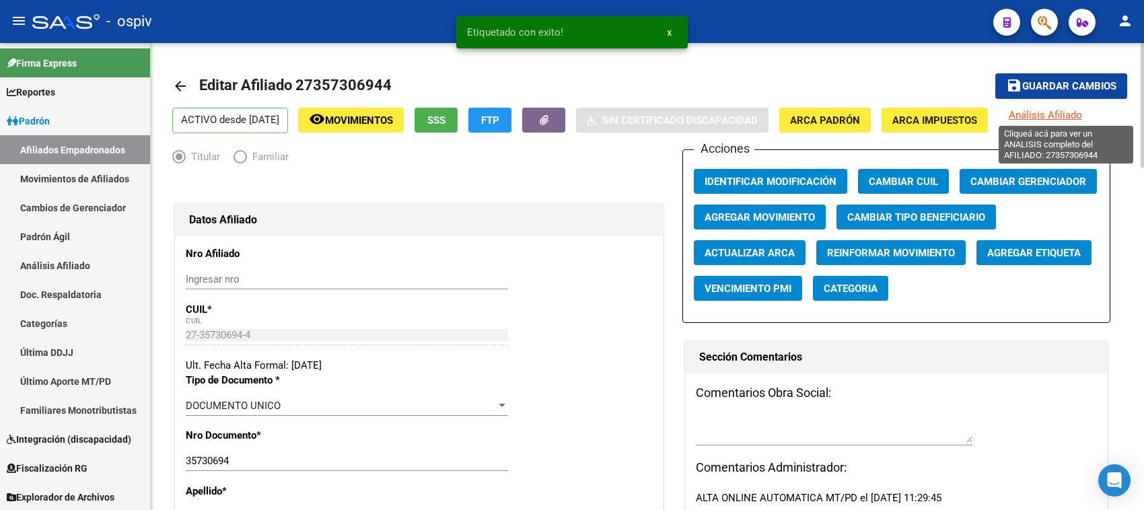
click at [1067, 113] on span "Análisis Afiliado" at bounding box center [1045, 115] width 73 height 12
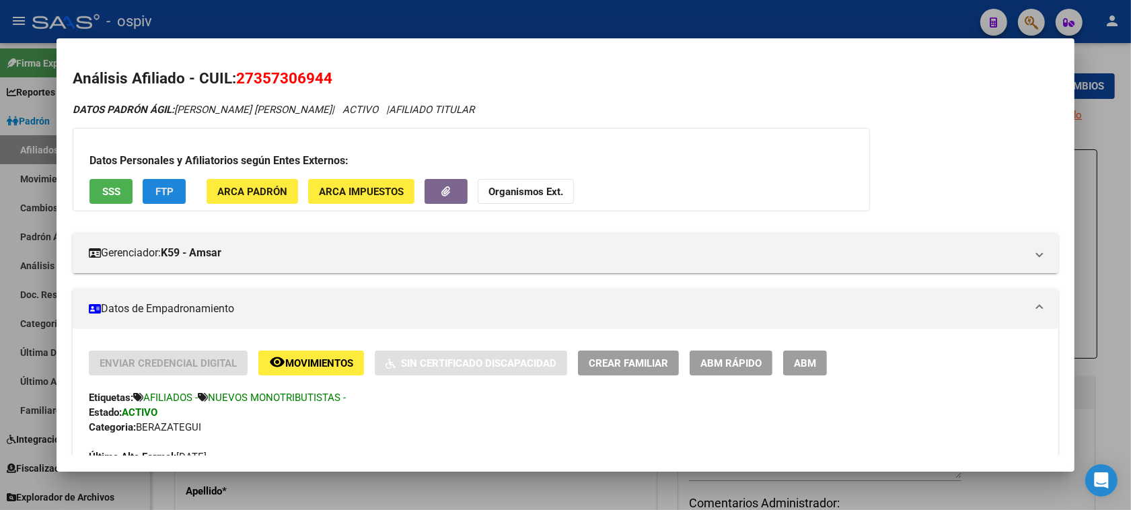
click at [156, 182] on button "FTP" at bounding box center [164, 191] width 43 height 25
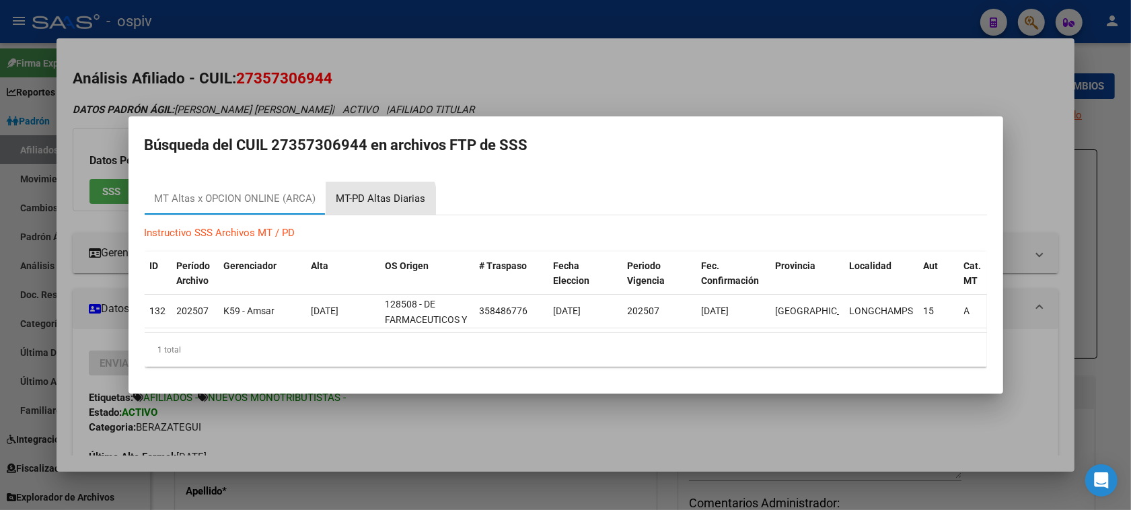
click at [369, 196] on div "MT-PD Altas Diarias" at bounding box center [380, 198] width 89 height 15
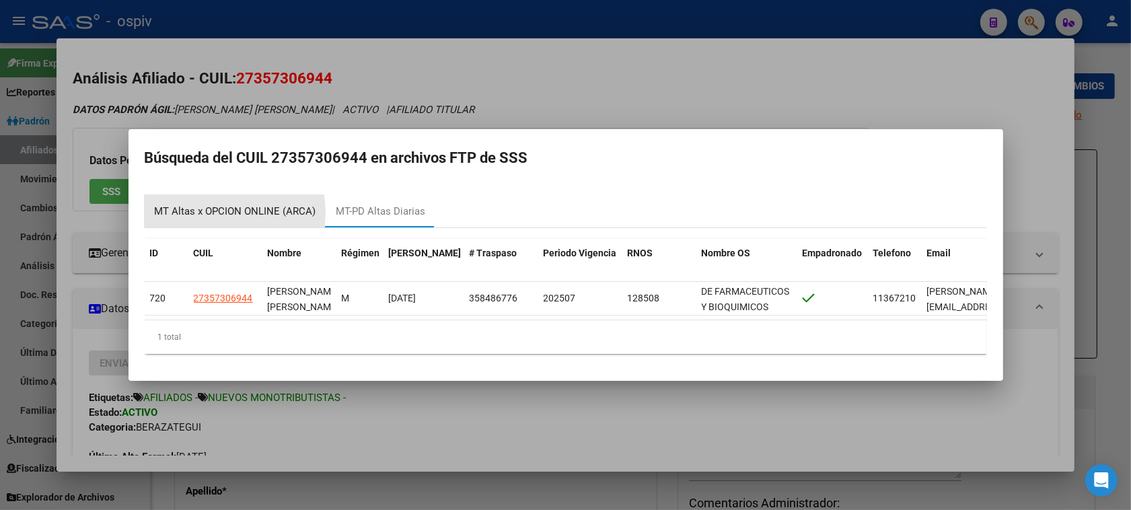
click at [221, 206] on div "MT Altas x OPCION ONLINE (ARCA)" at bounding box center [236, 211] width 162 height 15
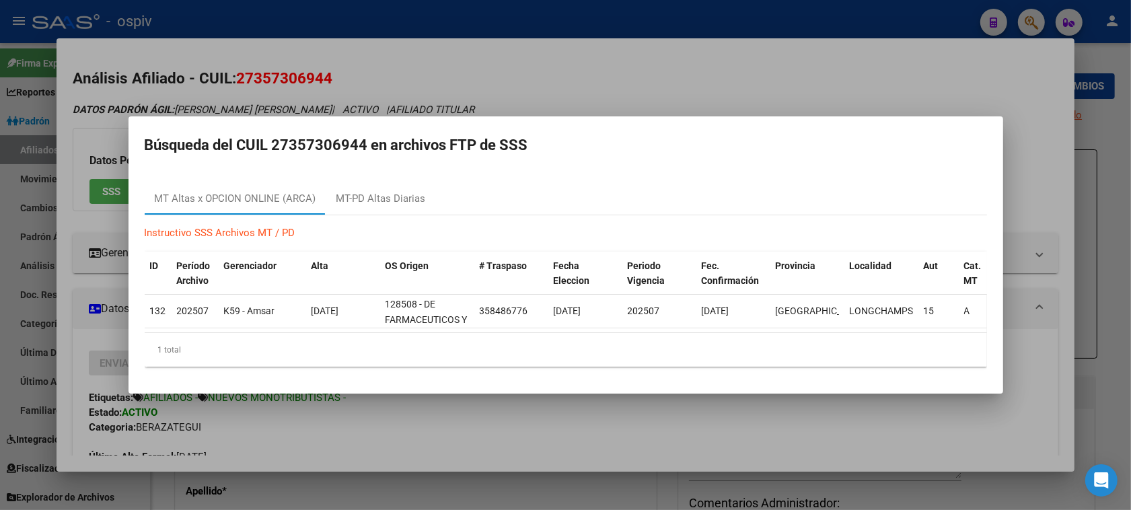
drag, startPoint x: 1034, startPoint y: 19, endPoint x: 468, endPoint y: 94, distance: 570.9
click at [1033, 18] on div at bounding box center [565, 255] width 1131 height 510
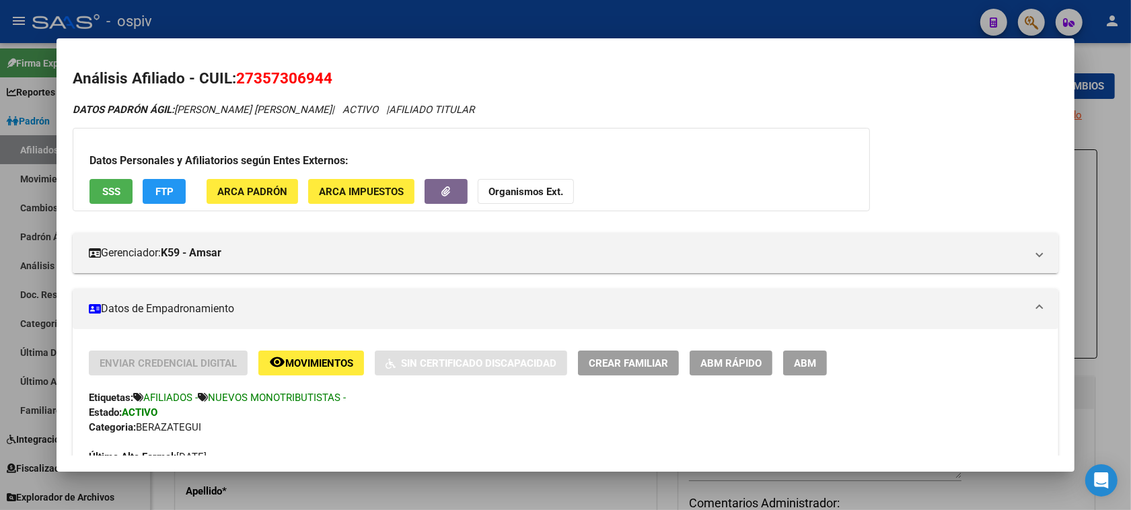
click at [1030, 24] on div at bounding box center [565, 255] width 1131 height 510
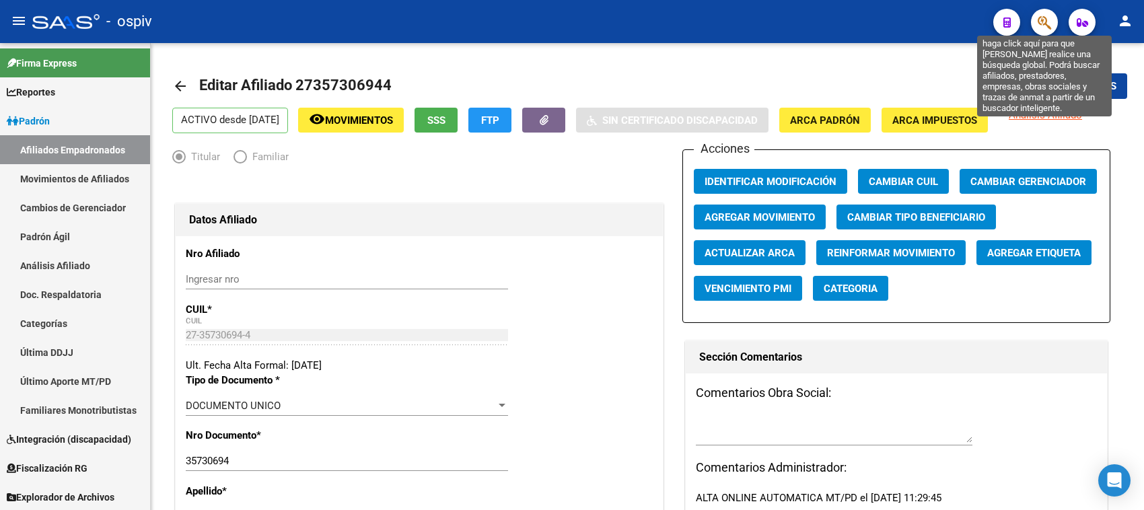
click at [1040, 24] on icon "button" at bounding box center [1044, 22] width 13 height 15
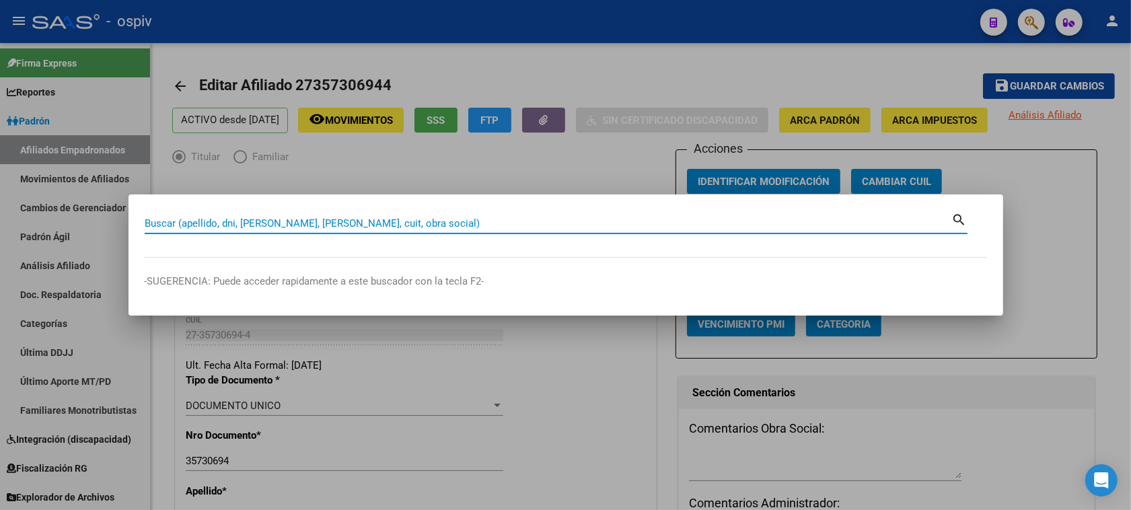
paste input "20435167196"
type input "20435167196"
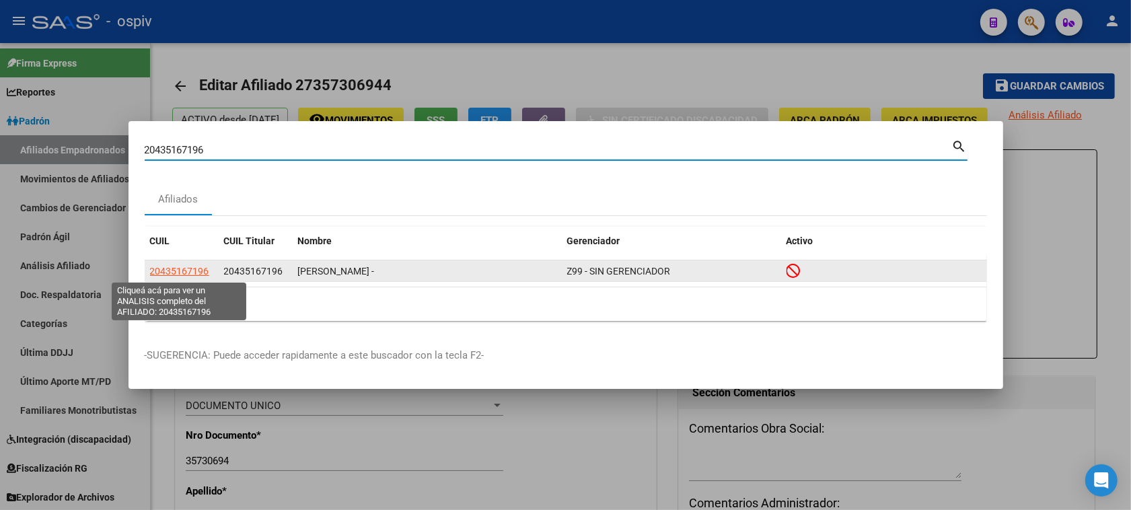
click at [190, 271] on span "20435167196" at bounding box center [179, 271] width 59 height 11
type textarea "20435167196"
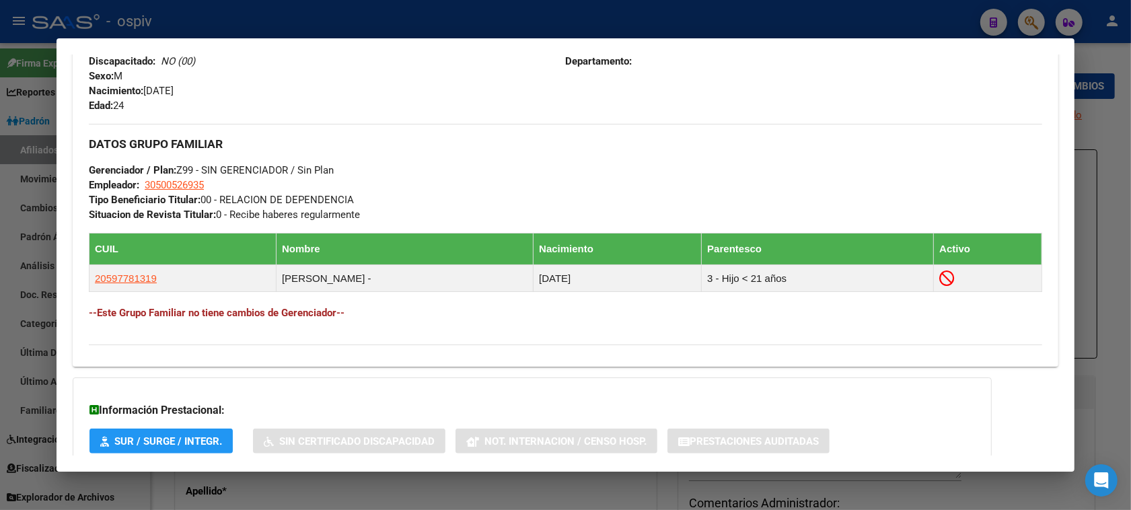
scroll to position [707, 0]
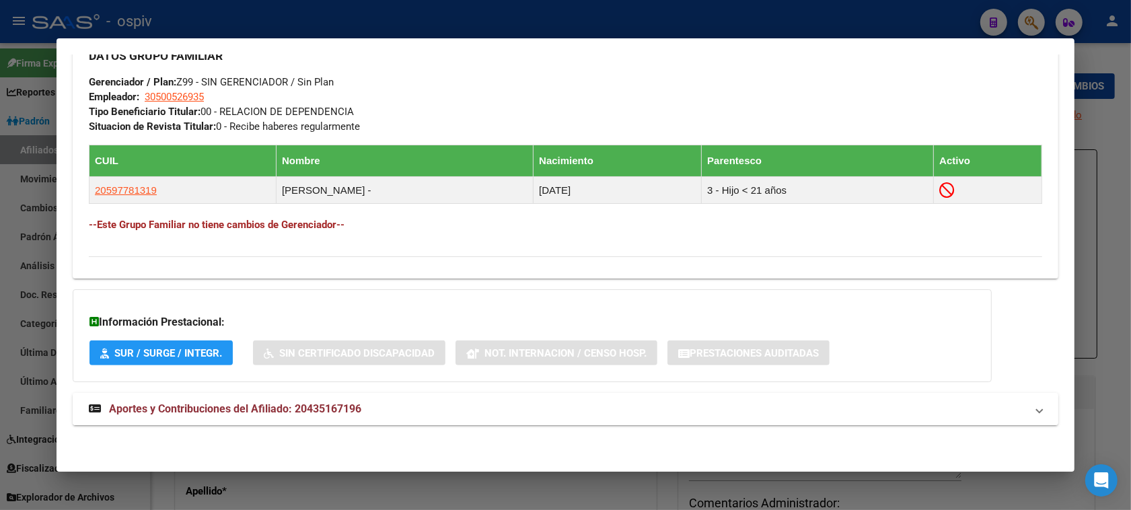
click at [303, 408] on span "Aportes y Contribuciones del Afiliado: 20435167196" at bounding box center [235, 408] width 252 height 13
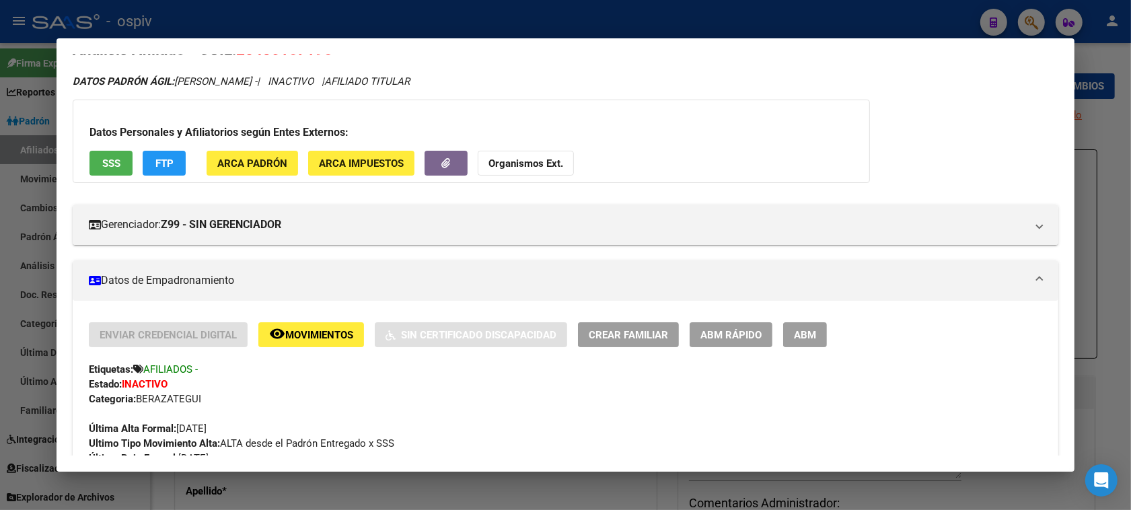
scroll to position [0, 0]
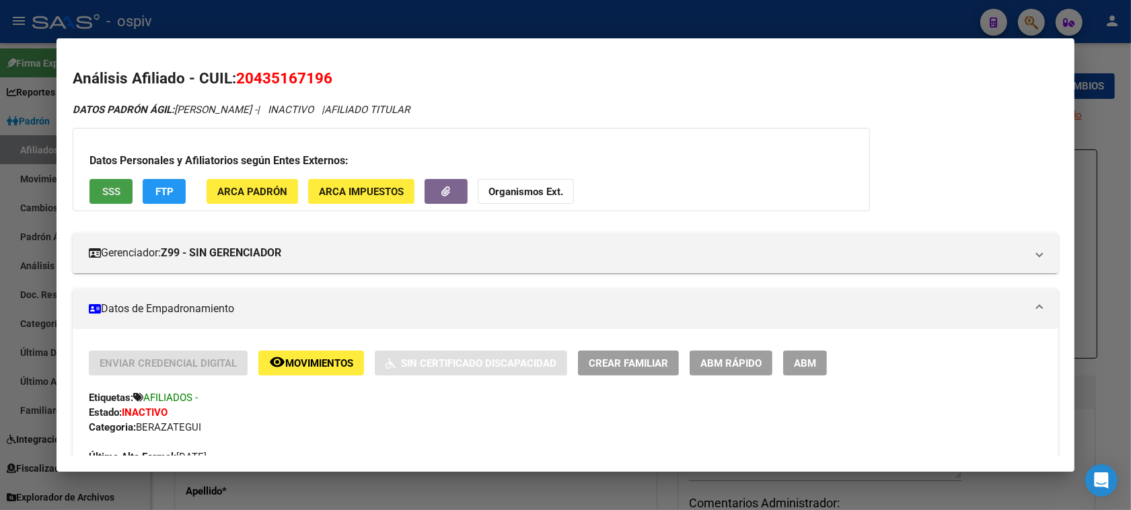
click at [103, 188] on span "SSS" at bounding box center [111, 192] width 18 height 12
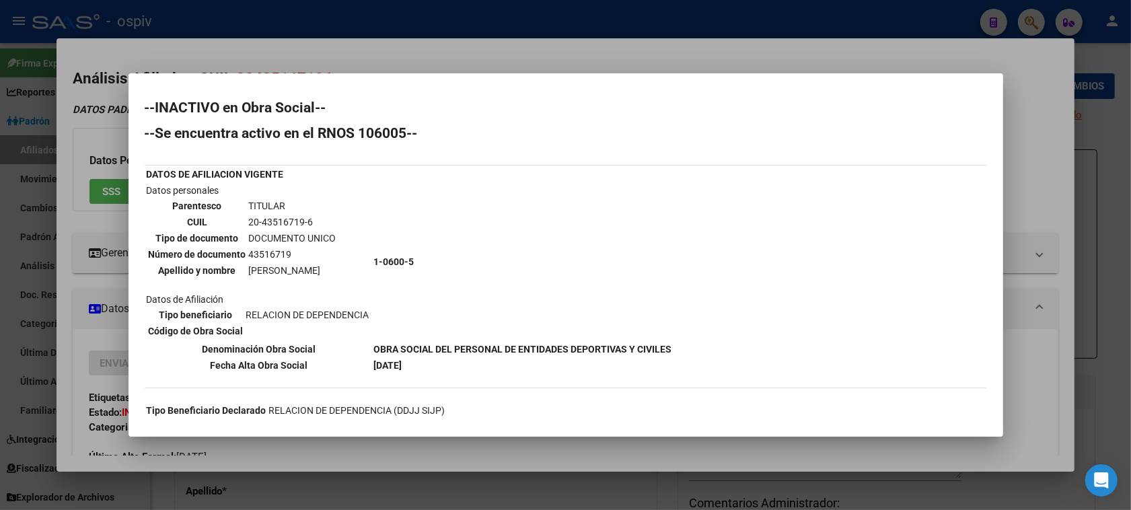
click at [561, 15] on div at bounding box center [565, 255] width 1131 height 510
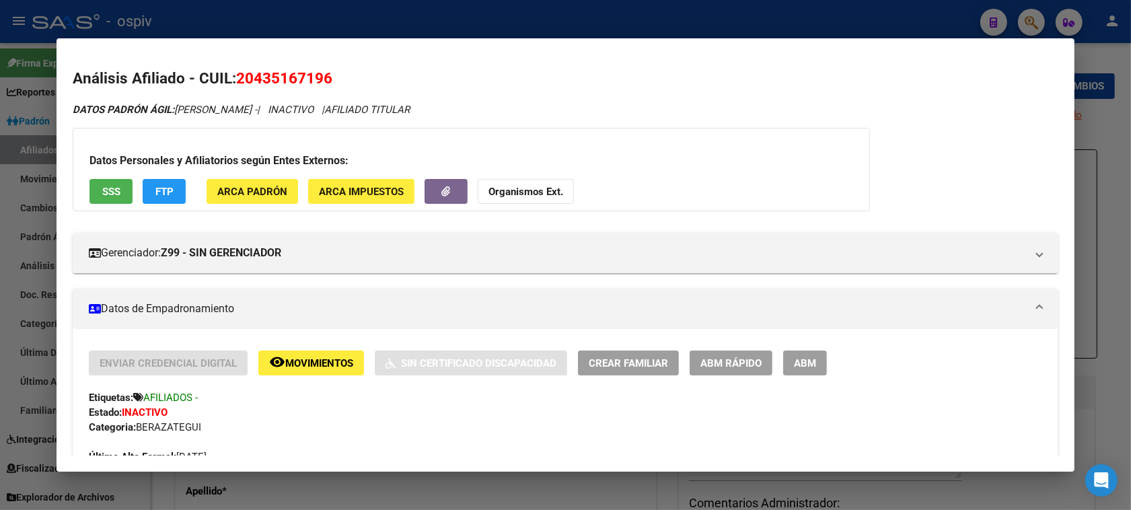
click at [1033, 26] on div at bounding box center [565, 255] width 1131 height 510
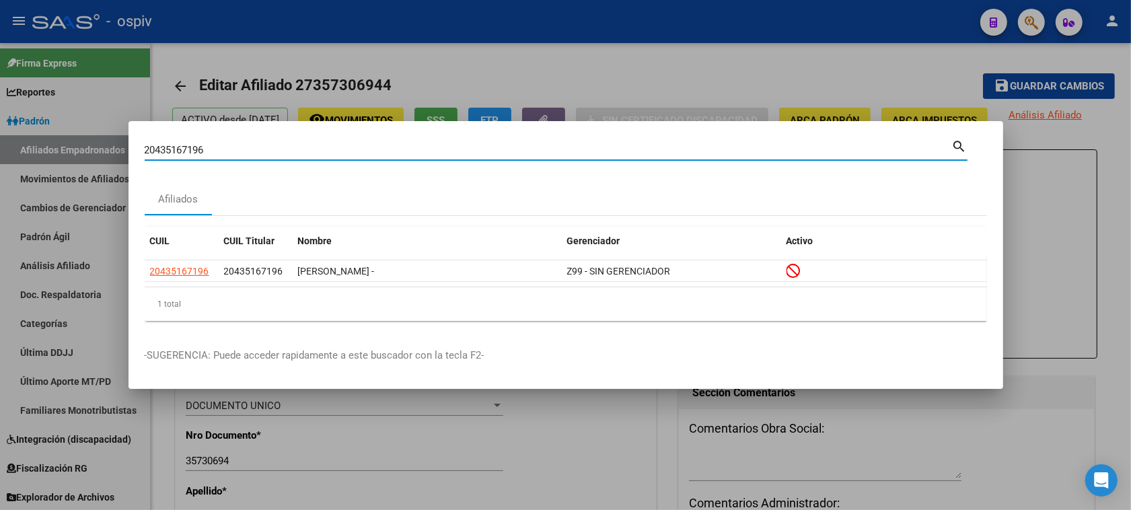
drag, startPoint x: 221, startPoint y: 145, endPoint x: 0, endPoint y: 116, distance: 222.5
click at [0, 116] on div "20435167196 Buscar (apellido, dni, cuil, nro traspaso, cuit, obra social) searc…" at bounding box center [565, 255] width 1131 height 510
type input "38986003"
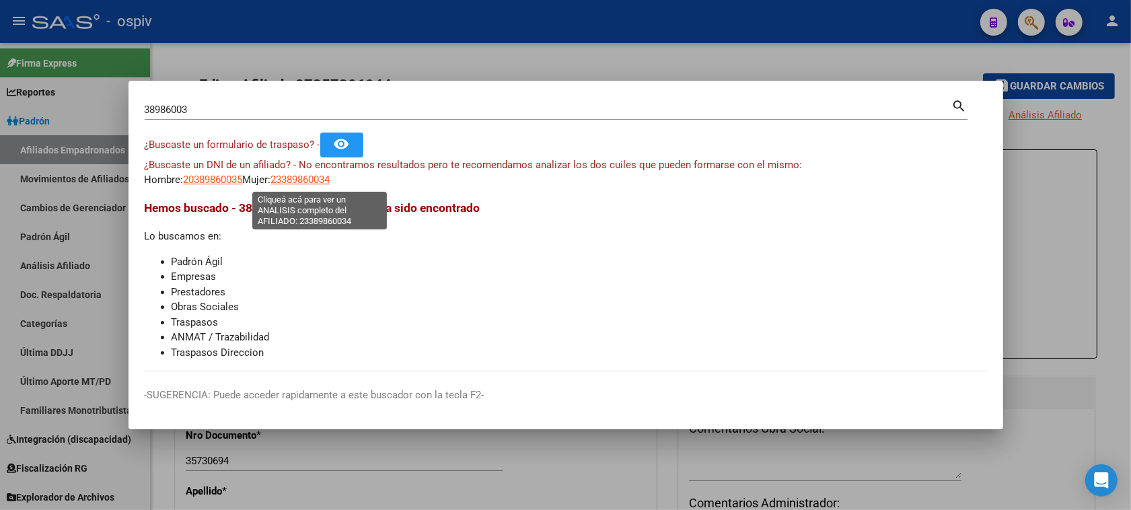
click at [330, 184] on span "23389860034" at bounding box center [300, 180] width 59 height 12
type textarea "23389860034"
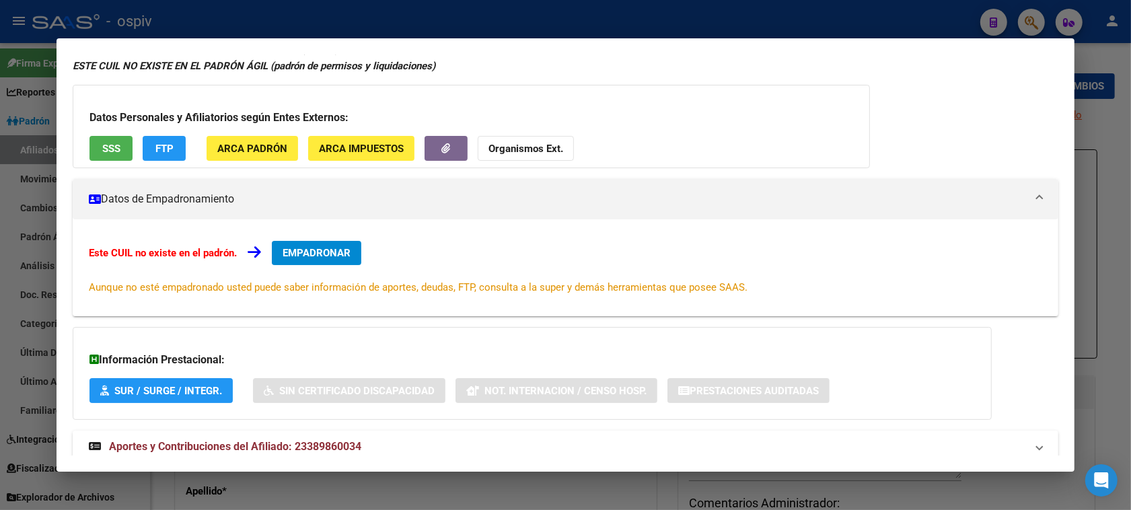
scroll to position [98, 0]
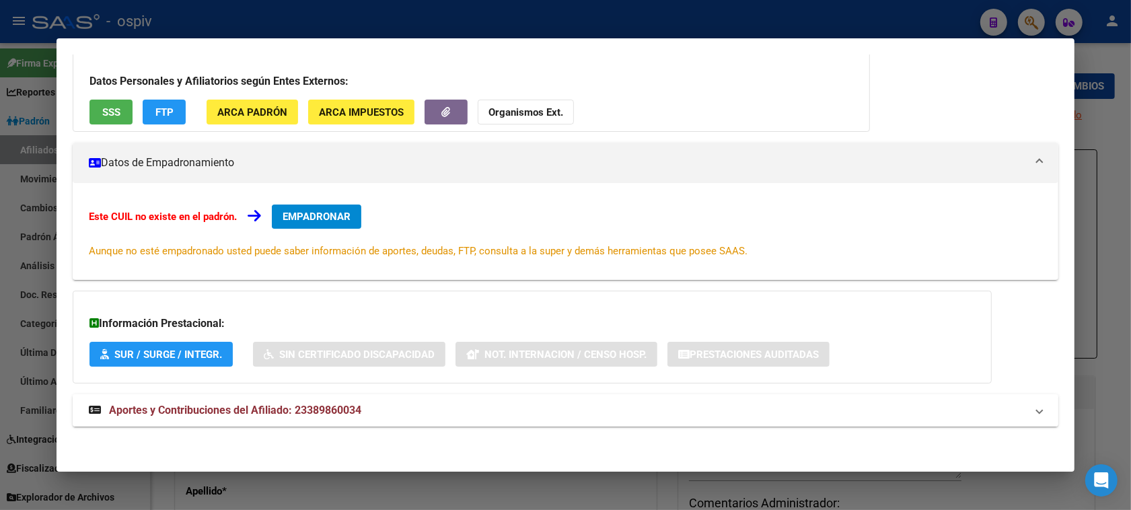
click at [301, 410] on span "Aportes y Contribuciones del Afiliado: 23389860034" at bounding box center [235, 410] width 252 height 13
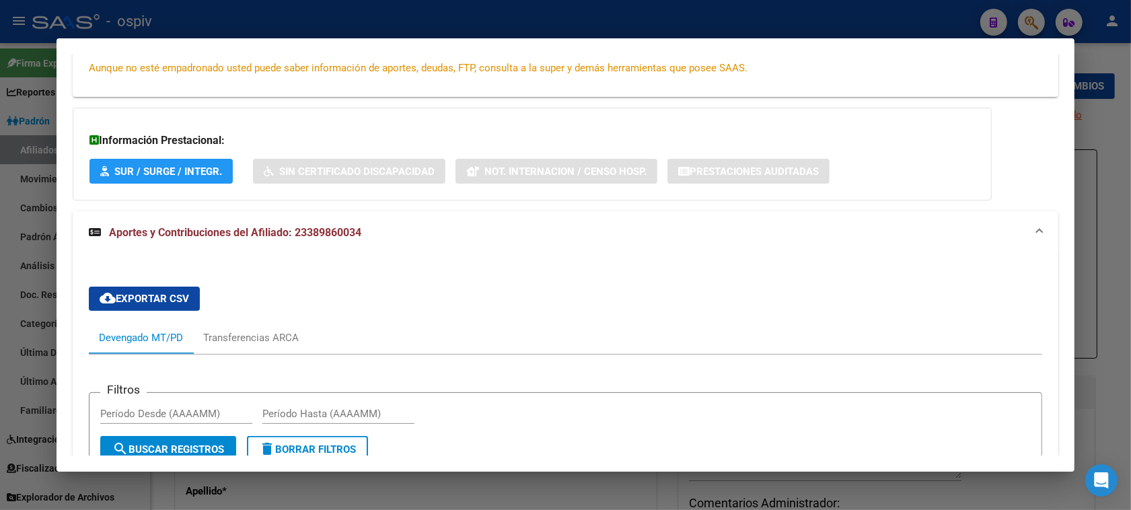
scroll to position [133, 0]
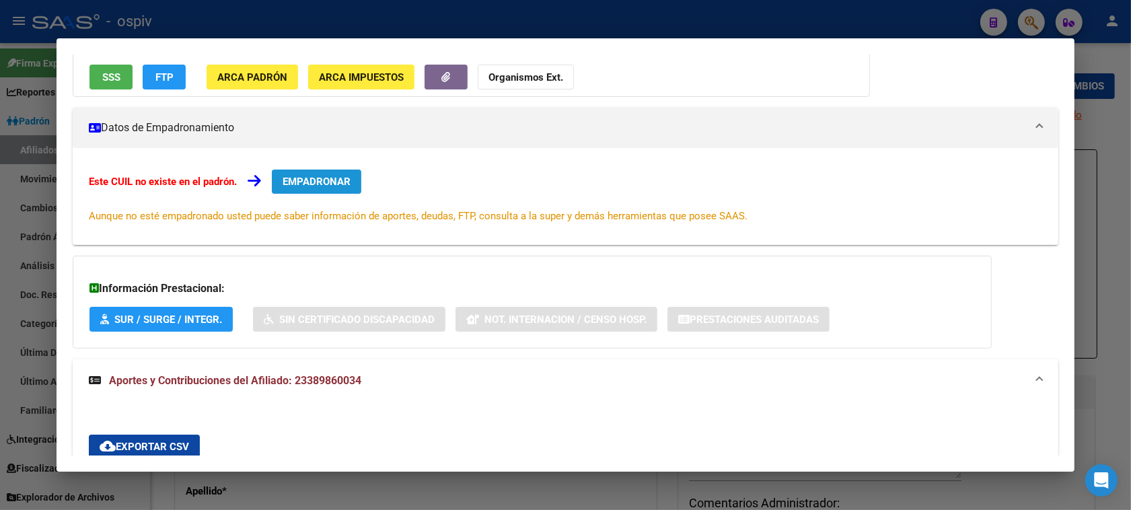
click at [315, 182] on span "EMPADRONAR" at bounding box center [317, 182] width 68 height 12
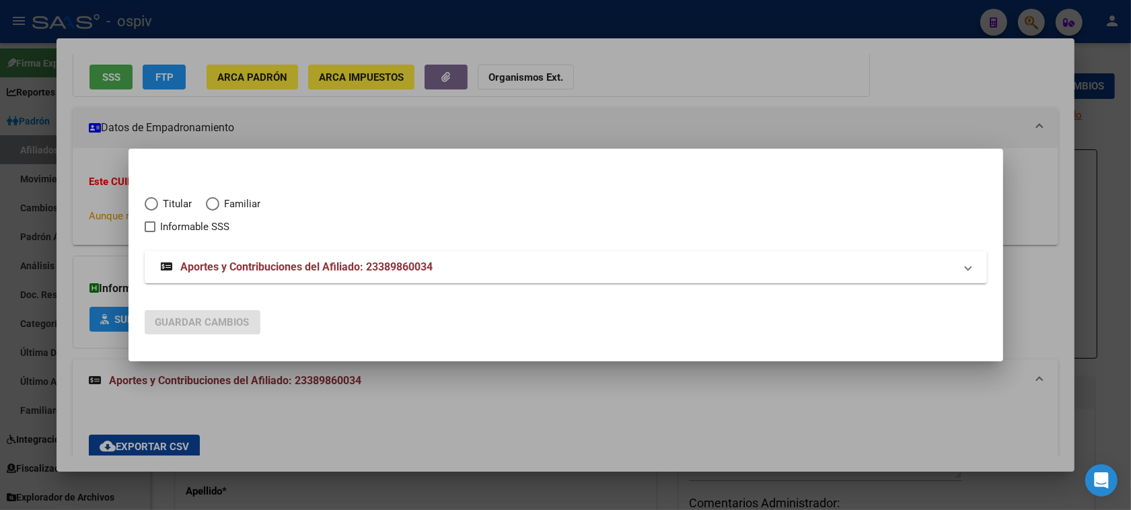
click at [153, 206] on span "Elija una opción" at bounding box center [151, 203] width 13 height 13
click at [153, 206] on input "Titular" at bounding box center [151, 203] width 13 height 13
radio input "true"
checkbox input "true"
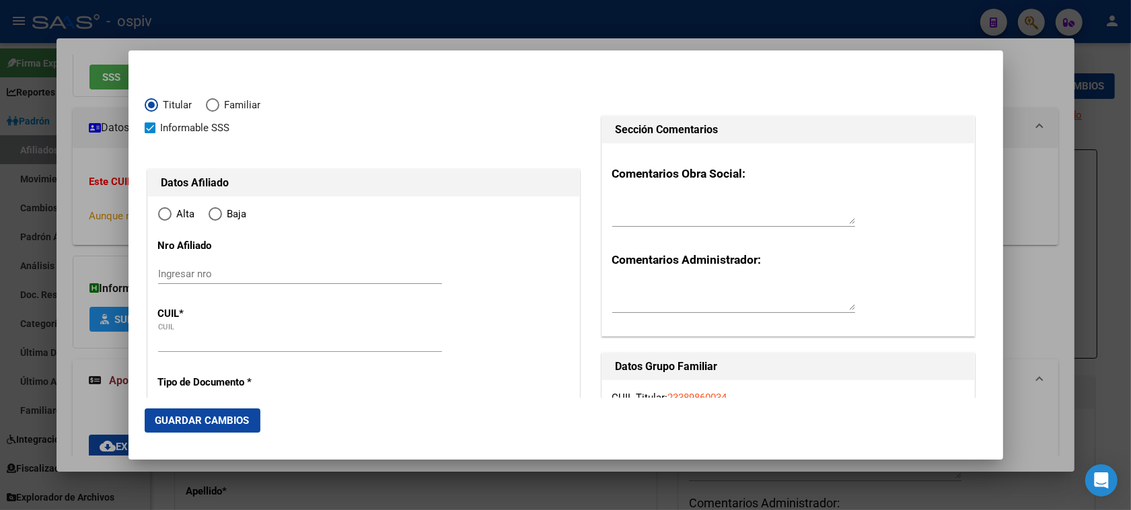
type input "23-38986003-4"
type input "38986003"
type input "CAÑETE"
type input "MARINA BELEN"
type input "1995-03-04"
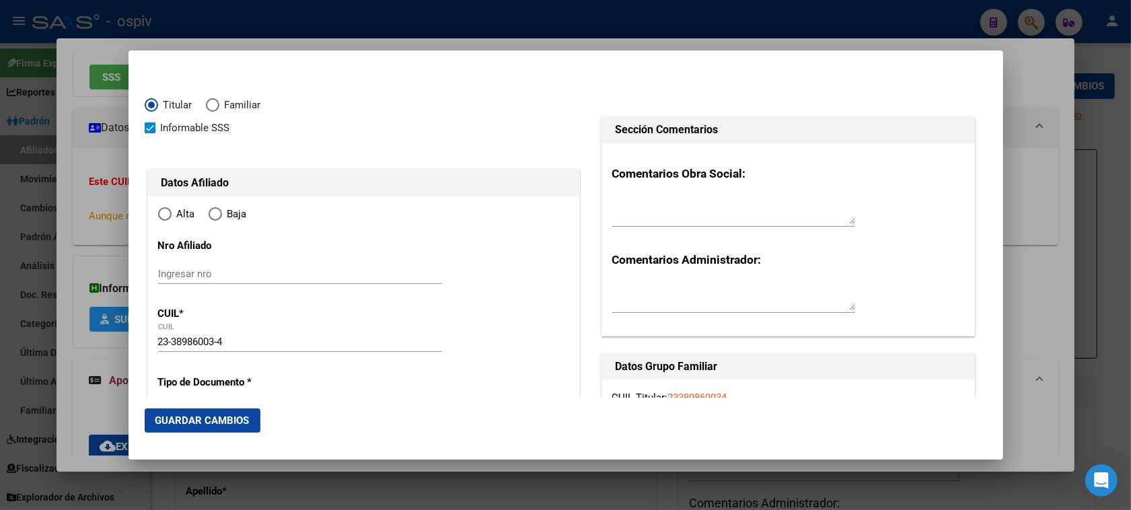
type input "[GEOGRAPHIC_DATA]"
type input "5010"
type input "LUIS AGOTE"
type input "3454"
radio input "true"
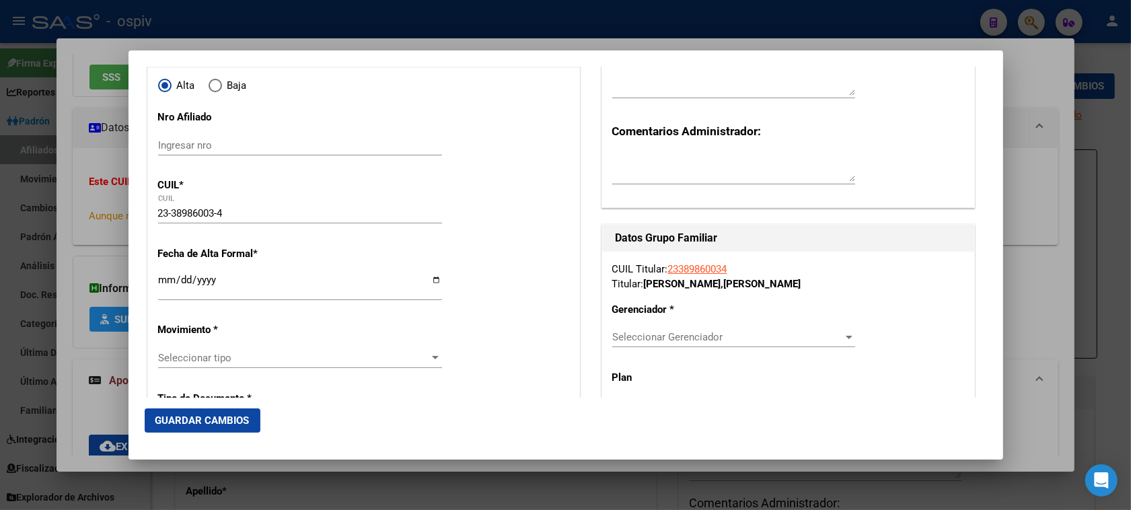
scroll to position [168, 0]
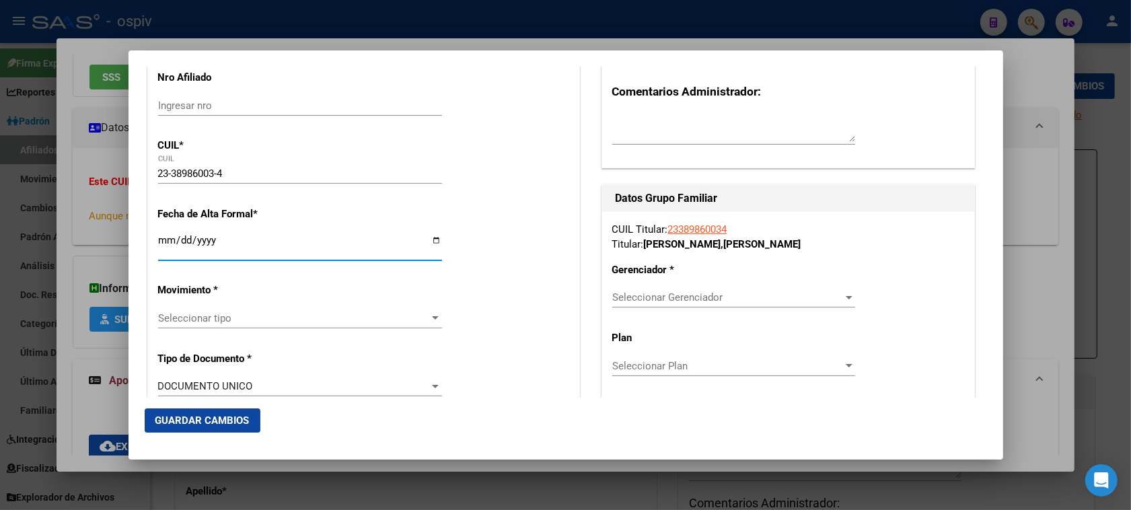
click at [162, 244] on input "Ingresar fecha" at bounding box center [300, 246] width 284 height 22
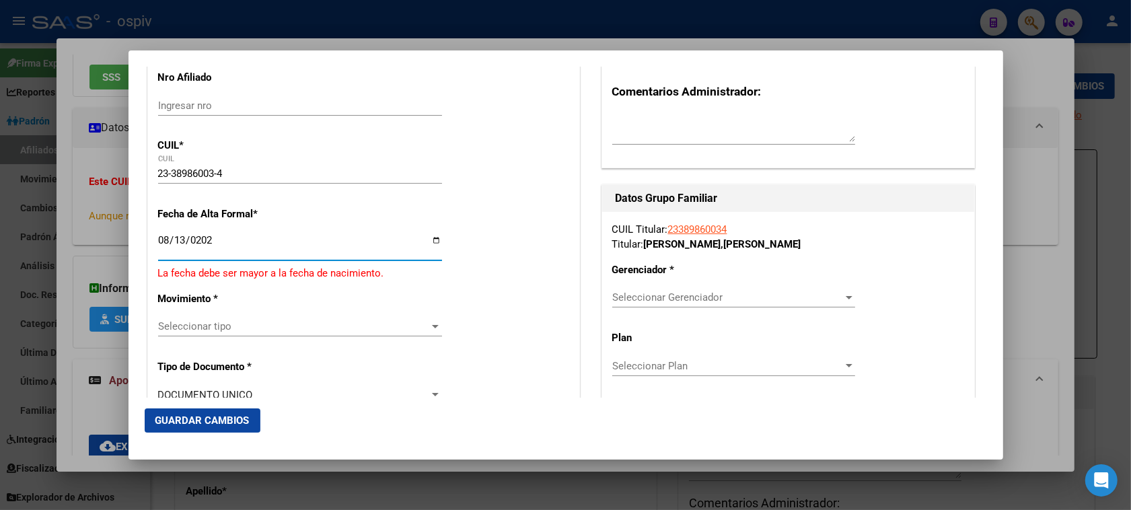
type input "[DATE]"
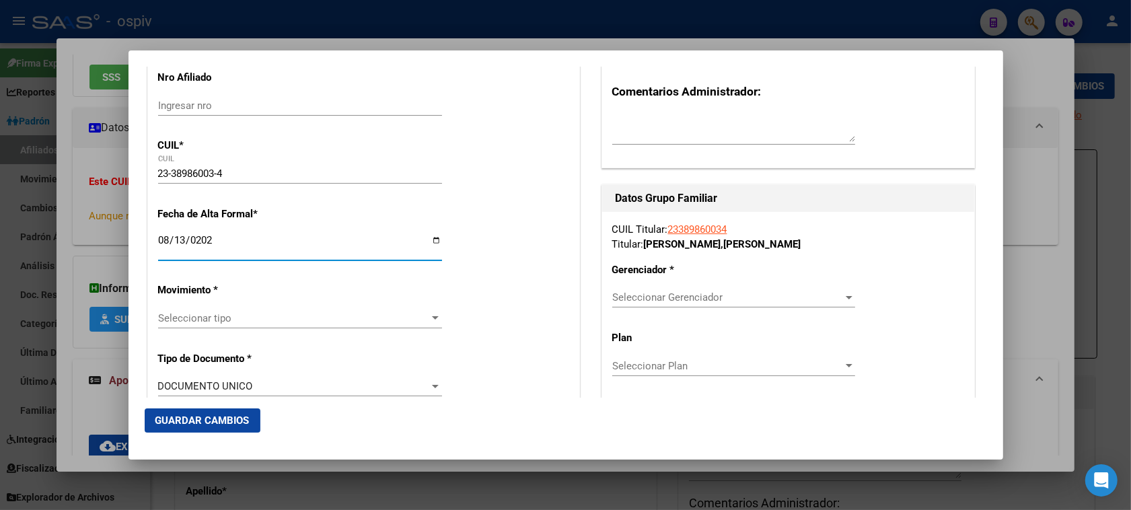
click at [200, 324] on span "Seleccionar tipo" at bounding box center [294, 318] width 272 height 12
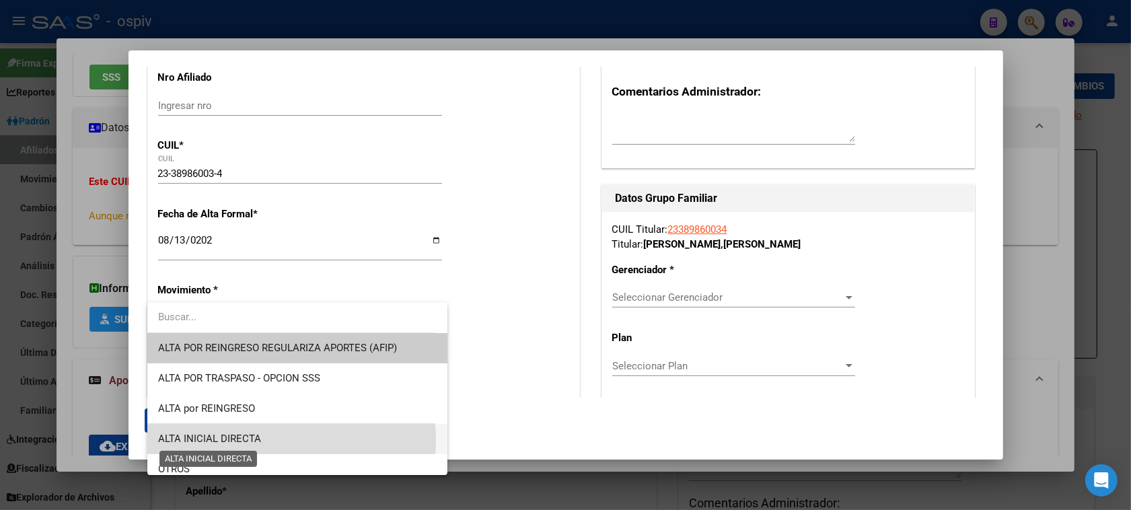
click at [234, 441] on span "ALTA INICIAL DIRECTA" at bounding box center [209, 439] width 103 height 12
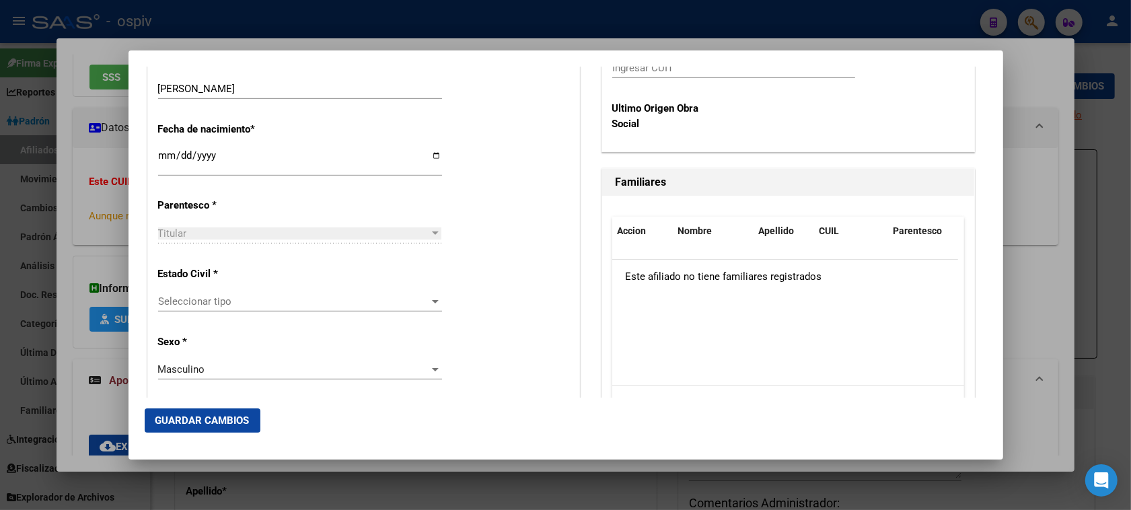
scroll to position [673, 0]
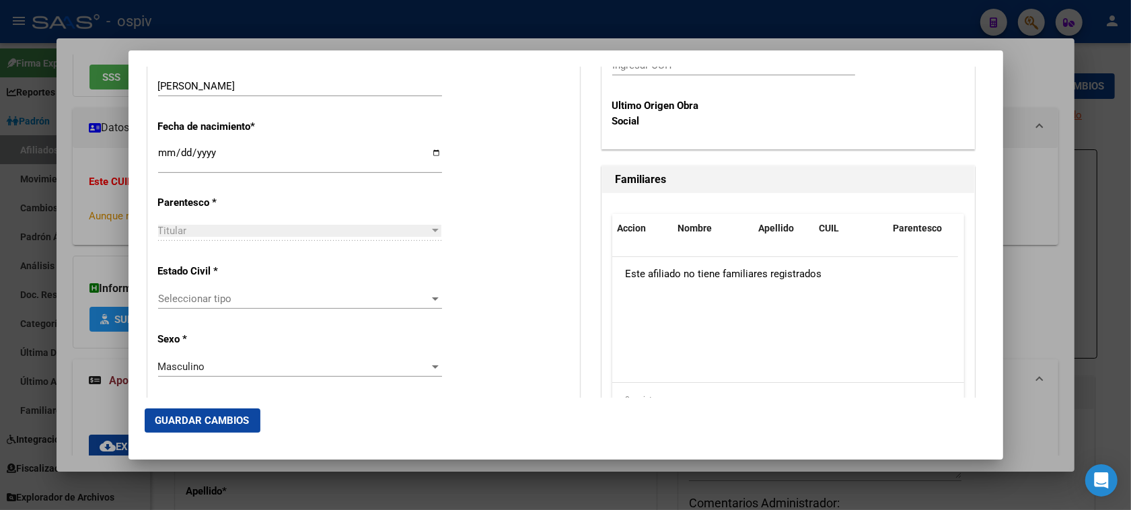
click at [207, 300] on span "Seleccionar tipo" at bounding box center [294, 299] width 272 height 12
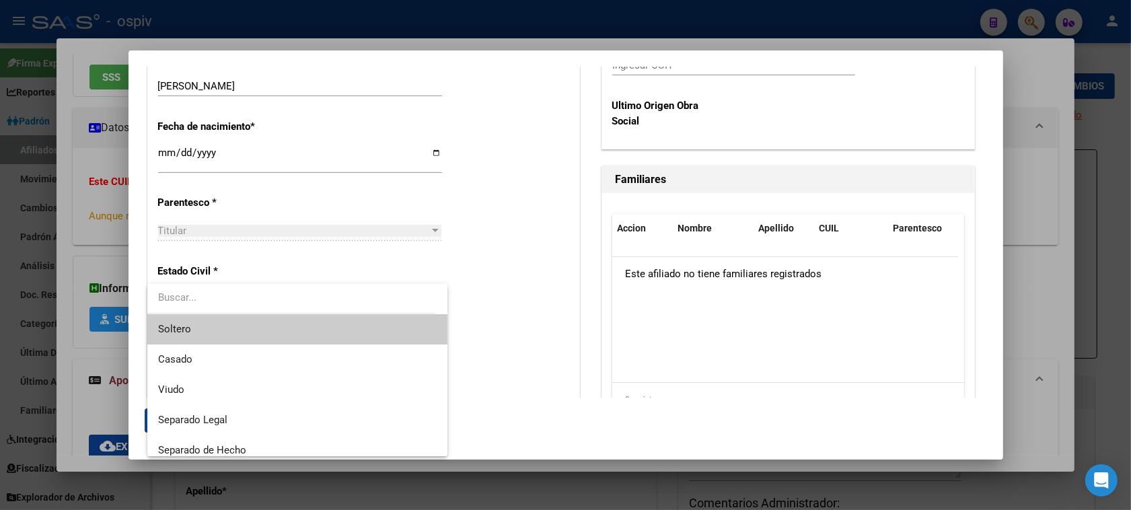
click at [199, 330] on span "Soltero" at bounding box center [297, 329] width 279 height 30
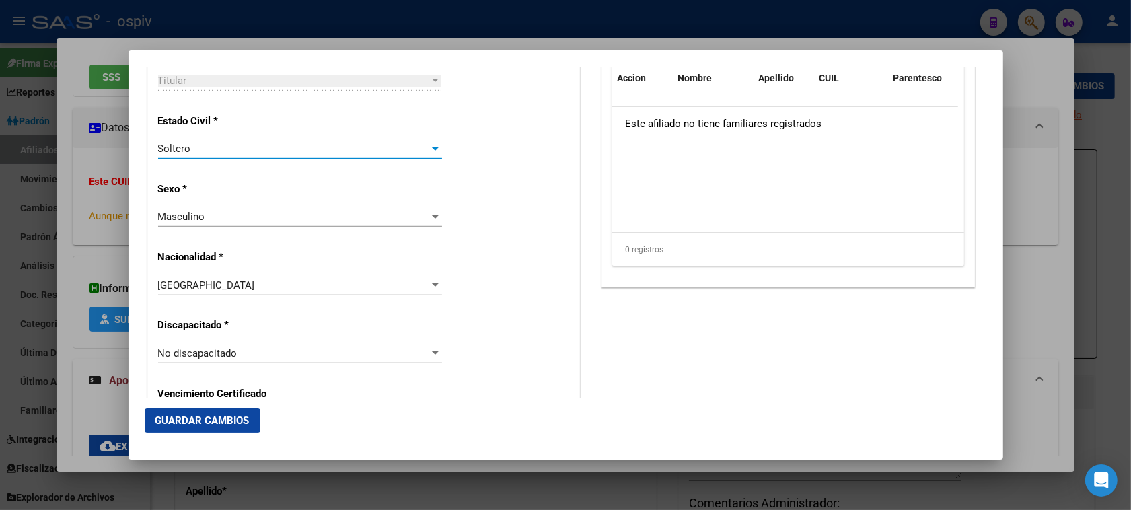
scroll to position [841, 0]
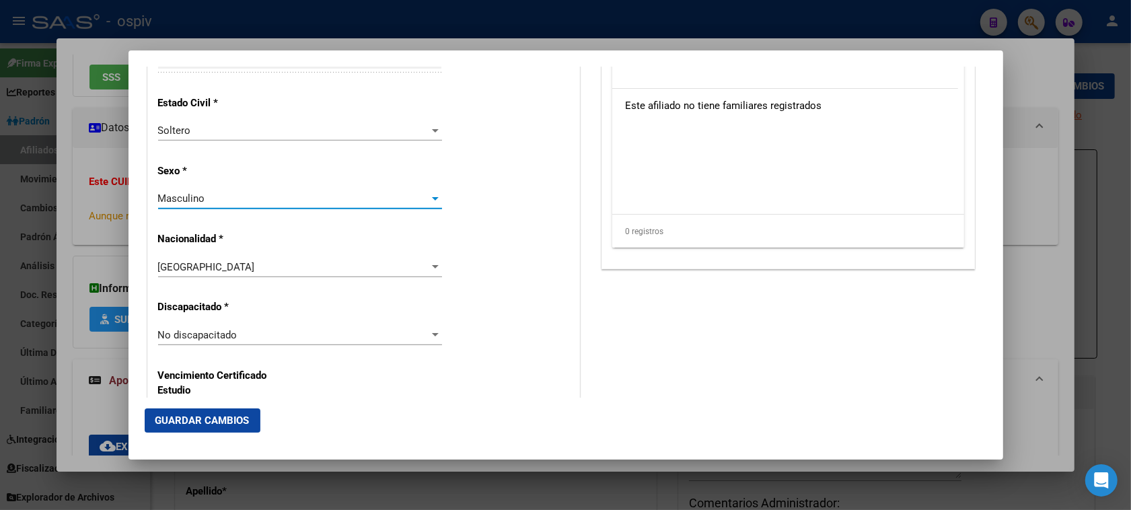
click at [233, 199] on div "Masculino" at bounding box center [294, 198] width 272 height 12
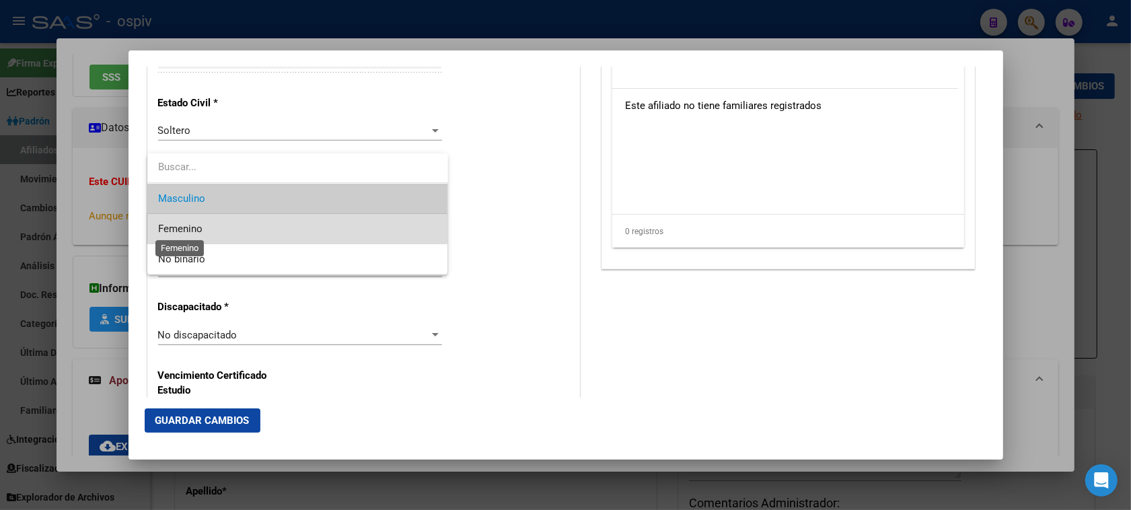
click at [201, 225] on span "Femenino" at bounding box center [180, 229] width 44 height 12
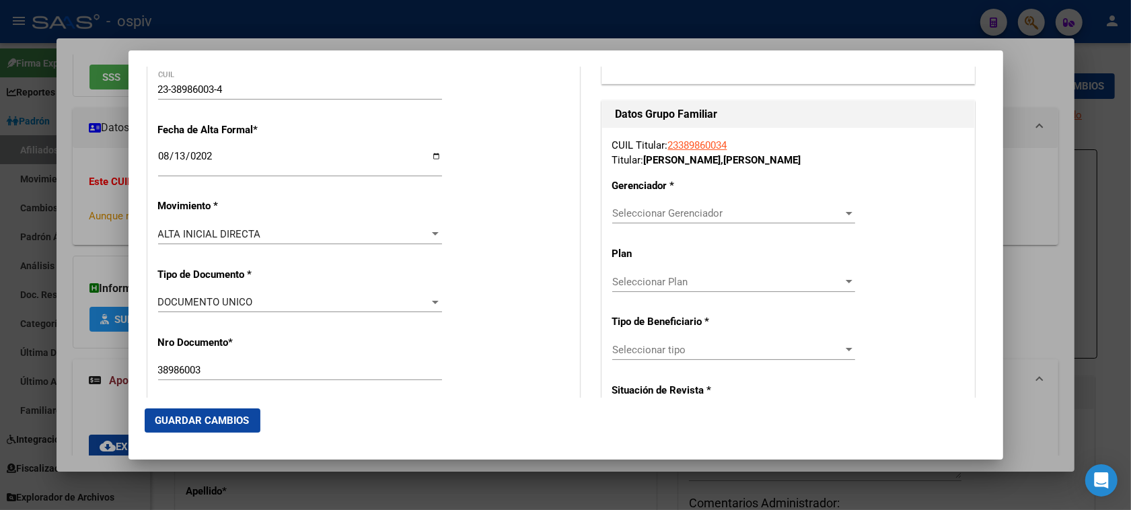
scroll to position [168, 0]
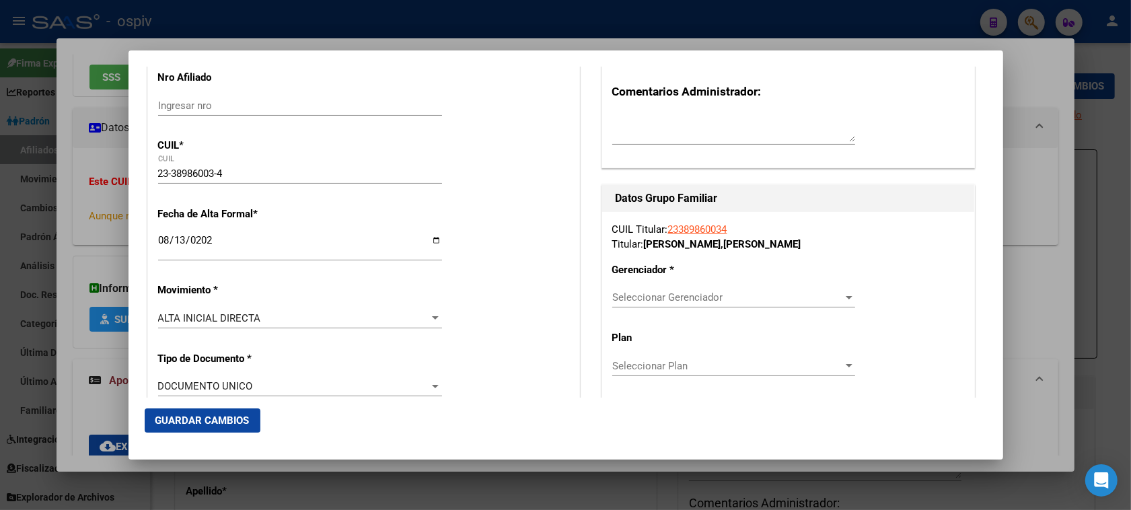
click at [830, 299] on span "Seleccionar Gerenciador" at bounding box center [727, 297] width 231 height 12
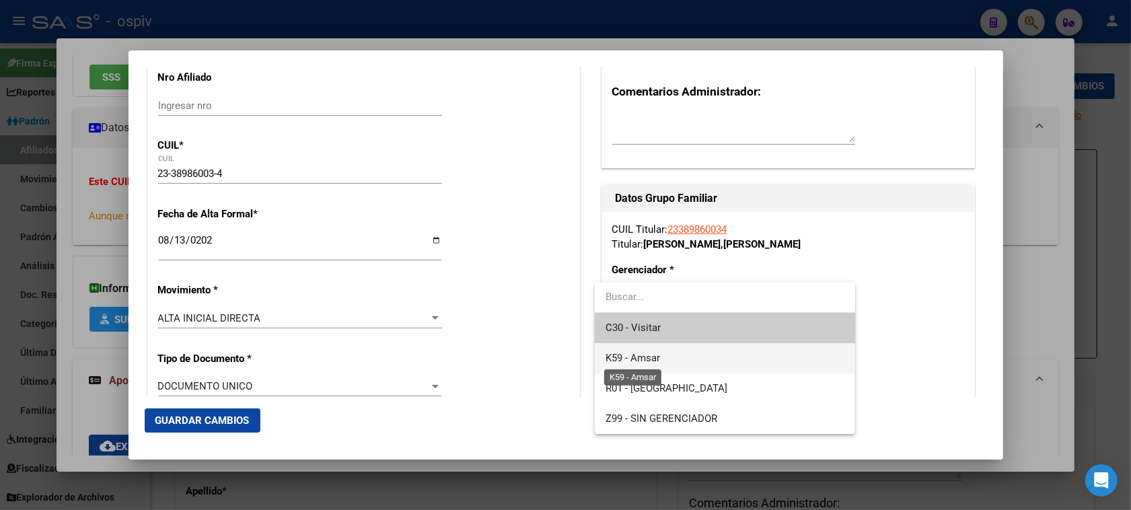
drag, startPoint x: 646, startPoint y: 358, endPoint x: 705, endPoint y: 344, distance: 60.2
click at [647, 358] on span "K59 - Amsar" at bounding box center [633, 358] width 55 height 12
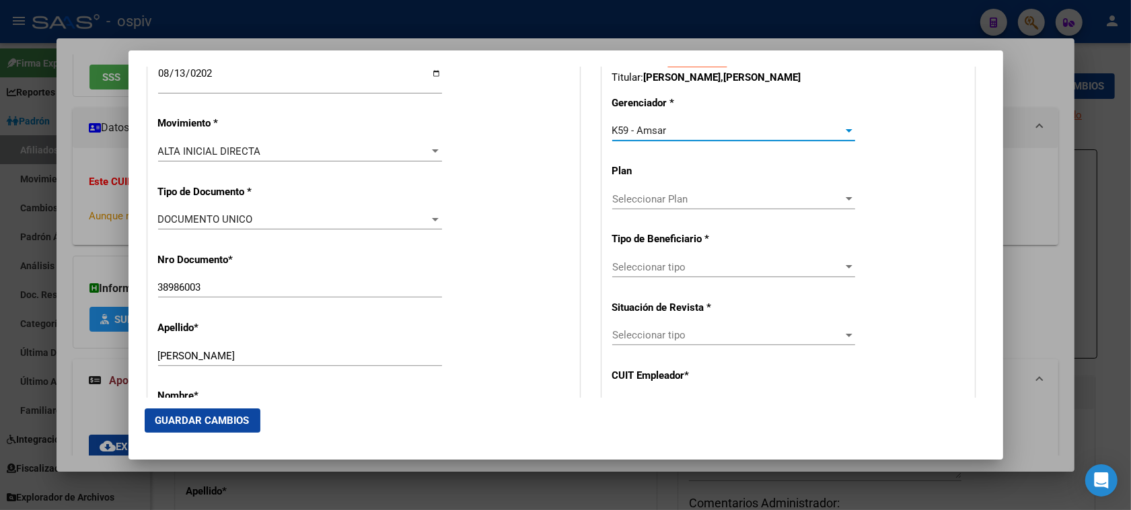
scroll to position [336, 0]
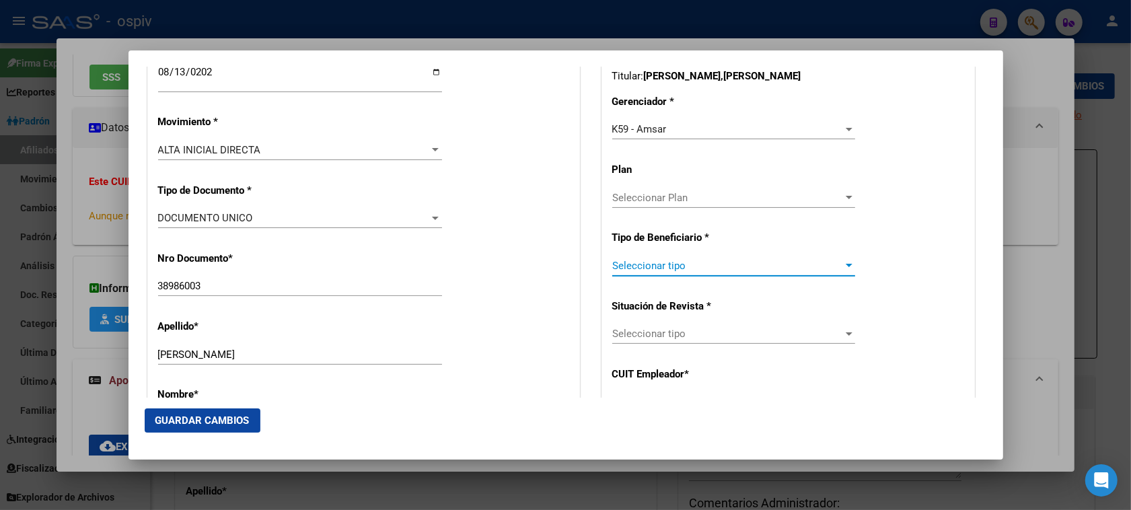
click at [680, 261] on span "Seleccionar tipo" at bounding box center [727, 266] width 231 height 12
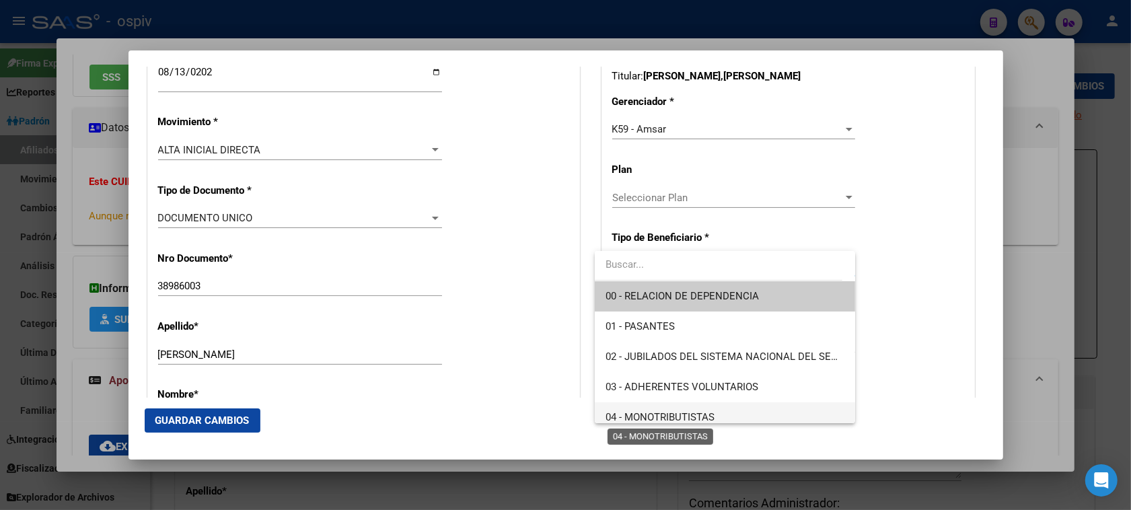
click at [690, 414] on span "04 - MONOTRIBUTISTAS" at bounding box center [660, 417] width 109 height 12
type input "23-38986003-4"
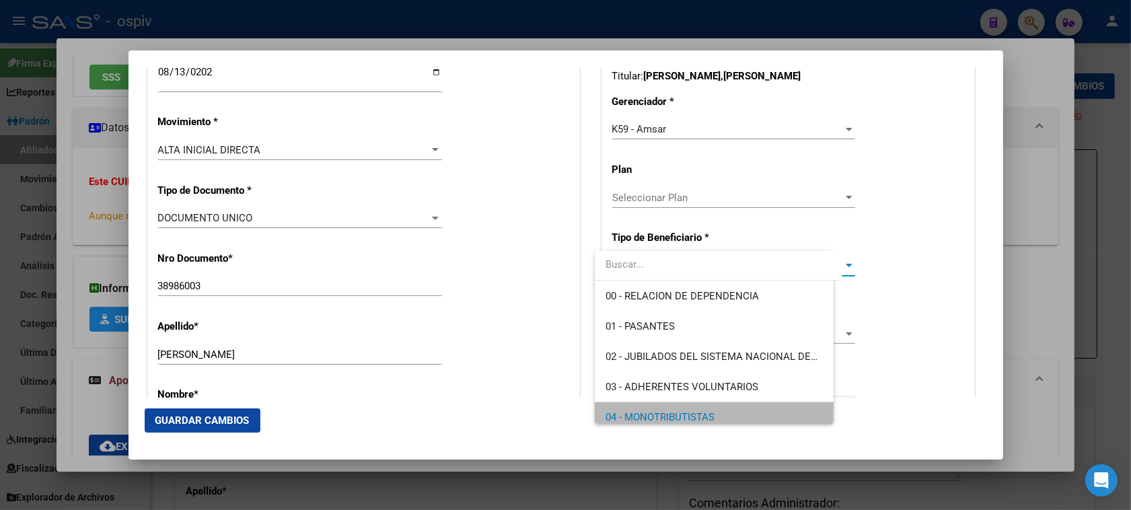
scroll to position [9, 0]
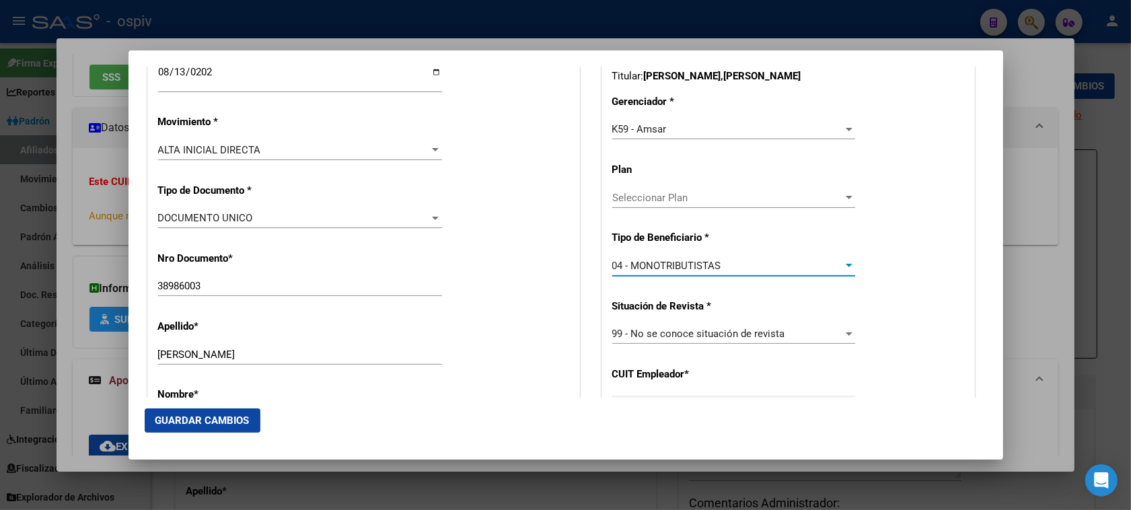
click at [207, 419] on span "Guardar Cambios" at bounding box center [202, 421] width 94 height 12
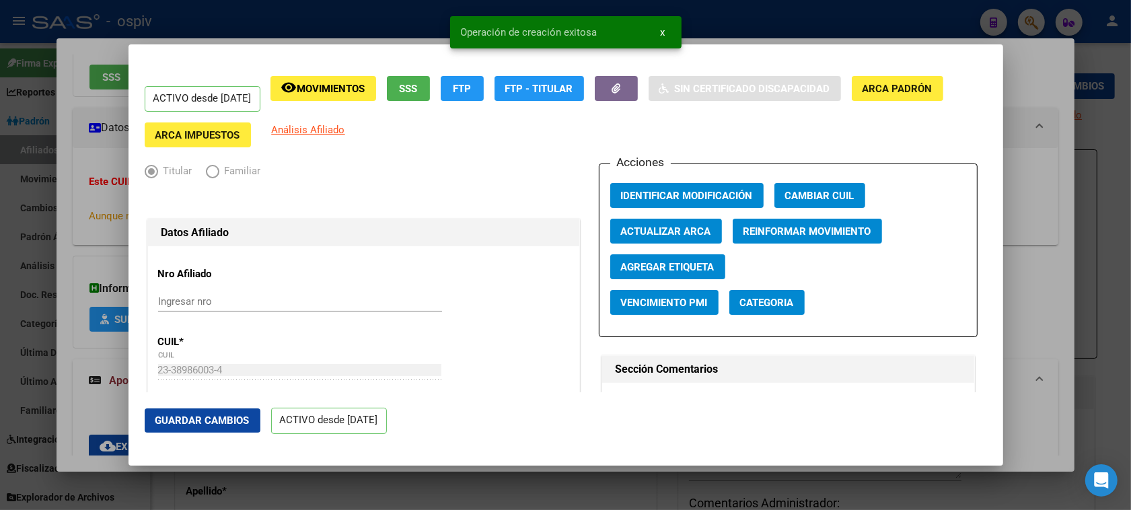
click at [777, 310] on button "Categoria" at bounding box center [766, 302] width 75 height 25
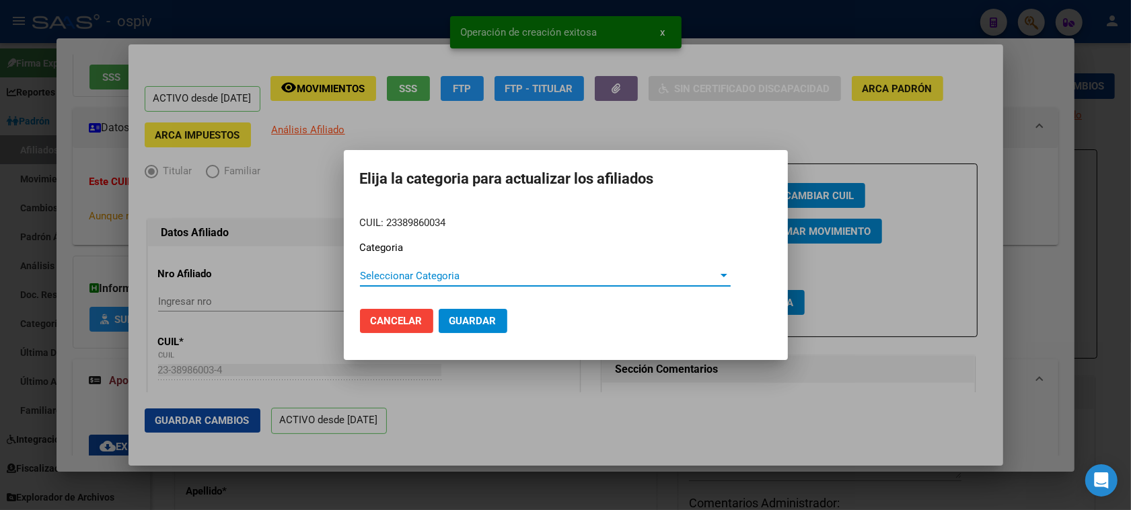
click at [387, 281] on span "Seleccionar Categoria" at bounding box center [539, 276] width 359 height 12
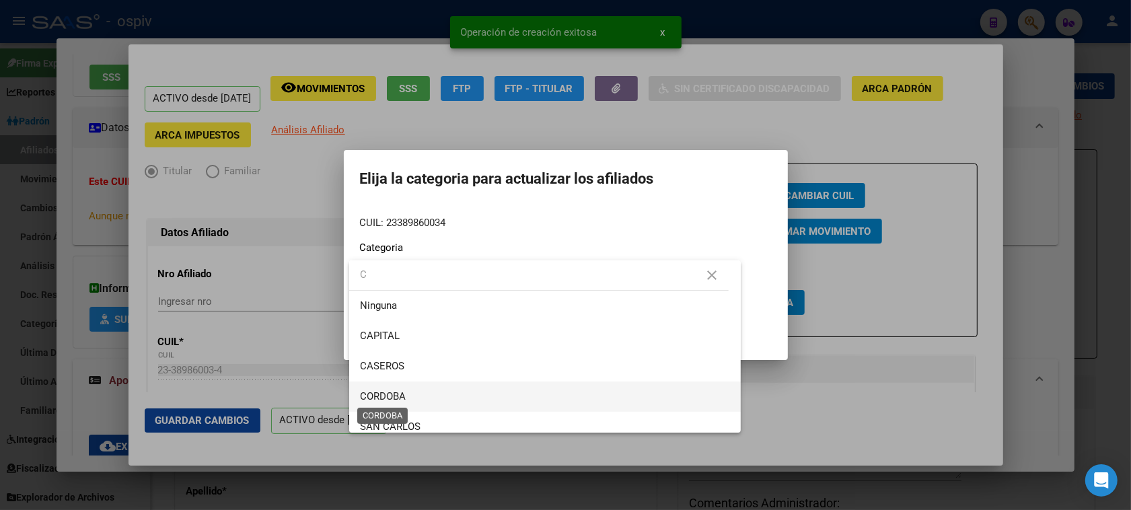
type input "C"
click at [394, 399] on span "CORDOBA" at bounding box center [383, 396] width 46 height 12
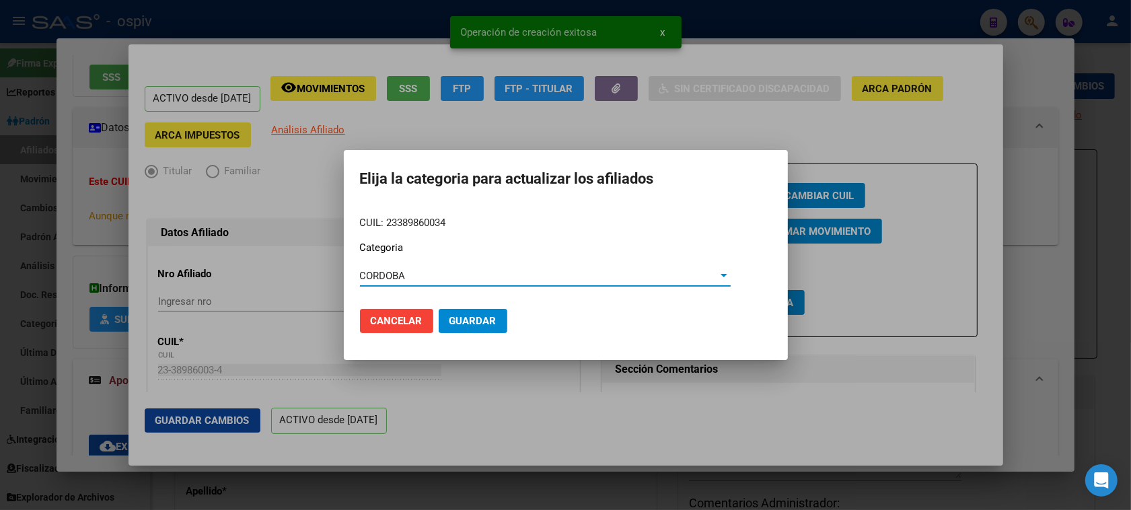
click at [470, 320] on span "Guardar" at bounding box center [473, 321] width 47 height 12
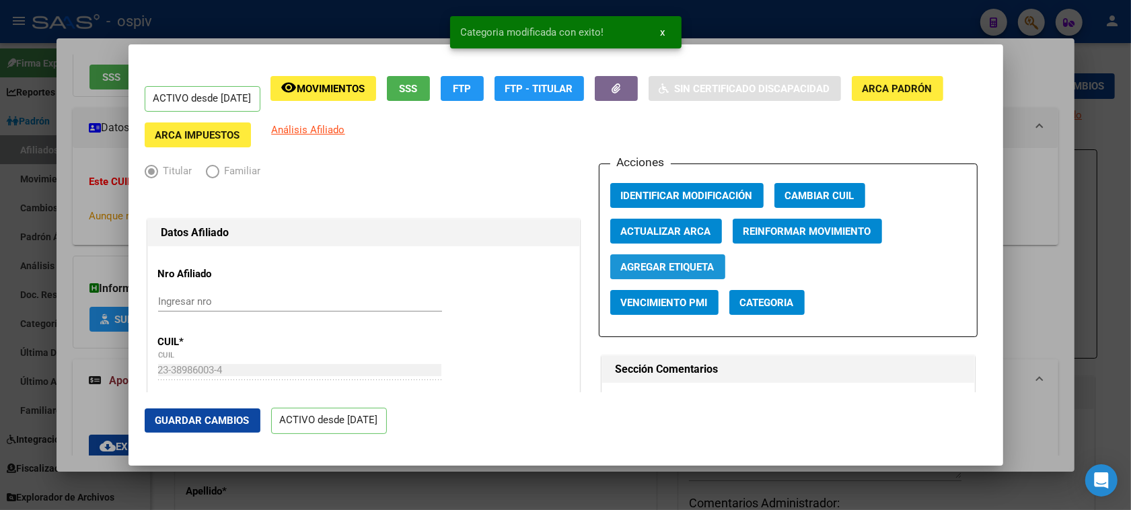
click at [661, 261] on span "Agregar Etiqueta" at bounding box center [668, 267] width 94 height 12
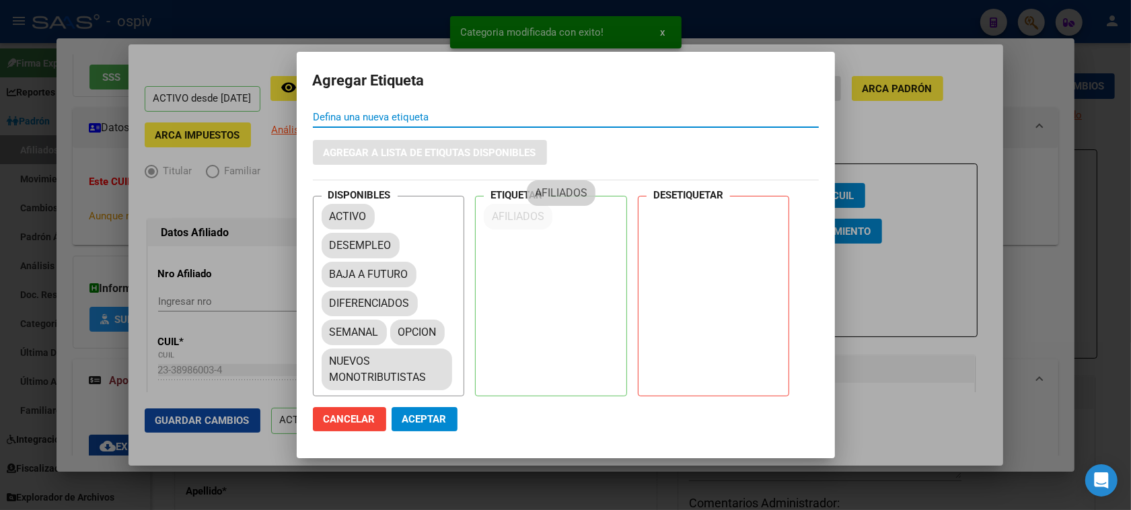
drag, startPoint x: 361, startPoint y: 264, endPoint x: 567, endPoint y: 190, distance: 218.8
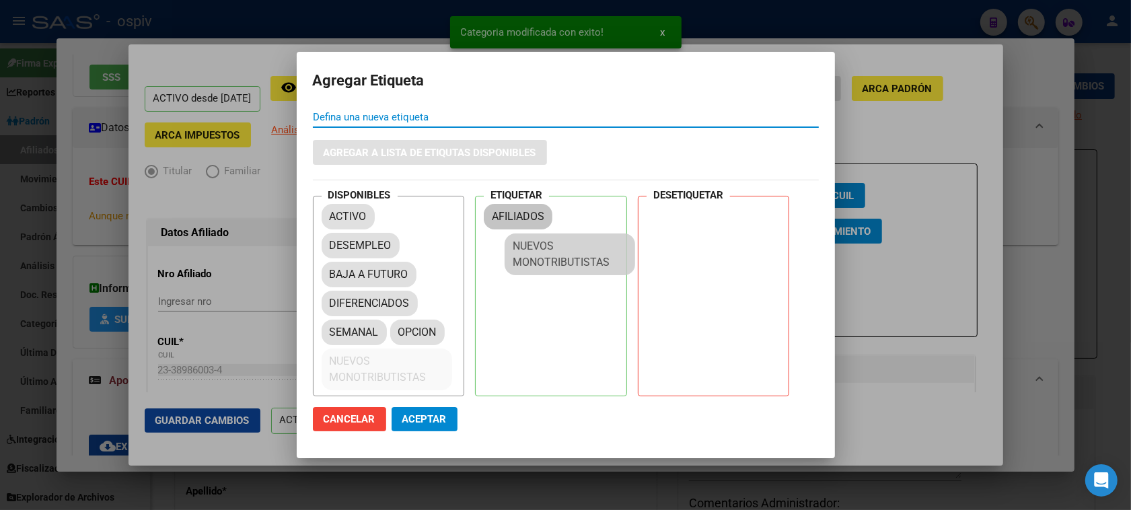
drag, startPoint x: 363, startPoint y: 386, endPoint x: 512, endPoint y: 249, distance: 201.9
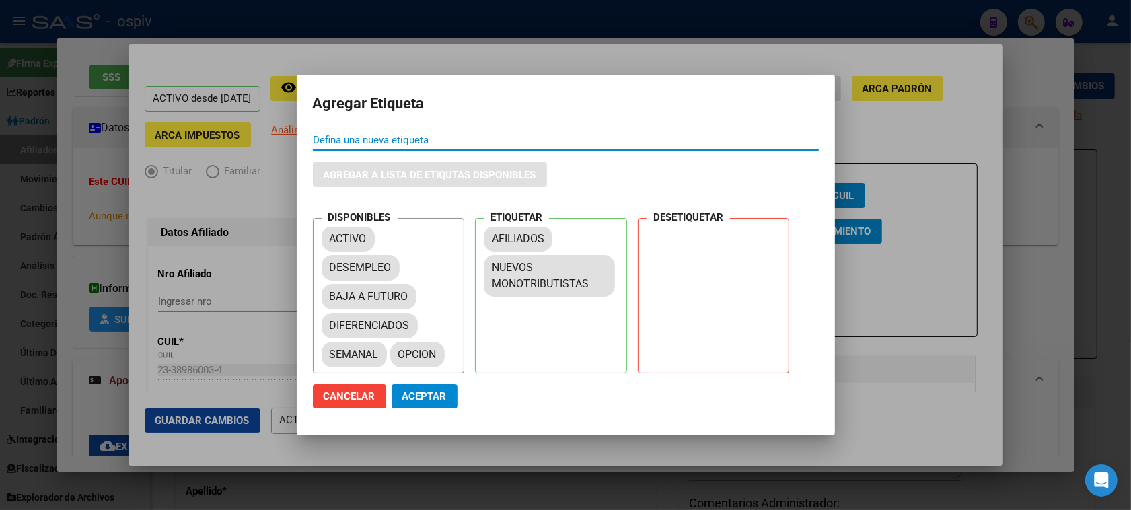
click at [402, 398] on span "Aceptar" at bounding box center [424, 396] width 44 height 12
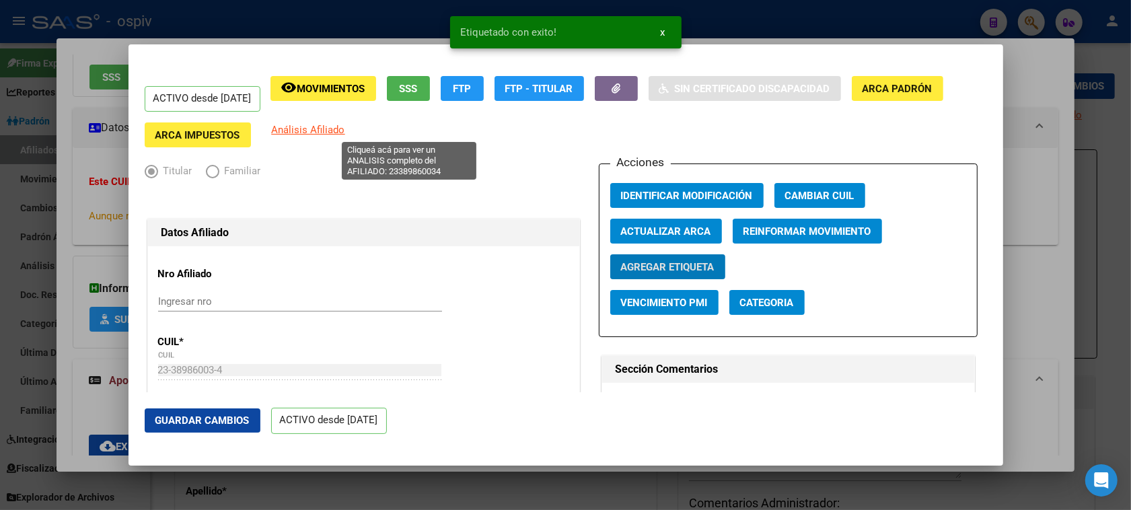
click at [345, 129] on span "Análisis Afiliado" at bounding box center [308, 130] width 73 height 12
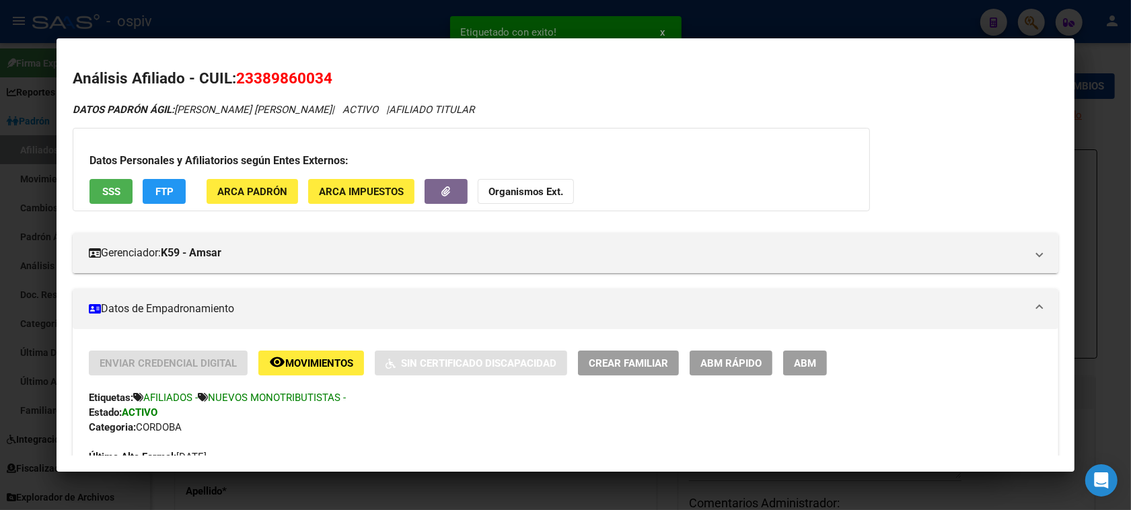
click at [155, 192] on span "FTP" at bounding box center [164, 192] width 18 height 12
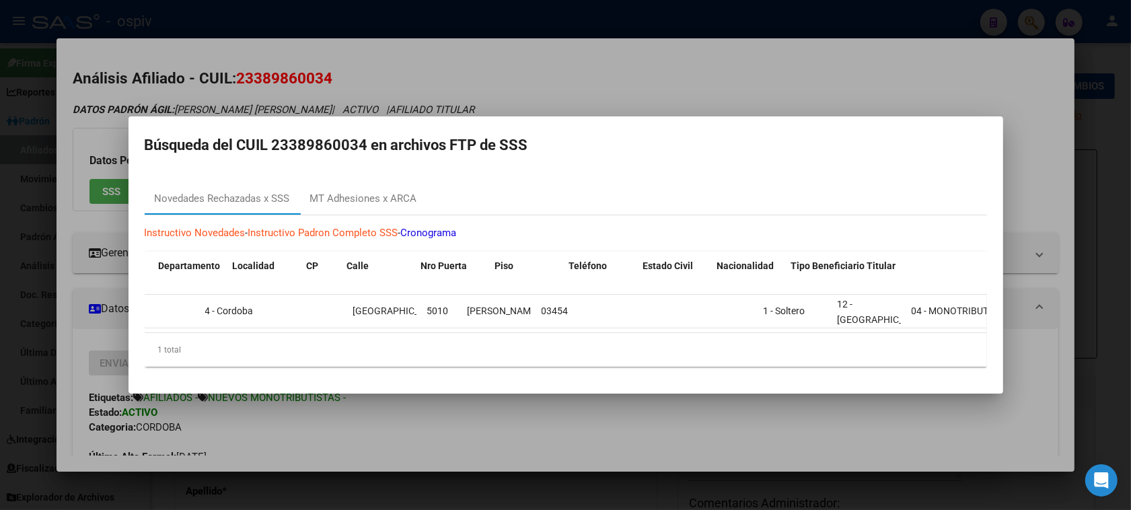
scroll to position [0, 1404]
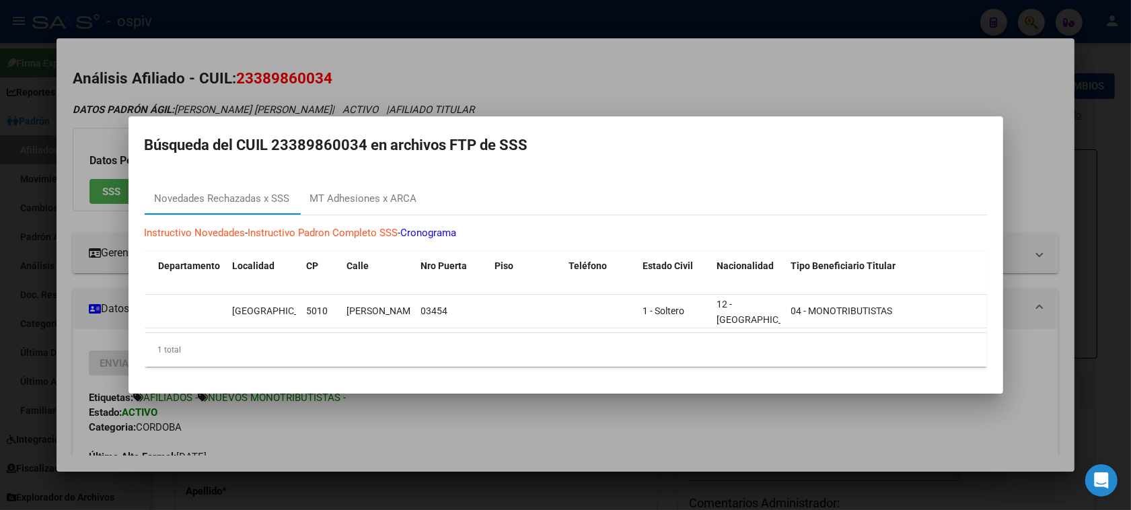
drag, startPoint x: 691, startPoint y: 367, endPoint x: 0, endPoint y: 367, distance: 691.1
click at [0, 367] on div "38986003 Buscar (apellido, dni, cuil, nro traspaso, cuit, obra social) search ¿…" at bounding box center [565, 255] width 1131 height 510
click at [782, 364] on div "1 total" at bounding box center [566, 350] width 843 height 34
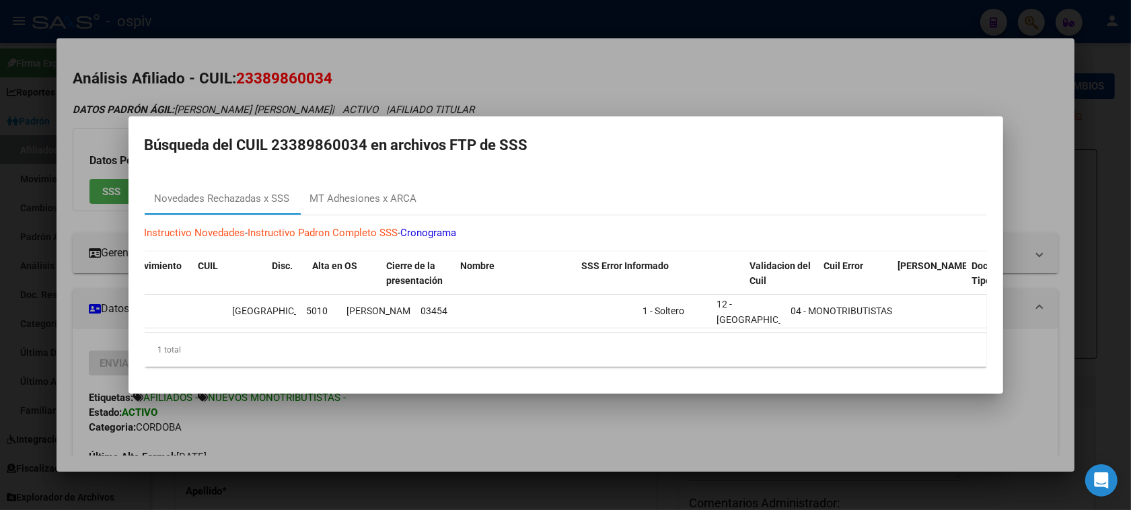
scroll to position [0, 0]
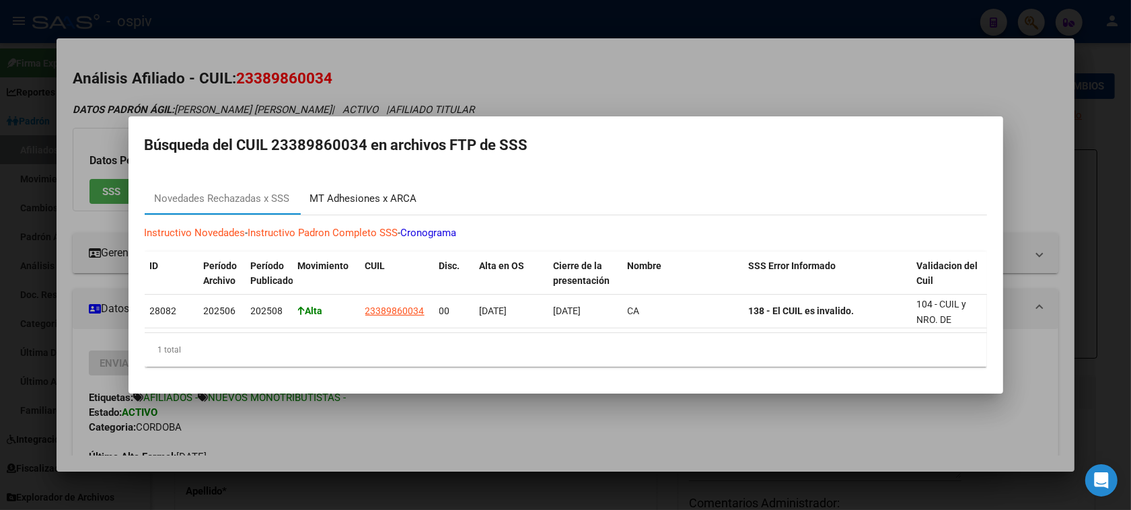
click at [373, 191] on div "MT Adhesiones x ARCA" at bounding box center [363, 198] width 107 height 15
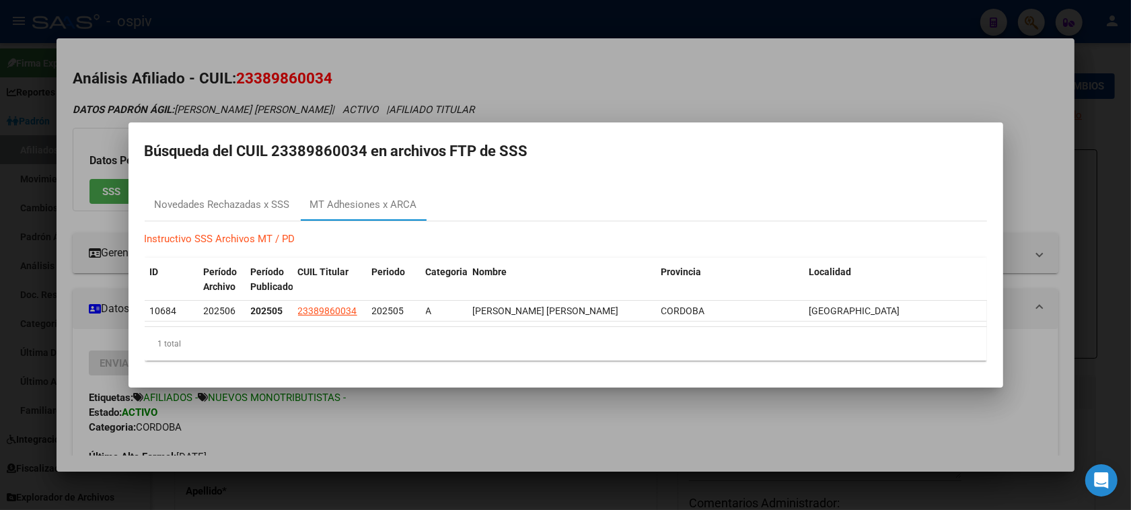
click at [628, 83] on div at bounding box center [565, 255] width 1131 height 510
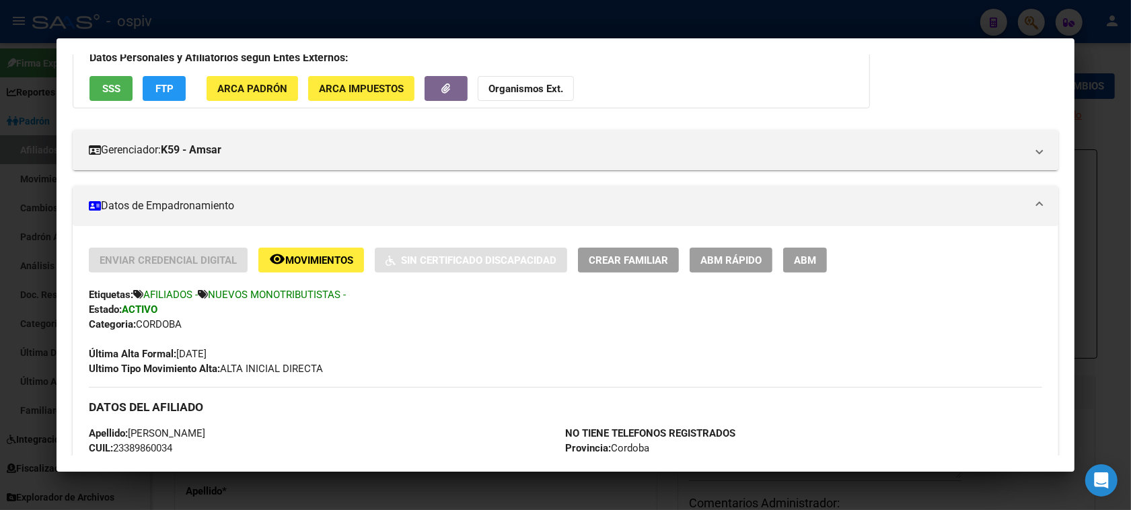
scroll to position [336, 0]
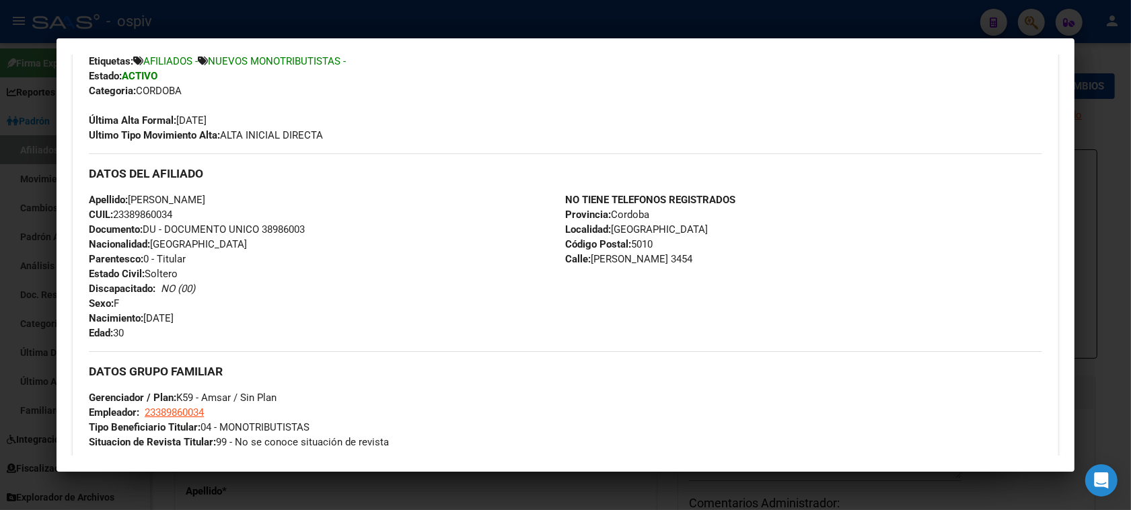
click at [1009, 15] on div at bounding box center [565, 255] width 1131 height 510
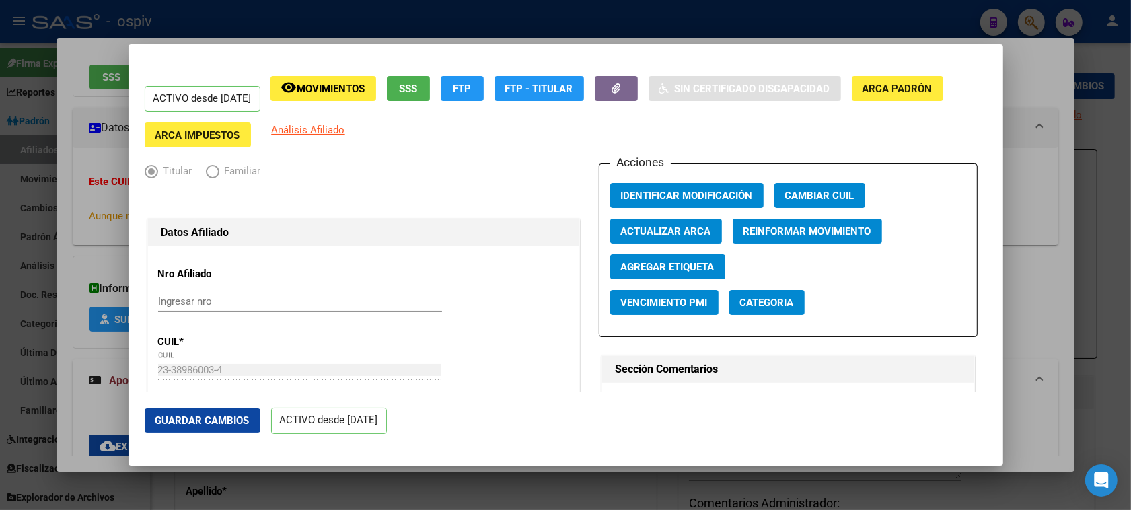
click at [1032, 24] on div at bounding box center [565, 255] width 1131 height 510
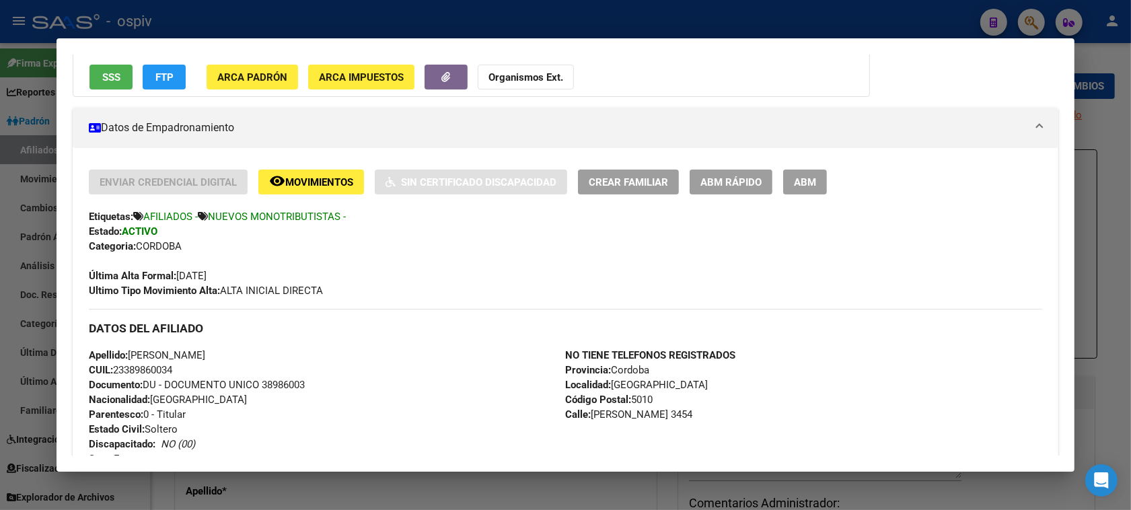
click at [1038, 13] on div at bounding box center [565, 255] width 1131 height 510
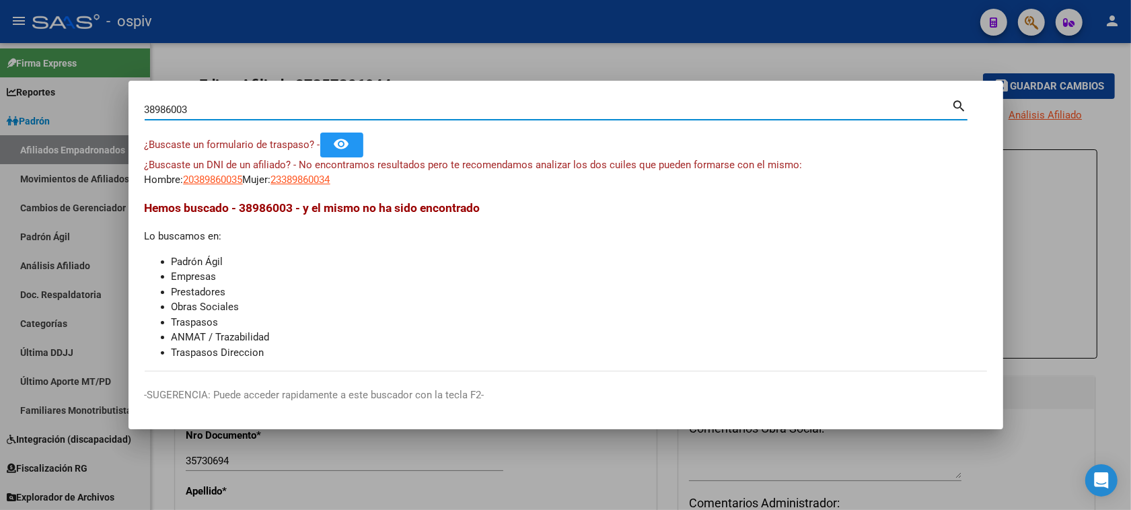
click at [0, 94] on div "38986003 Buscar (apellido, dni, cuil, nro traspaso, cuit, obra social) search ¿…" at bounding box center [565, 255] width 1131 height 510
type input "54891113"
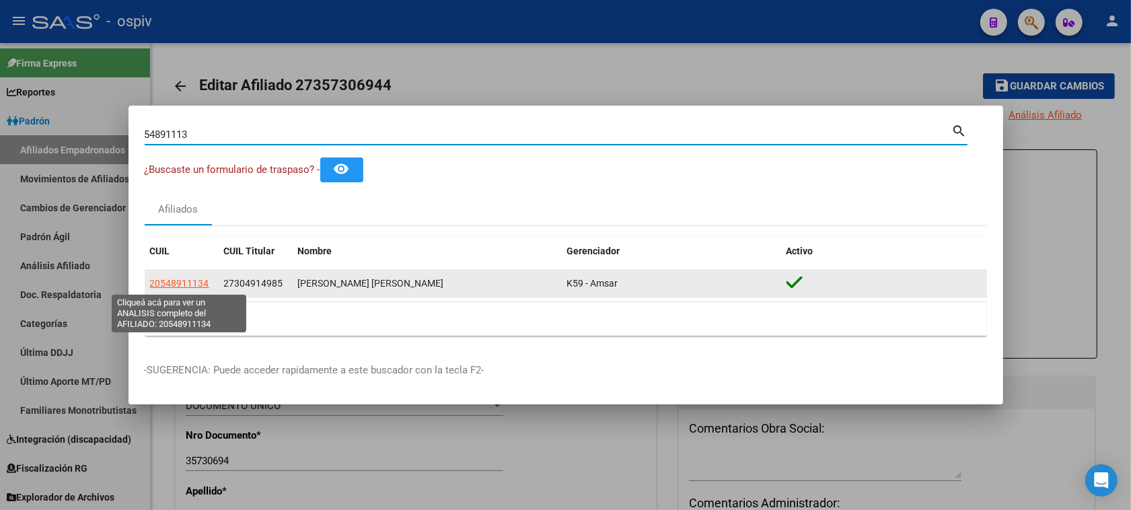
click at [169, 286] on span "20548911134" at bounding box center [179, 283] width 59 height 11
type textarea "20548911134"
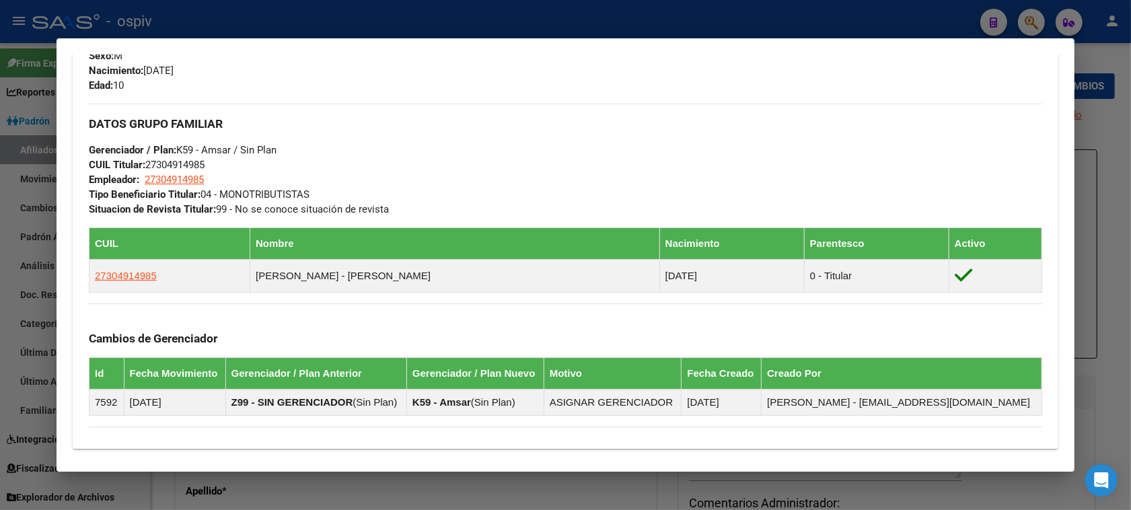
scroll to position [149, 0]
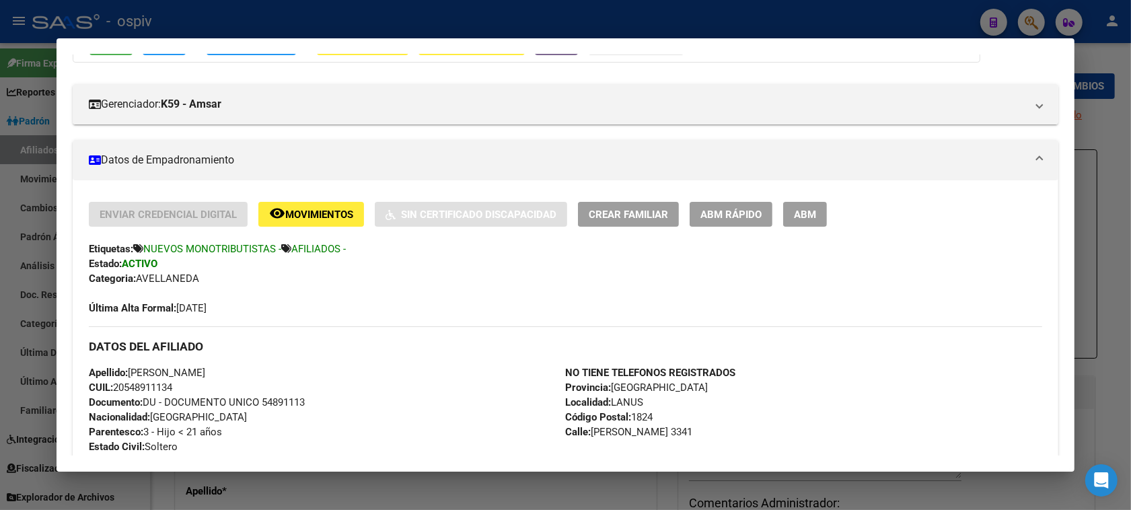
drag, startPoint x: 1036, startPoint y: 22, endPoint x: 179, endPoint y: 210, distance: 877.6
click at [1035, 22] on div at bounding box center [565, 255] width 1131 height 510
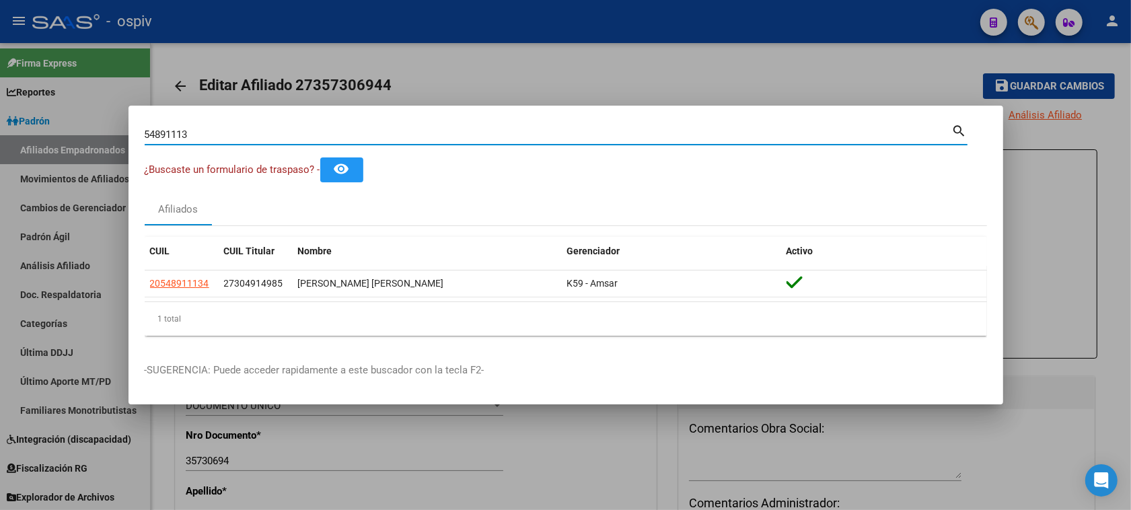
drag, startPoint x: 231, startPoint y: 138, endPoint x: 0, endPoint y: 135, distance: 230.8
click at [0, 135] on div "54891113 Buscar (apellido, dni, cuil, nro traspaso, cuit, obra social) search ¿…" at bounding box center [565, 255] width 1131 height 510
type input "29646009"
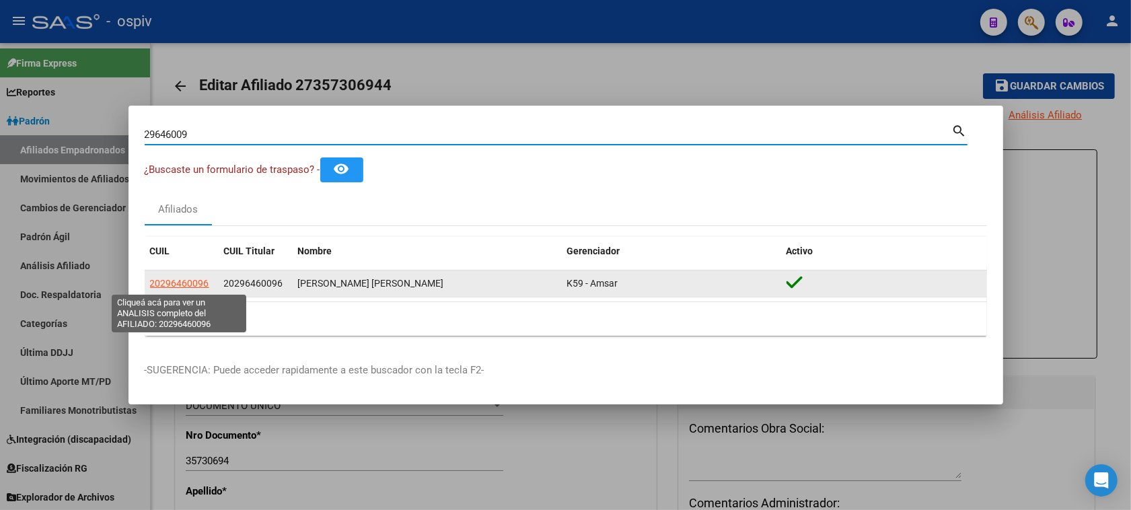
click at [195, 286] on span "20296460096" at bounding box center [179, 283] width 59 height 11
type textarea "20296460096"
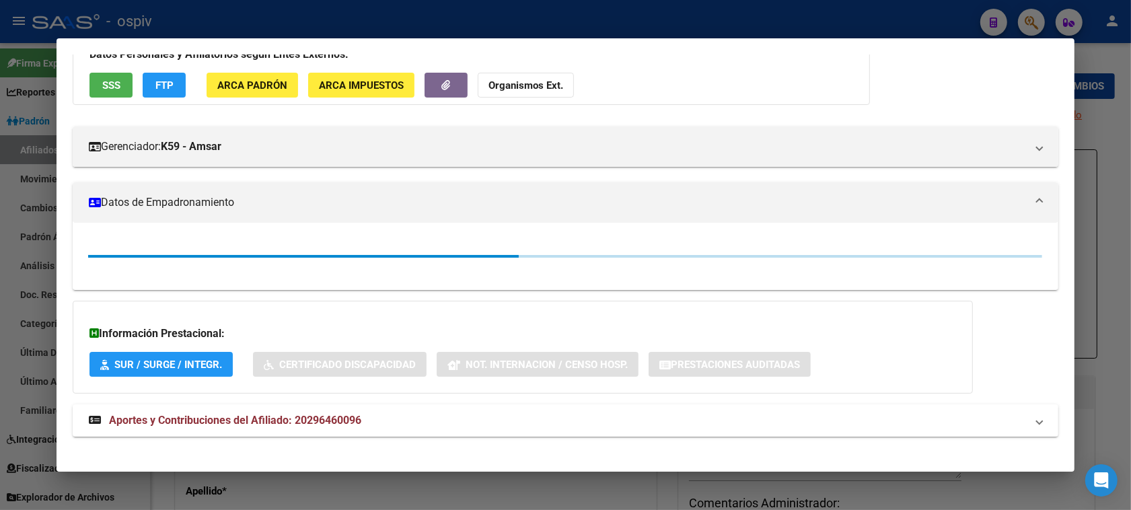
scroll to position [116, 0]
